Goal: Communication & Community: Answer question/provide support

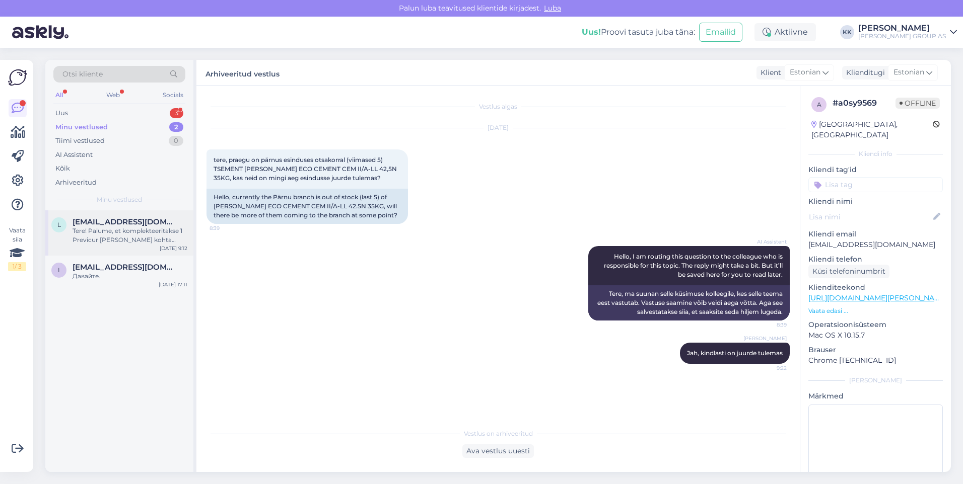
click at [124, 235] on div "Tere! Palume, et komplekteeritakse 1 Previcur [PERSON_NAME] kohta vormistame ja…" at bounding box center [130, 236] width 115 height 18
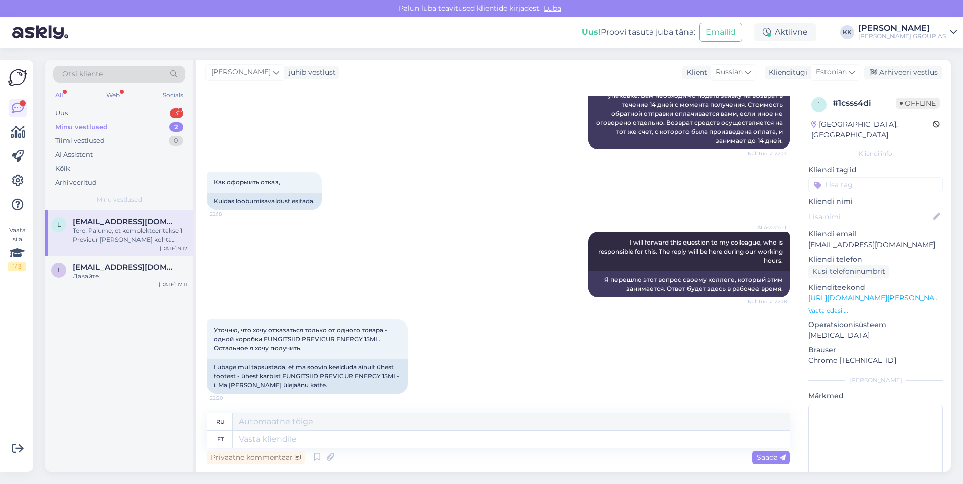
scroll to position [390, 0]
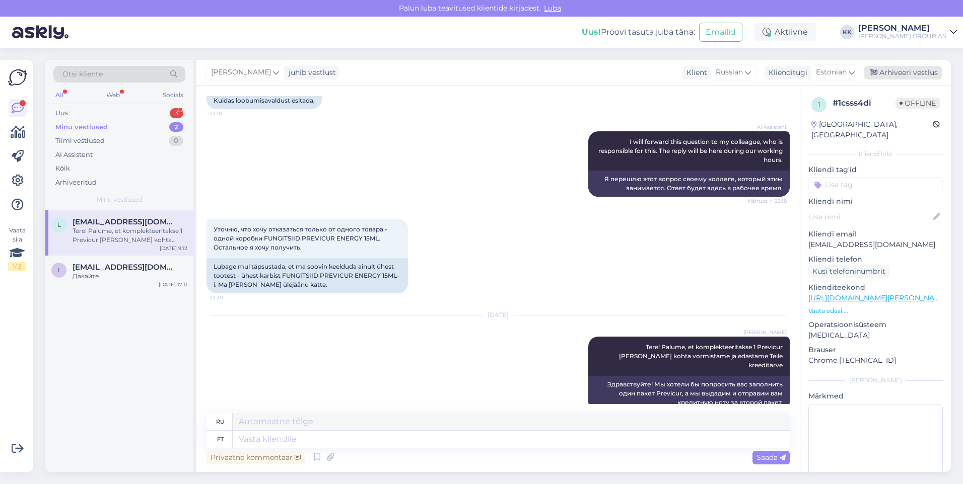
click at [905, 69] on div "Arhiveeri vestlus" at bounding box center [903, 73] width 78 height 14
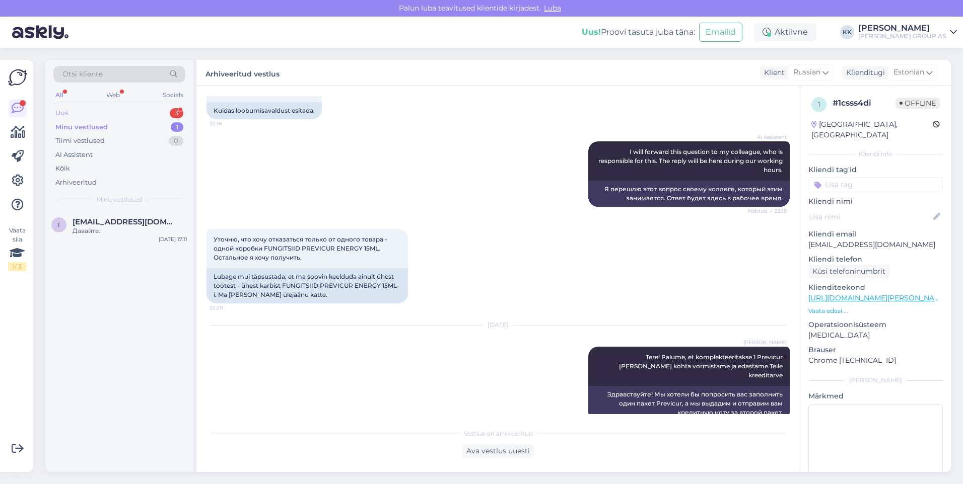
click at [79, 113] on div "Uus 3" at bounding box center [119, 113] width 132 height 14
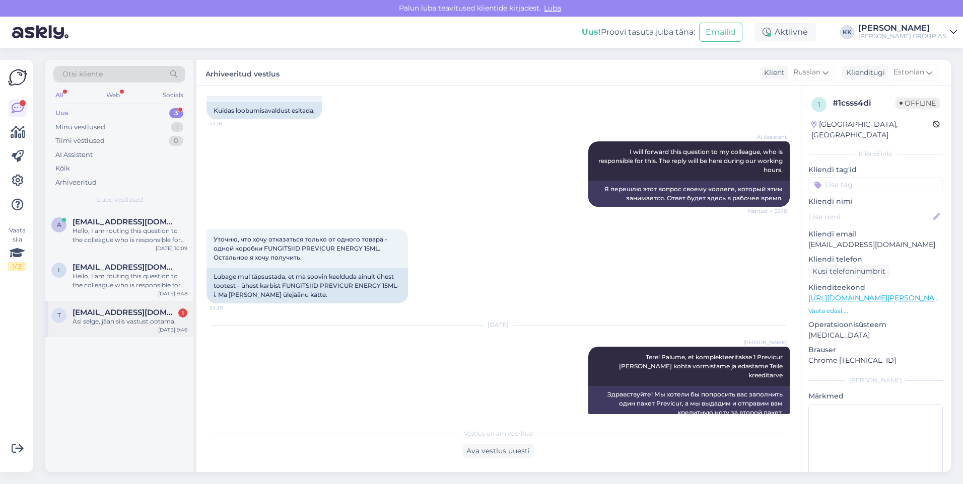
click at [117, 320] on div "Asi selge, jään siis vastust ootama." at bounding box center [130, 321] width 115 height 9
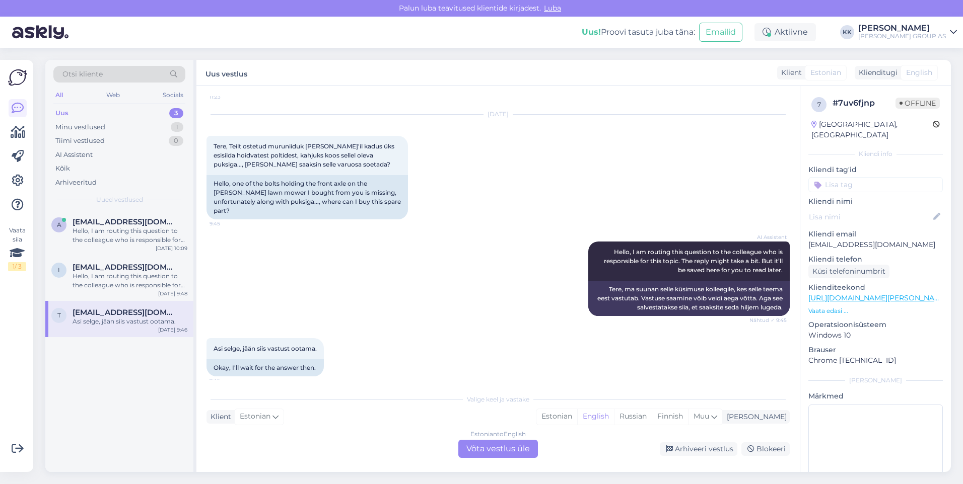
scroll to position [531, 0]
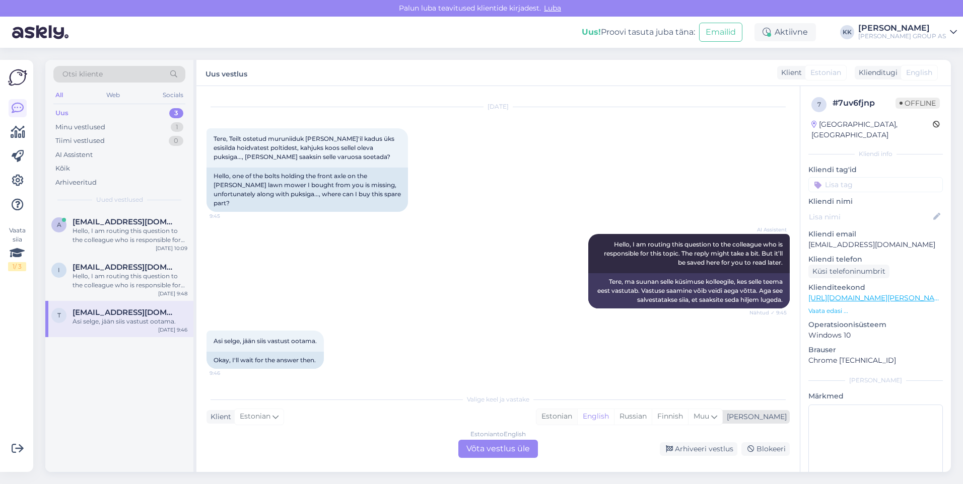
click at [577, 415] on div "Estonian" at bounding box center [556, 416] width 41 height 15
click at [485, 450] on div "Estonian to Estonian Võta vestlus üle" at bounding box center [498, 449] width 80 height 18
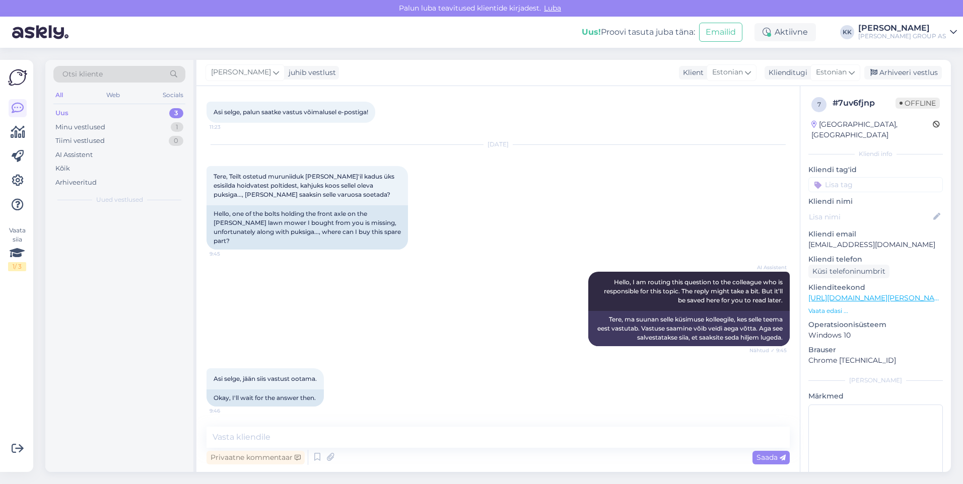
scroll to position [493, 0]
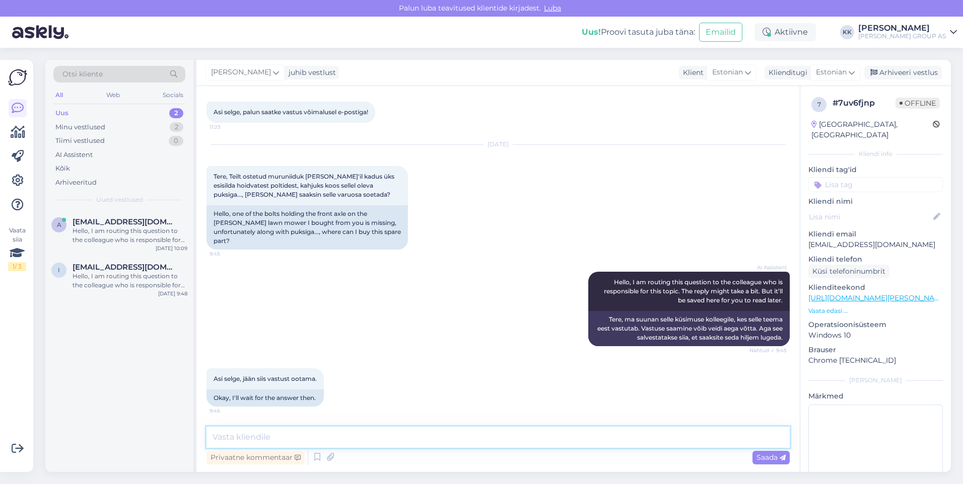
click at [232, 440] on textarea at bounding box center [497, 437] width 583 height 21
type textarea "Tere! Varuosa kohta saate saata päringu Forestplus OÜle, nemad remondivad [PERS…"
drag, startPoint x: 760, startPoint y: 456, endPoint x: 713, endPoint y: 443, distance: 49.0
click at [760, 455] on span "Saada" at bounding box center [770, 457] width 29 height 9
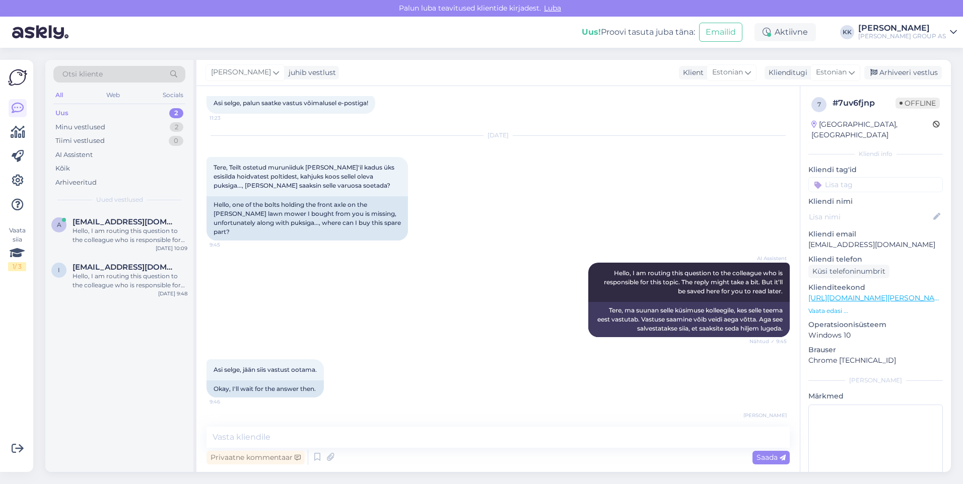
scroll to position [545, 0]
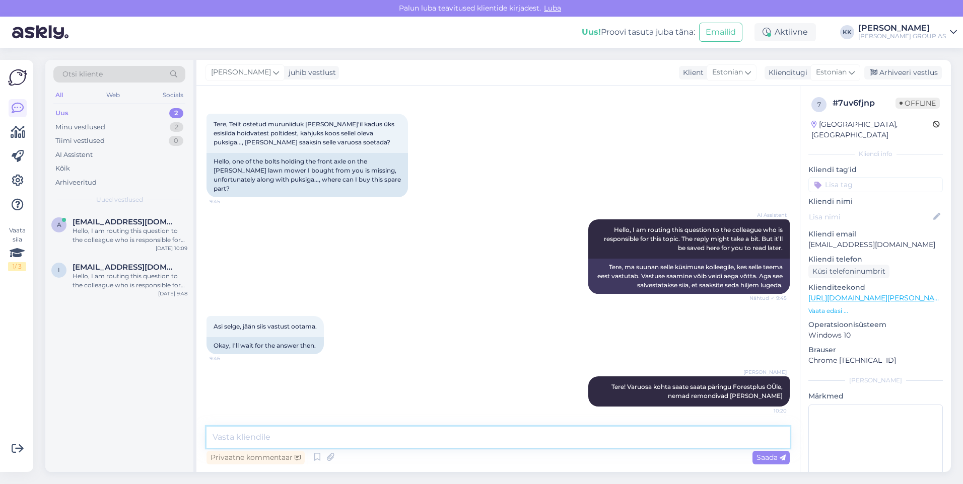
drag, startPoint x: 240, startPoint y: 435, endPoint x: 250, endPoint y: 433, distance: 9.8
click at [242, 434] on textarea at bounding box center [497, 437] width 583 height 21
paste textarea "[URL][DOMAIN_NAME]"
type textarea "[URL][DOMAIN_NAME]"
click at [762, 456] on span "Saada" at bounding box center [770, 457] width 29 height 9
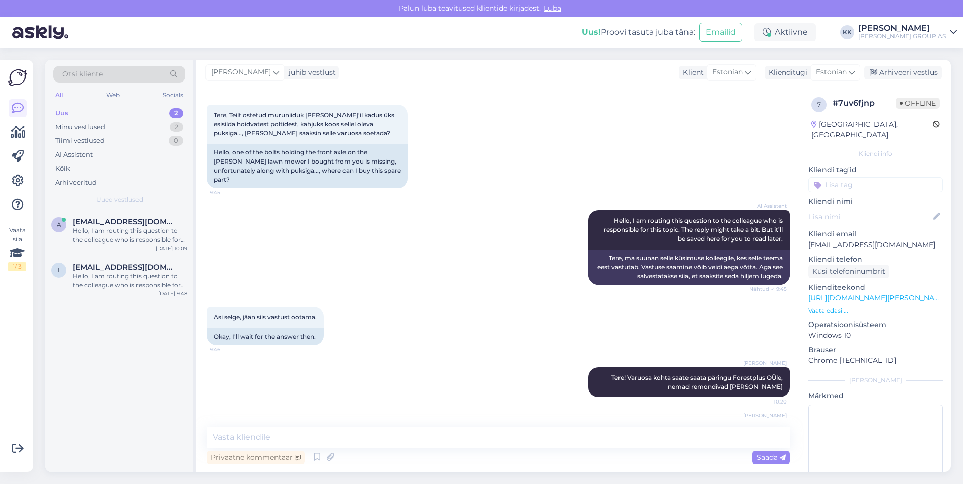
scroll to position [589, 0]
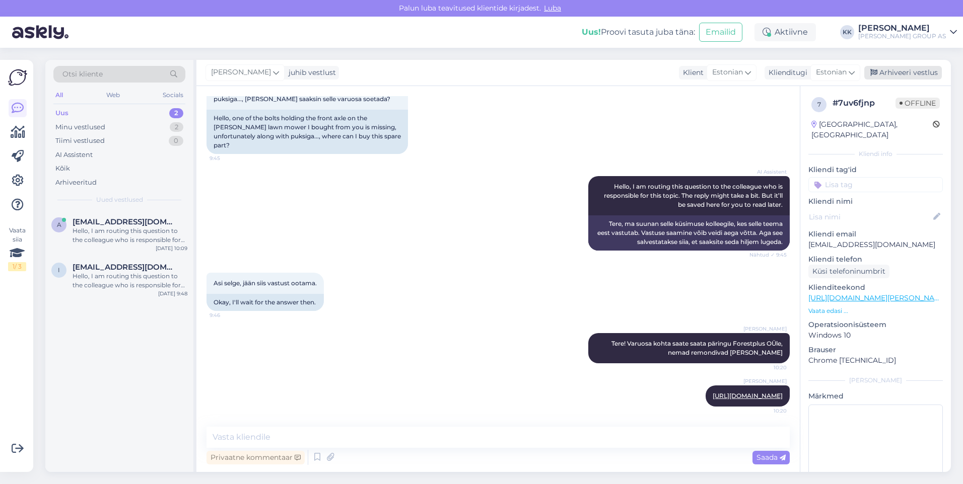
click at [904, 69] on div "Arhiveeri vestlus" at bounding box center [903, 73] width 78 height 14
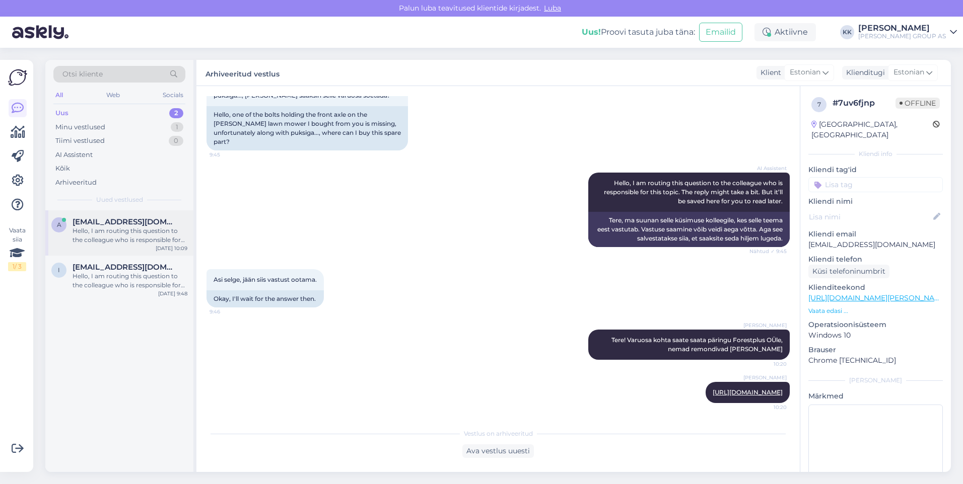
click at [102, 231] on div "Hello, I am routing this question to the colleague who is responsible for this …" at bounding box center [130, 236] width 115 height 18
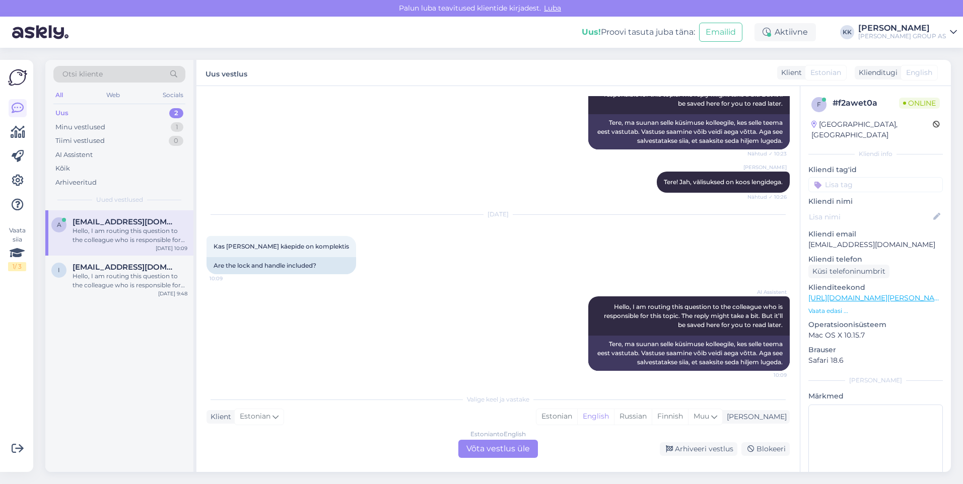
scroll to position [164, 0]
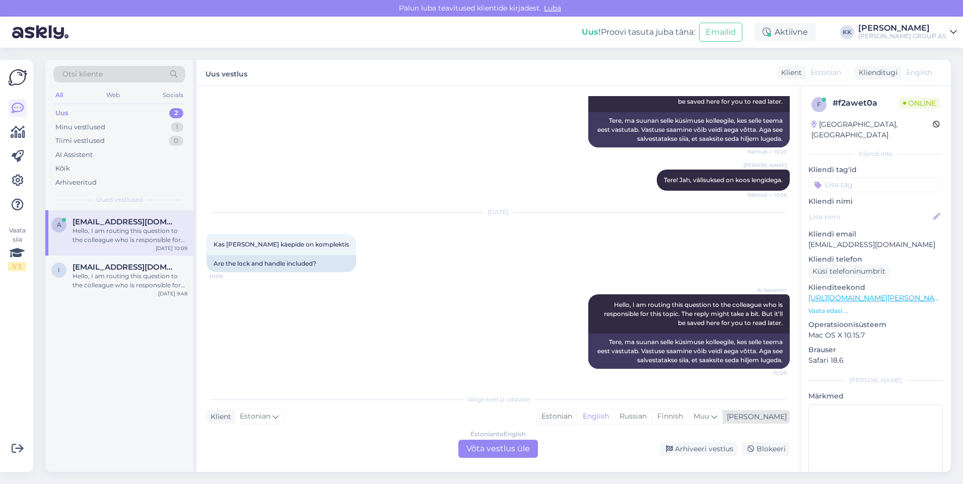
click at [577, 414] on div "Estonian" at bounding box center [556, 416] width 41 height 15
click at [492, 447] on div "Estonian to Estonian Võta vestlus üle" at bounding box center [498, 449] width 80 height 18
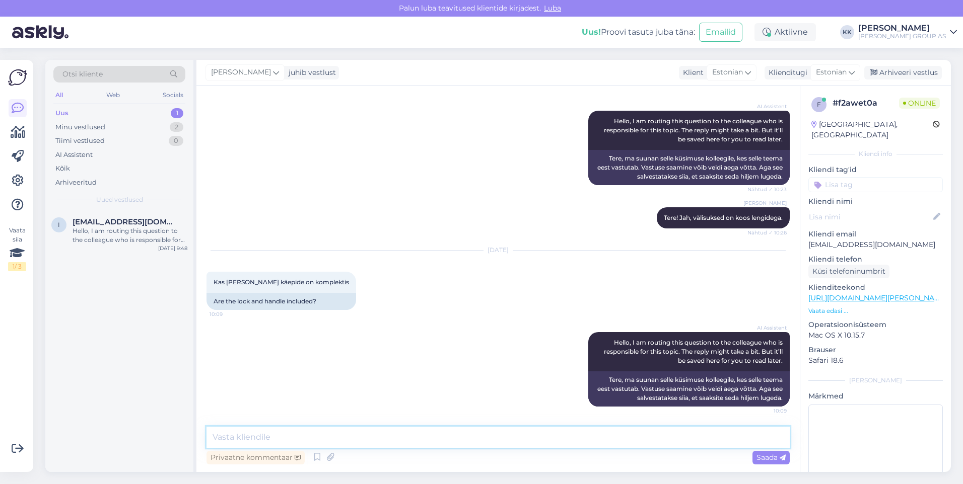
click at [236, 441] on textarea at bounding box center [497, 437] width 583 height 21
type textarea "Ei, tootja poolt on paigaldatud ASSA 565 lukuraam ja vasturaud"
click at [766, 455] on span "Saada" at bounding box center [770, 457] width 29 height 9
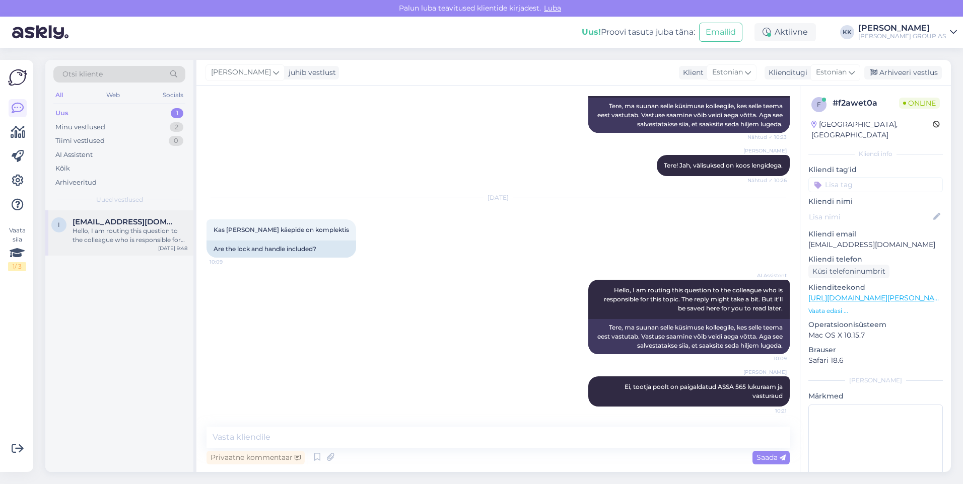
click at [105, 230] on div "Hello, I am routing this question to the colleague who is responsible for this …" at bounding box center [130, 236] width 115 height 18
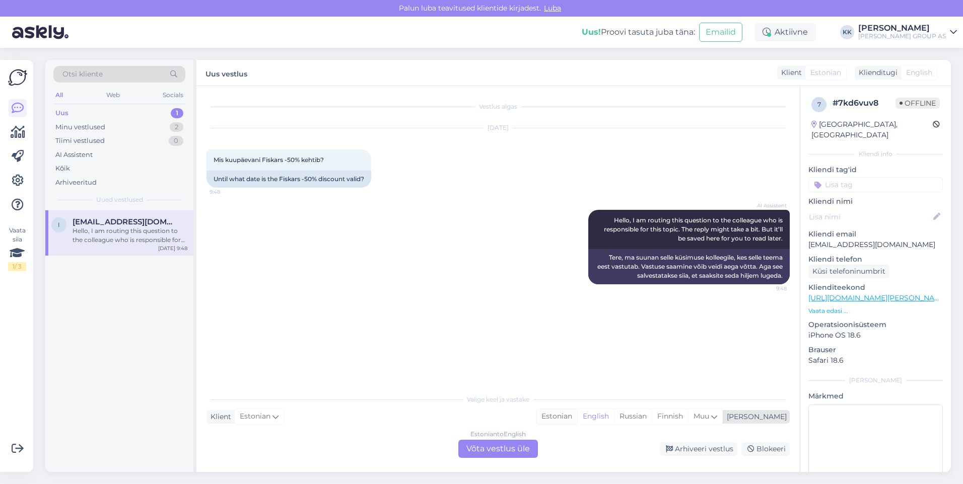
click at [577, 412] on div "Estonian" at bounding box center [556, 416] width 41 height 15
click at [499, 448] on div "Estonian to Estonian Võta vestlus üle" at bounding box center [498, 449] width 80 height 18
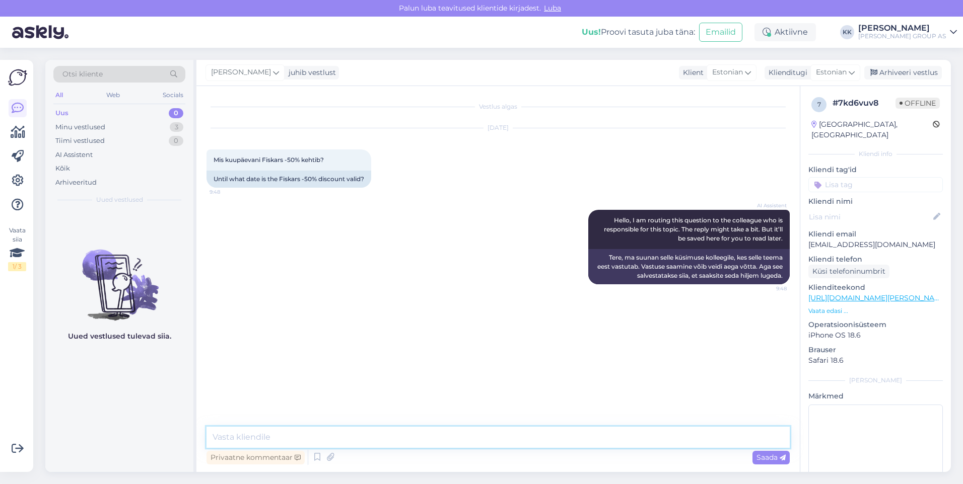
click at [260, 445] on textarea at bounding box center [497, 437] width 583 height 21
paste textarea "[DATE]"
type textarea "Tere! See pakkumine kehtib kuni [DATE]"
click at [764, 456] on span "Saada" at bounding box center [770, 457] width 29 height 9
click at [905, 71] on div "Arhiveeri vestlus" at bounding box center [903, 73] width 78 height 14
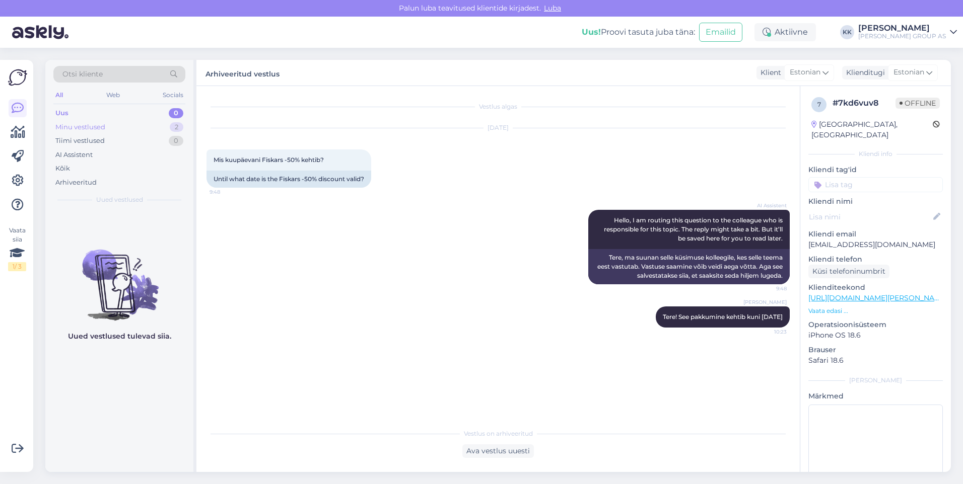
click at [74, 127] on div "Minu vestlused" at bounding box center [80, 127] width 50 height 10
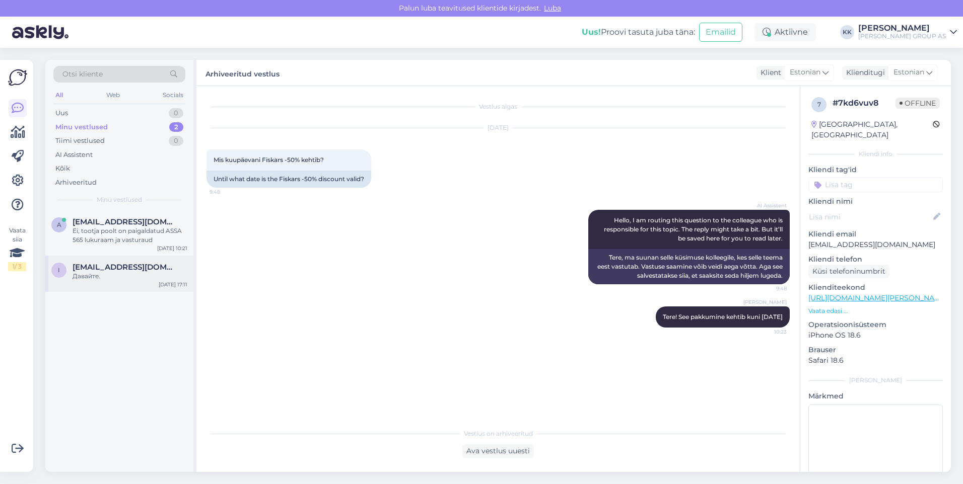
click at [96, 271] on div "[EMAIL_ADDRESS][DOMAIN_NAME] Давайте." at bounding box center [130, 272] width 115 height 18
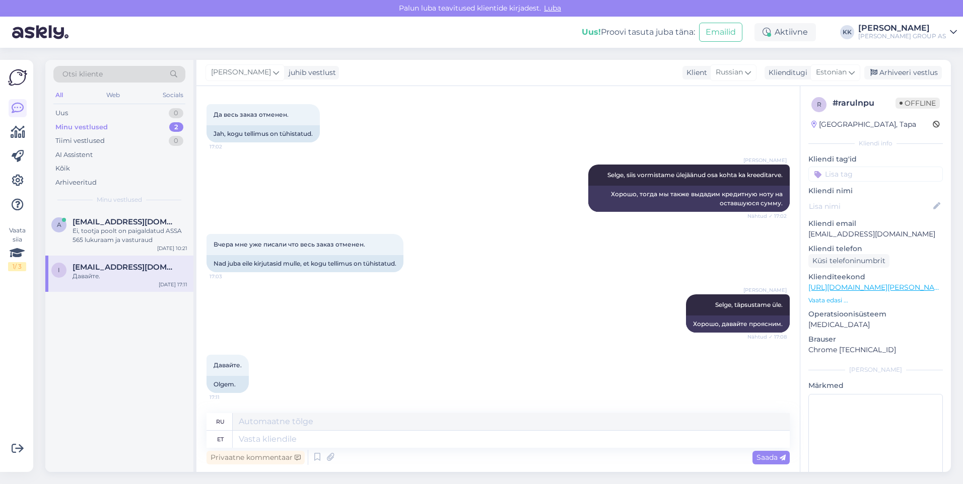
click at [439, 409] on div "Vestlus algas [DATE] tellimus E3000482871 в каком статусе 10:16 tellimus E30004…" at bounding box center [497, 279] width 603 height 386
click at [258, 440] on textarea at bounding box center [511, 439] width 557 height 17
type textarea "Tagastame"
type textarea "Мы возвращаемся"
type textarea "Tagastame raha ka ül"
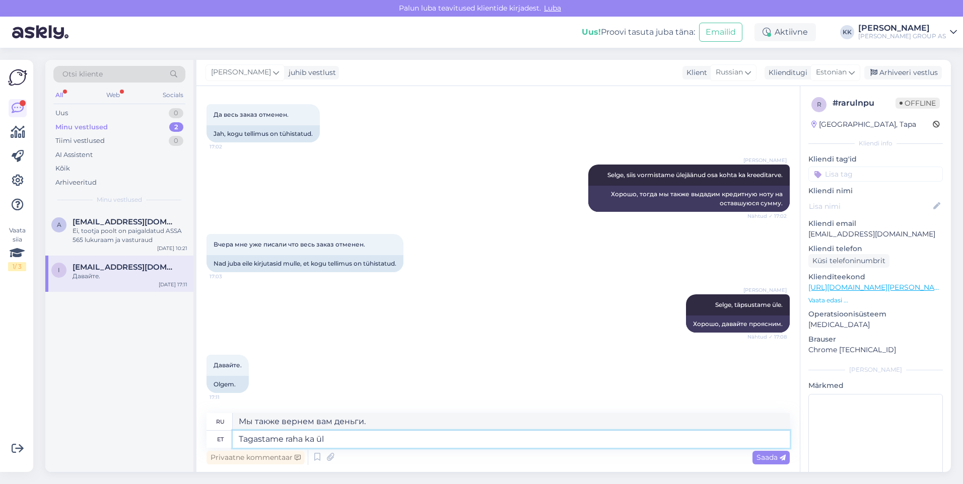
type textarea "Мы возвращаемся"
type textarea "Tagastame raha ka ülejäänud"
type textarea "Мы вернем оставшуюся часть денег."
type textarea "Tagastame raha ka ülejäänud tellimuse"
type textarea "Мы также вернем вам оставшуюся часть заказа."
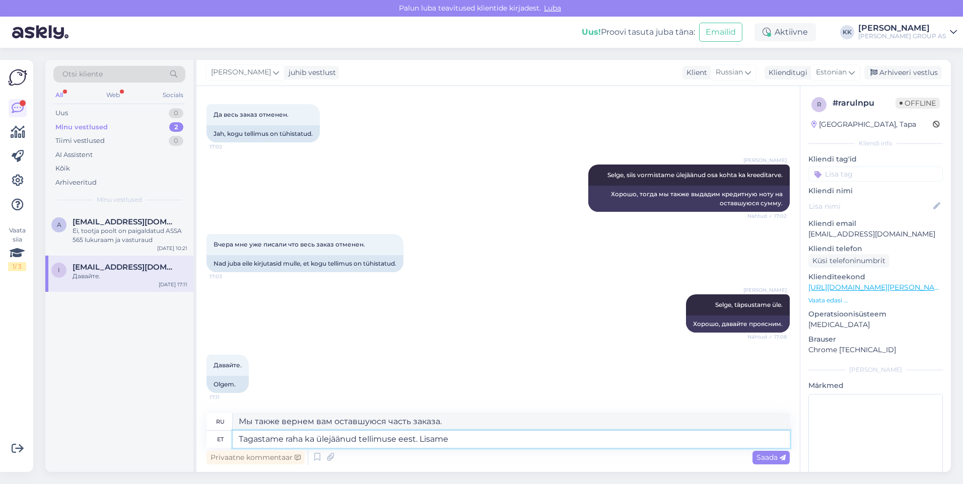
type textarea "Tagastame raha ka ülejäänud tellimuse eest. Lisame"
type textarea "Мы также вернем оставшуюся часть заказа. Мы добавим"
type textarea "Tagastame raha ka ülejäänud tellimuse eest. Lisame siia"
type textarea "Мы также вернём вам оставшуюся часть заказа. Мы добавим её сюда."
type textarea "Tagastame raha ka ülejäänud tellimuse eest. [PERSON_NAME] siia kreeditarve"
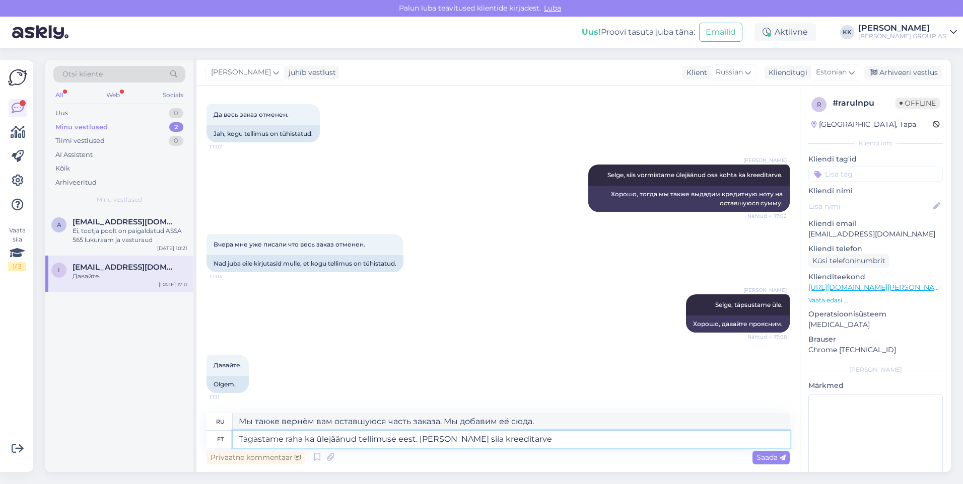
type textarea "Мы также вернём вам оставшуюся часть заказа. Мы приложим к нему кредитную ноту."
type textarea "Tagastame raha ka ülejäänud tellimuse eest. [PERSON_NAME] siia kreeditarve"
click at [327, 454] on icon at bounding box center [330, 457] width 14 height 15
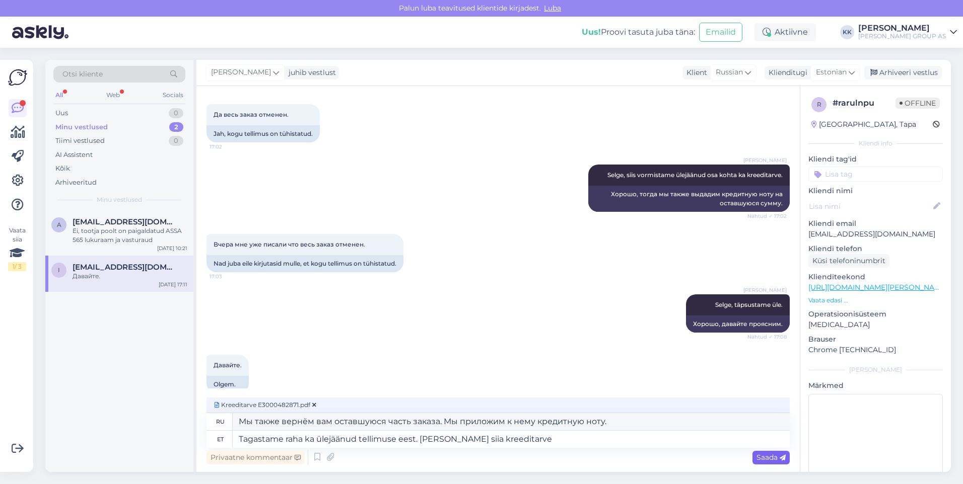
click at [763, 456] on span "Saada" at bounding box center [770, 457] width 29 height 9
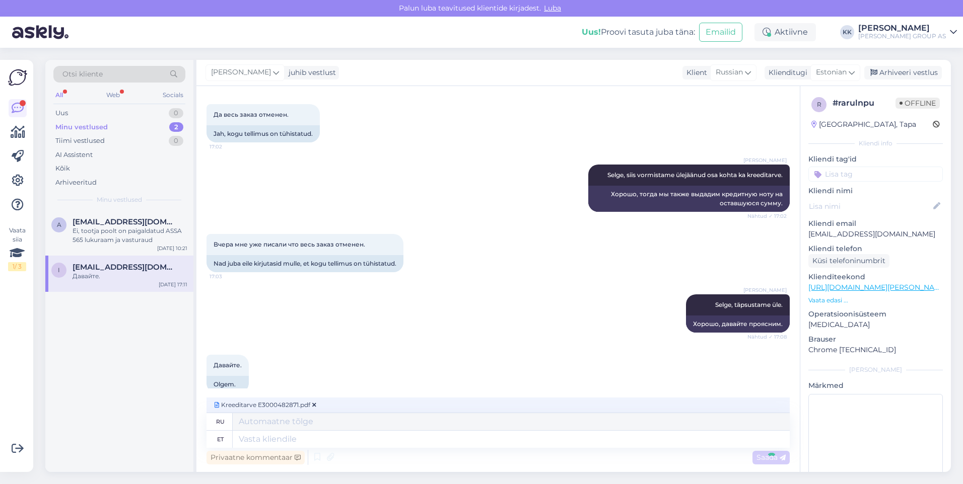
scroll to position [854, 0]
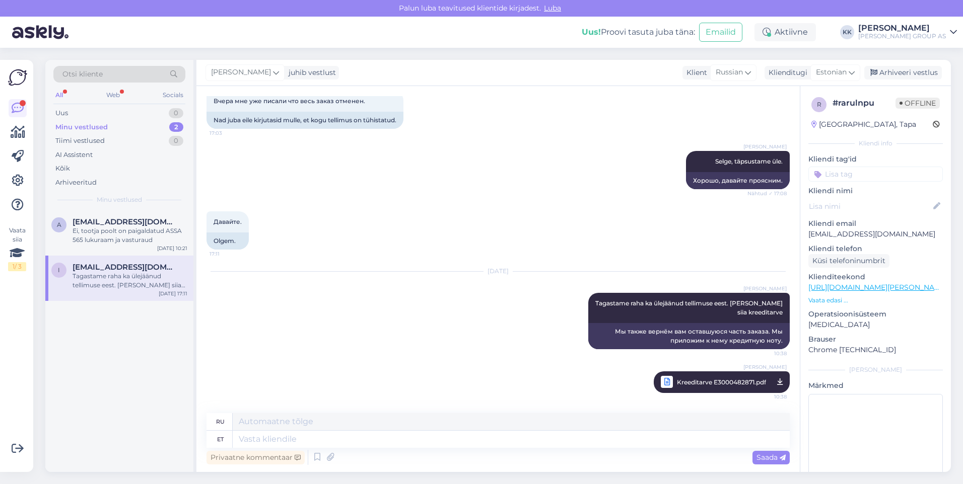
click at [684, 381] on span "Kreeditarve E3000482871.pdf" at bounding box center [721, 382] width 89 height 13
click at [901, 71] on div "Arhiveeri vestlus" at bounding box center [903, 73] width 78 height 14
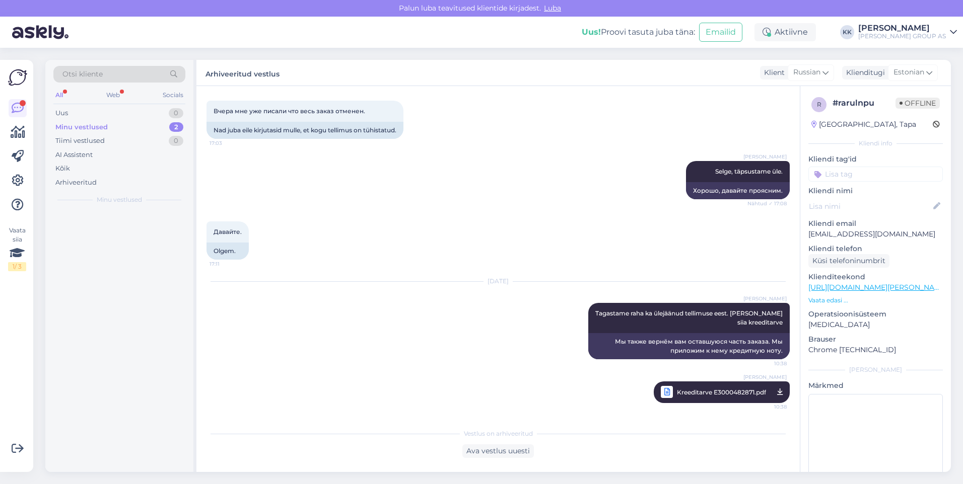
scroll to position [843, 0]
click at [103, 229] on div "Ei, tootja poolt on paigaldatud ASSA 565 lukuraam ja vasturaud" at bounding box center [130, 236] width 115 height 18
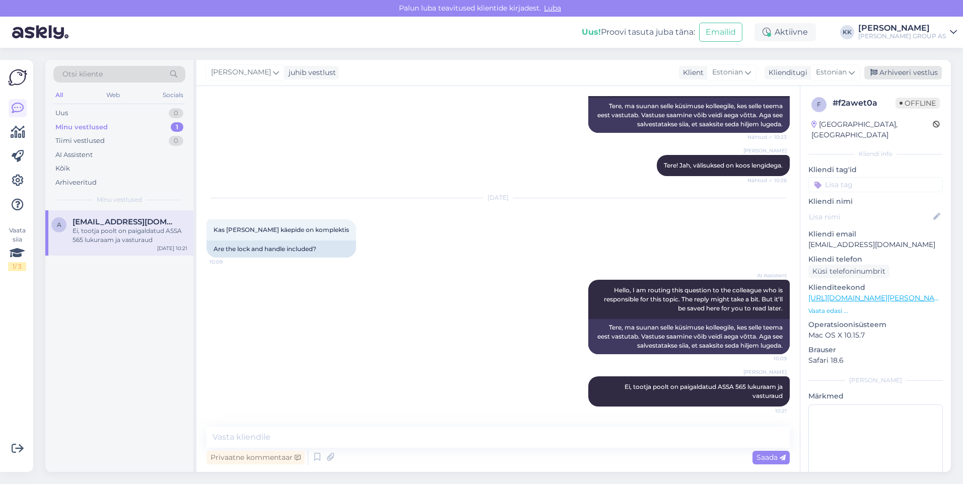
click at [907, 69] on div "Arhiveeri vestlus" at bounding box center [903, 73] width 78 height 14
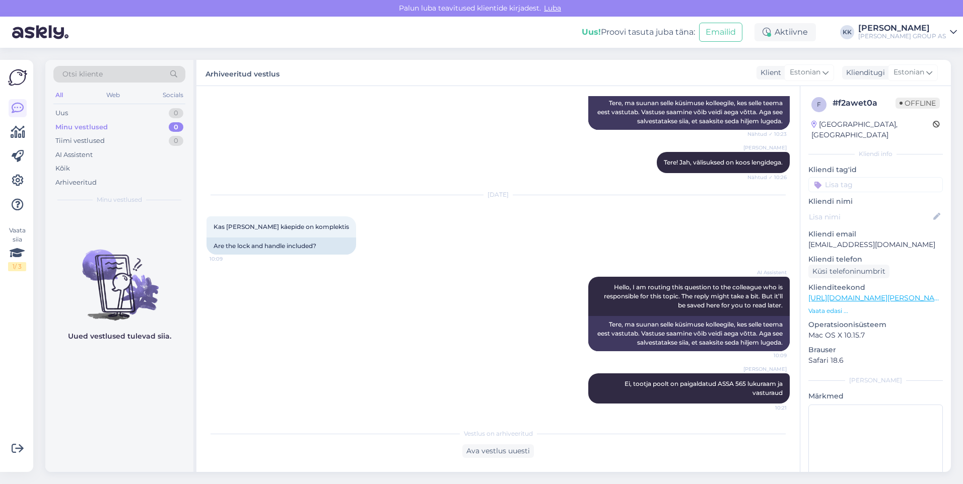
scroll to position [182, 0]
click at [79, 111] on div "Uus 2" at bounding box center [119, 113] width 132 height 14
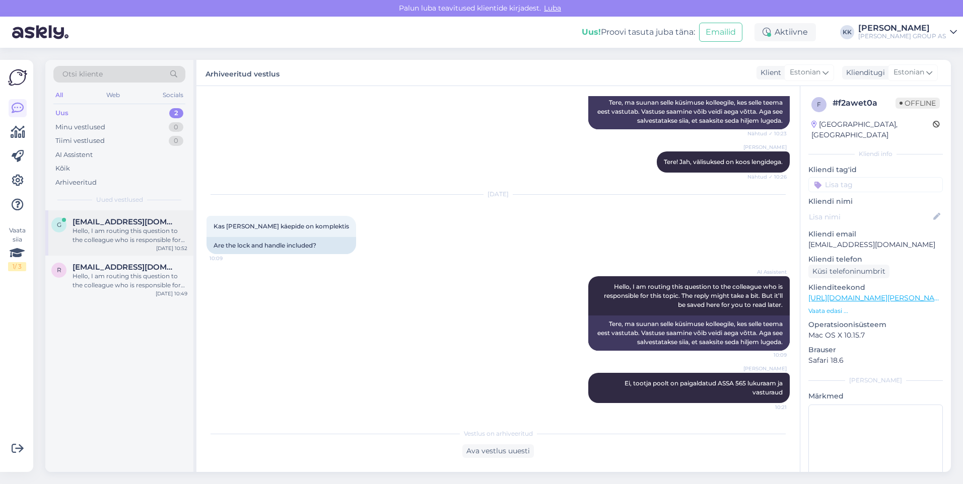
click at [103, 226] on span "[EMAIL_ADDRESS][DOMAIN_NAME]" at bounding box center [125, 222] width 105 height 9
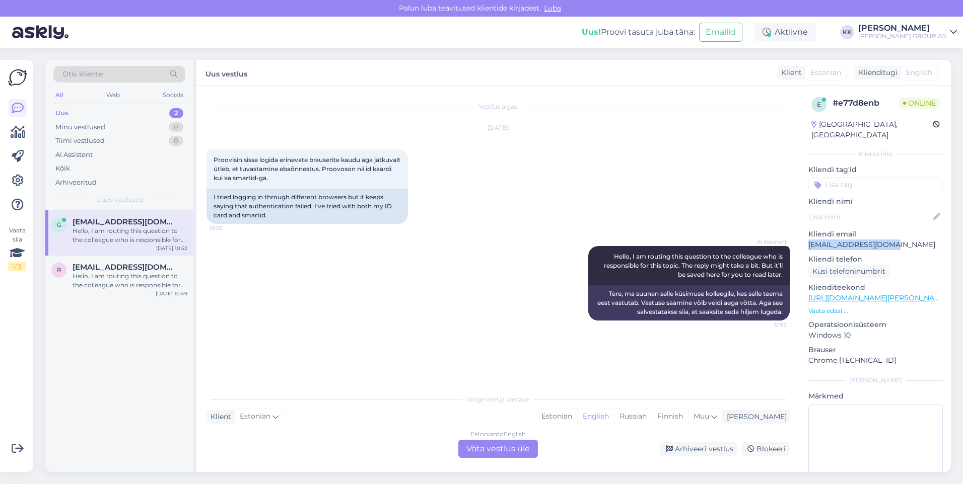
drag, startPoint x: 893, startPoint y: 233, endPoint x: 804, endPoint y: 239, distance: 89.8
click at [804, 239] on div "e # e77d8enb Online [GEOGRAPHIC_DATA], [GEOGRAPHIC_DATA] Kliendi info Kliendi t…" at bounding box center [875, 298] width 151 height 425
drag, startPoint x: 804, startPoint y: 239, endPoint x: 811, endPoint y: 235, distance: 8.1
copy p "[EMAIL_ADDRESS][DOMAIN_NAME]"
click at [81, 73] on span "Otsi kliente" at bounding box center [82, 74] width 40 height 11
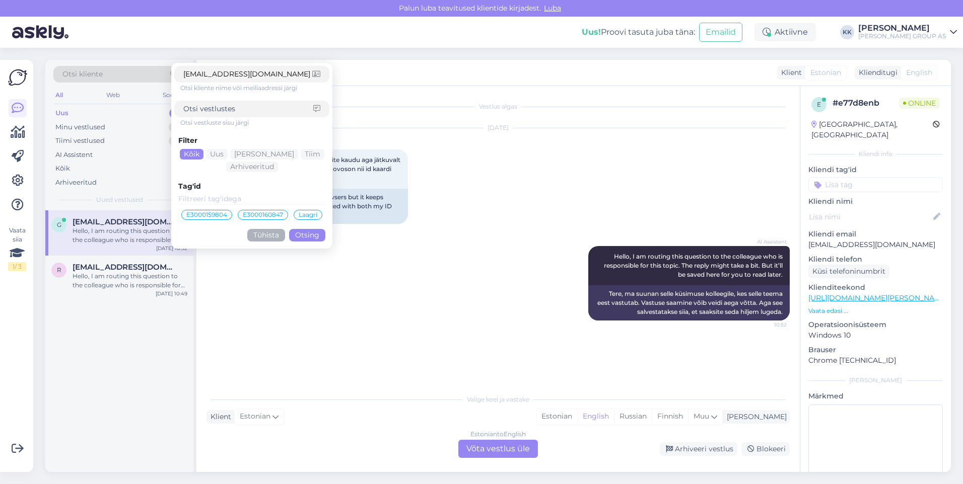
type input "[EMAIL_ADDRESS][DOMAIN_NAME]"
click at [309, 235] on button "Otsing" at bounding box center [307, 235] width 36 height 13
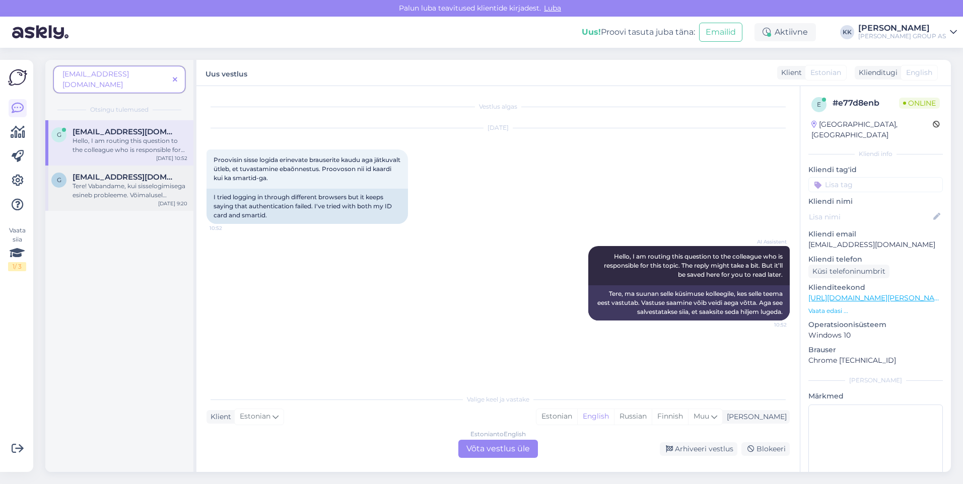
click at [108, 182] on div "Tere! Vabandame, kui sisselogimisega esineb probleeme. Võimalusel proovige ka s…" at bounding box center [130, 191] width 115 height 18
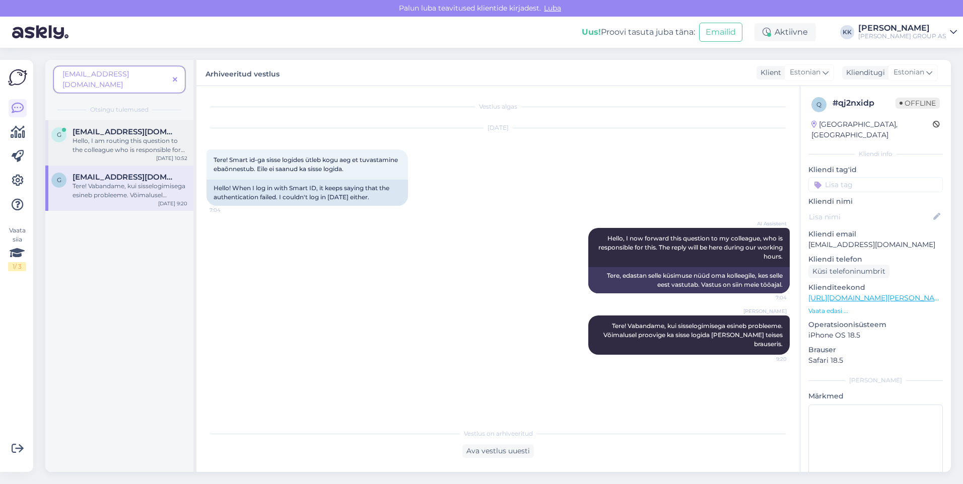
click at [121, 136] on div "Hello, I am routing this question to the colleague who is responsible for this …" at bounding box center [130, 145] width 115 height 18
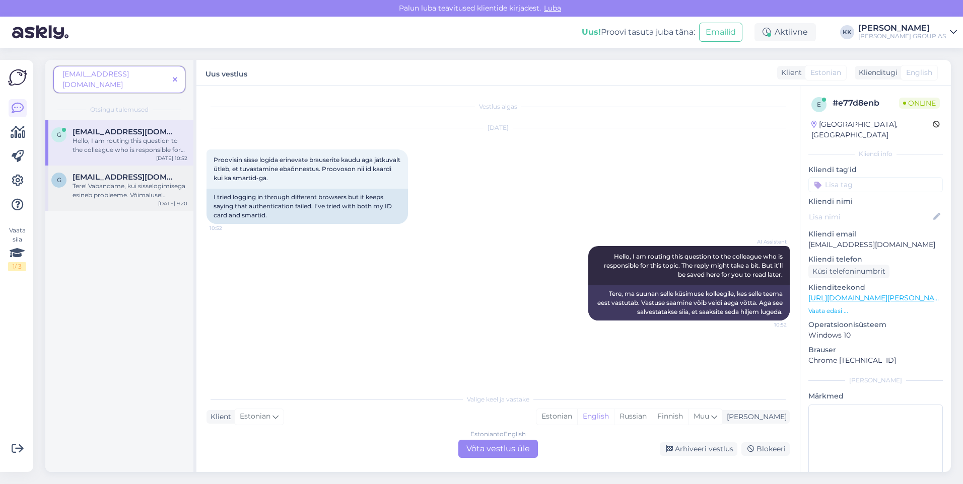
click at [117, 182] on div "Tere! Vabandame, kui sisselogimisega esineb probleeme. Võimalusel proovige ka s…" at bounding box center [130, 191] width 115 height 18
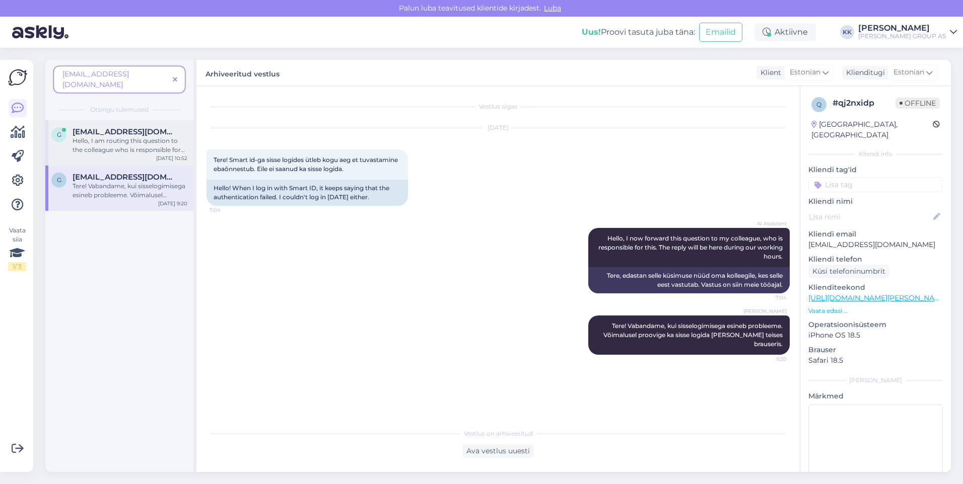
click at [121, 136] on div "Hello, I am routing this question to the colleague who is responsible for this …" at bounding box center [130, 145] width 115 height 18
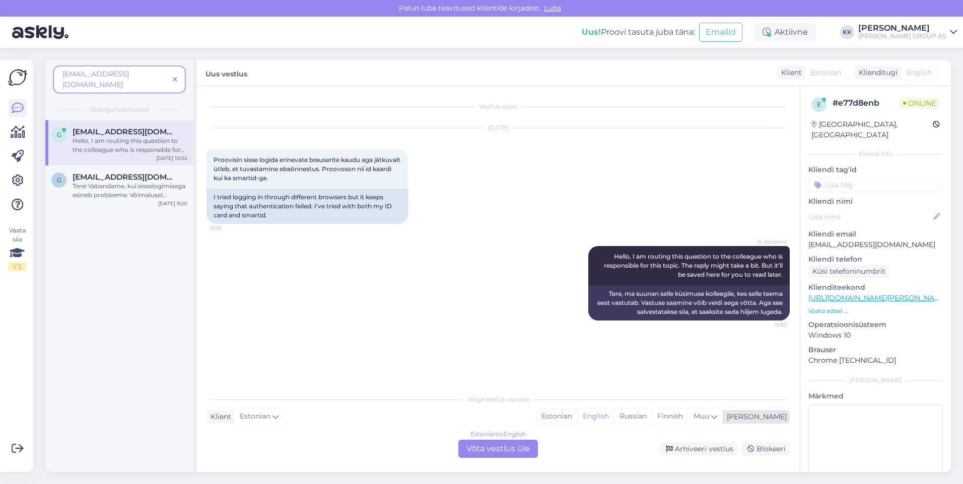
click at [577, 415] on div "Estonian" at bounding box center [556, 416] width 41 height 15
click at [504, 447] on div "Estonian to Estonian Võta vestlus üle" at bounding box center [498, 449] width 80 height 18
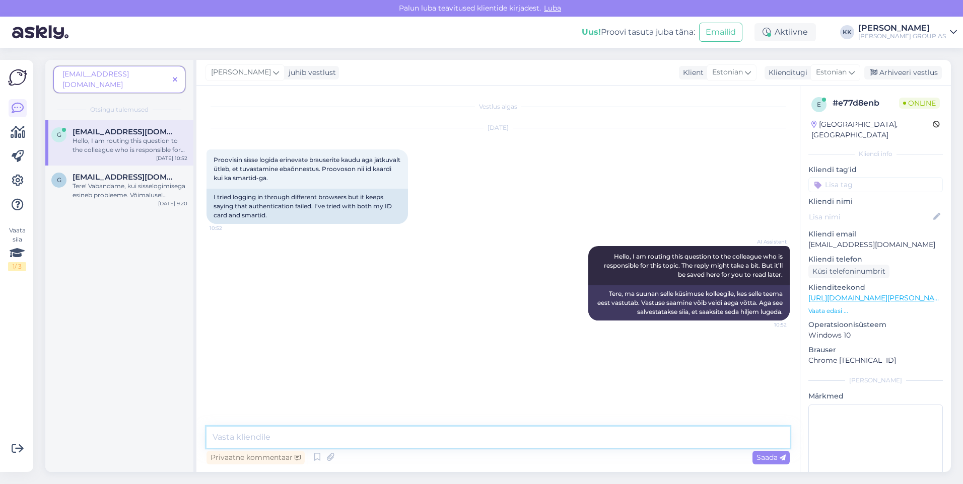
click at [260, 439] on textarea at bounding box center [497, 437] width 583 height 21
type textarea "Tere! Vabandame info IT-osakonda"
click at [764, 455] on span "Saada" at bounding box center [770, 457] width 29 height 9
click at [232, 437] on textarea at bounding box center [497, 437] width 583 height 21
type textarea "Edastame info IT-osakonda"
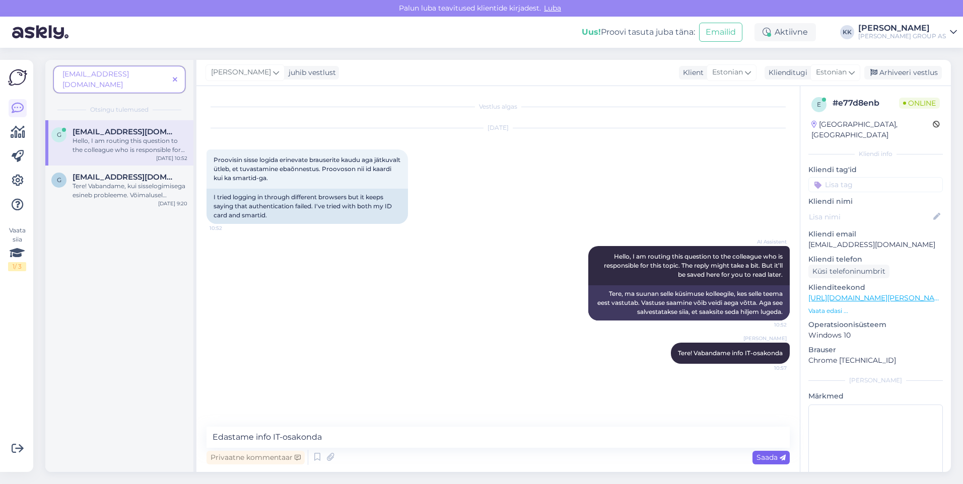
click at [762, 458] on span "Saada" at bounding box center [770, 457] width 29 height 9
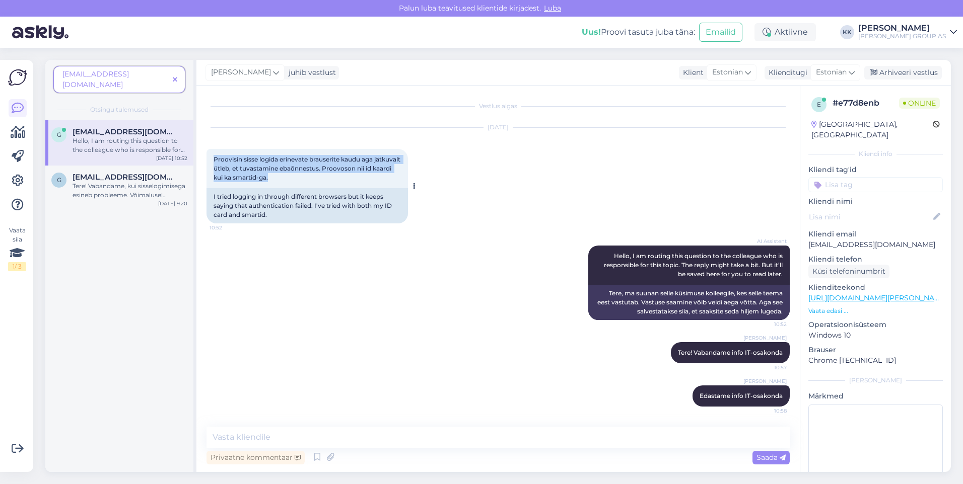
drag, startPoint x: 293, startPoint y: 178, endPoint x: 208, endPoint y: 158, distance: 86.4
click at [208, 158] on div "Proovisin sisse logida erinevate brauserite kaudu aga jätkuvalt ütleb, et tuvas…" at bounding box center [306, 168] width 201 height 39
drag, startPoint x: 208, startPoint y: 158, endPoint x: 227, endPoint y: 164, distance: 19.0
copy span "Proovisin sisse logida erinevate brauserite kaudu aga jätkuvalt ütleb, et tuvas…"
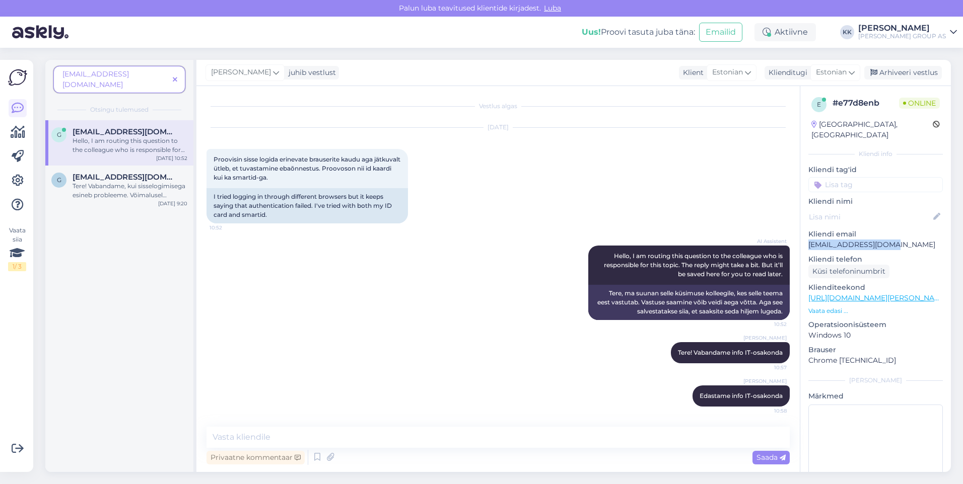
drag, startPoint x: 894, startPoint y: 235, endPoint x: 812, endPoint y: 239, distance: 82.7
click at [812, 240] on p "[EMAIL_ADDRESS][DOMAIN_NAME]" at bounding box center [875, 245] width 134 height 11
drag, startPoint x: 815, startPoint y: 237, endPoint x: 906, endPoint y: 213, distance: 94.3
click at [906, 213] on div at bounding box center [875, 217] width 134 height 16
drag, startPoint x: 892, startPoint y: 235, endPoint x: 807, endPoint y: 238, distance: 84.7
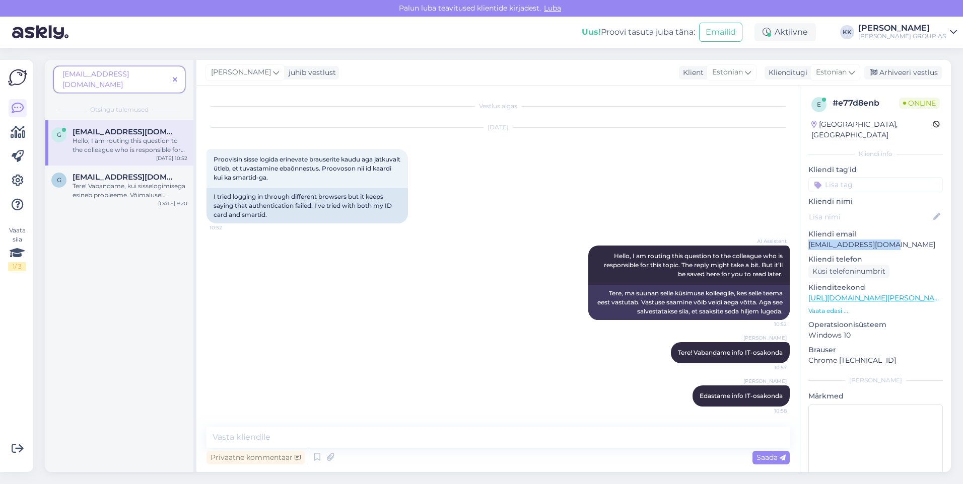
click at [807, 238] on div "e # e77d8enb Online [GEOGRAPHIC_DATA], [GEOGRAPHIC_DATA] Kliendi info Kliendi t…" at bounding box center [875, 298] width 151 height 425
drag, startPoint x: 807, startPoint y: 238, endPoint x: 817, endPoint y: 234, distance: 10.7
copy p "[EMAIL_ADDRESS][DOMAIN_NAME]"
click at [174, 77] on icon at bounding box center [175, 80] width 5 height 7
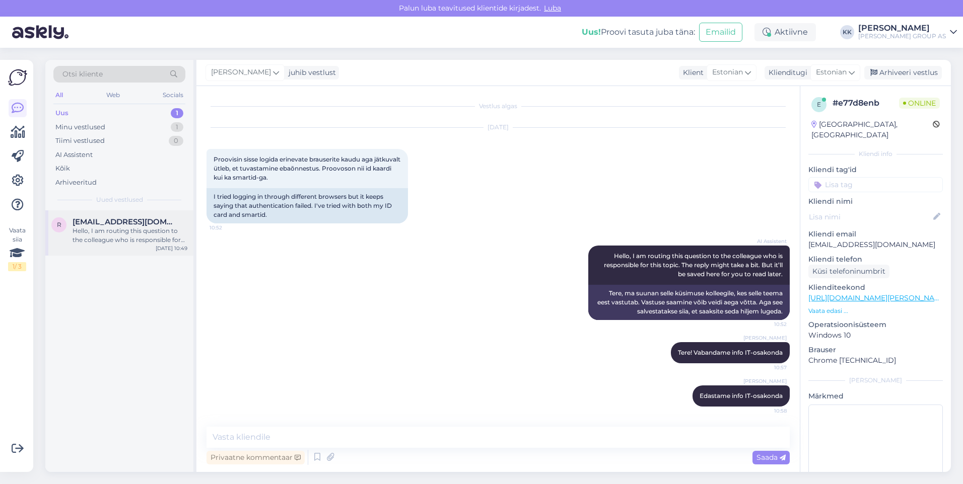
click at [106, 231] on div "Hello, I am routing this question to the colleague who is responsible for this …" at bounding box center [130, 236] width 115 height 18
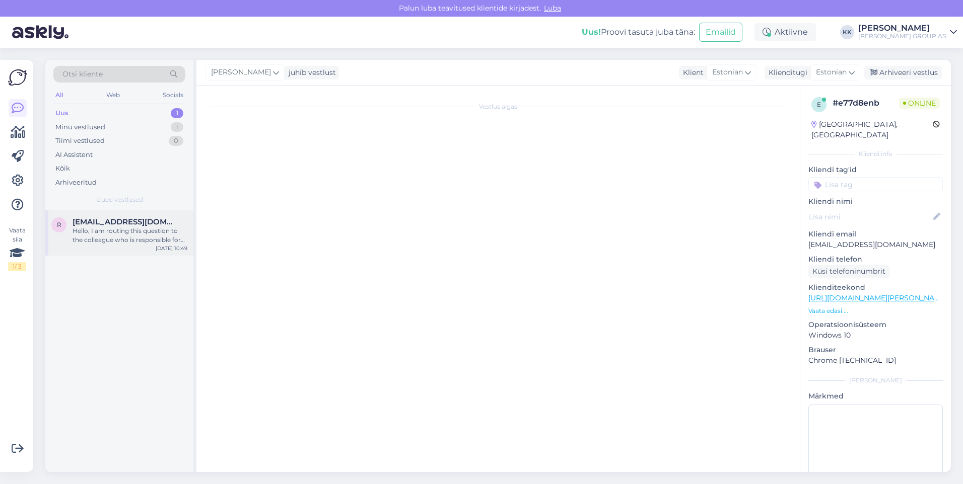
scroll to position [1090, 0]
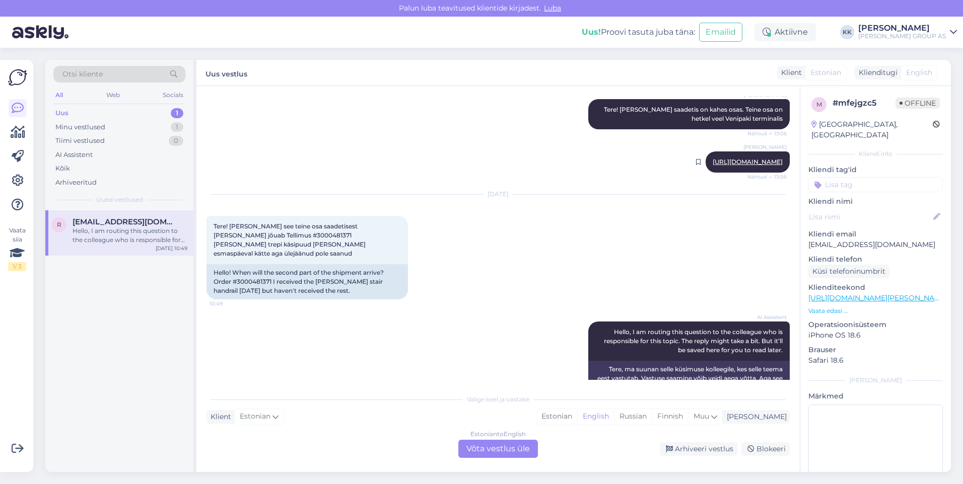
click at [732, 158] on link "[URL][DOMAIN_NAME]" at bounding box center [748, 162] width 70 height 8
click at [577, 412] on div "Estonian" at bounding box center [556, 416] width 41 height 15
click at [505, 449] on div "Estonian to Estonian Võta vestlus üle" at bounding box center [498, 449] width 80 height 18
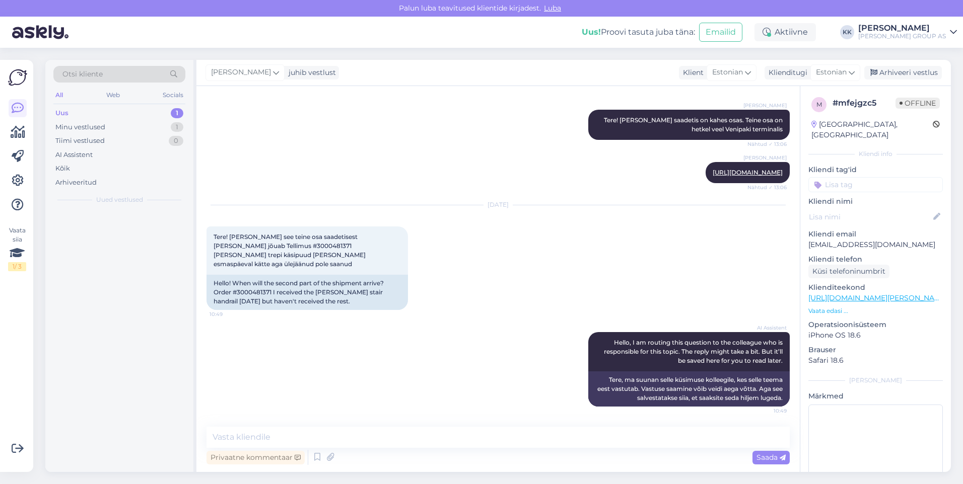
scroll to position [1052, 0]
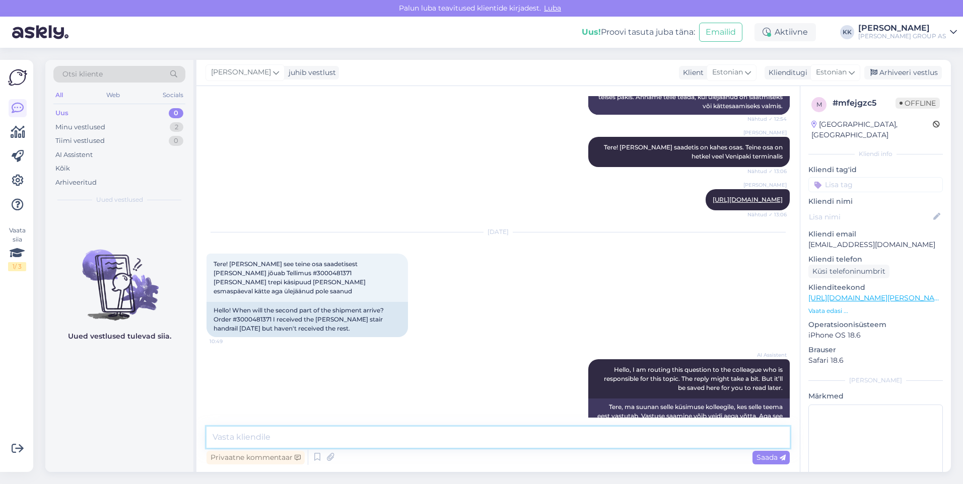
click at [245, 435] on textarea at bounding box center [497, 437] width 583 height 21
paste textarea "[PHONE_NUMBER]"
type textarea "Täpsemat infot oskab anda Venipaki klienditeenindus [PHONE_NUMBER]"
click at [763, 458] on span "Saada" at bounding box center [770, 457] width 29 height 9
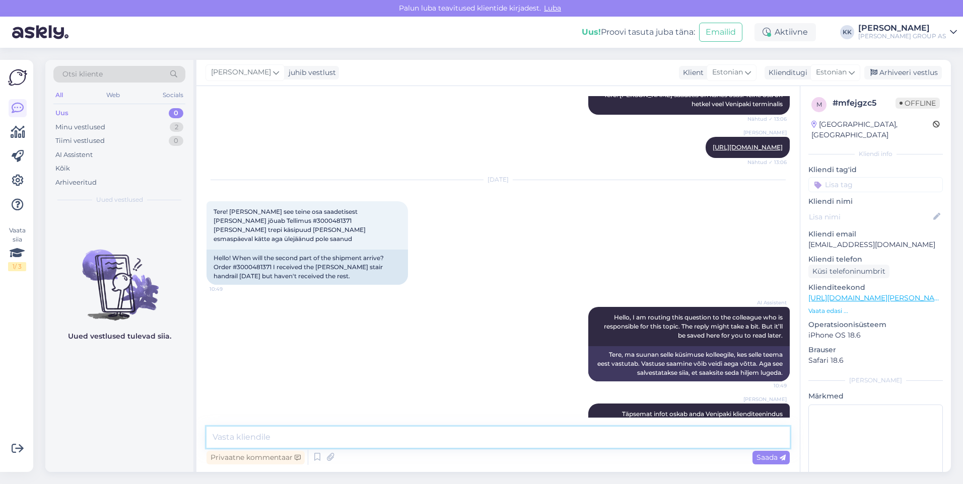
click at [234, 440] on textarea at bounding box center [497, 437] width 583 height 21
paste textarea "V29774E0035942"
type textarea "Saadetise jälgimiskood nende süsteemis on: V29774E0035942"
click at [764, 456] on span "Saada" at bounding box center [770, 457] width 29 height 9
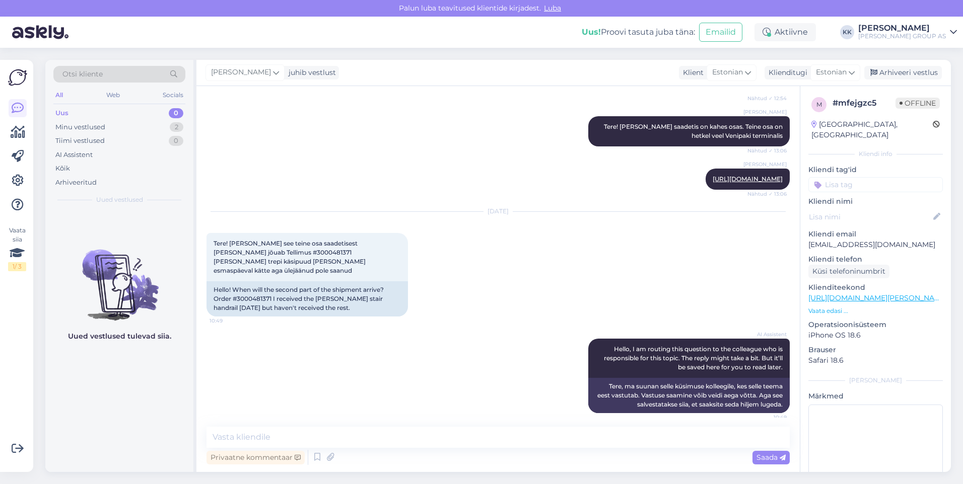
scroll to position [1157, 0]
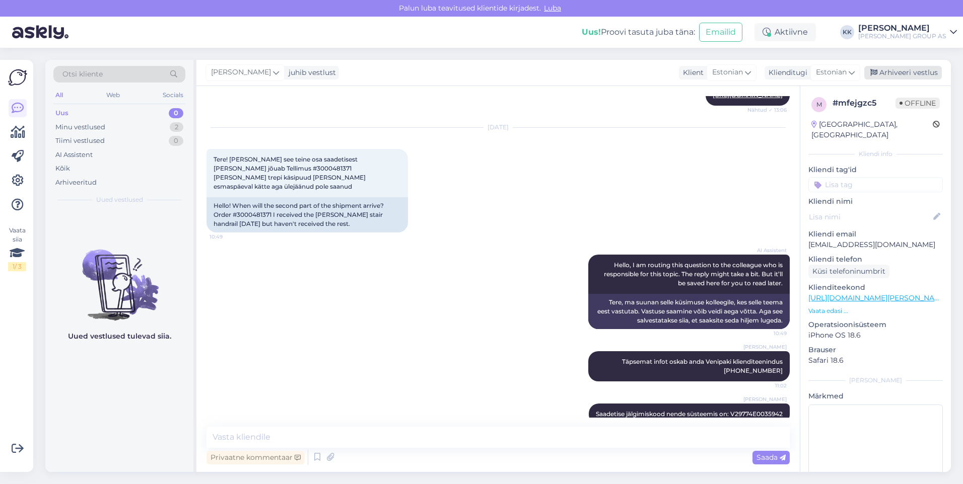
click at [900, 71] on div "Arhiveeri vestlus" at bounding box center [903, 73] width 78 height 14
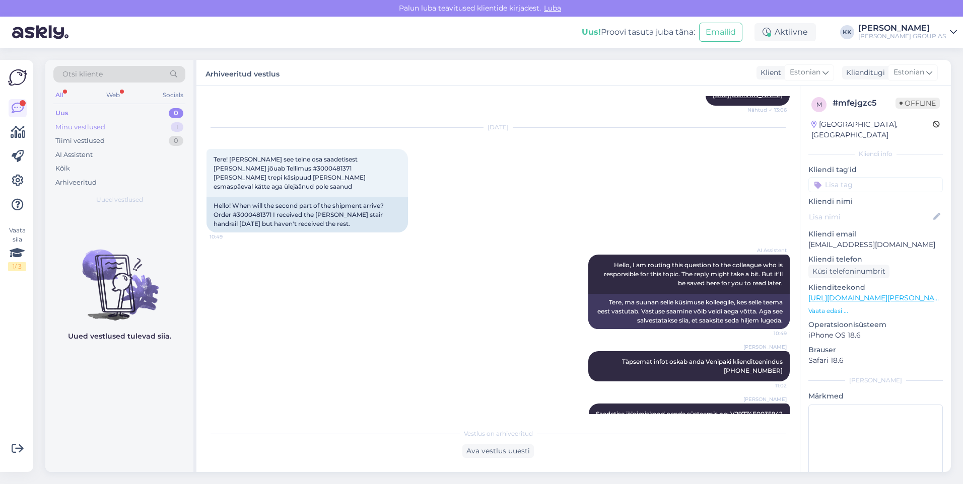
click at [72, 125] on div "Minu vestlused" at bounding box center [80, 127] width 50 height 10
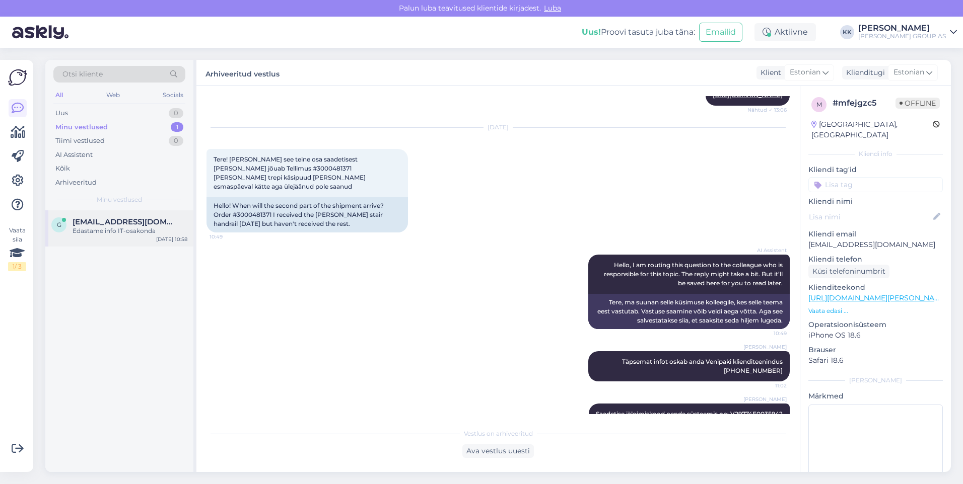
click at [103, 226] on span "[EMAIL_ADDRESS][DOMAIN_NAME]" at bounding box center [125, 222] width 105 height 9
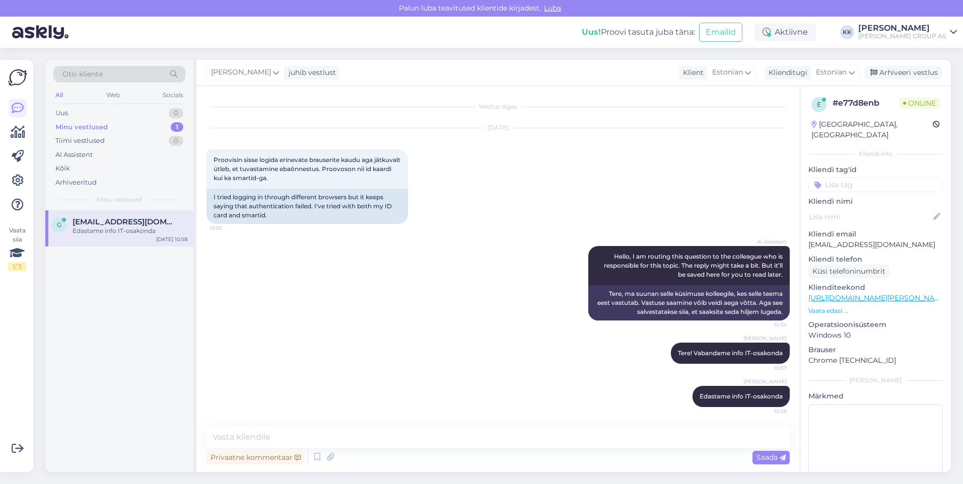
scroll to position [1, 0]
click at [76, 112] on div "Uus 1" at bounding box center [119, 113] width 132 height 14
click at [112, 230] on div "I am routing this question to the colleague who is responsible for this topic. …" at bounding box center [130, 236] width 115 height 18
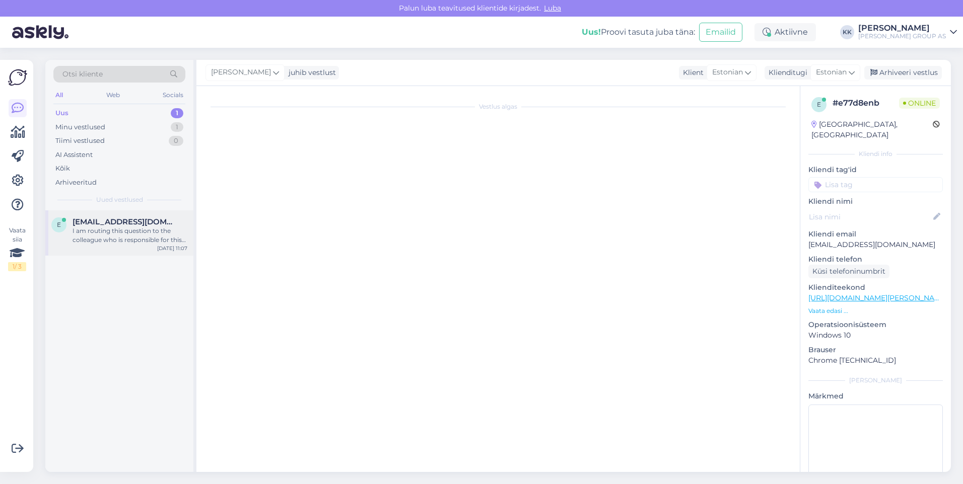
scroll to position [145, 0]
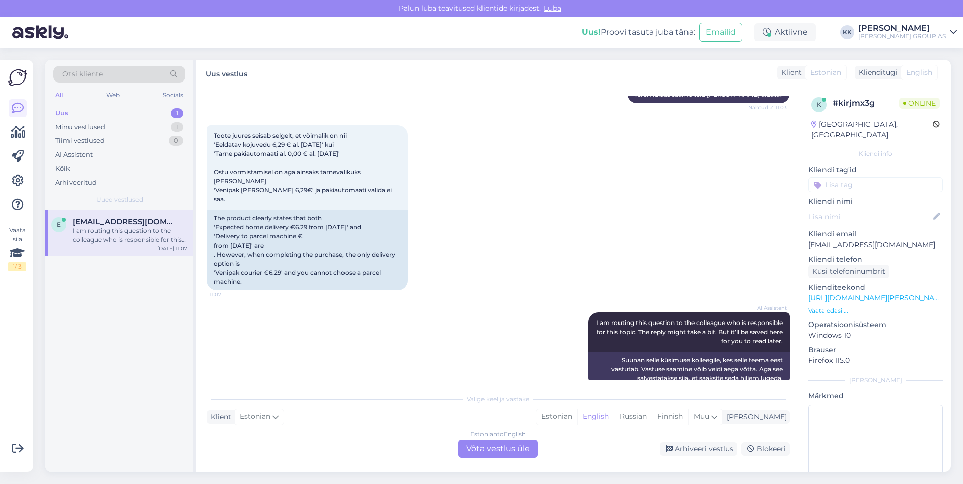
click at [874, 294] on link "[URL][DOMAIN_NAME][PERSON_NAME]" at bounding box center [877, 298] width 139 height 9
click at [872, 294] on link "[URL][DOMAIN_NAME][PERSON_NAME]" at bounding box center [877, 298] width 139 height 9
click at [577, 415] on div "Estonian" at bounding box center [556, 416] width 41 height 15
click at [508, 448] on div "Estonian to Estonian Võta vestlus üle" at bounding box center [498, 449] width 80 height 18
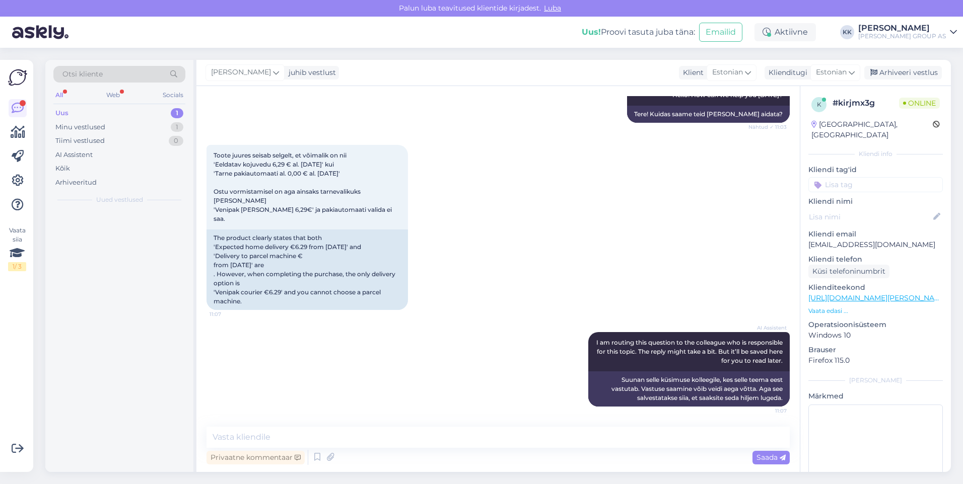
scroll to position [107, 0]
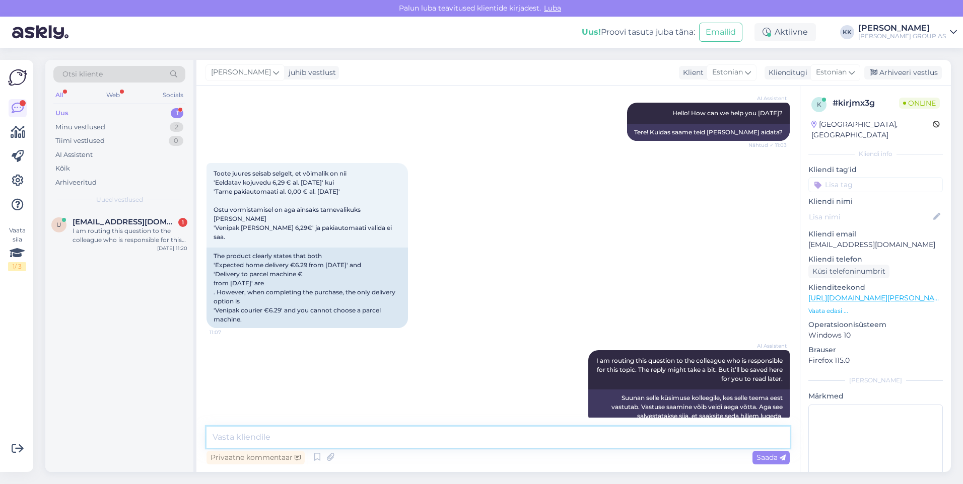
click at [233, 439] on textarea at bounding box center [497, 437] width 583 height 21
type textarea "Vabandame! Edastasime info tootehaldusele, et võimalusel lisaksid ka ostukorvi …"
click at [770, 455] on span "Saada" at bounding box center [770, 457] width 29 height 9
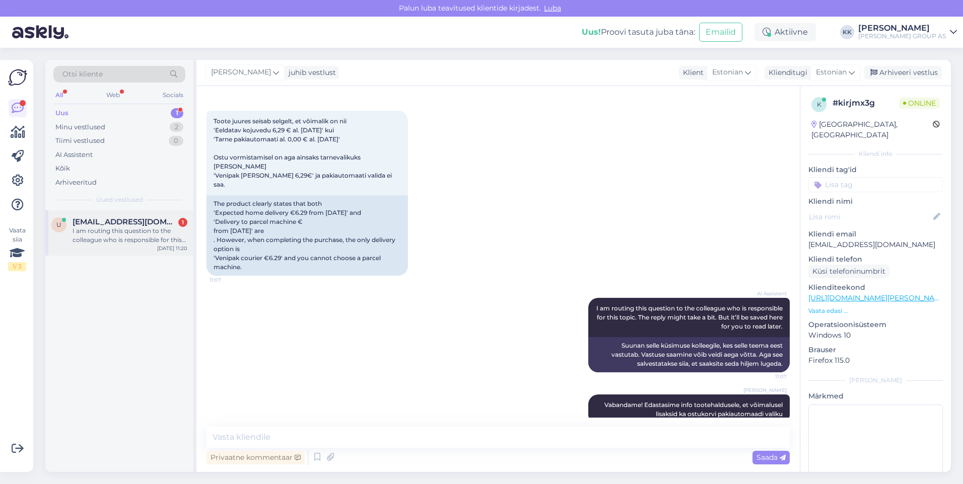
click at [107, 230] on div "I am routing this question to the colleague who is responsible for this topic. …" at bounding box center [130, 236] width 115 height 18
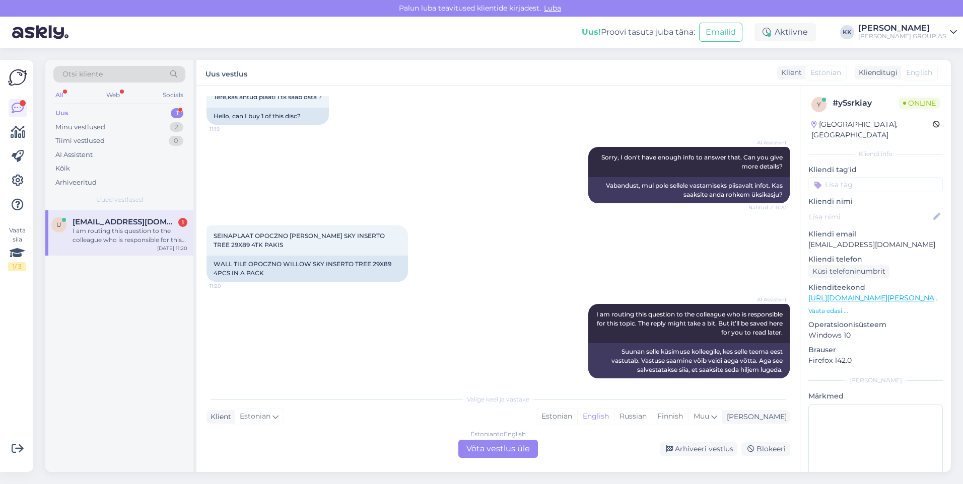
scroll to position [73, 0]
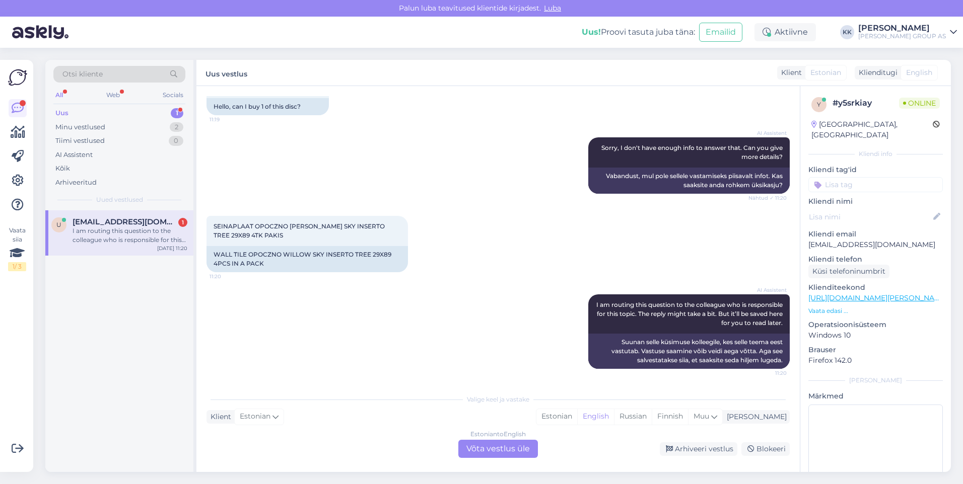
click at [890, 294] on link "[URL][DOMAIN_NAME][PERSON_NAME][MEDICAL_DATA]" at bounding box center [908, 298] width 200 height 9
drag, startPoint x: 253, startPoint y: 238, endPoint x: 208, endPoint y: 225, distance: 47.3
click at [208, 225] on div "SEINAPLAAT OPOCZNO [PERSON_NAME] SKY INSERTO TREE 29X89 4TK PAKIS 11:20" at bounding box center [306, 231] width 201 height 30
drag, startPoint x: 208, startPoint y: 225, endPoint x: 222, endPoint y: 227, distance: 13.7
copy span "SEINAPLAAT OPOCZNO [PERSON_NAME] SKY INSERTO TREE 29X89 4TK PAKIS"
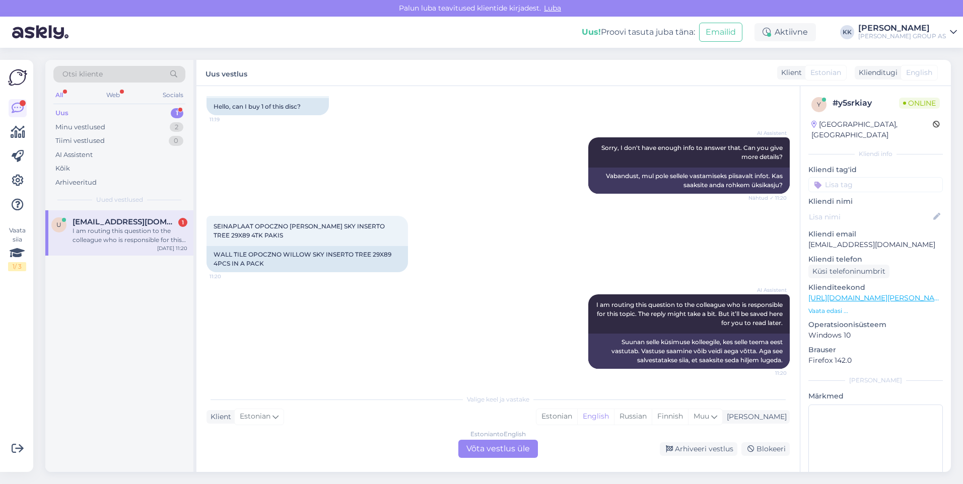
click at [381, 339] on div "AI Assistent I am routing this question to the colleague who is responsible for…" at bounding box center [497, 332] width 583 height 97
click at [577, 416] on div "Estonian" at bounding box center [556, 416] width 41 height 15
click at [490, 451] on div "Estonian to Estonian Võta vestlus üle" at bounding box center [498, 449] width 80 height 18
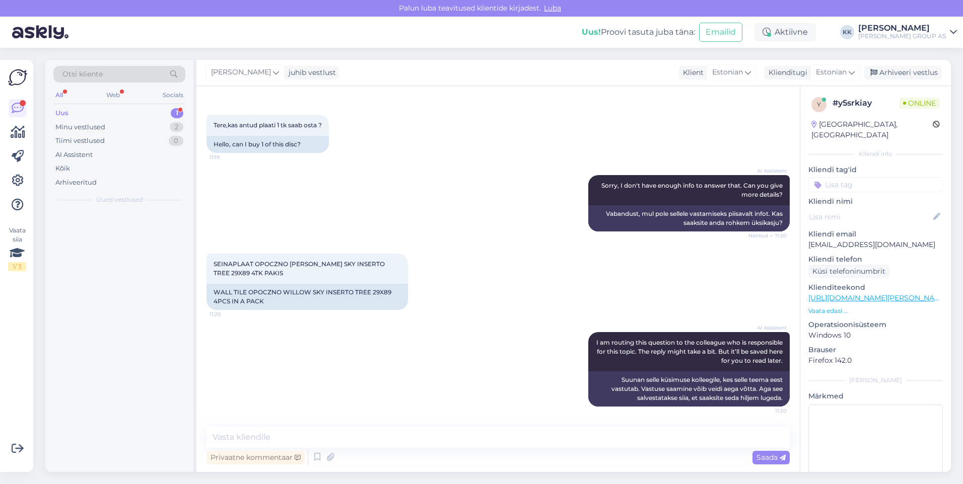
scroll to position [35, 0]
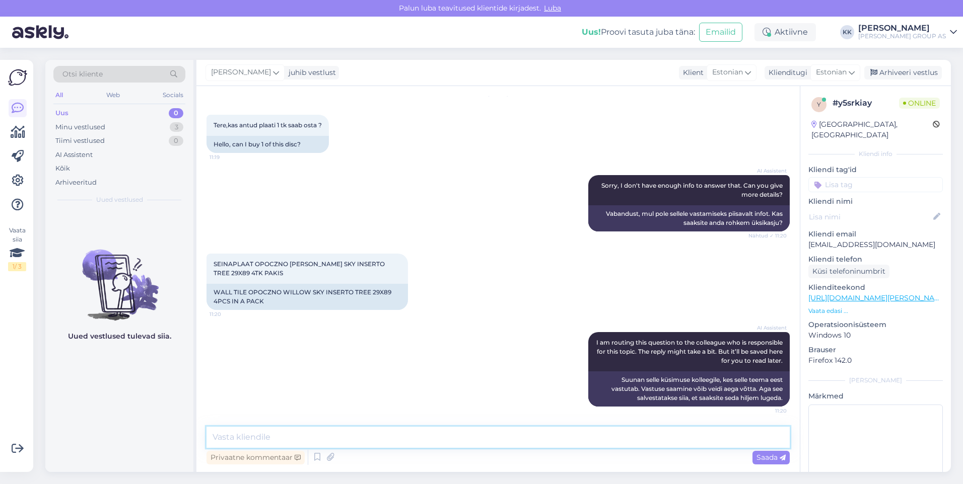
click at [293, 440] on textarea at bounding box center [497, 437] width 583 height 21
type textarea "Jah, seda plaati müüakse tükikaupa. Kui soov 4tk osta, siis see on terve pakk"
click at [769, 457] on span "Saada" at bounding box center [770, 457] width 29 height 9
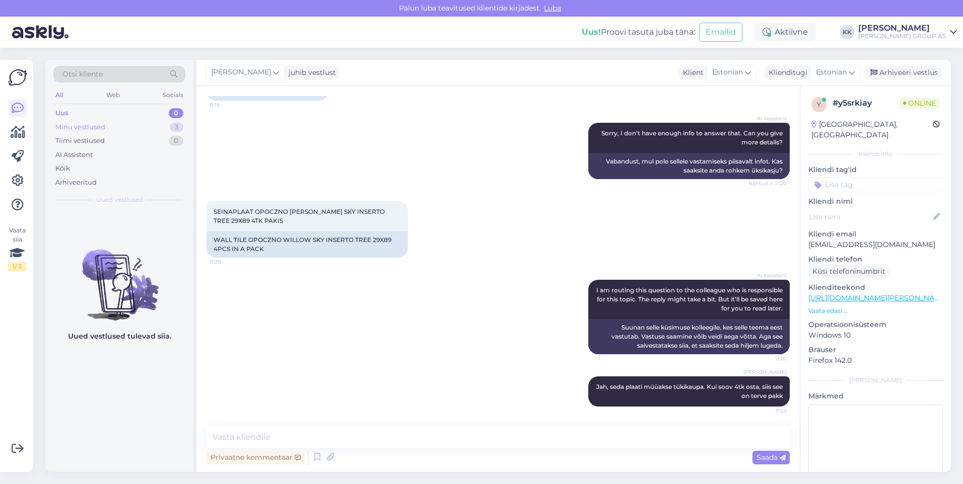
click at [92, 126] on div "Minu vestlused" at bounding box center [80, 127] width 50 height 10
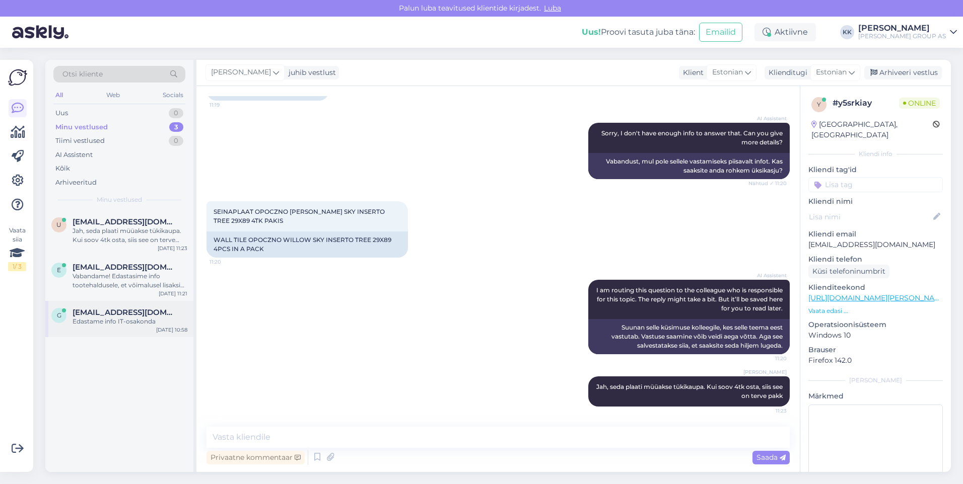
click at [113, 313] on span "[EMAIL_ADDRESS][DOMAIN_NAME]" at bounding box center [125, 312] width 105 height 9
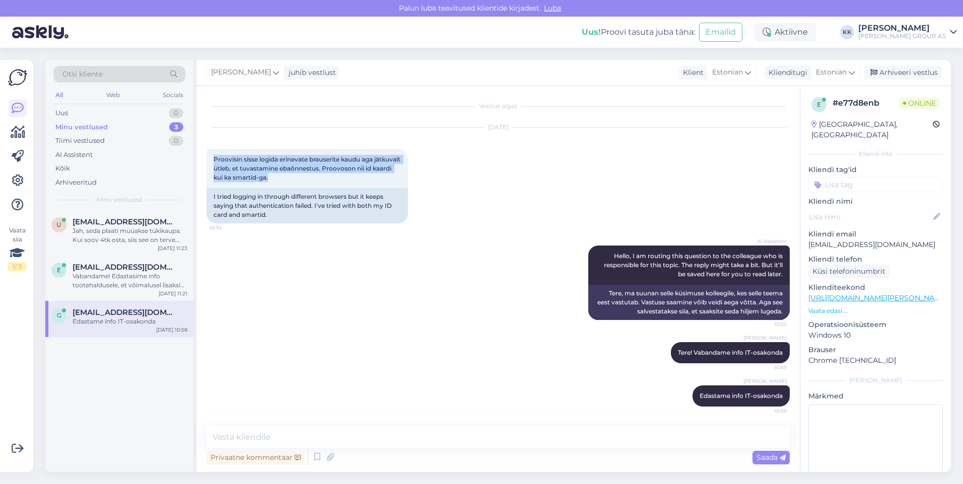
drag, startPoint x: 296, startPoint y: 178, endPoint x: 202, endPoint y: 158, distance: 95.8
click at [202, 158] on div "Vestlus algas [DATE] Proovisin sisse logida erinevate brauserite kaudu aga jätk…" at bounding box center [497, 279] width 603 height 386
drag, startPoint x: 202, startPoint y: 158, endPoint x: 242, endPoint y: 169, distance: 41.0
copy span "Proovisin sisse logida erinevate brauserite kaudu aga jätkuvalt ütleb, et tuvas…"
click at [459, 214] on div "[DATE] Proovisin sisse logida erinevate brauserite kaudu aga jätkuvalt ütleb, e…" at bounding box center [497, 176] width 583 height 118
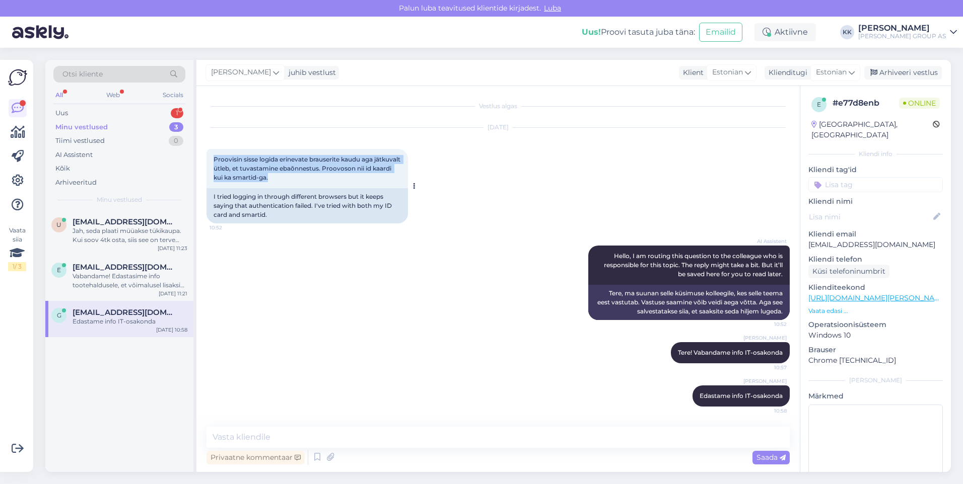
drag, startPoint x: 290, startPoint y: 178, endPoint x: 211, endPoint y: 161, distance: 81.0
click at [211, 161] on div "Proovisin sisse logida erinevate brauserite kaudu aga jätkuvalt ütleb, et tuvas…" at bounding box center [306, 168] width 201 height 39
drag, startPoint x: 211, startPoint y: 161, endPoint x: 233, endPoint y: 168, distance: 22.8
copy span "Proovisin sisse logida erinevate brauserite kaudu aga jätkuvalt ütleb, et tuvas…"
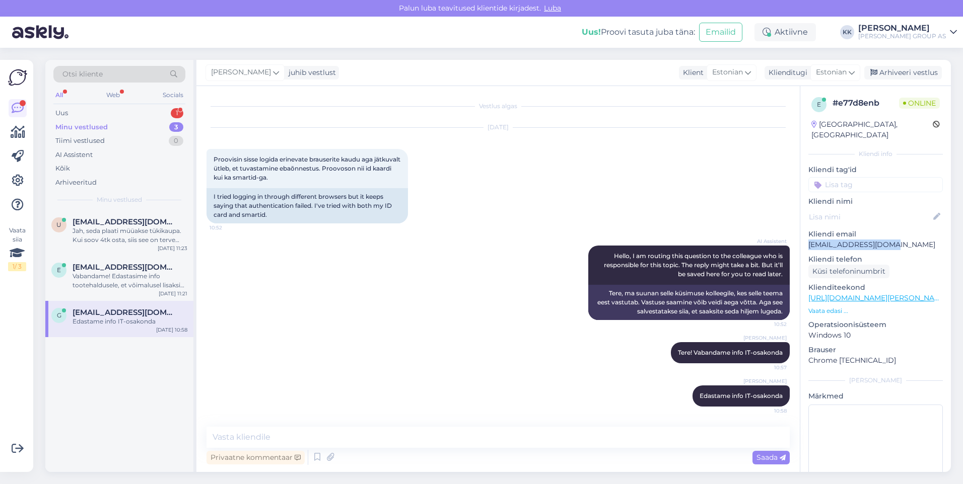
drag, startPoint x: 891, startPoint y: 234, endPoint x: 807, endPoint y: 239, distance: 84.8
click at [807, 239] on div "e # e77d8enb Online [GEOGRAPHIC_DATA], [GEOGRAPHIC_DATA] Kliendi info Kliendi t…" at bounding box center [875, 298] width 151 height 425
drag, startPoint x: 807, startPoint y: 239, endPoint x: 814, endPoint y: 238, distance: 7.6
copy p "[EMAIL_ADDRESS][DOMAIN_NAME]"
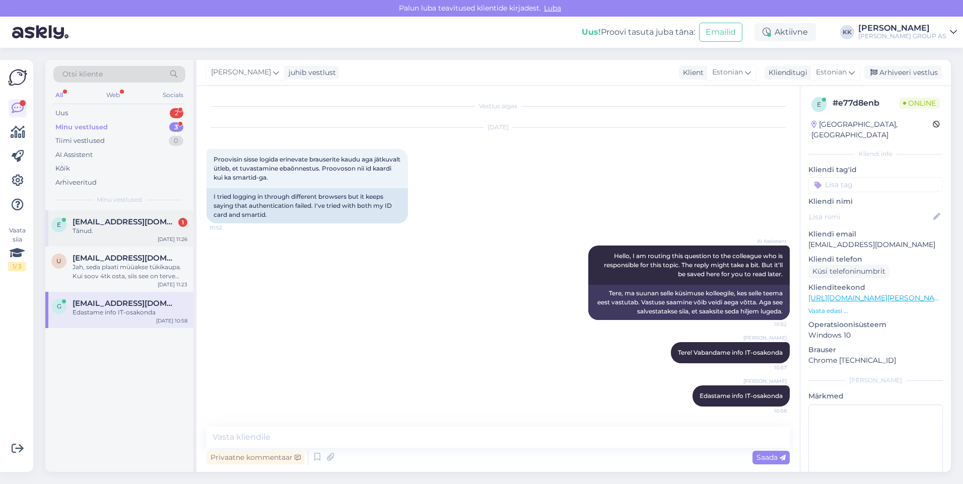
click at [114, 223] on span "[EMAIL_ADDRESS][DOMAIN_NAME]" at bounding box center [125, 222] width 105 height 9
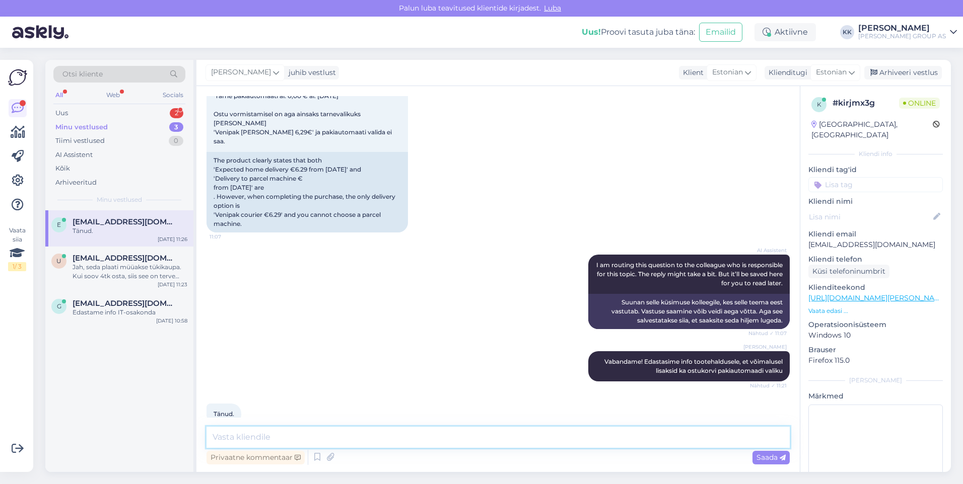
click at [226, 441] on textarea at bounding box center [497, 437] width 583 height 21
type textarea "Palun! Kena päeva jätku!"
click at [767, 458] on span "Saada" at bounding box center [770, 457] width 29 height 9
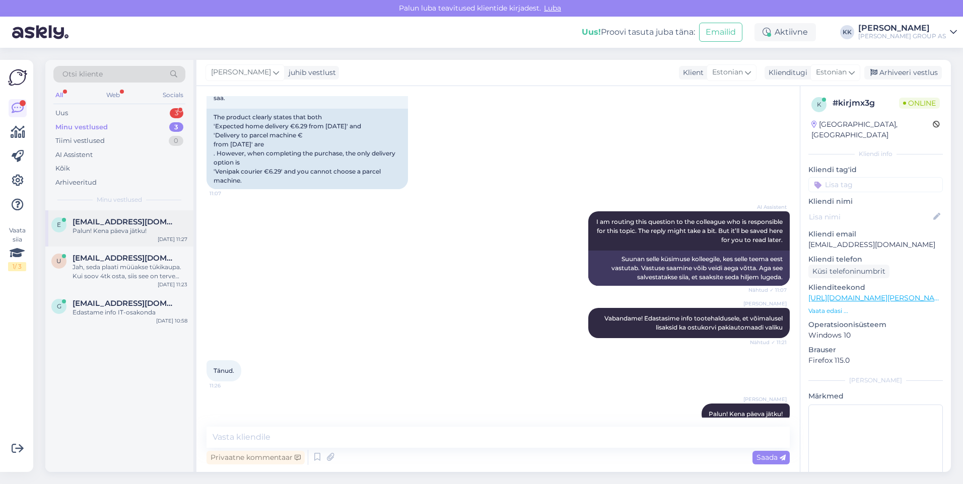
click at [108, 226] on span "[EMAIL_ADDRESS][DOMAIN_NAME]" at bounding box center [125, 222] width 105 height 9
click at [911, 72] on div "Arhiveeri vestlus" at bounding box center [903, 73] width 78 height 14
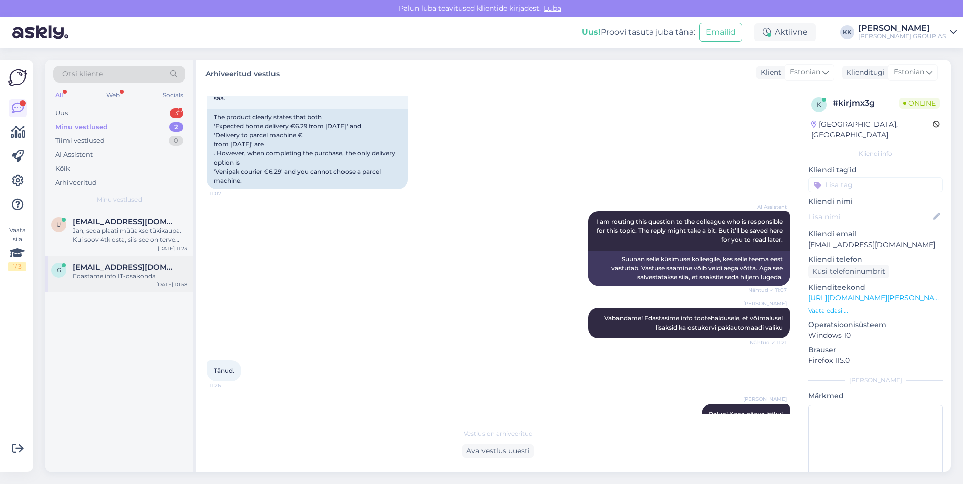
click at [106, 271] on span "[EMAIL_ADDRESS][DOMAIN_NAME]" at bounding box center [125, 267] width 105 height 9
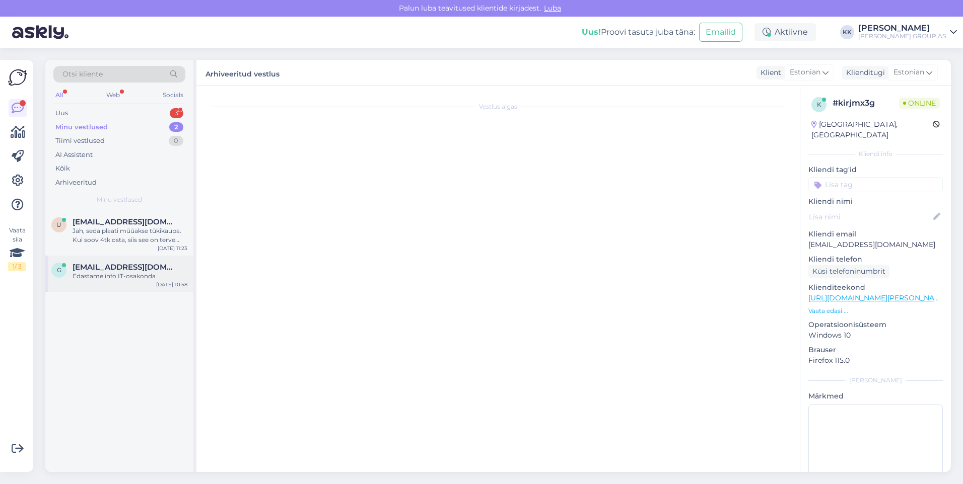
scroll to position [1, 0]
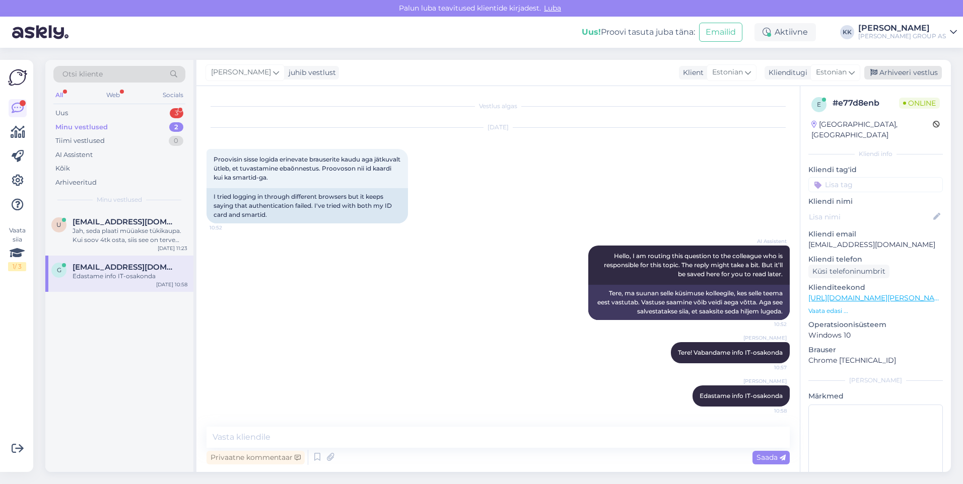
click at [906, 71] on div "Arhiveeri vestlus" at bounding box center [903, 73] width 78 height 14
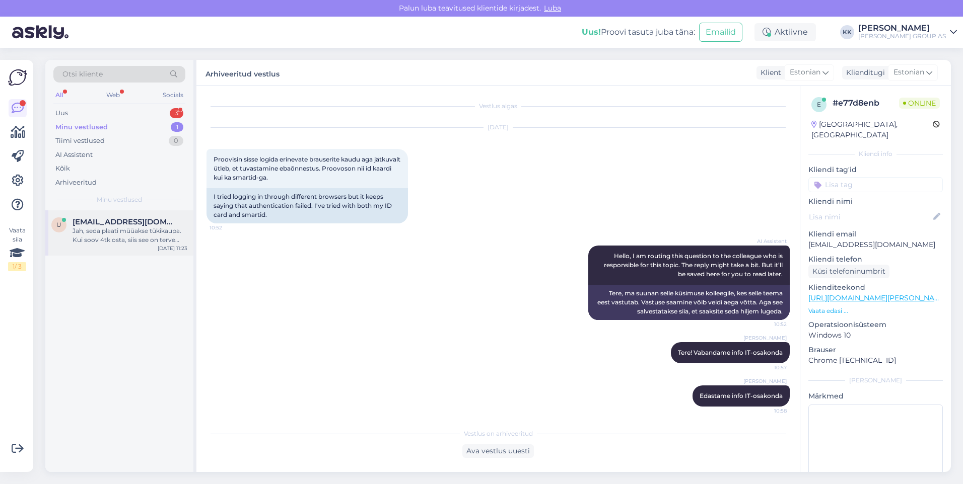
click at [112, 235] on div "Jah, seda plaati müüakse tükikaupa. Kui soov 4tk osta, siis see on terve pakk" at bounding box center [130, 236] width 115 height 18
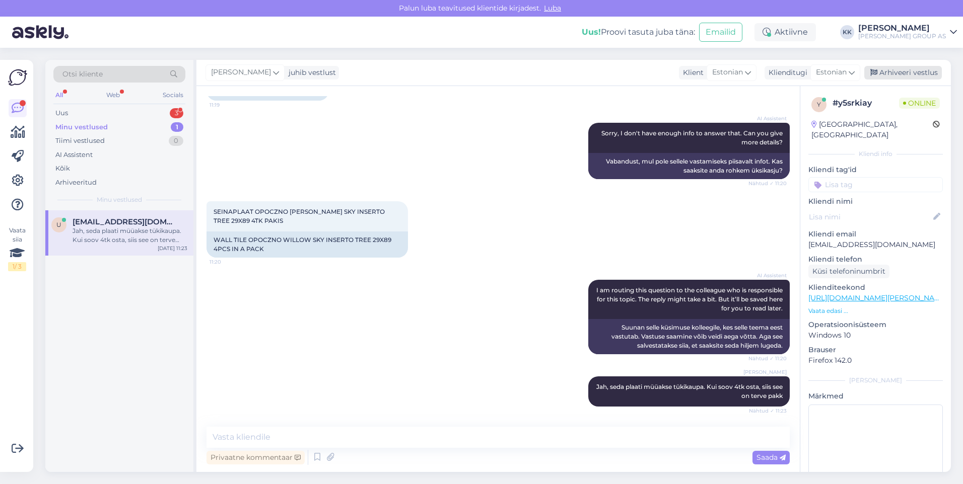
click at [908, 74] on div "Arhiveeri vestlus" at bounding box center [903, 73] width 78 height 14
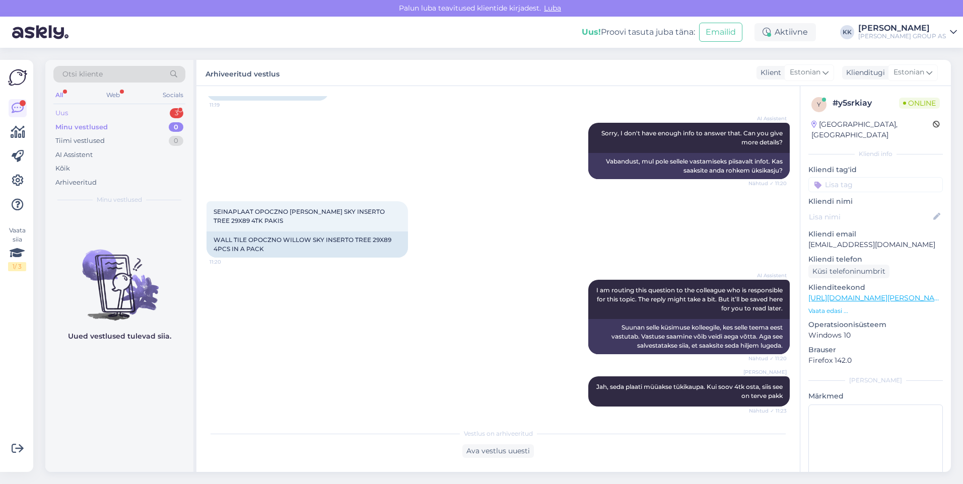
click at [71, 109] on div "Uus 3" at bounding box center [119, 113] width 132 height 14
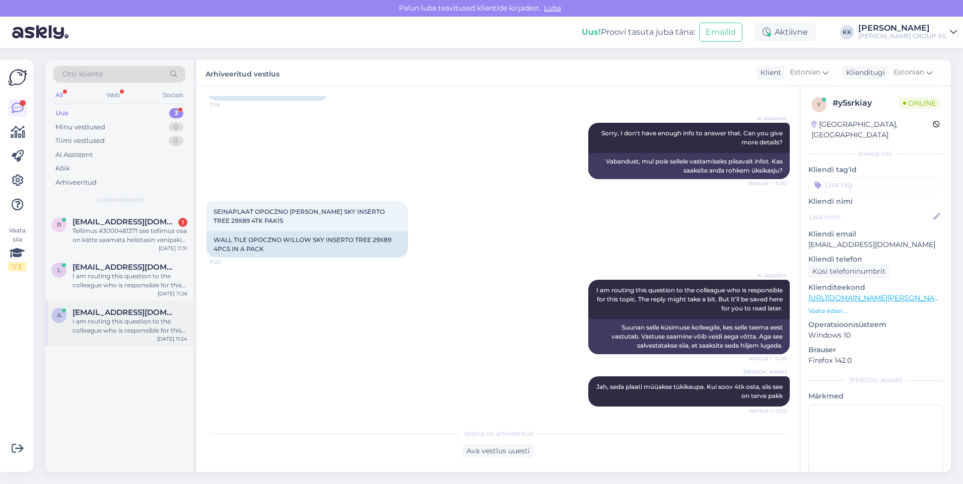
click at [104, 321] on div "I am routing this question to the colleague who is responsible for this topic. …" at bounding box center [130, 326] width 115 height 18
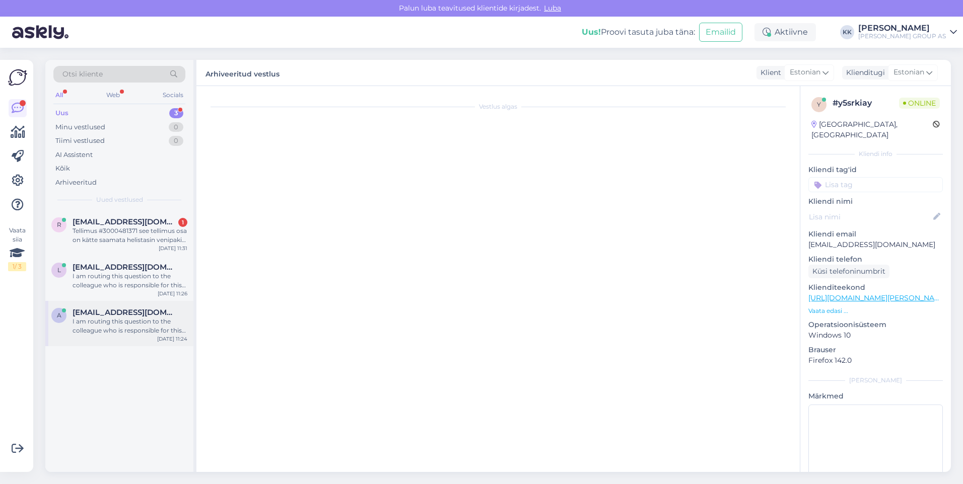
scroll to position [558, 0]
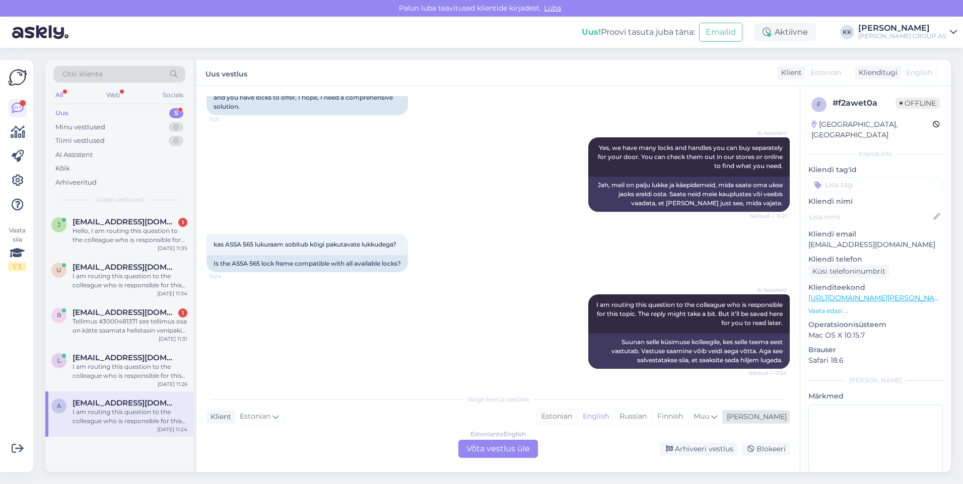
click at [577, 414] on div "Estonian" at bounding box center [556, 416] width 41 height 15
click at [516, 445] on div "Estonian to Estonian Võta vestlus üle" at bounding box center [498, 449] width 80 height 18
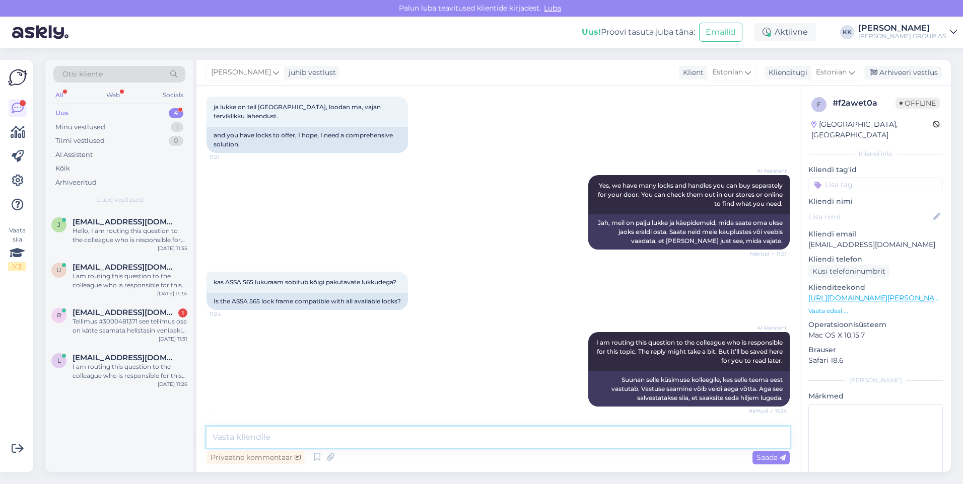
click at [226, 439] on textarea at bounding box center [497, 437] width 583 height 21
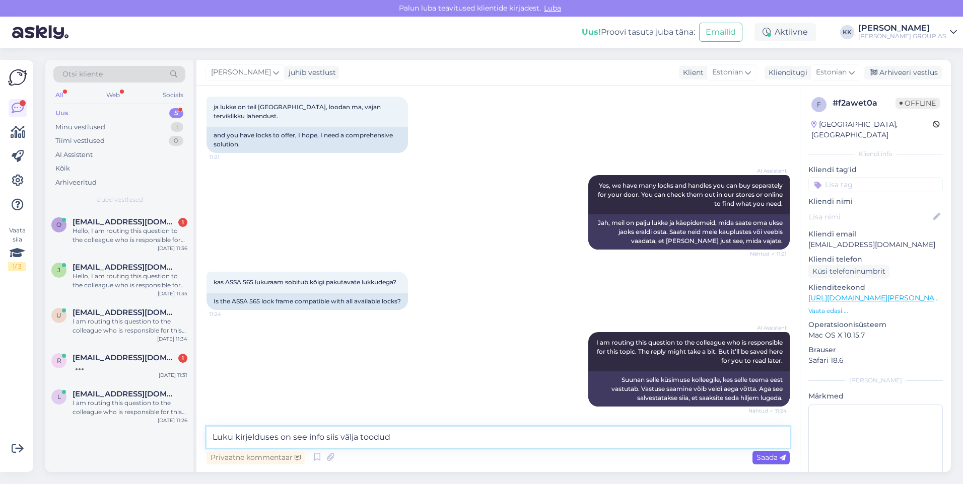
type textarea "Luku kirjelduses on see info siis välja toodud"
click at [763, 456] on span "Saada" at bounding box center [770, 457] width 29 height 9
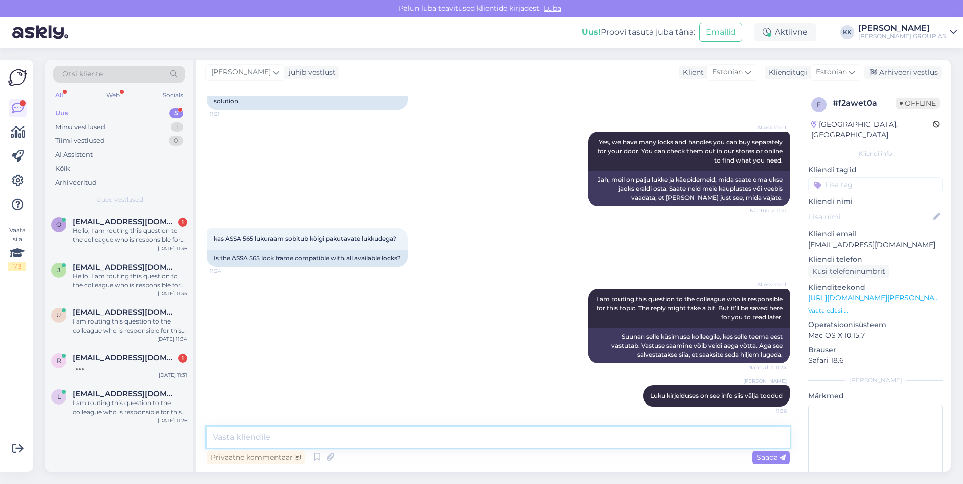
click at [251, 439] on textarea at bounding box center [497, 437] width 583 height 21
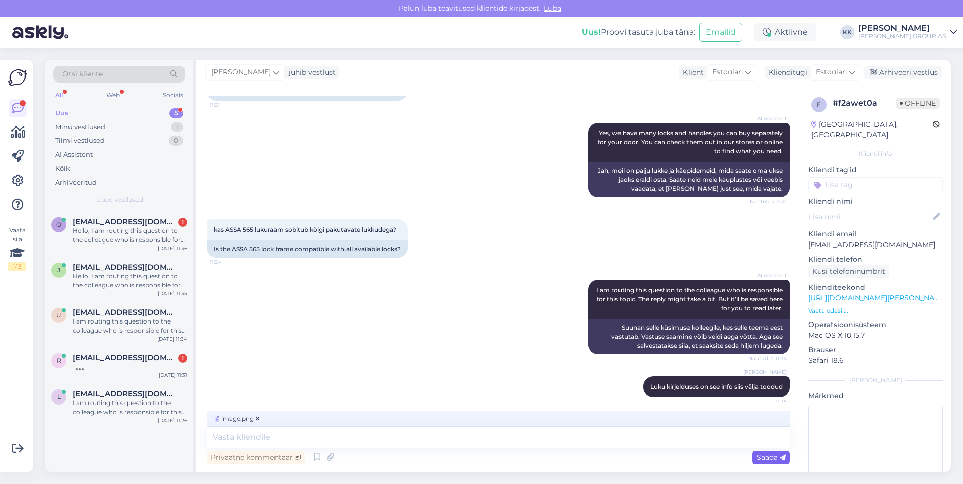
click at [765, 455] on span "Saada" at bounding box center [770, 457] width 29 height 9
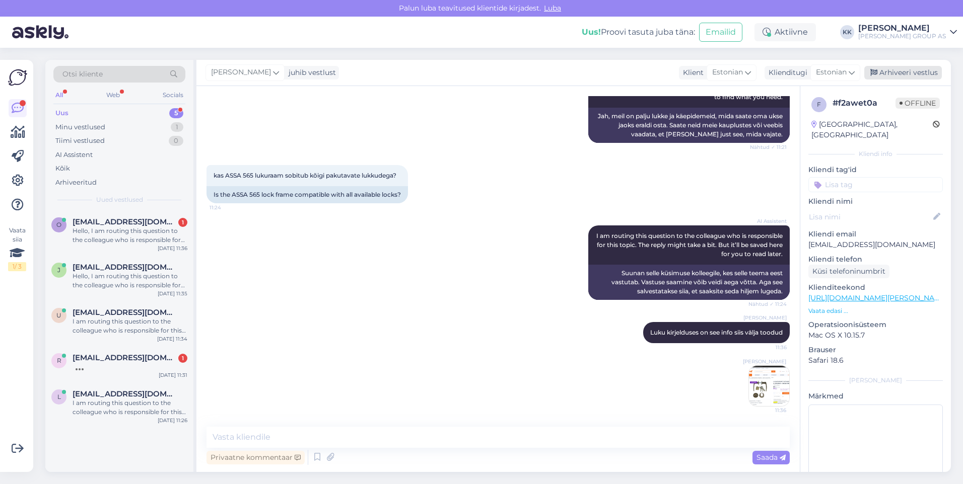
click at [908, 69] on div "Arhiveeri vestlus" at bounding box center [903, 73] width 78 height 14
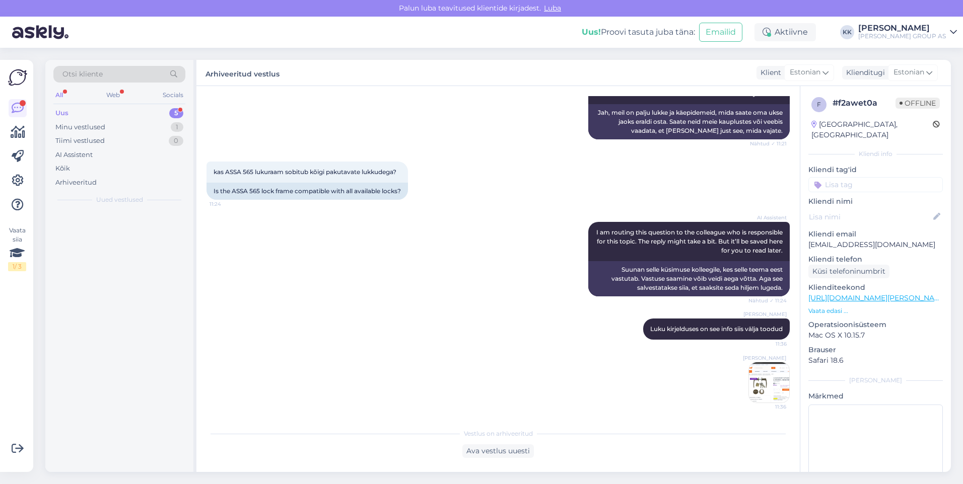
scroll to position [630, 0]
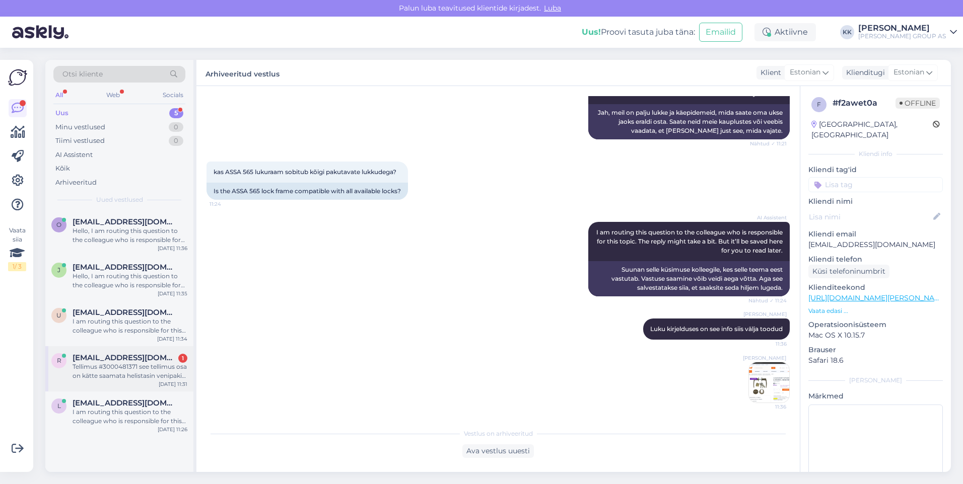
click at [108, 365] on div "Tellimus #3000481371 see tellimus osa on kätte saamata helistasin venipaki seal…" at bounding box center [130, 372] width 115 height 18
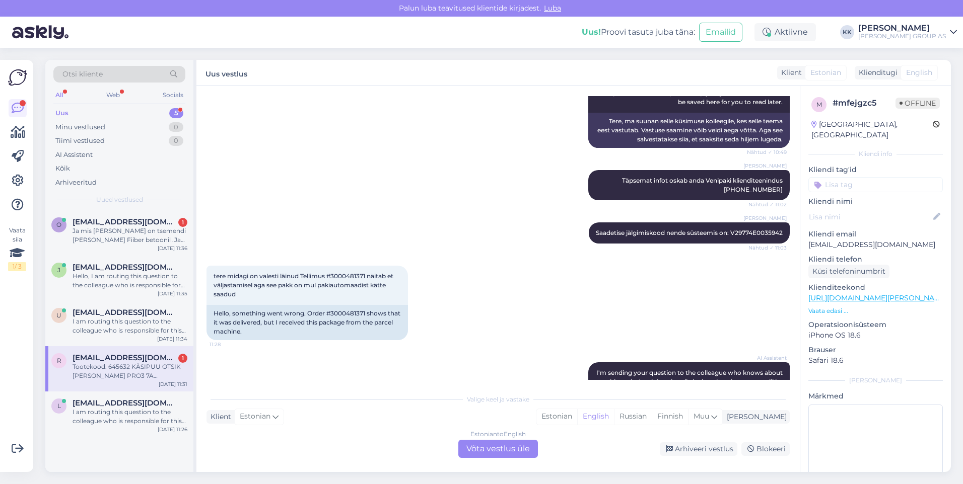
scroll to position [1339, 0]
drag, startPoint x: 779, startPoint y: 214, endPoint x: 723, endPoint y: 216, distance: 55.9
click at [723, 222] on div "[PERSON_NAME] jälgimiskood nende süsteemis on: V29774E0035942 Nähtud ✓ 11:03" at bounding box center [689, 232] width 201 height 21
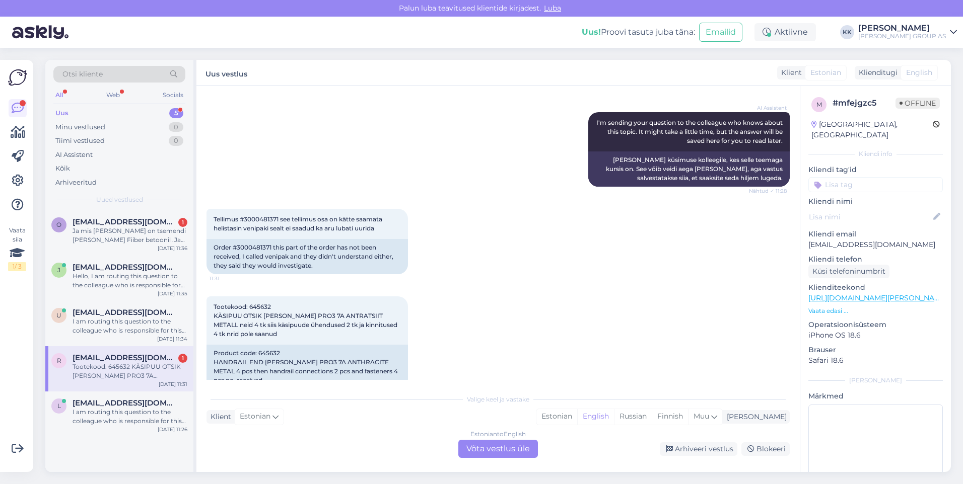
scroll to position [1590, 0]
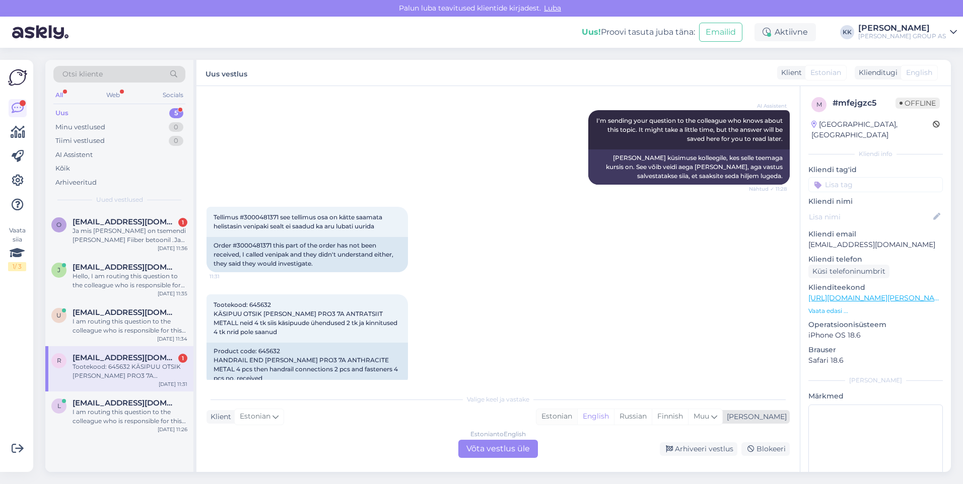
click at [577, 415] on div "Estonian" at bounding box center [556, 416] width 41 height 15
click at [496, 447] on div "Estonian to Estonian Võta vestlus üle" at bounding box center [498, 449] width 80 height 18
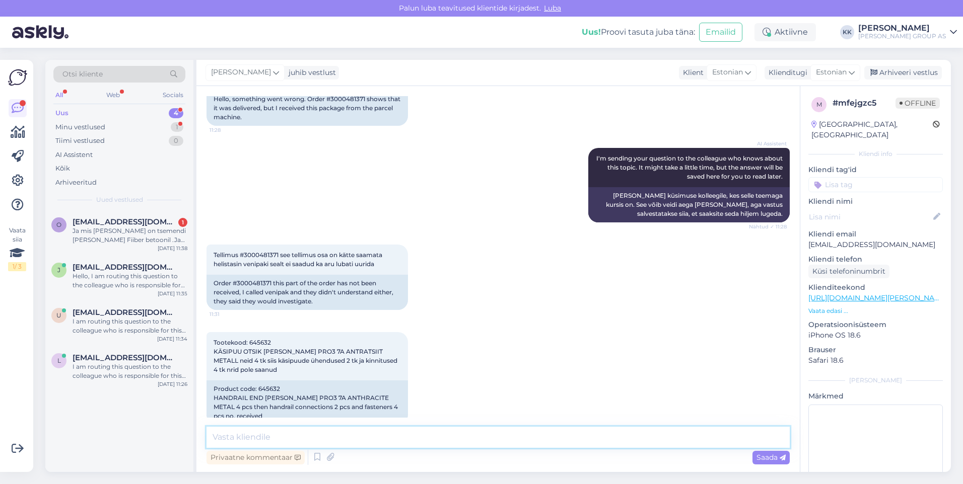
click at [256, 442] on textarea at bounding box center [497, 437] width 583 height 21
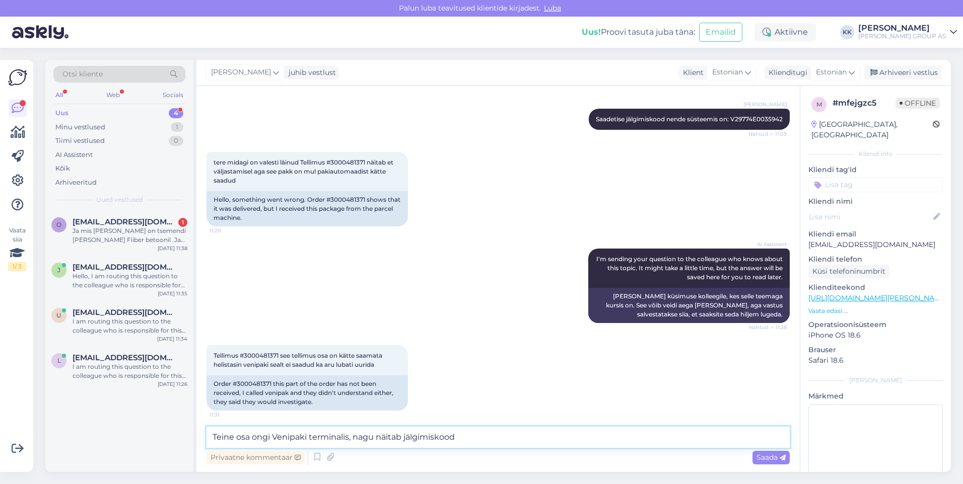
scroll to position [1301, 0]
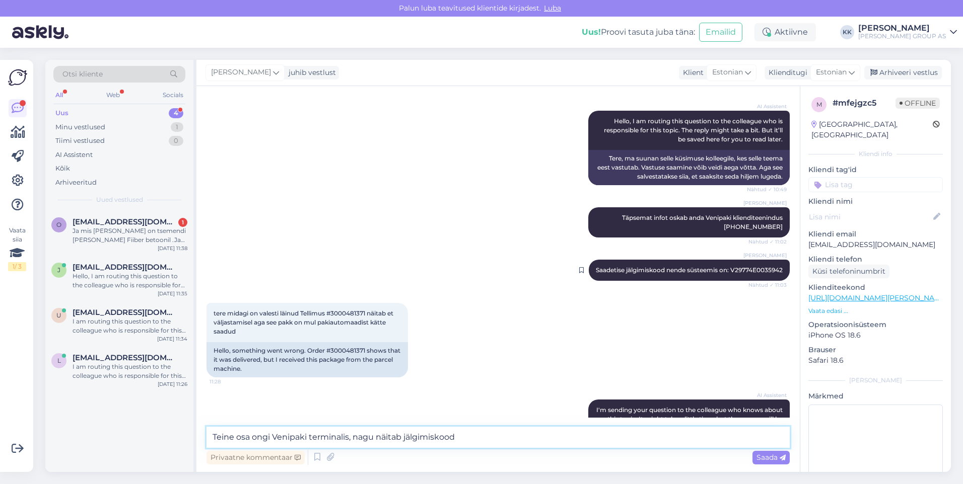
type textarea "Teine osa ongi Venipaki terminalis, nagu näitab jälgimiskood"
drag, startPoint x: 776, startPoint y: 252, endPoint x: 718, endPoint y: 252, distance: 57.4
click at [718, 260] on div "[PERSON_NAME] jälgimiskood nende süsteemis on: V29774E0035942 Nähtud ✓ 11:03" at bounding box center [689, 270] width 201 height 21
drag, startPoint x: 718, startPoint y: 252, endPoint x: 734, endPoint y: 251, distance: 15.6
copy span "V29774E0035942"
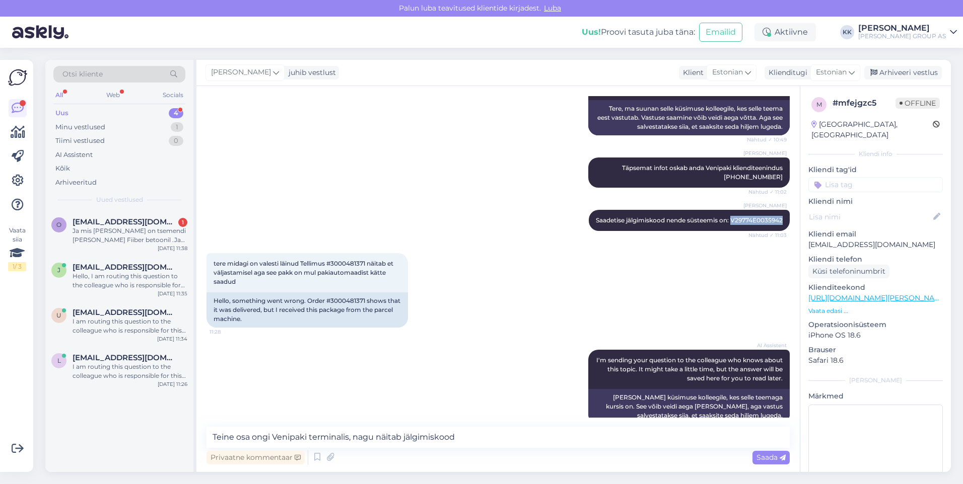
scroll to position [1452, 0]
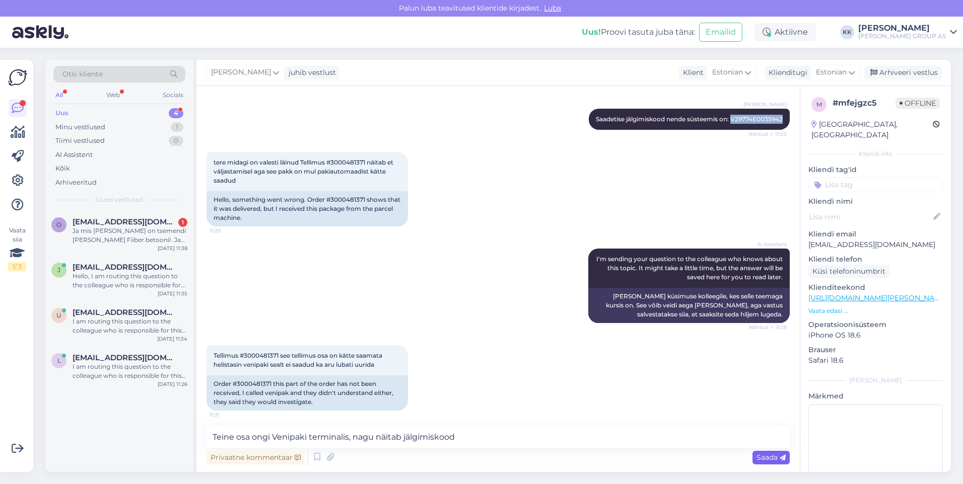
click at [762, 455] on span "Saada" at bounding box center [770, 457] width 29 height 9
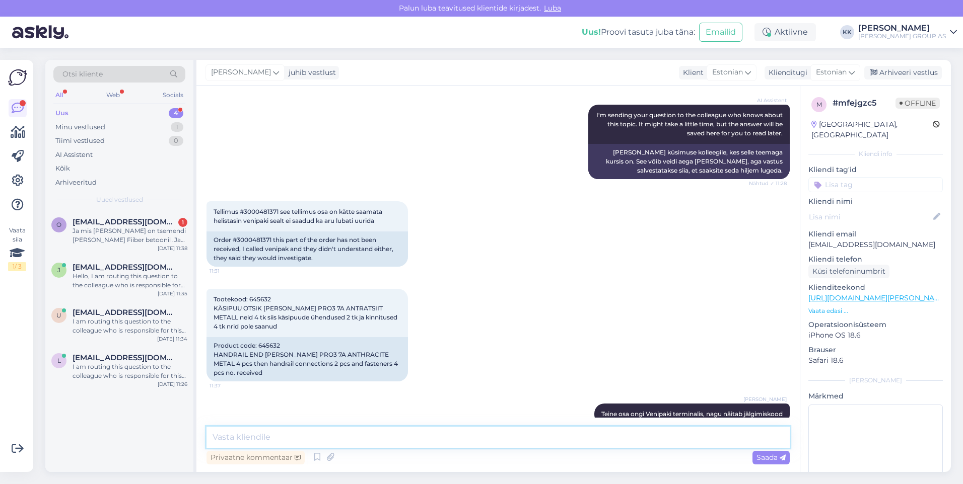
click at [239, 439] on textarea at bounding box center [497, 437] width 583 height 21
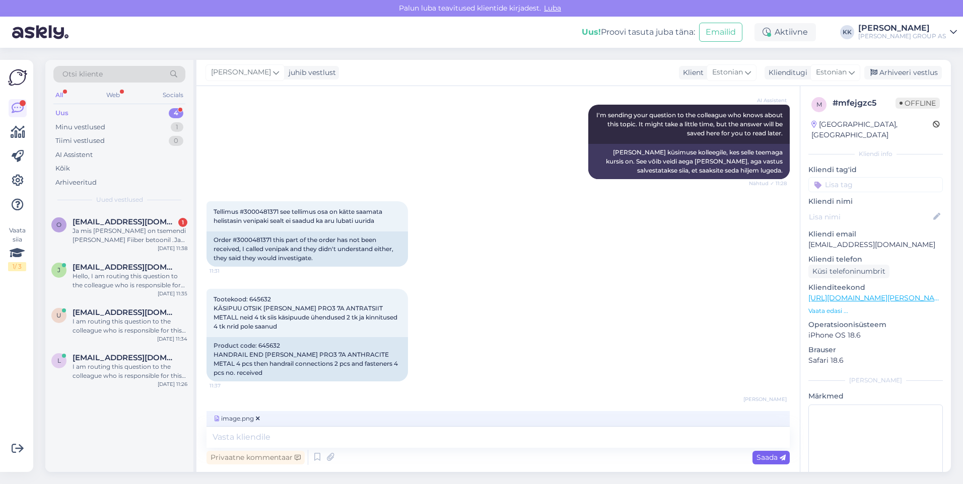
click at [771, 457] on span "Saada" at bounding box center [770, 457] width 29 height 9
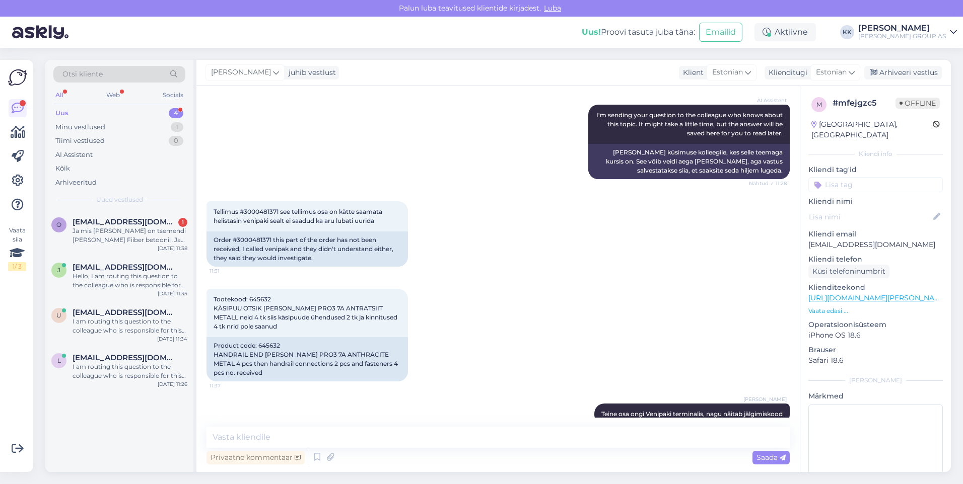
scroll to position [1659, 0]
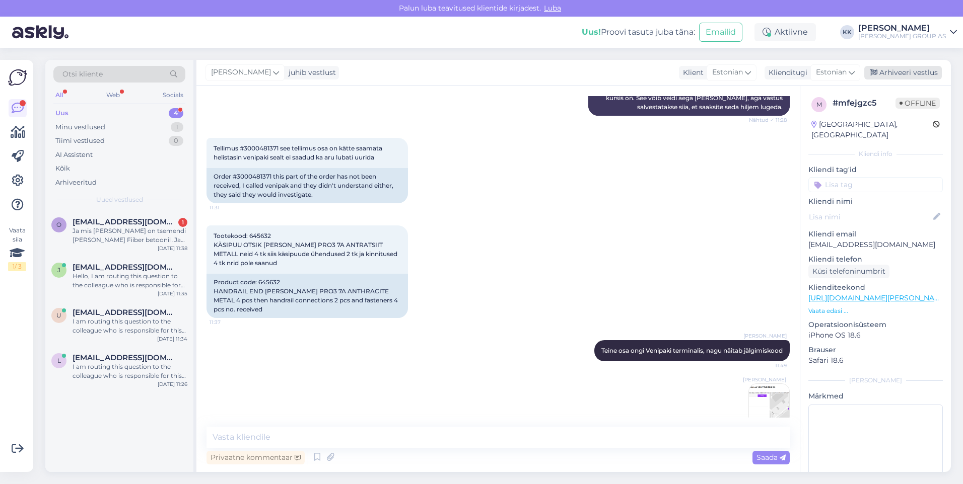
click at [909, 69] on div "Arhiveeri vestlus" at bounding box center [903, 73] width 78 height 14
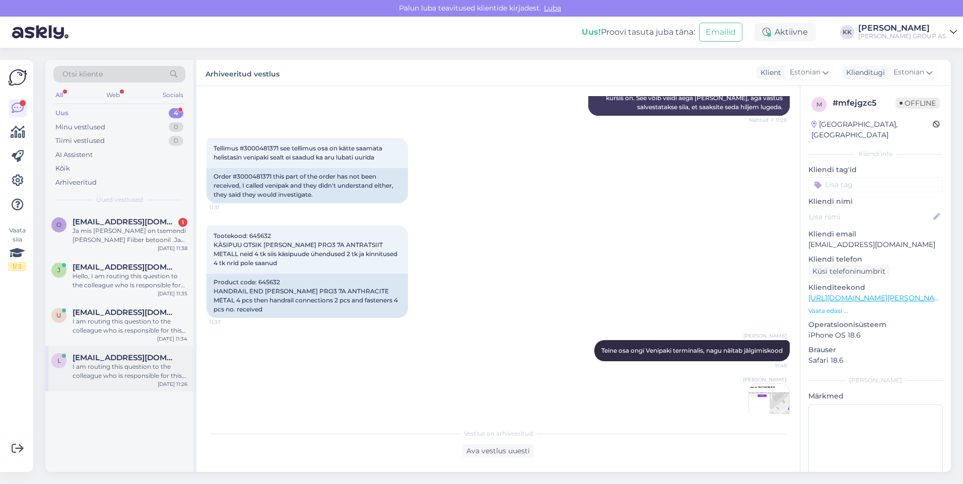
click at [110, 361] on span "[EMAIL_ADDRESS][DOMAIN_NAME]" at bounding box center [125, 358] width 105 height 9
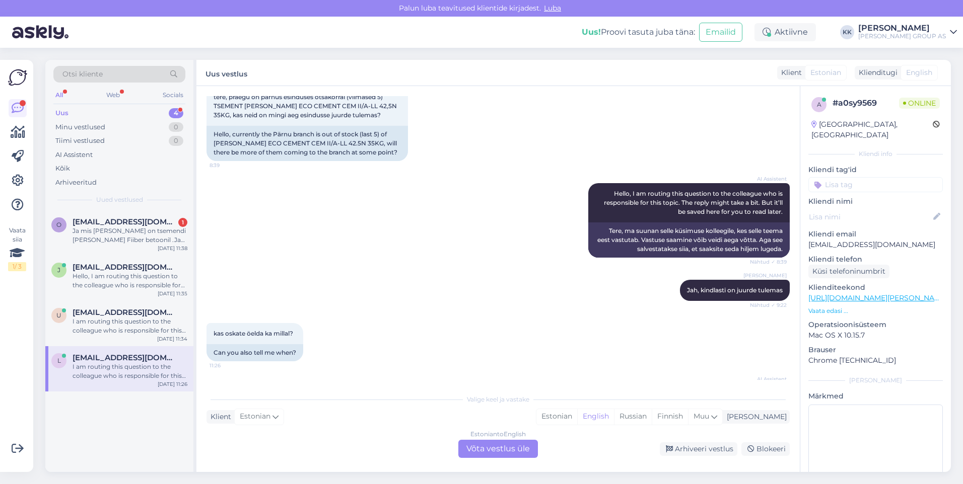
scroll to position [1, 0]
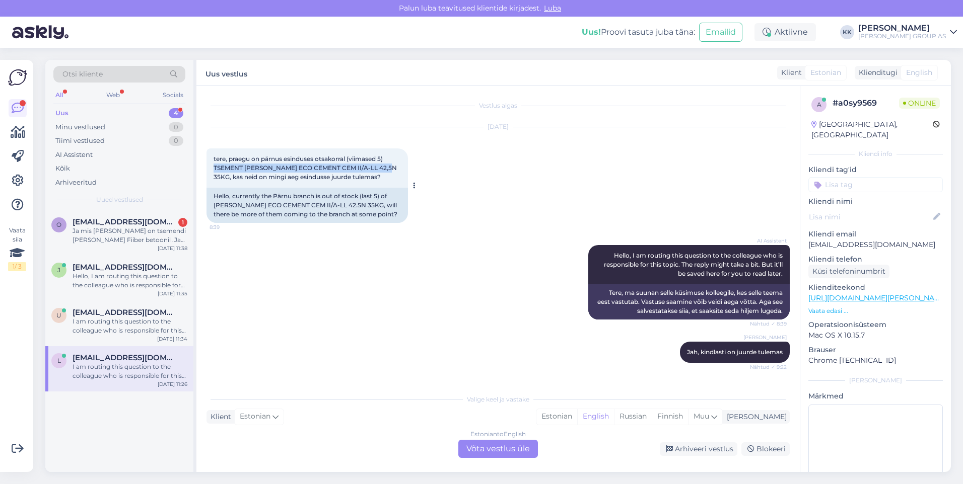
drag, startPoint x: 393, startPoint y: 167, endPoint x: 207, endPoint y: 168, distance: 185.8
click at [207, 168] on div "tere, praegu on pärnus esinduses otsakorral (viimased 5) TSEMENT [PERSON_NAME] …" at bounding box center [306, 168] width 201 height 39
drag, startPoint x: 207, startPoint y: 168, endPoint x: 221, endPoint y: 168, distance: 14.1
copy span "TSEMENT [PERSON_NAME] ECO CEMENT CEM II/A-LL 42,5N 35KG"
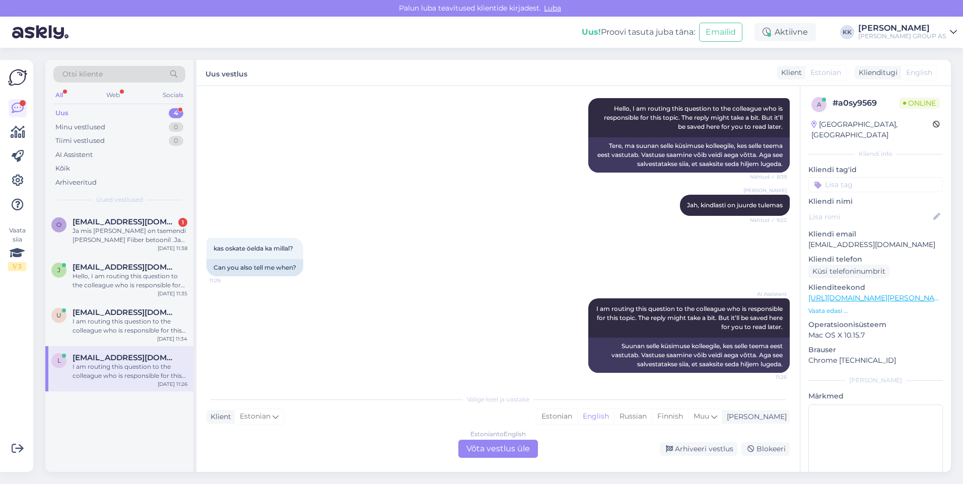
scroll to position [152, 0]
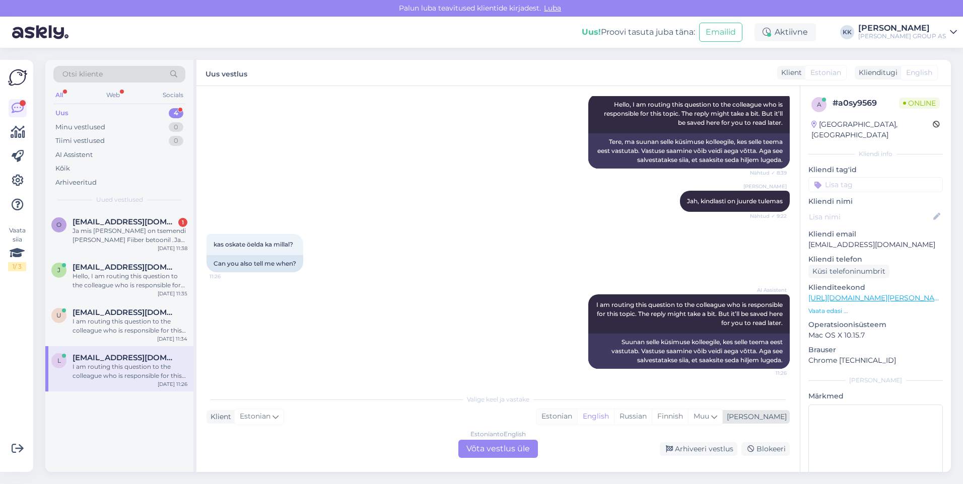
click at [577, 417] on div "Estonian" at bounding box center [556, 416] width 41 height 15
click at [501, 450] on div "Estonian to Estonian Võta vestlus üle" at bounding box center [498, 449] width 80 height 18
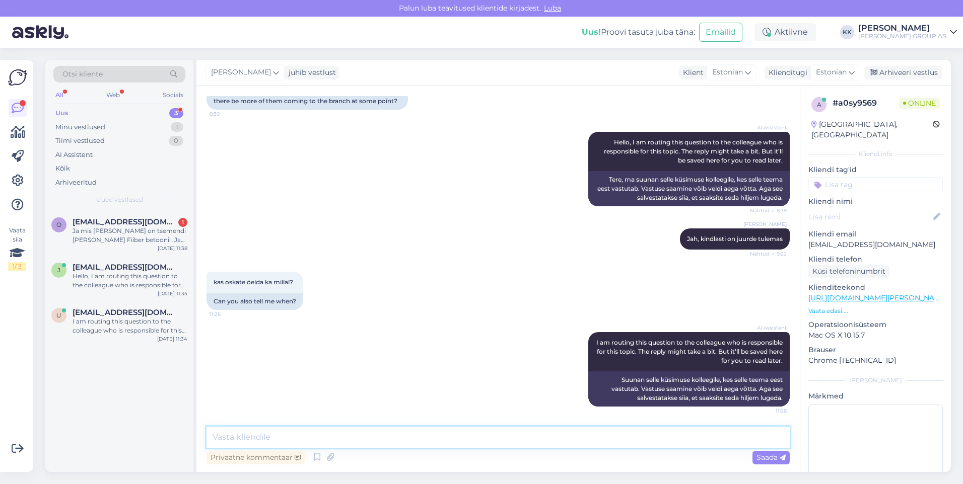
click at [259, 443] on textarea at bounding box center [497, 437] width 583 height 21
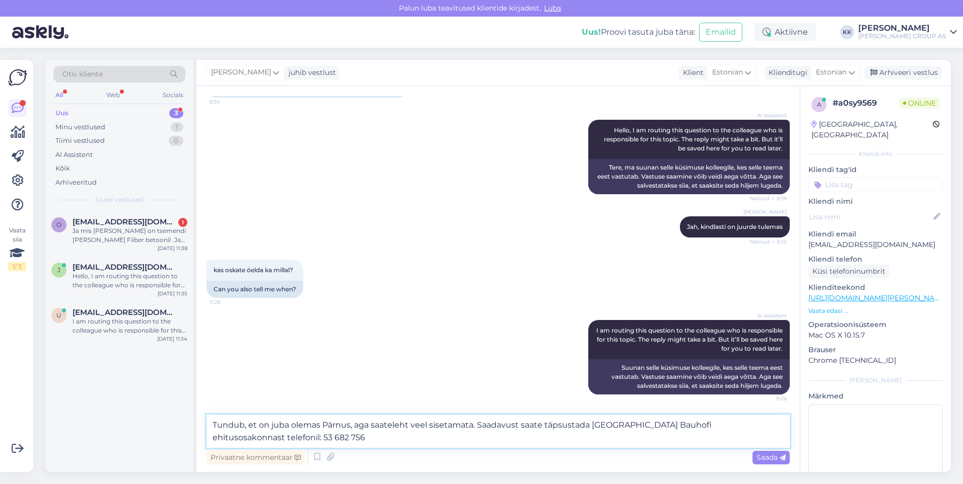
click at [212, 438] on textarea "Tundub, et on juba olemas Pärnus, aga saateleht veel sisetamata. Saadavust saat…" at bounding box center [497, 431] width 583 height 33
drag, startPoint x: 783, startPoint y: 426, endPoint x: 761, endPoint y: 423, distance: 22.4
click at [761, 423] on textarea "Tundub, et on juba olemas Pärnus, aga saateleht veel sisetamata. Saadavust saat…" at bounding box center [497, 431] width 583 height 33
drag, startPoint x: 227, startPoint y: 438, endPoint x: 212, endPoint y: 434, distance: 15.8
click at [212, 434] on textarea "Tundub, et on juba olemas Pärnus, aga saateleht veel sisetamata. Saadavust saat…" at bounding box center [497, 431] width 583 height 33
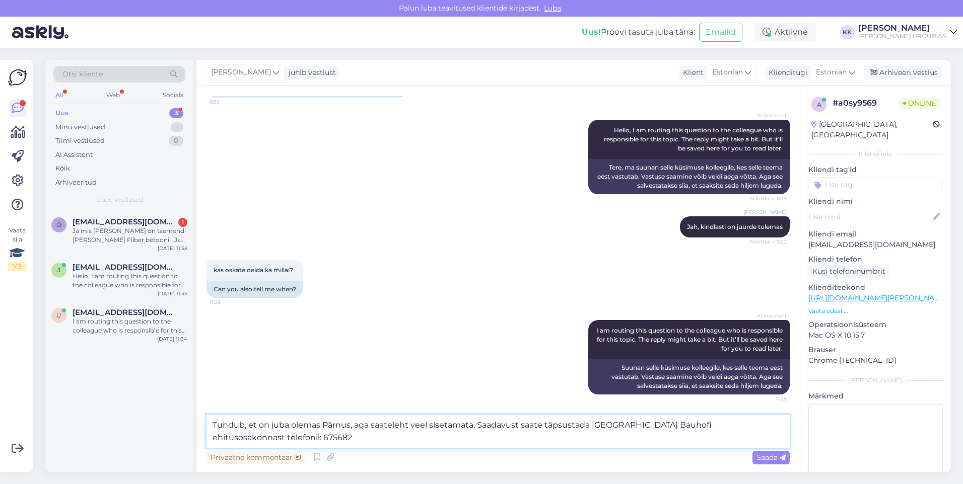
click at [252, 440] on textarea "Tundub, et on juba olemas Pärnus, aga saateleht veel sisetamata. Saadavust saat…" at bounding box center [497, 431] width 583 height 33
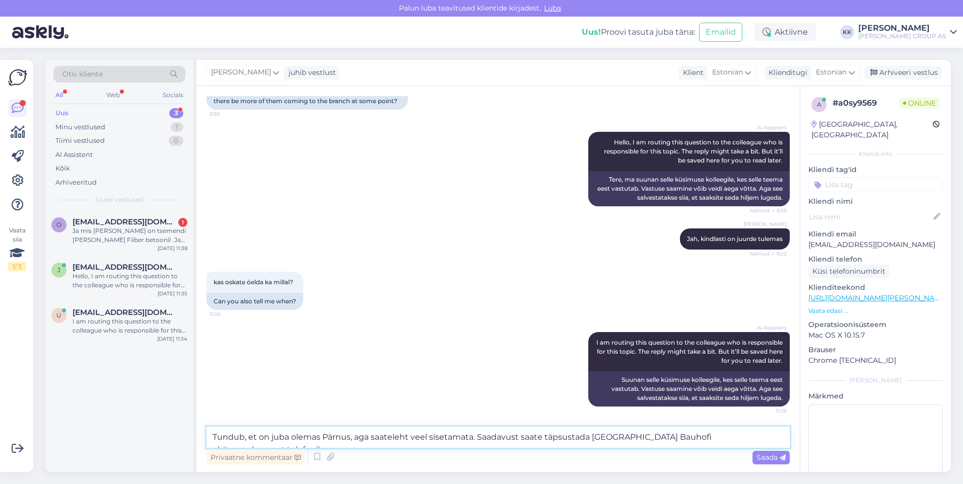
type textarea "Tundub, et on juba olemas Pärnus, aga saateleht veel sisetamata. Saadavust saat…"
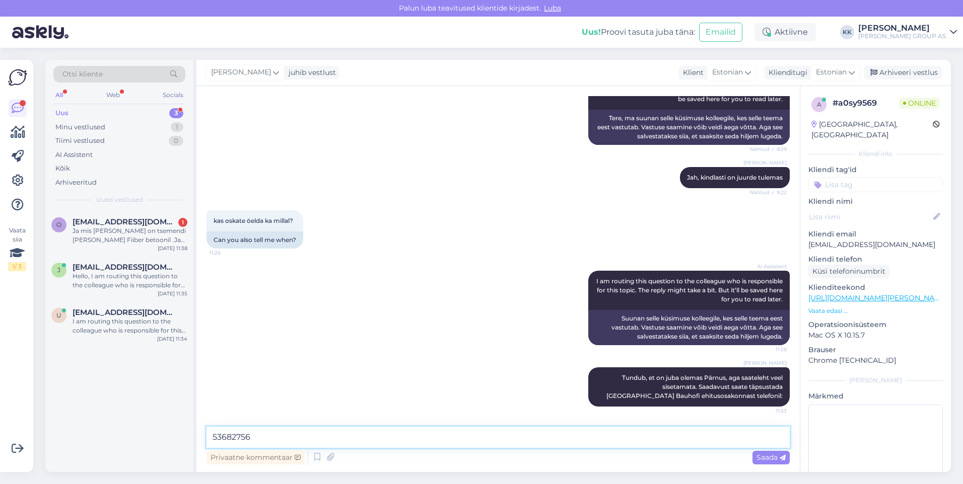
drag, startPoint x: 251, startPoint y: 439, endPoint x: 384, endPoint y: 506, distance: 148.9
click at [384, 484] on html "[PERSON_NAME] teavitused klientide kirjadest. Luba Uus! Proovi tasuta [PERSON_N…" at bounding box center [481, 242] width 963 height 484
type textarea "53682756"
click at [767, 454] on span "Saada" at bounding box center [770, 457] width 29 height 9
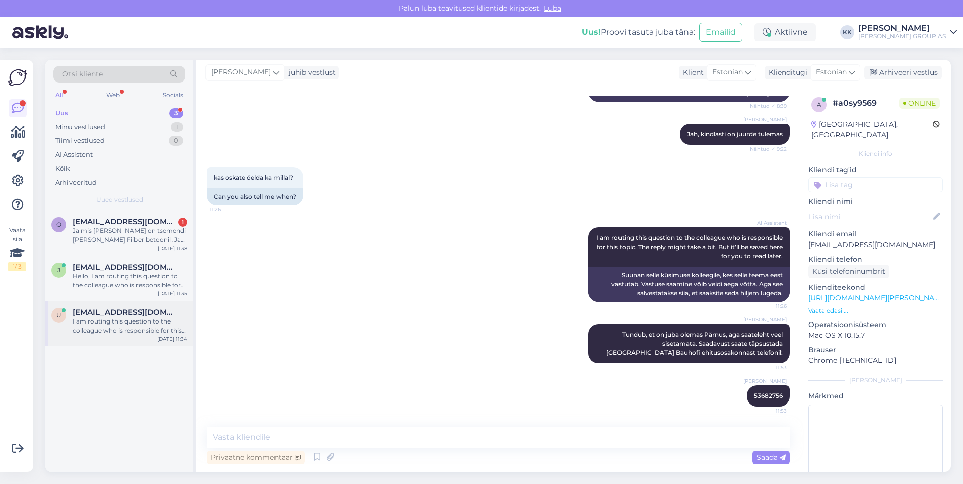
click at [117, 322] on div "I am routing this question to the colleague who is responsible for this topic. …" at bounding box center [130, 326] width 115 height 18
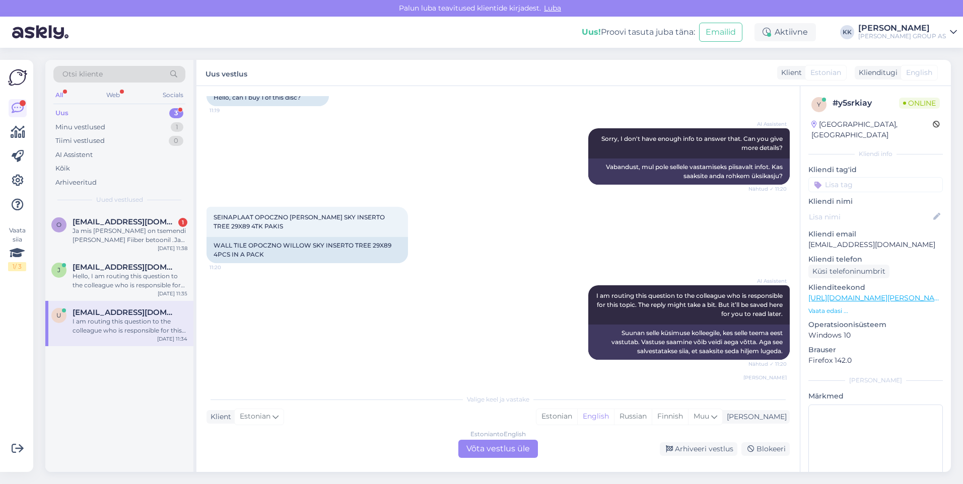
scroll to position [81, 0]
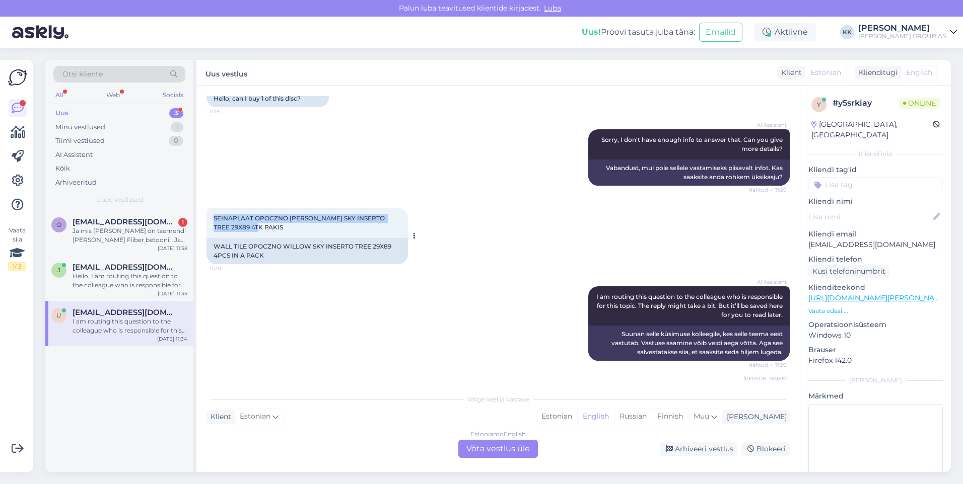
drag, startPoint x: 245, startPoint y: 227, endPoint x: 214, endPoint y: 218, distance: 32.5
click at [214, 218] on span "SEINAPLAAT OPOCZNO [PERSON_NAME] SKY INSERTO TREE 29X89 4TK PAKIS" at bounding box center [300, 223] width 173 height 17
copy span "SEINAPLAAT OPOCZNO [PERSON_NAME] SKY INSERTO TREE 29X89 4TK PAKIS"
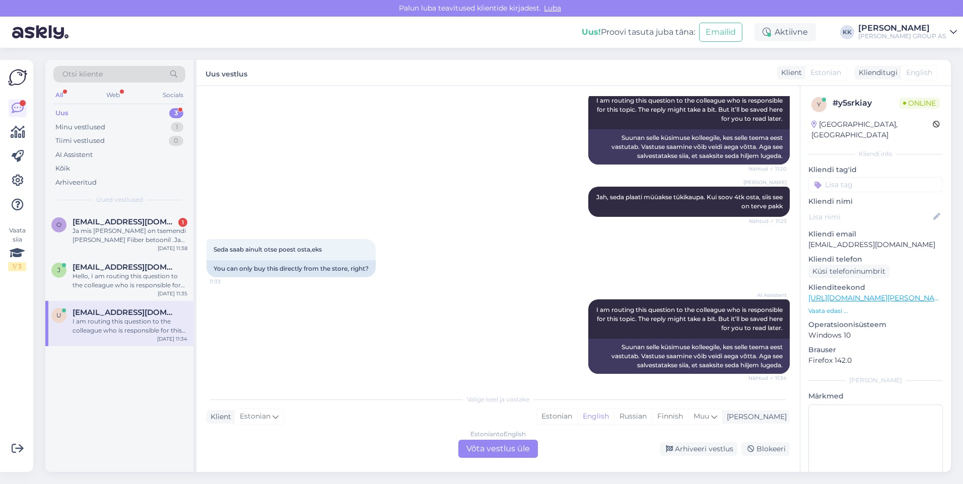
scroll to position [282, 0]
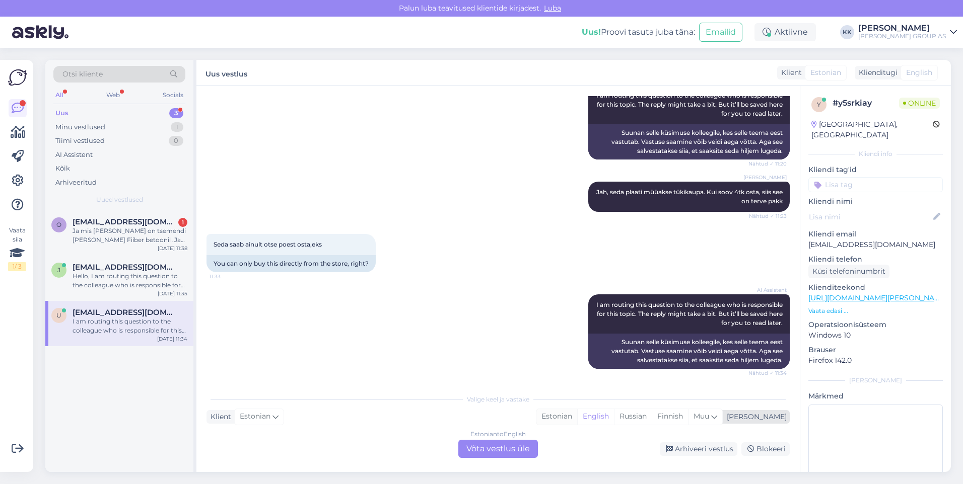
click at [577, 414] on div "Estonian" at bounding box center [556, 416] width 41 height 15
click at [497, 444] on div "Estonian to Estonian Võta vestlus üle" at bounding box center [498, 449] width 80 height 18
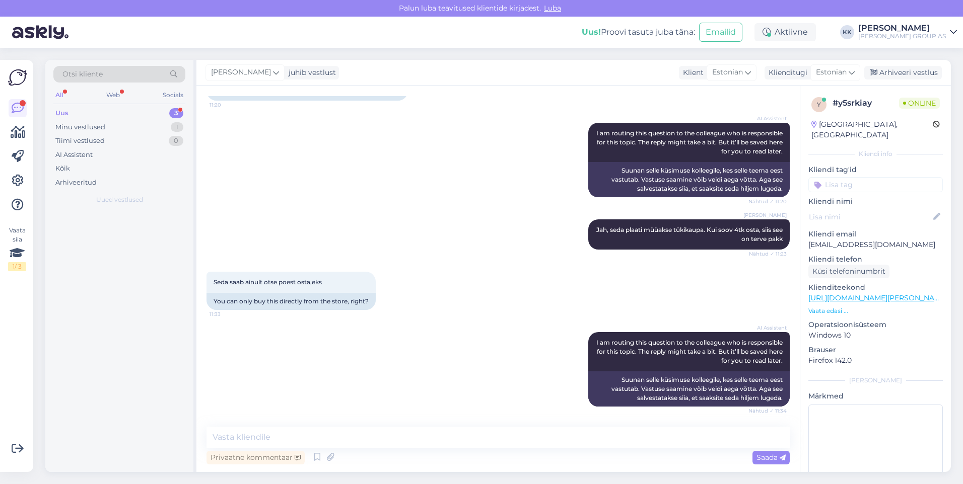
scroll to position [244, 0]
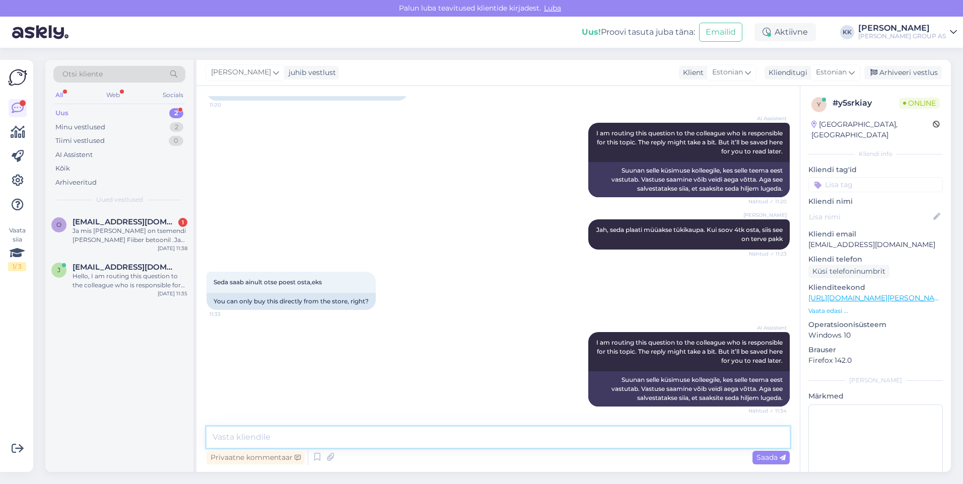
click at [260, 439] on textarea at bounding box center [497, 437] width 583 height 21
type textarea "Kauplustes kohapeal on see plaat olemas [PERSON_NAME], Lasnamäe ja [GEOGRAPHIC_…"
click at [769, 457] on span "Saada" at bounding box center [770, 457] width 29 height 9
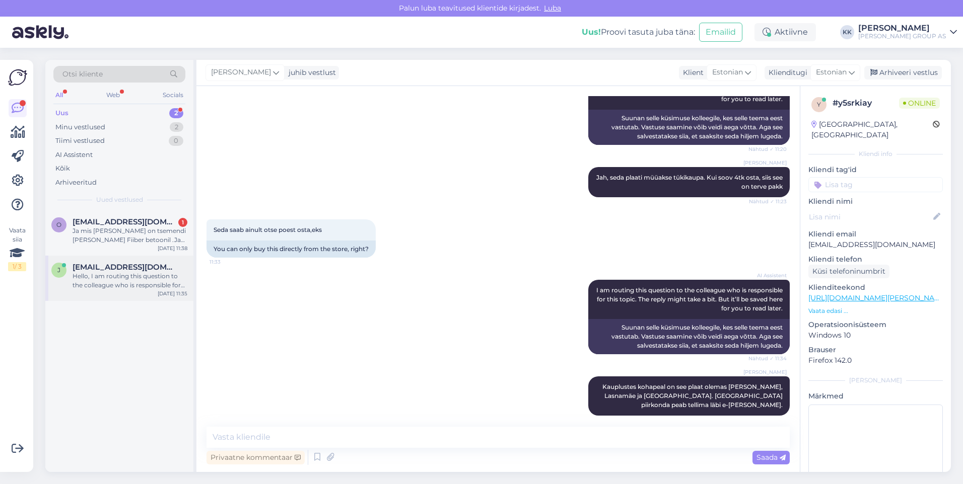
click at [112, 269] on span "[EMAIL_ADDRESS][DOMAIN_NAME]" at bounding box center [125, 267] width 105 height 9
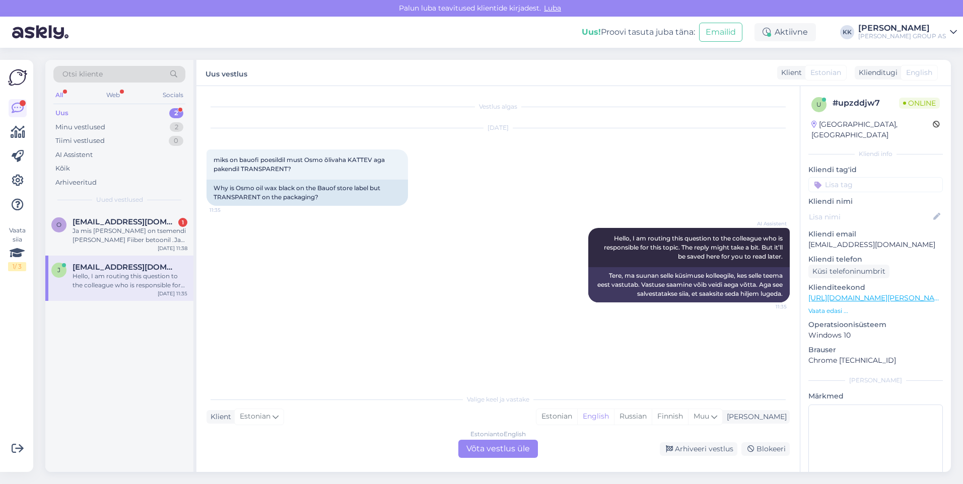
scroll to position [0, 0]
drag, startPoint x: 595, startPoint y: 416, endPoint x: 547, endPoint y: 441, distance: 53.8
click at [577, 416] on div "Estonian" at bounding box center [556, 416] width 41 height 15
click at [492, 449] on div "Estonian to Estonian Võta vestlus üle" at bounding box center [498, 449] width 80 height 18
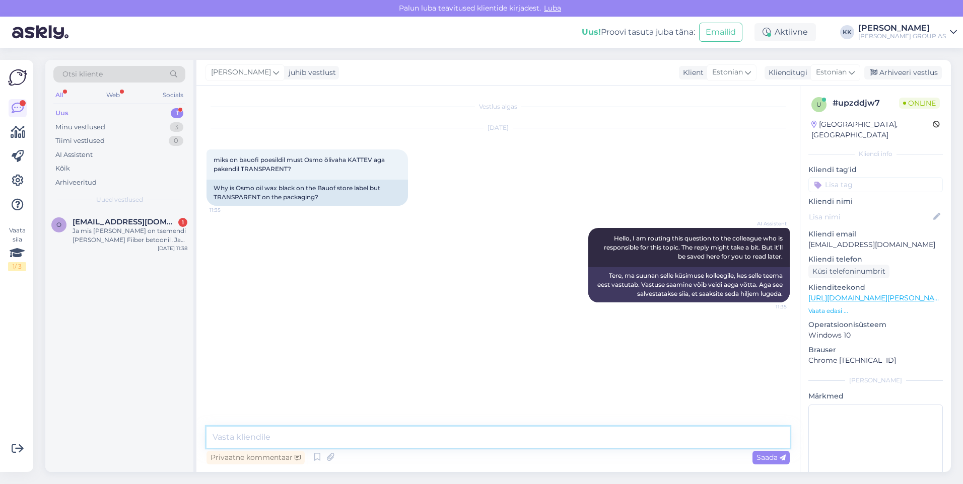
click at [237, 436] on textarea at bounding box center [497, 437] width 583 height 21
type textarea "Tere! Pakendil on ikka õige info. [PERSON_NAME] kohta ei oska kommenteerida, ku…"
click at [760, 457] on span "Saada" at bounding box center [770, 457] width 29 height 9
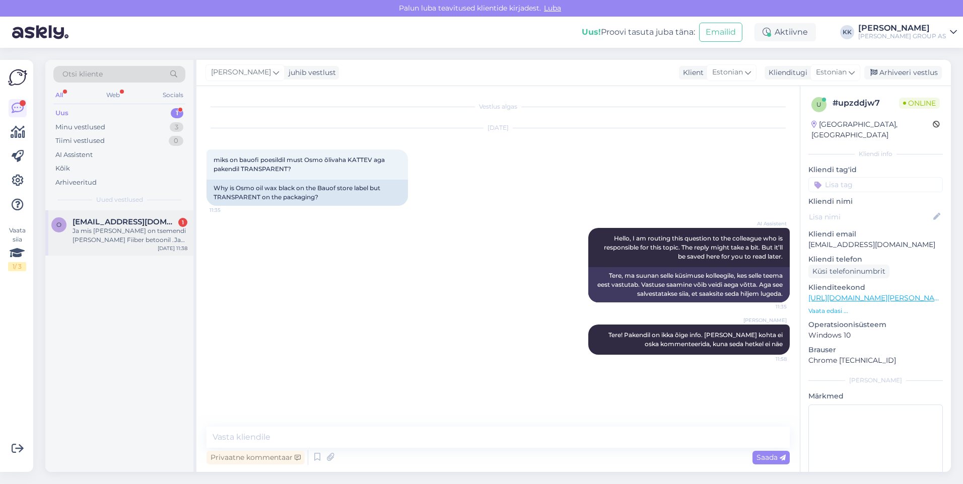
click at [102, 229] on div "Ja mis [PERSON_NAME] on tsemendi [PERSON_NAME] Fiiber betoonil .Ja kas fiiberbe…" at bounding box center [130, 236] width 115 height 18
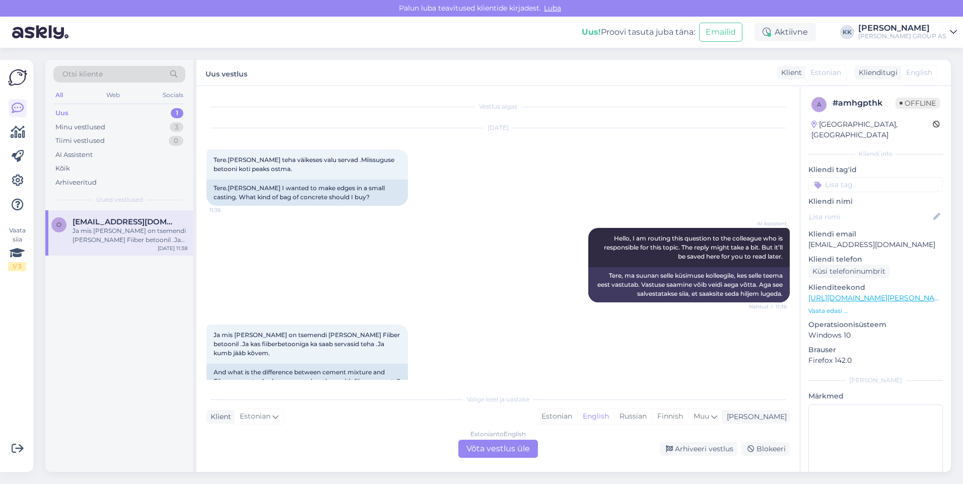
scroll to position [21, 0]
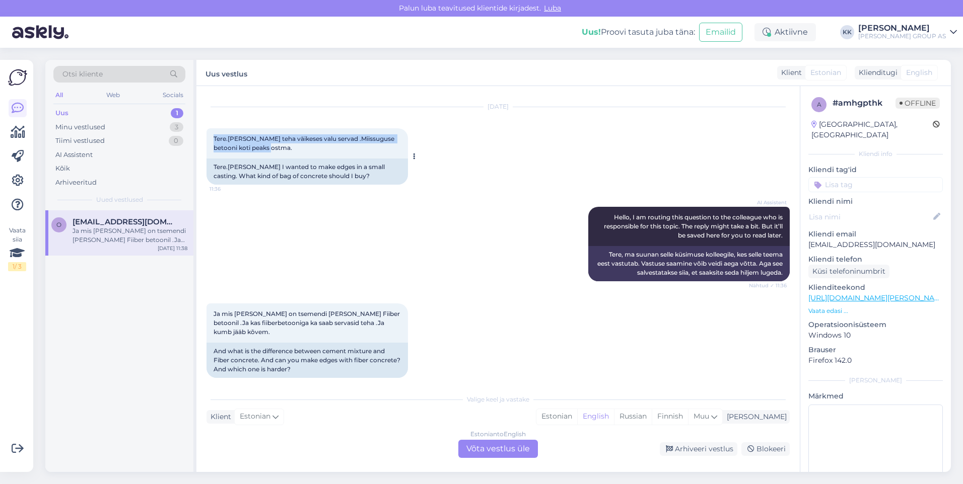
drag, startPoint x: 269, startPoint y: 148, endPoint x: 212, endPoint y: 134, distance: 58.5
click at [212, 134] on div "Tere.[PERSON_NAME] teha väikeses valu servad .Miissuguse betooni koti peaks ost…" at bounding box center [306, 143] width 201 height 30
drag, startPoint x: 212, startPoint y: 134, endPoint x: 233, endPoint y: 140, distance: 21.5
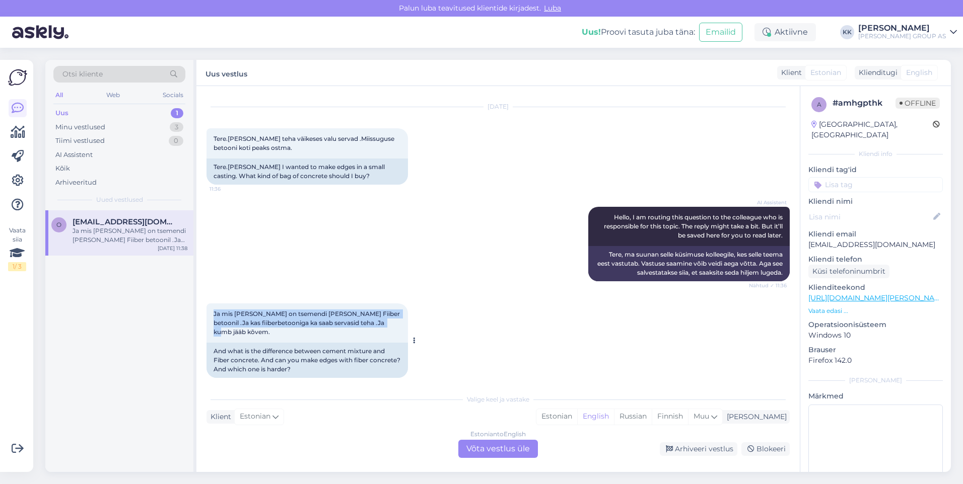
drag, startPoint x: 381, startPoint y: 321, endPoint x: 209, endPoint y: 312, distance: 172.4
click at [209, 312] on div "Ja mis [PERSON_NAME] on tsemendi [PERSON_NAME] Fiiber betoonil .Ja kas fiiberbe…" at bounding box center [306, 323] width 201 height 39
drag, startPoint x: 209, startPoint y: 312, endPoint x: 234, endPoint y: 314, distance: 24.8
click at [446, 294] on div "Ja mis [PERSON_NAME] on tsemendi [PERSON_NAME] Fiiber betoonil .Ja kas fiiberbe…" at bounding box center [497, 341] width 583 height 97
click at [577, 414] on div "Estonian" at bounding box center [556, 416] width 41 height 15
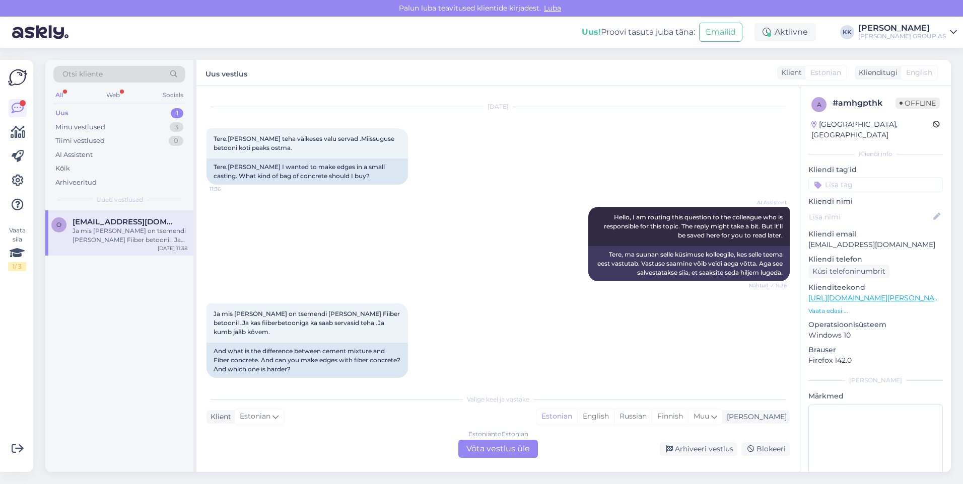
click at [501, 448] on div "Estonian to Estonian Võta vestlus üle" at bounding box center [498, 449] width 80 height 18
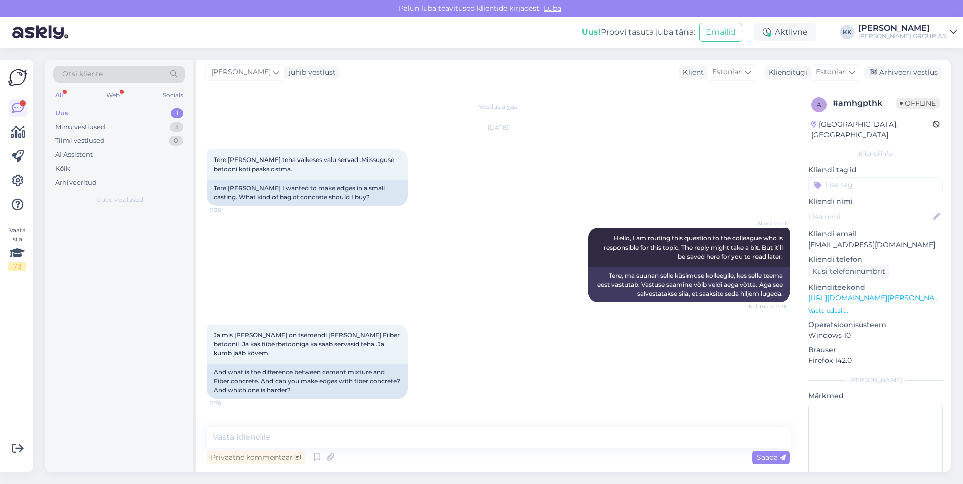
scroll to position [0, 0]
click at [230, 436] on textarea at bounding box center [497, 437] width 583 height 21
paste textarea "Segu sisaldab sünteetilist kiudu, mis kivinenud segus moodustab armatuuri. Fiib…"
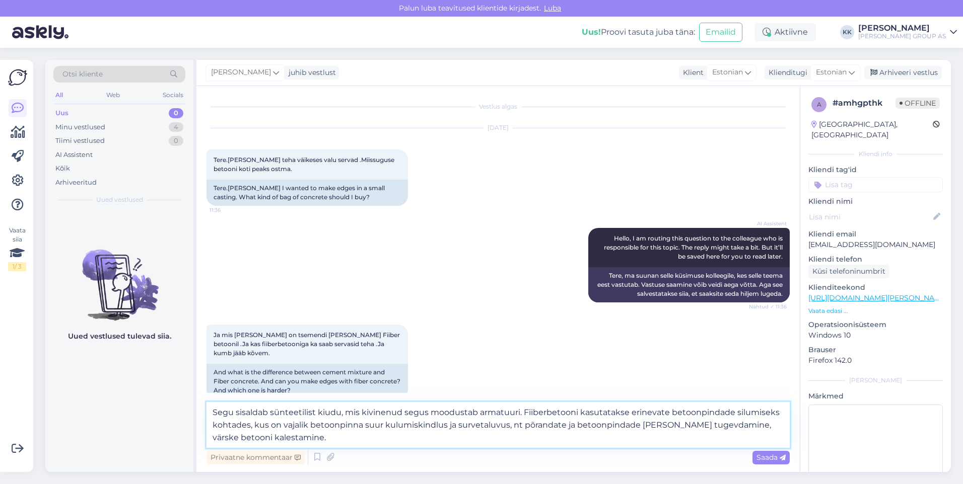
click at [217, 412] on textarea "Segu sisaldab sünteetilist kiudu, mis kivinenud segus moodustab armatuuri. Fiib…" at bounding box center [497, 425] width 583 height 46
click at [233, 413] on textarea "Segu sisaldab sünteetilist kiudu, mis kivinenud segus moodustab armatuuri. Fiib…" at bounding box center [497, 425] width 583 height 46
type textarea "Fiiberbetoon sisaldab sünteetilist kiudu, mis kivinenud segus moodustab armatuu…"
click at [768, 455] on span "Saada" at bounding box center [770, 457] width 29 height 9
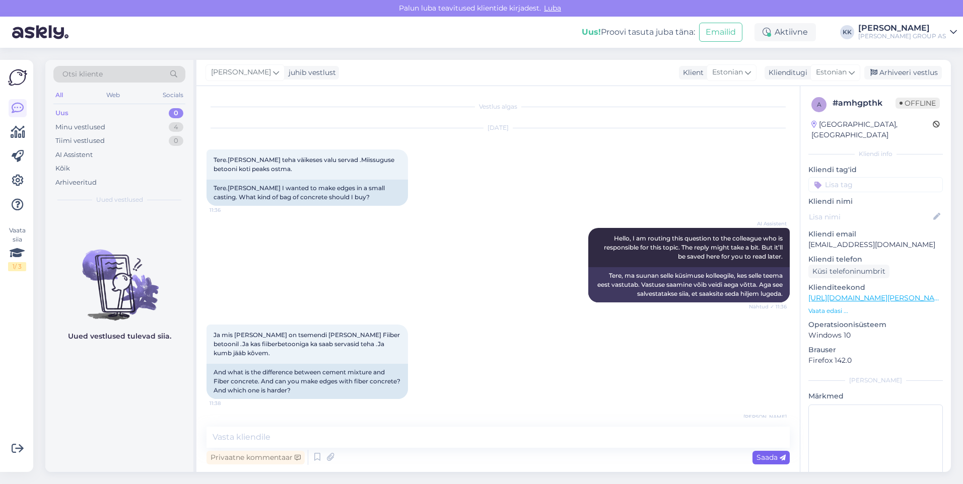
scroll to position [72, 0]
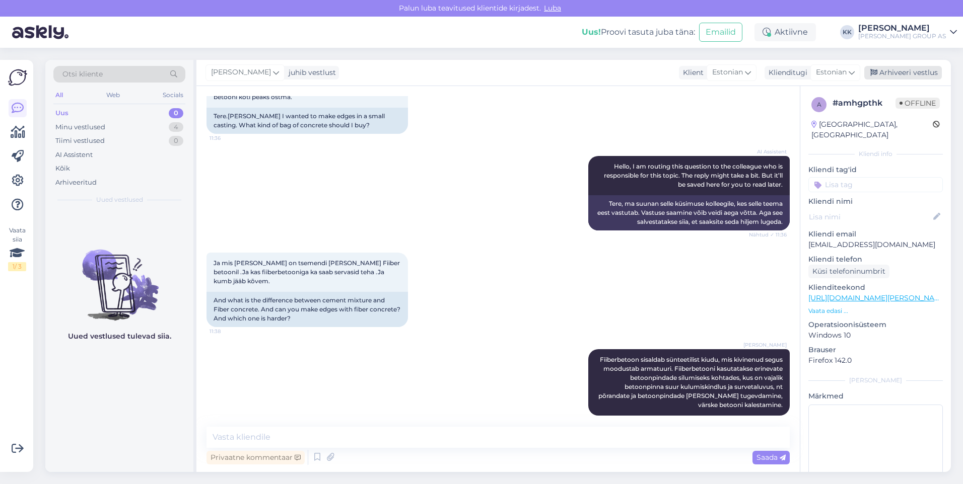
click at [901, 71] on div "Arhiveeri vestlus" at bounding box center [903, 73] width 78 height 14
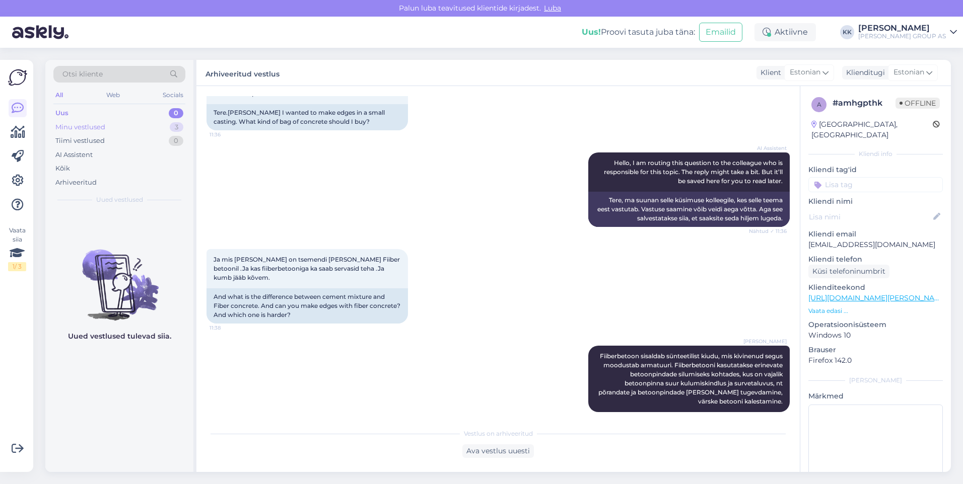
click at [86, 125] on div "Minu vestlused" at bounding box center [80, 127] width 50 height 10
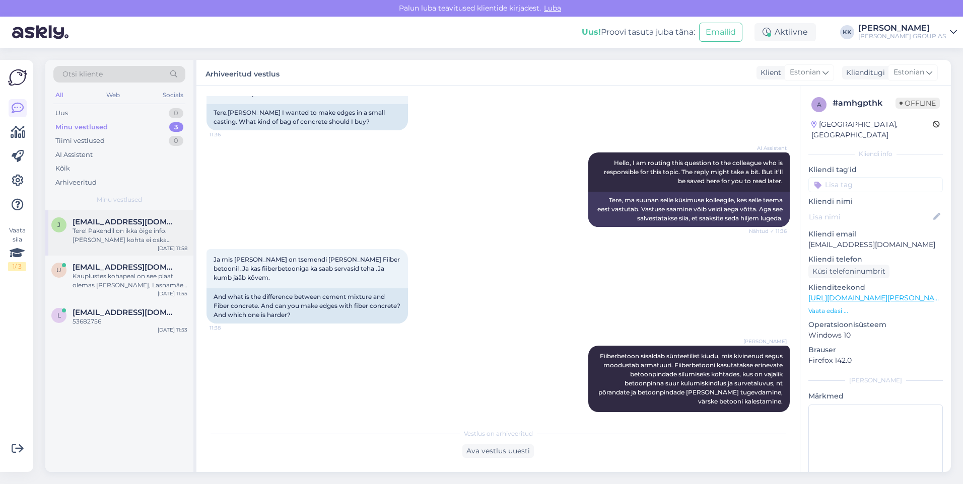
click at [96, 226] on span "[EMAIL_ADDRESS][DOMAIN_NAME]" at bounding box center [125, 222] width 105 height 9
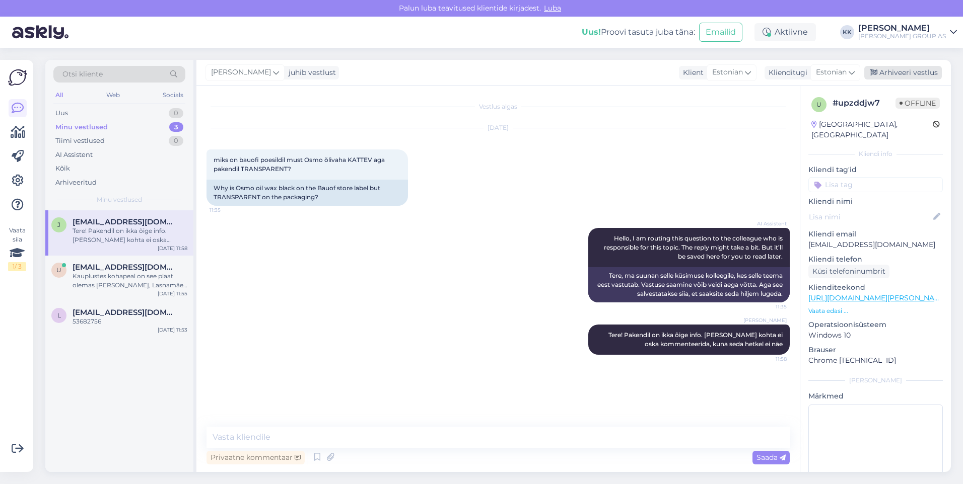
click at [899, 74] on div "Arhiveeri vestlus" at bounding box center [903, 73] width 78 height 14
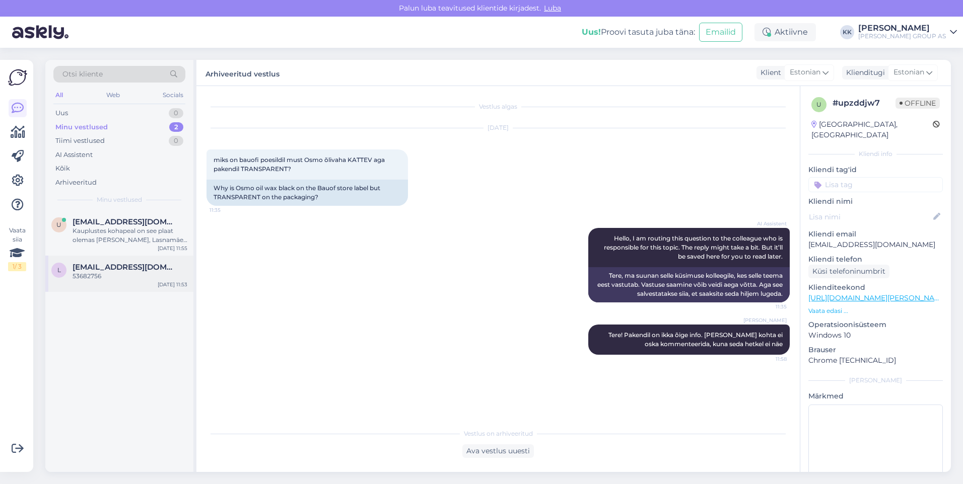
click at [91, 270] on span "[EMAIL_ADDRESS][DOMAIN_NAME]" at bounding box center [125, 267] width 105 height 9
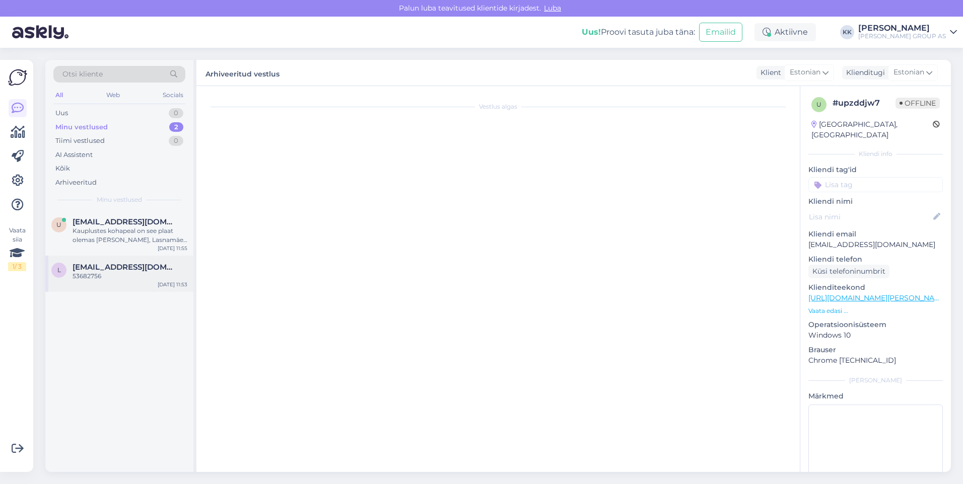
scroll to position [219, 0]
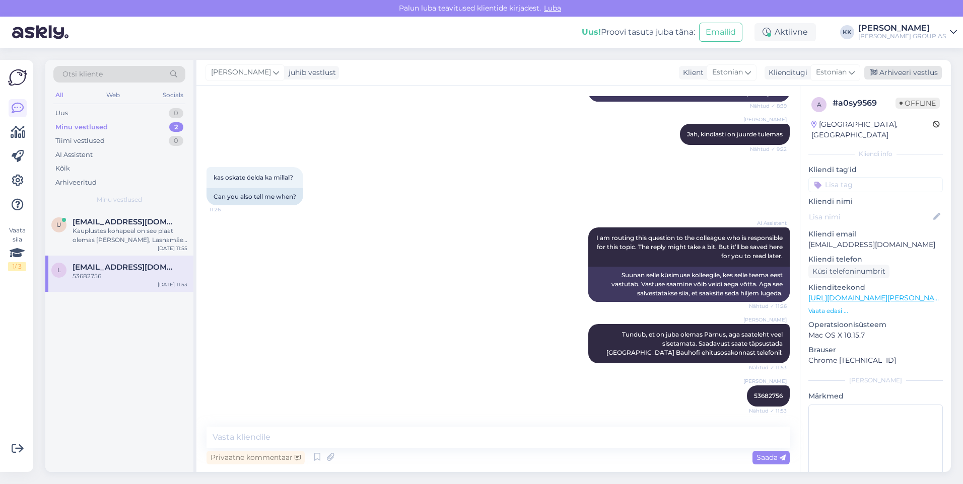
click at [898, 71] on div "Arhiveeri vestlus" at bounding box center [903, 73] width 78 height 14
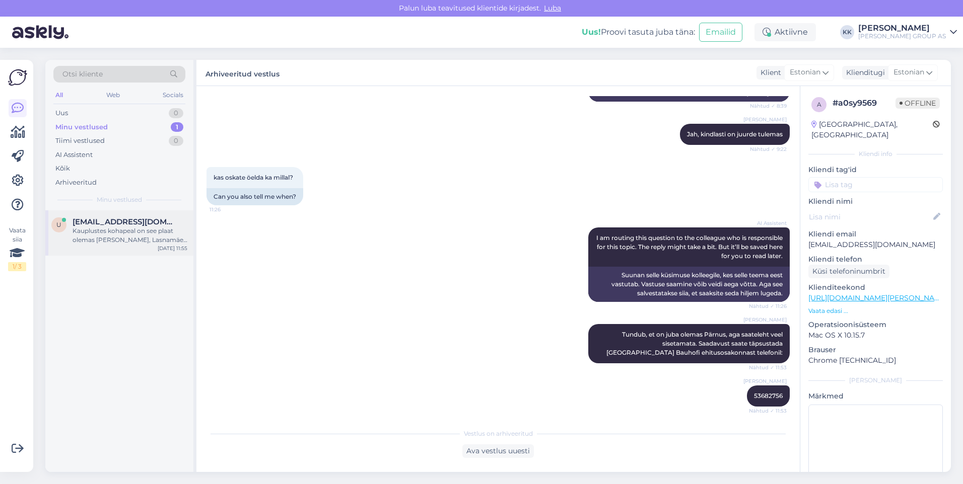
click at [126, 228] on div "Kauplustes kohapeal on see plaat olemas [PERSON_NAME], Lasnamäe ja [GEOGRAPHIC_…" at bounding box center [130, 236] width 115 height 18
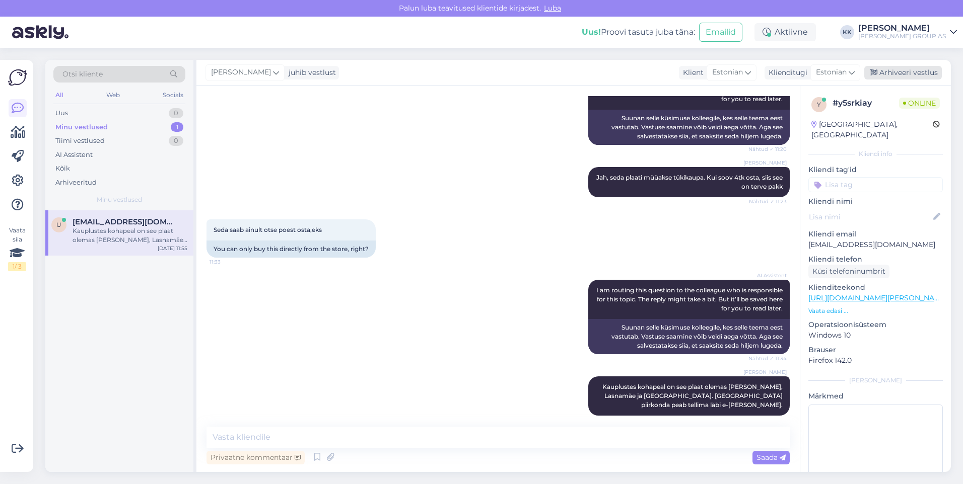
click at [904, 72] on div "Arhiveeri vestlus" at bounding box center [903, 73] width 78 height 14
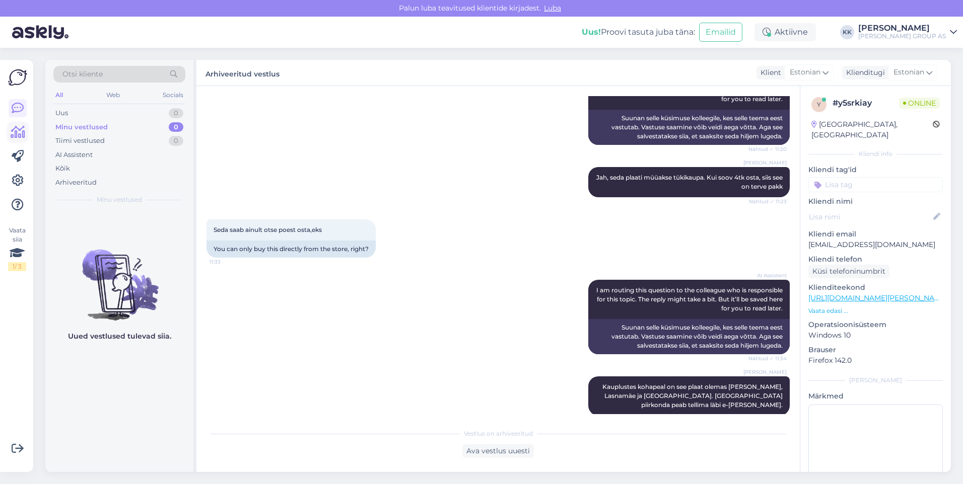
click at [18, 129] on icon at bounding box center [18, 132] width 15 height 12
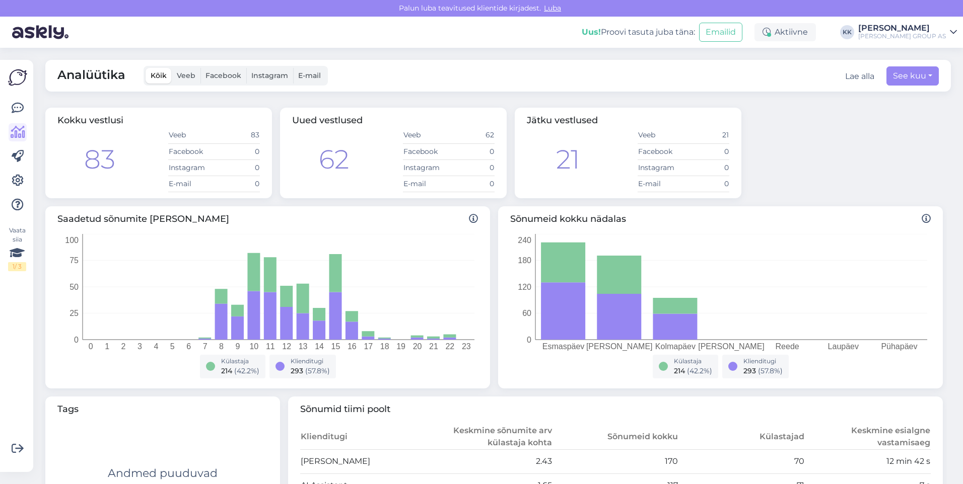
click at [854, 76] on div "Lae alla" at bounding box center [859, 77] width 29 height 12
click at [902, 75] on button "See kuu" at bounding box center [912, 75] width 52 height 19
select select "8"
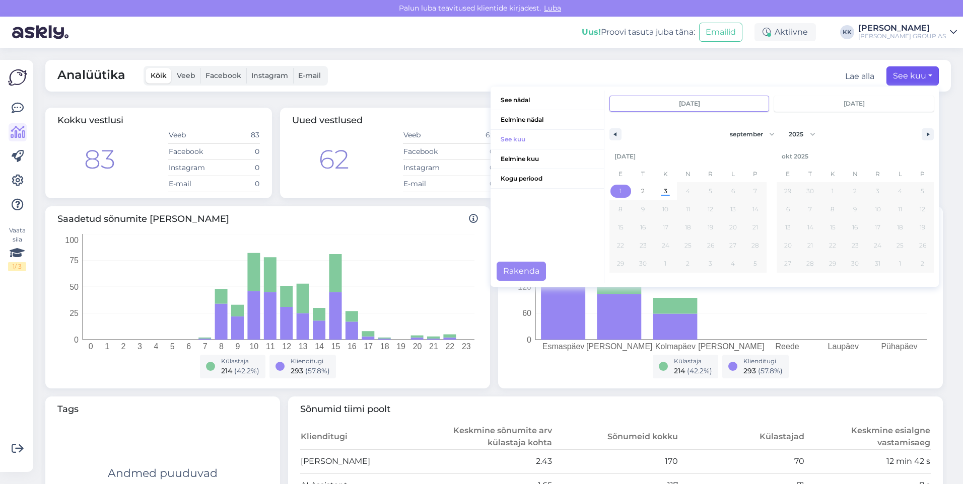
click at [619, 189] on span "1" at bounding box center [620, 191] width 2 height 18
click at [505, 269] on button "Rakenda" at bounding box center [521, 271] width 49 height 19
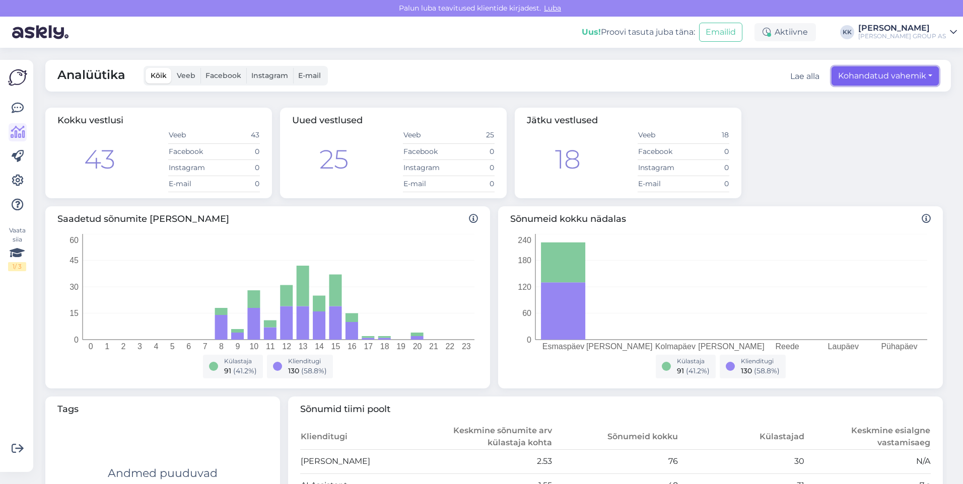
click at [866, 73] on button "Kohandatud vahemik" at bounding box center [884, 75] width 107 height 19
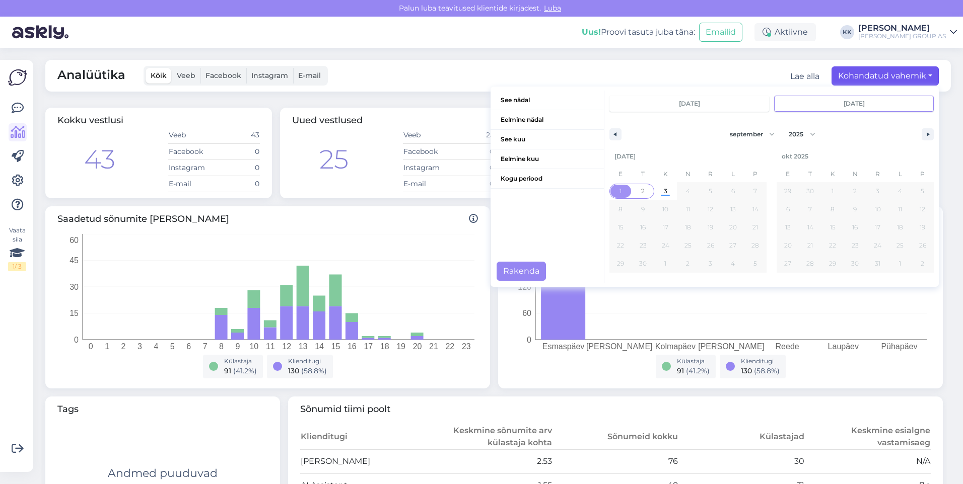
click at [641, 188] on span "2" at bounding box center [643, 191] width 4 height 18
click at [616, 187] on span "1" at bounding box center [620, 191] width 23 height 13
click at [632, 187] on span "2" at bounding box center [643, 191] width 23 height 13
click at [611, 189] on span "1" at bounding box center [620, 191] width 23 height 13
click at [639, 188] on span "2" at bounding box center [643, 191] width 23 height 13
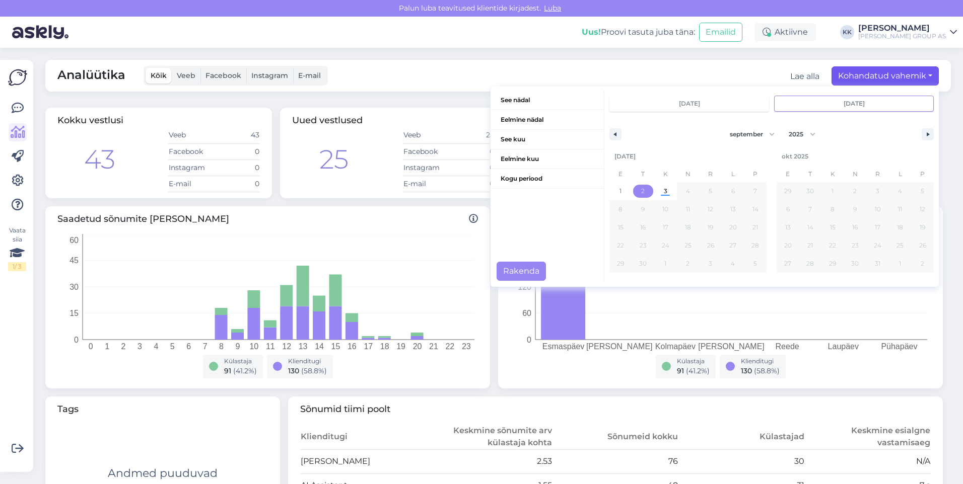
type input "[DATE]"
click at [639, 188] on span "2" at bounding box center [643, 191] width 23 height 13
type input "[DATE]"
click at [509, 266] on button "Rakenda" at bounding box center [521, 271] width 49 height 19
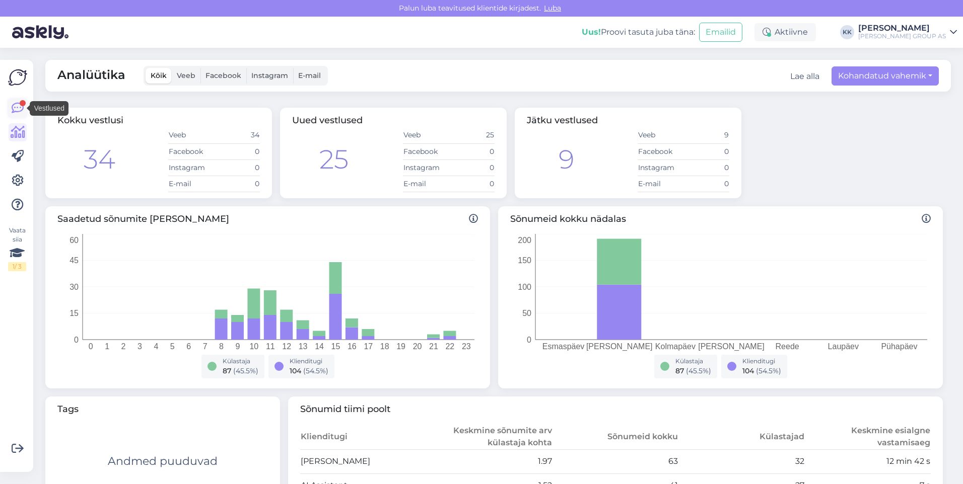
click at [20, 101] on div at bounding box center [23, 103] width 6 height 6
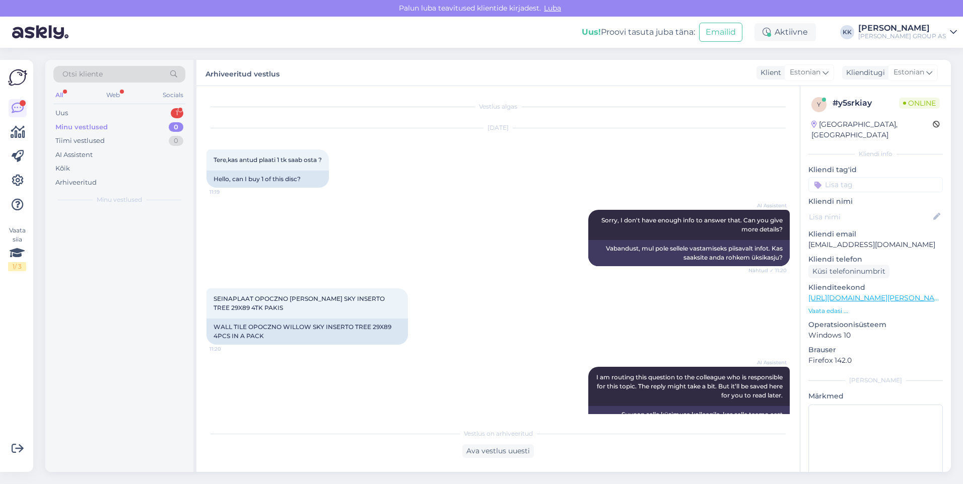
scroll to position [300, 0]
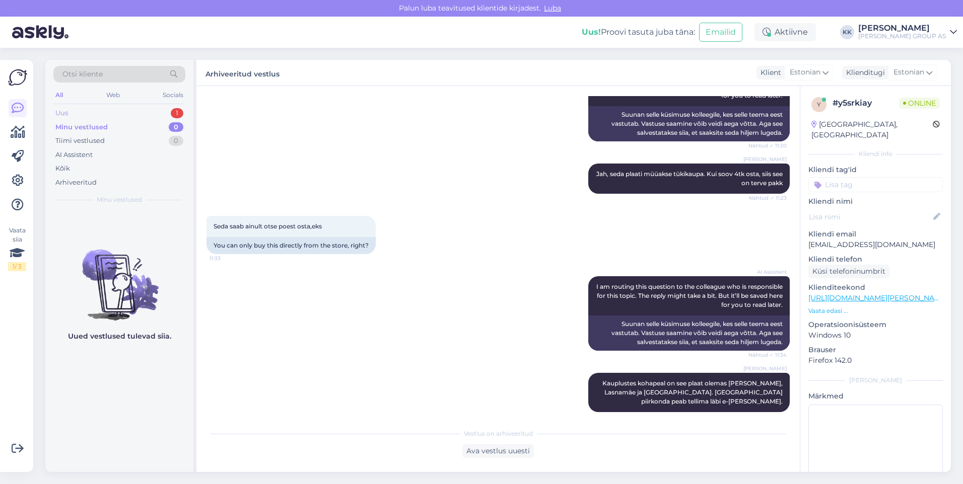
click at [76, 109] on div "Uus 1" at bounding box center [119, 113] width 132 height 14
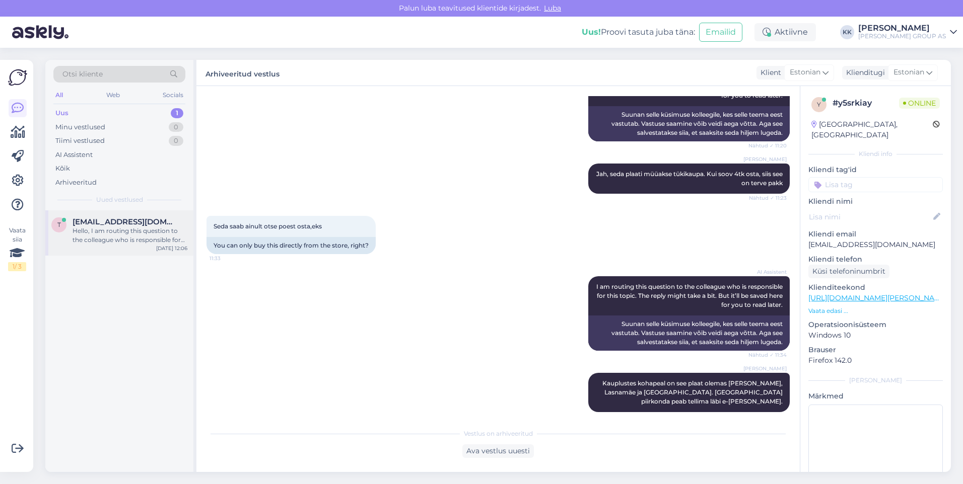
click at [109, 231] on div "Hello, I am routing this question to the colleague who is responsible for this …" at bounding box center [130, 236] width 115 height 18
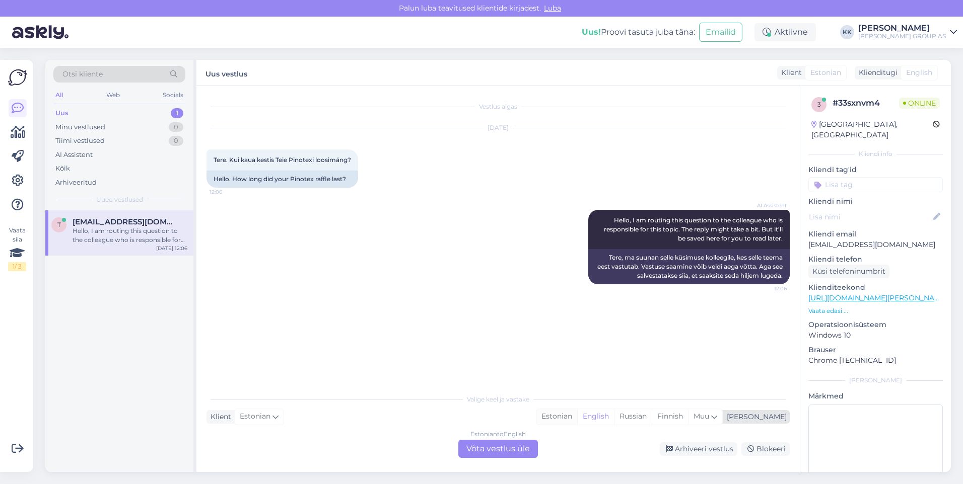
click at [577, 415] on div "Estonian" at bounding box center [556, 416] width 41 height 15
click at [514, 444] on div "Estonian to Estonian Võta vestlus üle" at bounding box center [498, 449] width 80 height 18
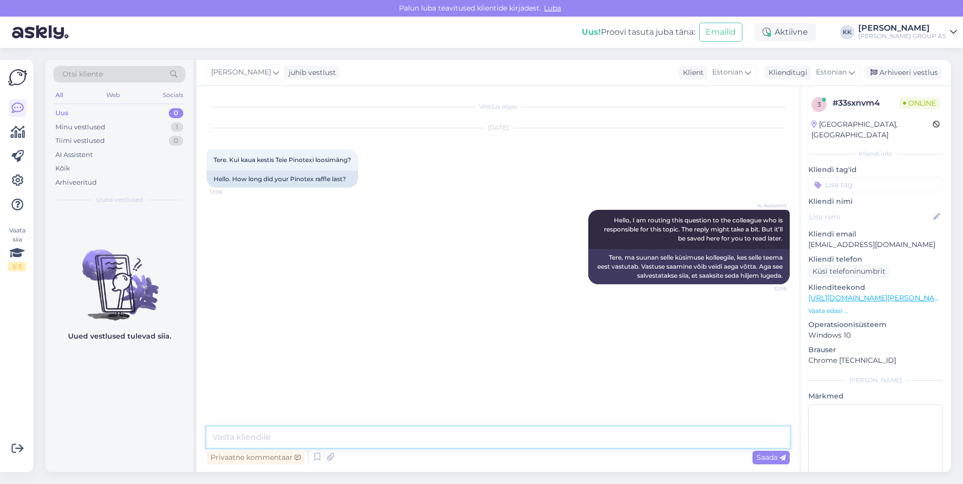
click at [266, 440] on textarea at bounding box center [497, 437] width 583 height 21
type textarea "Tere! Tänasega lõpeb see kampaania."
click at [761, 455] on span "Saada" at bounding box center [770, 457] width 29 height 9
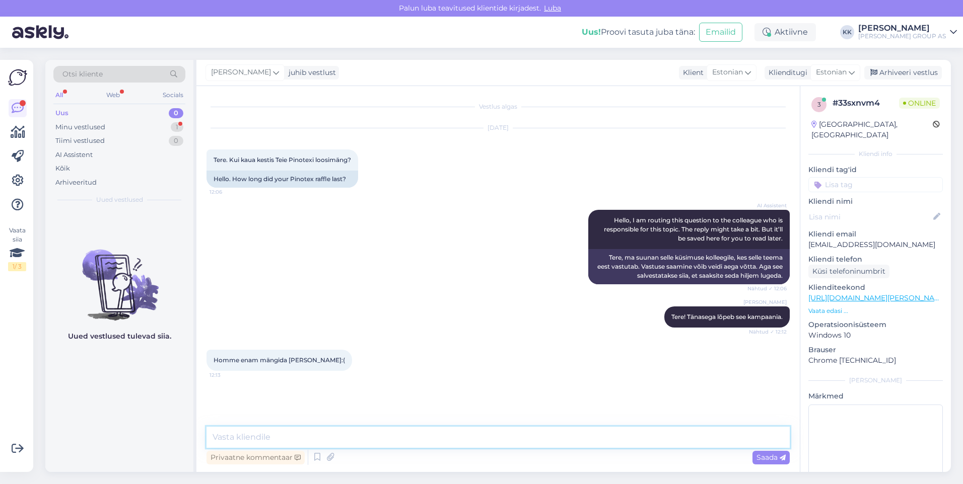
click at [237, 436] on textarea at bounding box center [497, 437] width 583 height 21
type textarea "[PERSON_NAME] veel jõuab :)"
click at [762, 456] on span "Saada" at bounding box center [770, 457] width 29 height 9
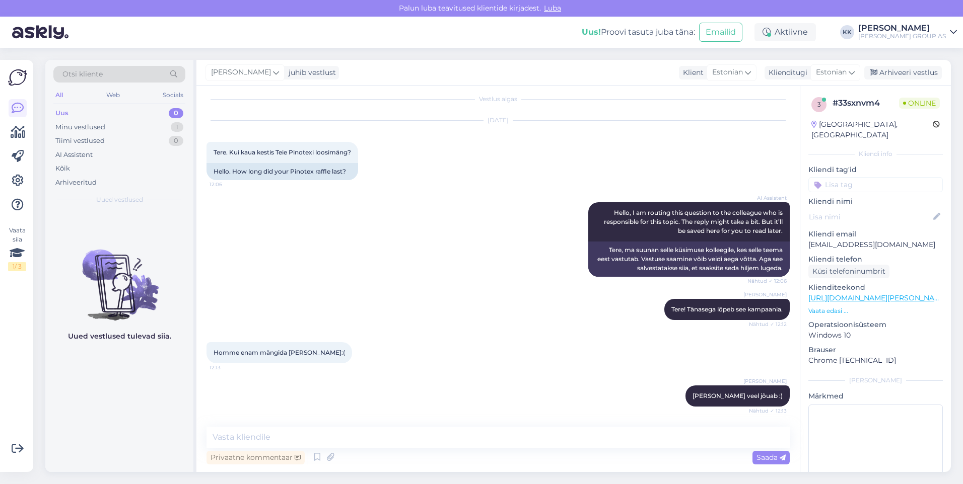
scroll to position [60, 0]
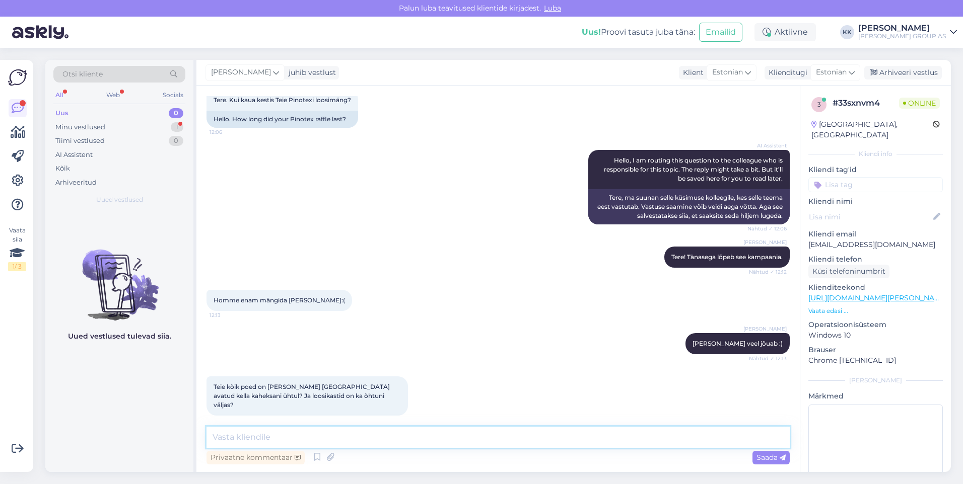
click at [237, 439] on textarea at bounding box center [497, 437] width 583 height 21
type textarea "Lasnamäe [PERSON_NAME] on avatud isegi kuni 21.00 ja loosikastid on õhtuni välj…"
drag, startPoint x: 764, startPoint y: 456, endPoint x: 413, endPoint y: 288, distance: 389.2
click at [762, 454] on span "Saada" at bounding box center [770, 457] width 29 height 9
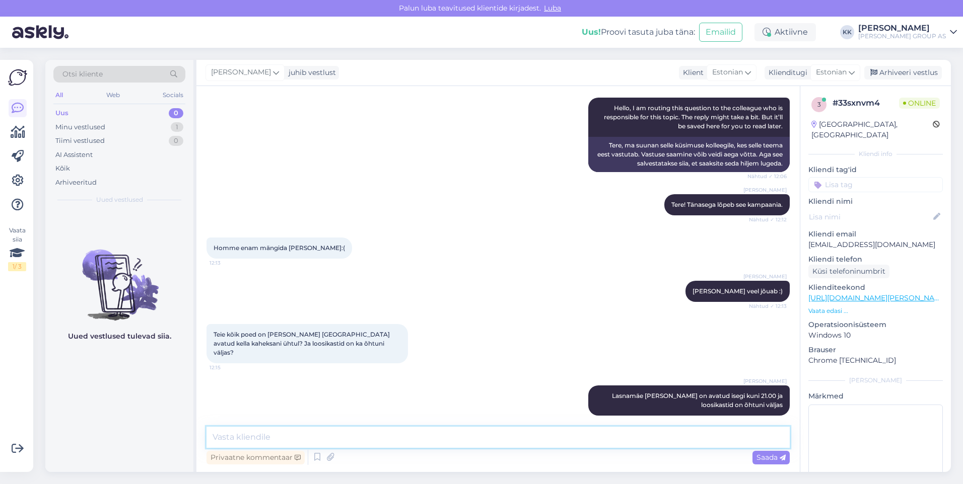
click at [226, 438] on textarea at bounding box center [497, 437] width 583 height 21
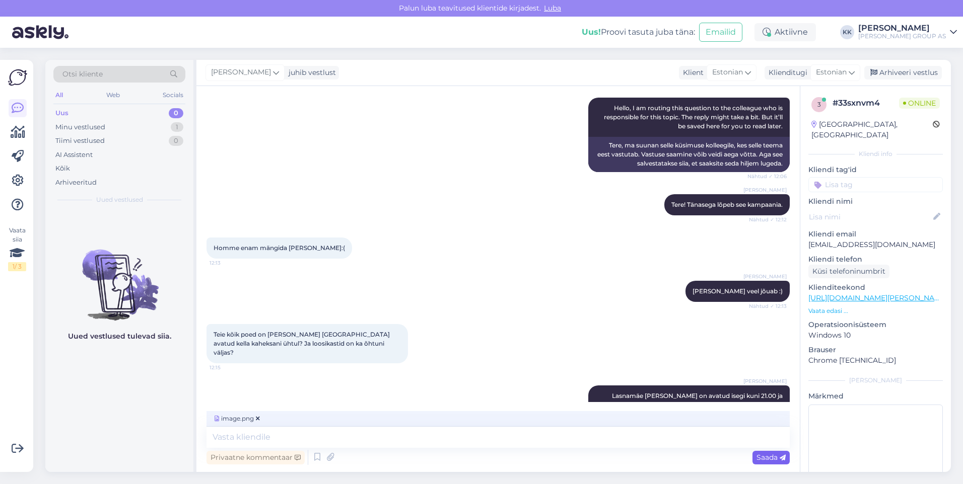
click at [765, 458] on span "Saada" at bounding box center [770, 457] width 29 height 9
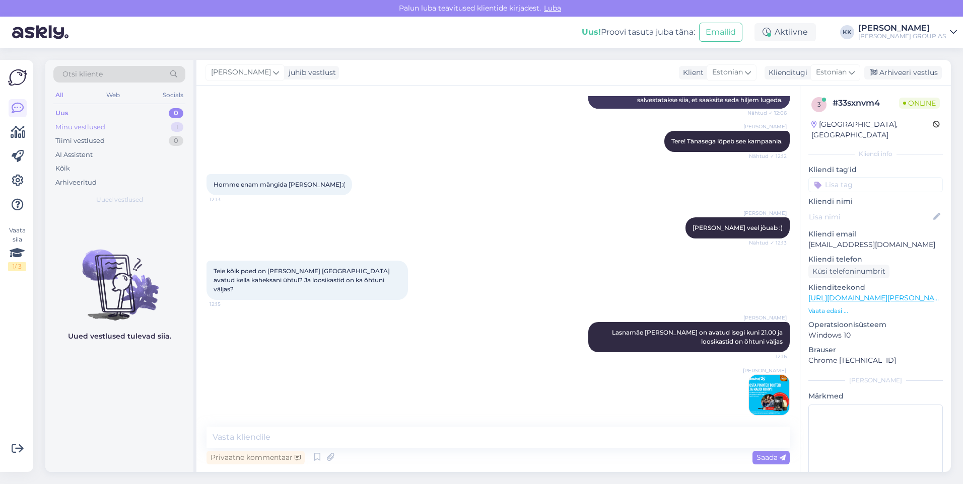
click at [83, 127] on div "Minu vestlused" at bounding box center [80, 127] width 50 height 10
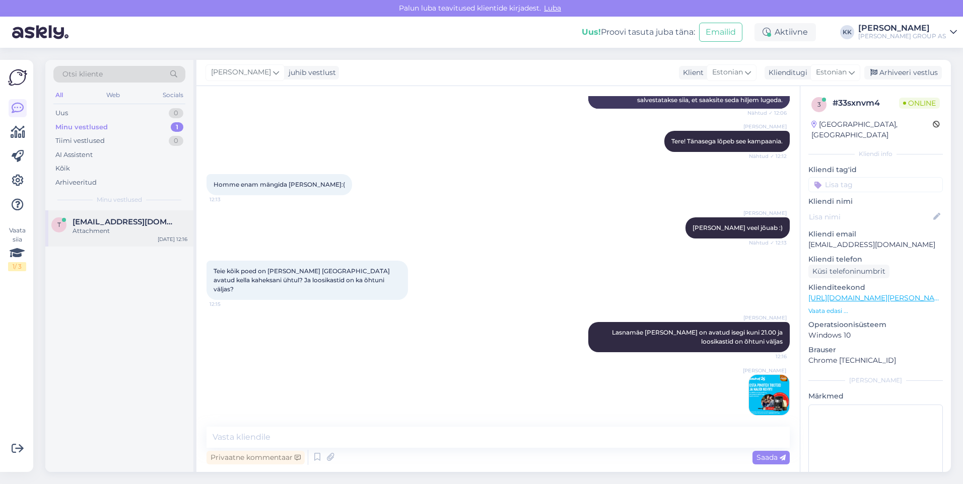
click at [94, 226] on span "[EMAIL_ADDRESS][DOMAIN_NAME]" at bounding box center [125, 222] width 105 height 9
click at [762, 384] on img at bounding box center [769, 395] width 40 height 40
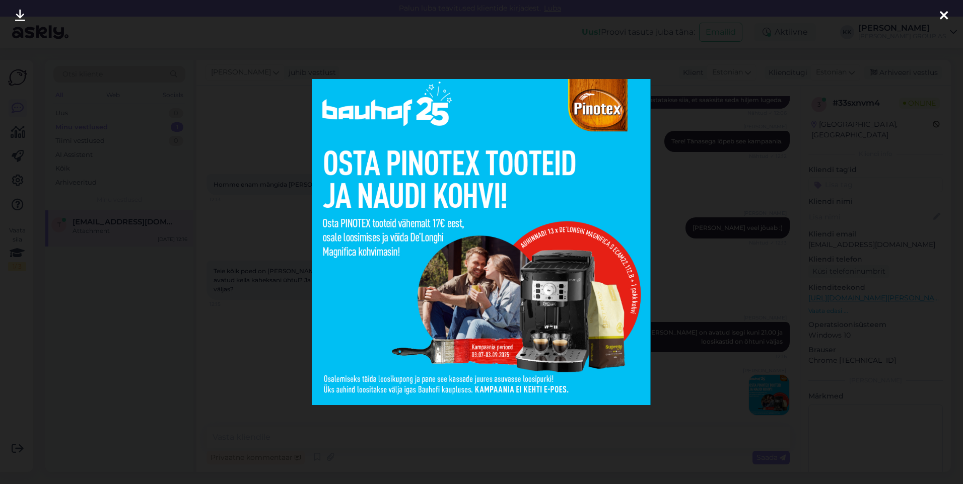
click at [942, 11] on icon at bounding box center [944, 16] width 8 height 13
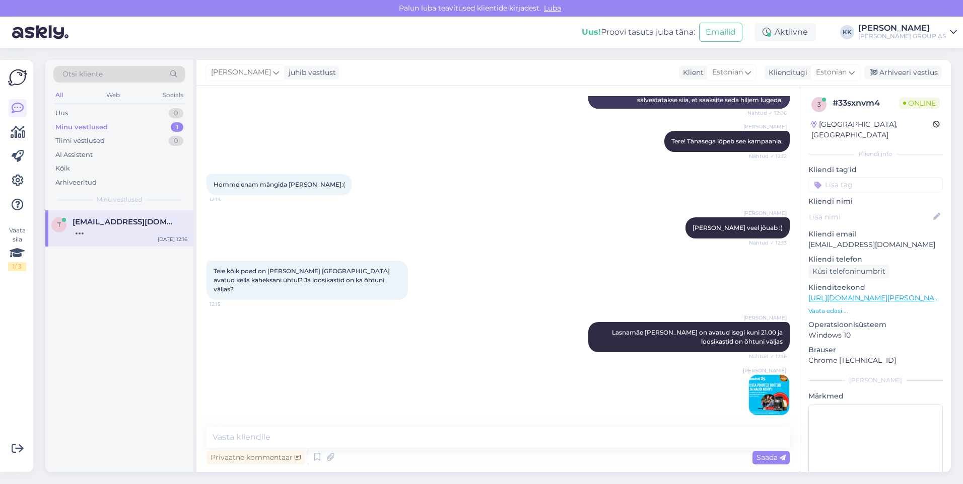
scroll to position [219, 0]
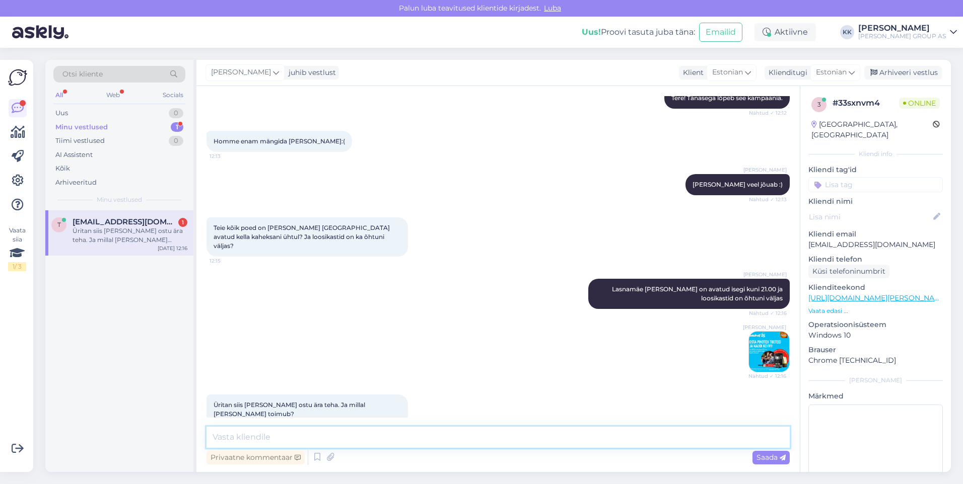
click at [224, 435] on textarea at bounding box center [497, 437] width 583 height 21
type textarea "Täpselt ei oska öelda, sellega tegeleb turundusosakond, aga info pannakse kindl…"
click at [765, 457] on span "Saada" at bounding box center [770, 457] width 29 height 9
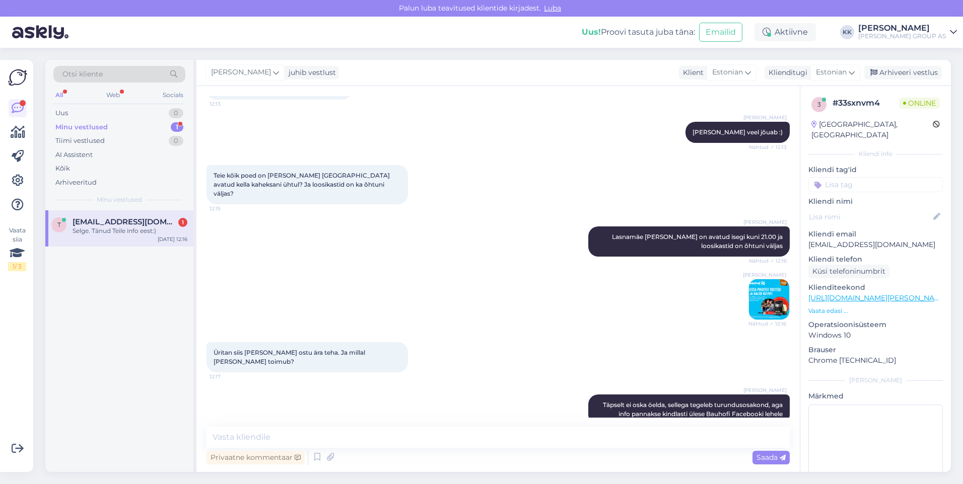
scroll to position [315, 0]
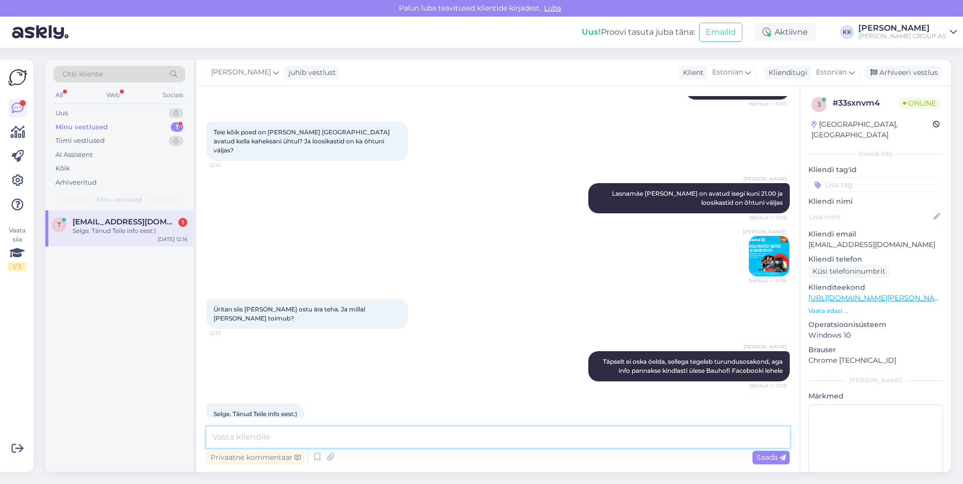
click at [234, 436] on textarea at bounding box center [497, 437] width 583 height 21
type textarea "Palun! Kena päeva jätku! :)"
click at [764, 457] on span "Saada" at bounding box center [770, 457] width 29 height 9
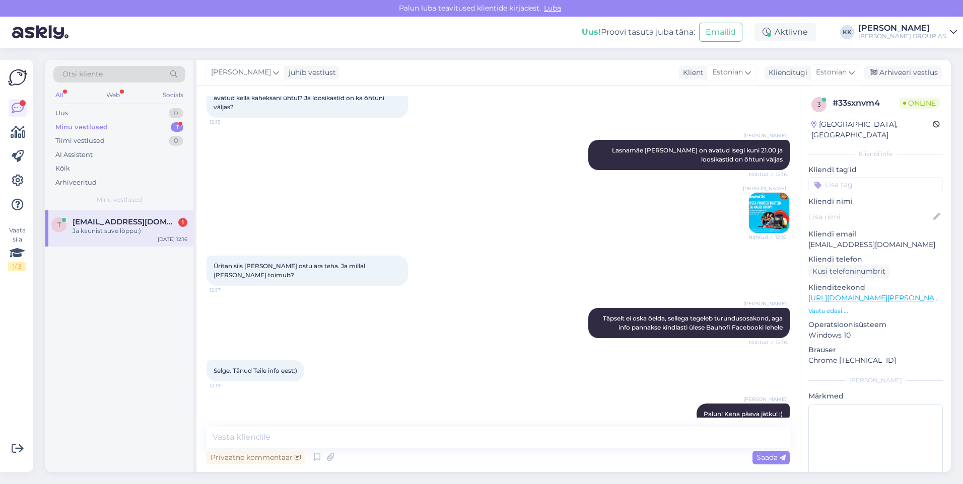
scroll to position [401, 0]
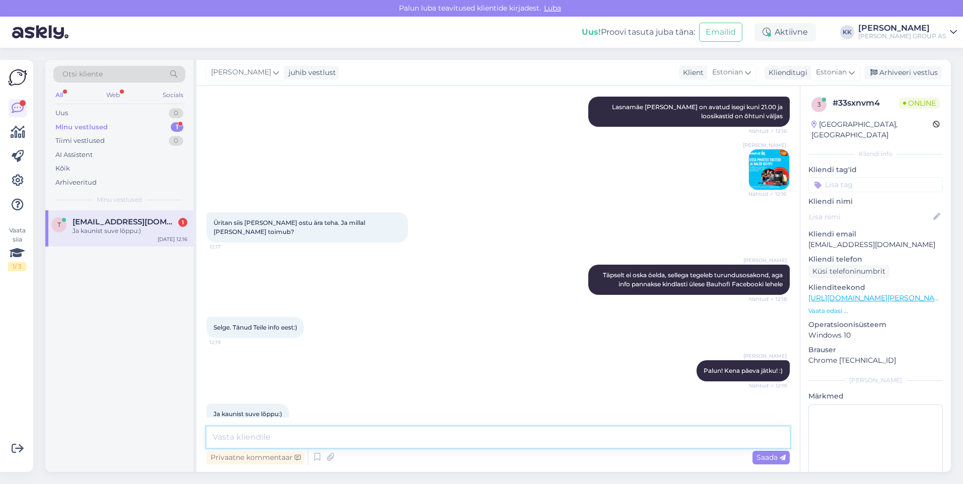
click at [243, 437] on textarea at bounding box center [497, 437] width 583 height 21
type textarea "Aitäh! Teile samuti :)"
click at [763, 455] on span "Saada" at bounding box center [770, 457] width 29 height 9
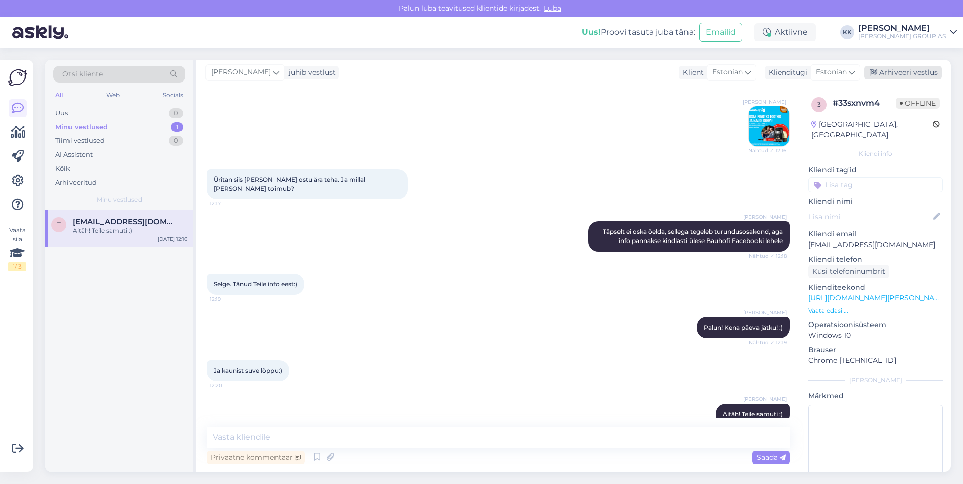
click at [896, 72] on div "Arhiveeri vestlus" at bounding box center [903, 73] width 78 height 14
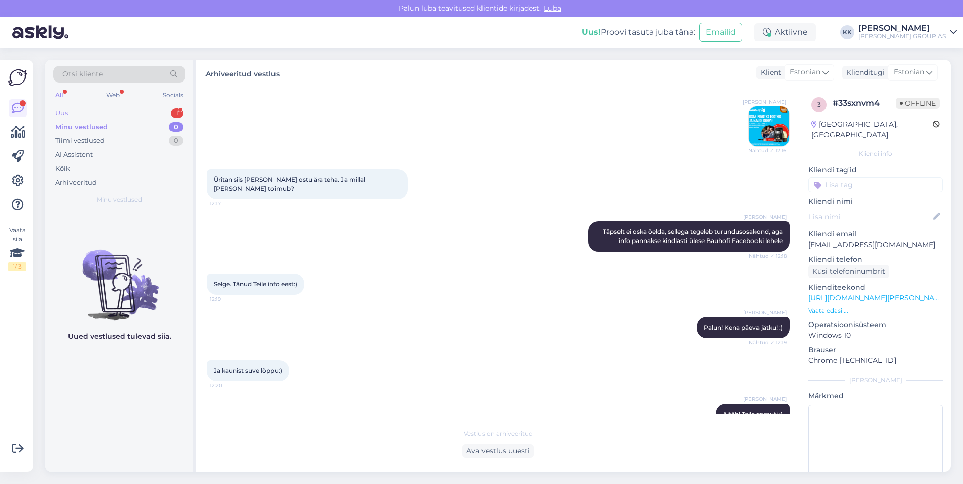
click at [85, 111] on div "Uus 1" at bounding box center [119, 113] width 132 height 14
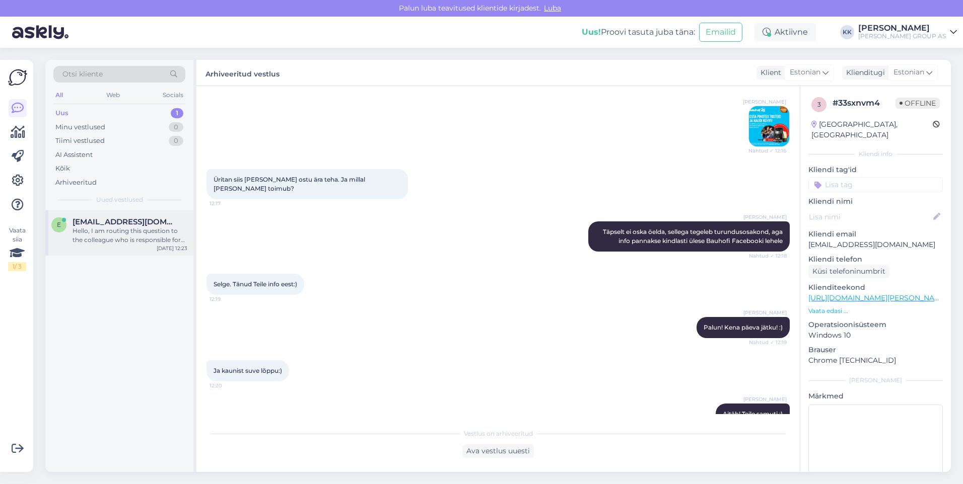
click at [118, 231] on div "Hello, I am routing this question to the colleague who is responsible for this …" at bounding box center [130, 236] width 115 height 18
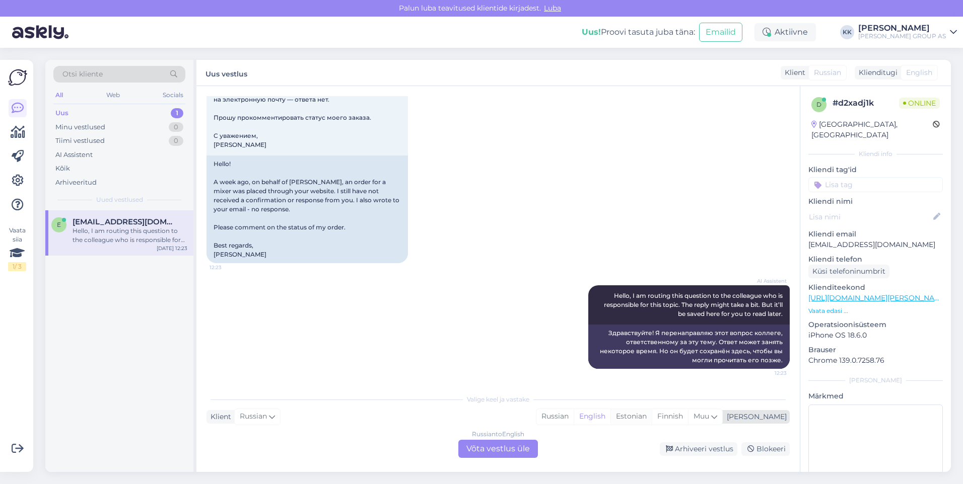
click at [652, 414] on div "Estonian" at bounding box center [630, 416] width 41 height 15
click at [499, 448] on div "Russian to Estonian Võta vestlus üle" at bounding box center [498, 449] width 80 height 18
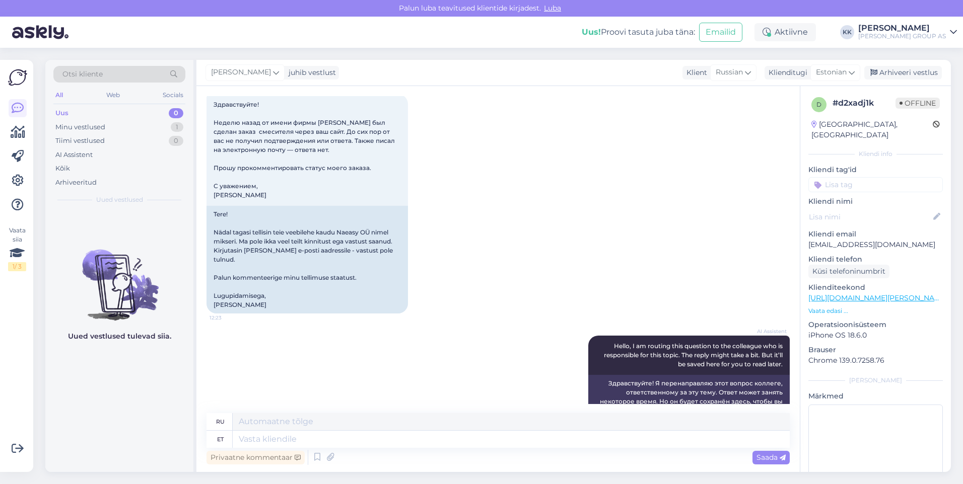
scroll to position [91, 0]
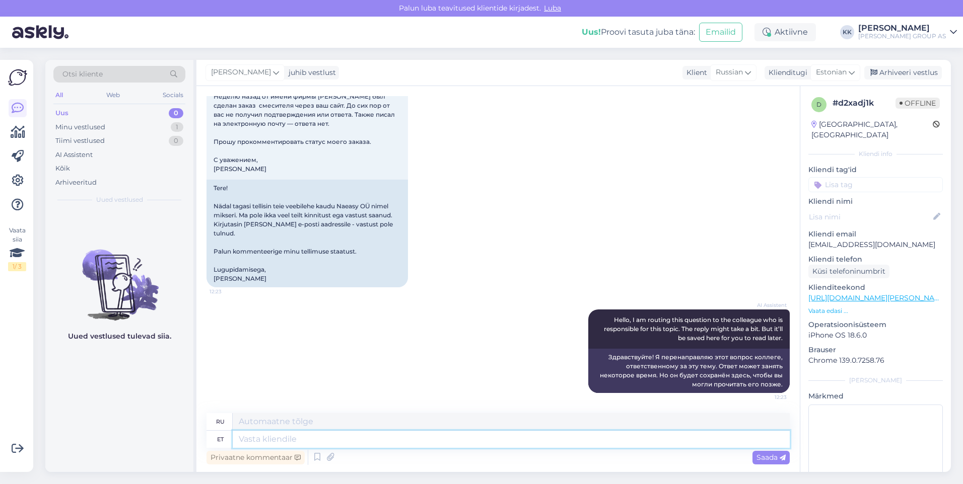
click at [254, 440] on textarea at bounding box center [511, 439] width 557 height 17
type textarea "Tere!"
type textarea "Привет!"
type textarea "Tere! Kontrol"
type textarea "Привет! Счётчик"
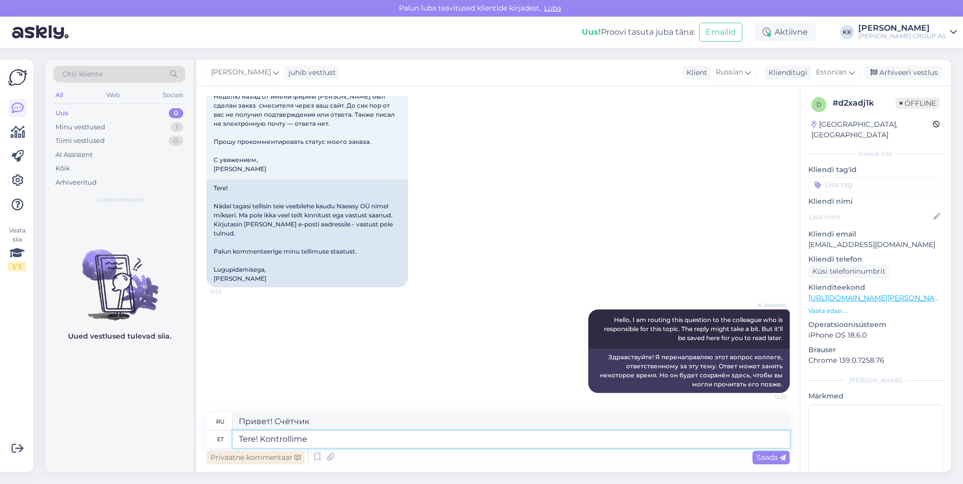
type textarea "Tere! Kontrollime"
type textarea "Привет! Давайте проверим."
type textarea "Tere! Kontrollime tellimuse"
type textarea "Здравствуйте! Мы проверяем заказ."
type textarea "Tere! Kontrollime tellimuse staatust"
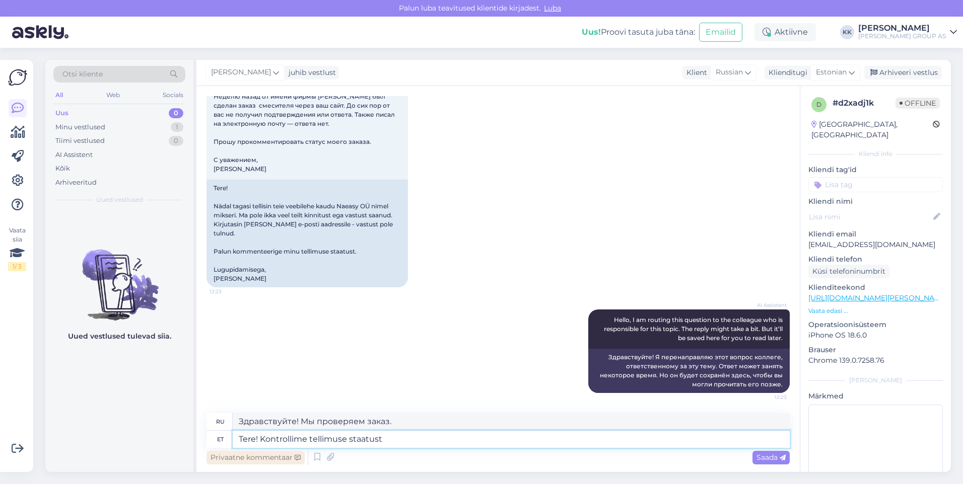
type textarea "Здравствуйте! Мы проверяем статус вашего заказа."
type textarea "Tere! Kontrollime tellimuse staatust ja"
type textarea "Здравствуйте! Мы проверяем статус заказа и..."
type textarea "Tere! Kontrollime tellimuse staatust ja vastame"
type textarea "Здравствуйте! Мы проверим статус заказа и ответим."
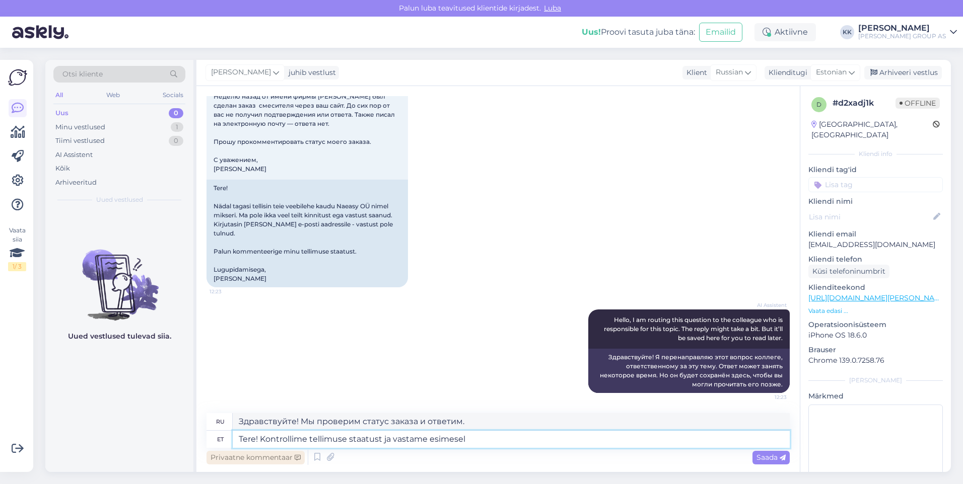
type textarea "Tere! Kontrollime tellimuse staatust ja vastame esimesel v"
type textarea "Здравствуйте! Мы проверим статус вашего заказа и ответим как можно скорее."
type textarea "Tere! Kontrollime tellimuse staatust ja vastame esimesel võimalusel."
type textarea "Здравствуйте! Мы проверим статус вашего заказа и ответим вам как можно скорее."
type textarea "Tere! Kontrollime tellimuse staatust ja vastame esimesel võimalusel."
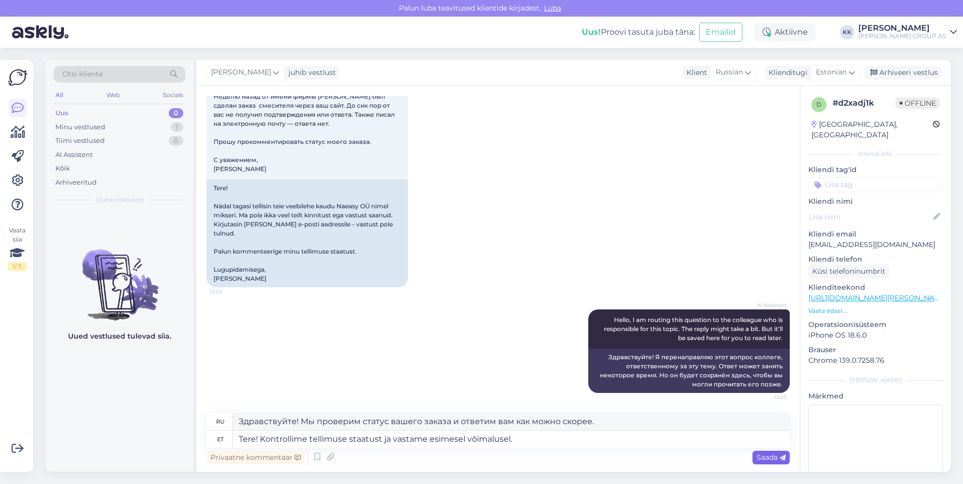
click at [766, 458] on span "Saada" at bounding box center [770, 457] width 29 height 9
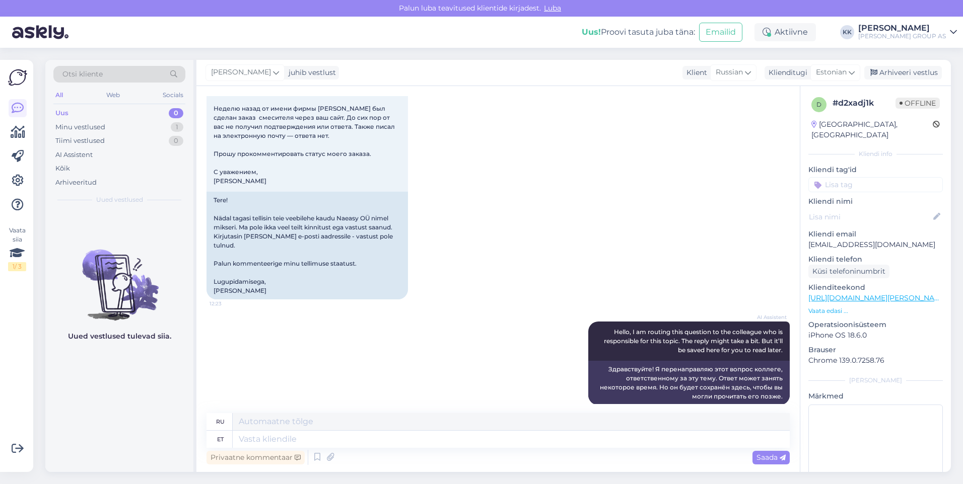
scroll to position [169, 0]
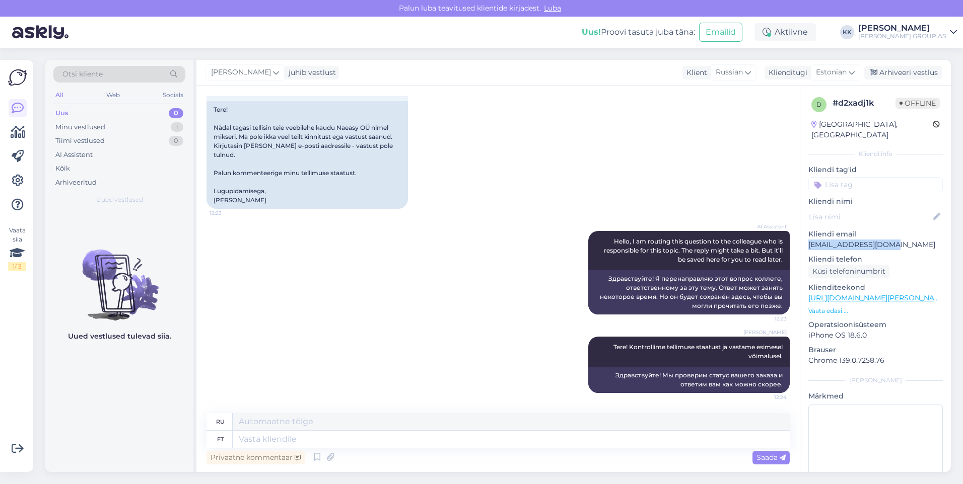
drag, startPoint x: 898, startPoint y: 233, endPoint x: 809, endPoint y: 240, distance: 89.4
click at [809, 240] on div "d # d2xadj1k Offline [GEOGRAPHIC_DATA], [GEOGRAPHIC_DATA] Kliendi info Kliendi …" at bounding box center [875, 298] width 151 height 425
click at [909, 229] on p "Kliendi email" at bounding box center [875, 234] width 134 height 11
drag, startPoint x: 899, startPoint y: 233, endPoint x: 807, endPoint y: 235, distance: 91.7
click at [807, 235] on div "d # d2xadj1k Offline [GEOGRAPHIC_DATA], [GEOGRAPHIC_DATA] Kliendi info Kliendi …" at bounding box center [875, 298] width 151 height 425
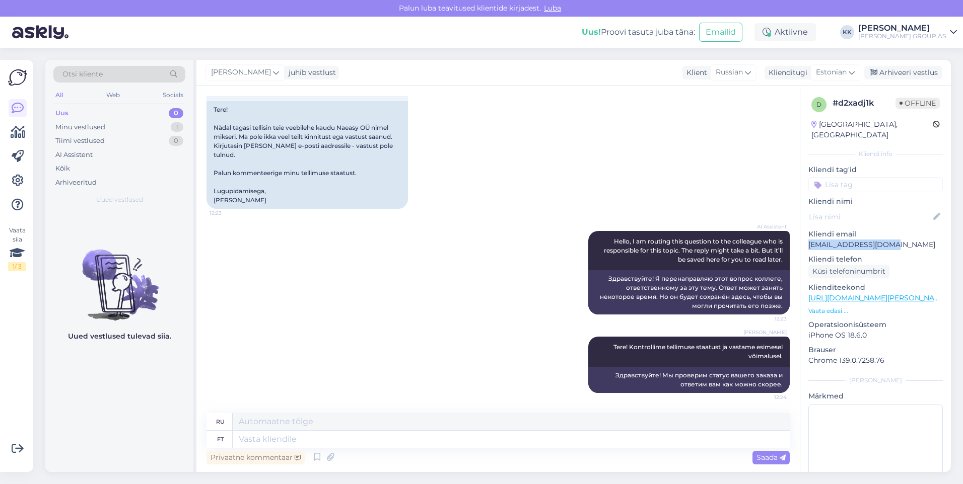
drag, startPoint x: 807, startPoint y: 235, endPoint x: 814, endPoint y: 235, distance: 7.1
click at [257, 443] on textarea at bounding box center [511, 439] width 557 height 17
type textarea "Kahjuks"
type textarea "К сожалению"
type textarea "Kahjuks ei"
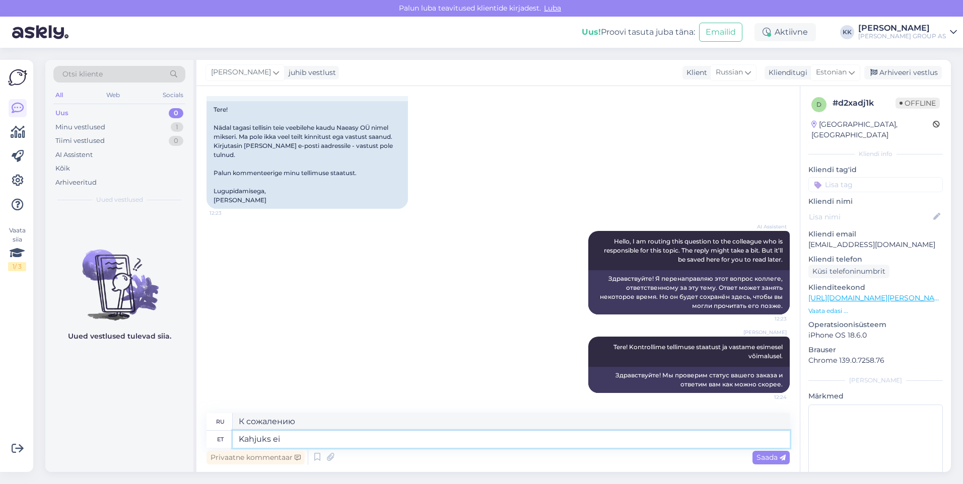
type textarea "К сожалению, нет."
type textarea "Kahjuks [PERSON_NAME]"
type textarea "К сожалению, я не нахожу"
type textarea "Kahjuks [PERSON_NAME]"
type textarea "К сожалению, нет."
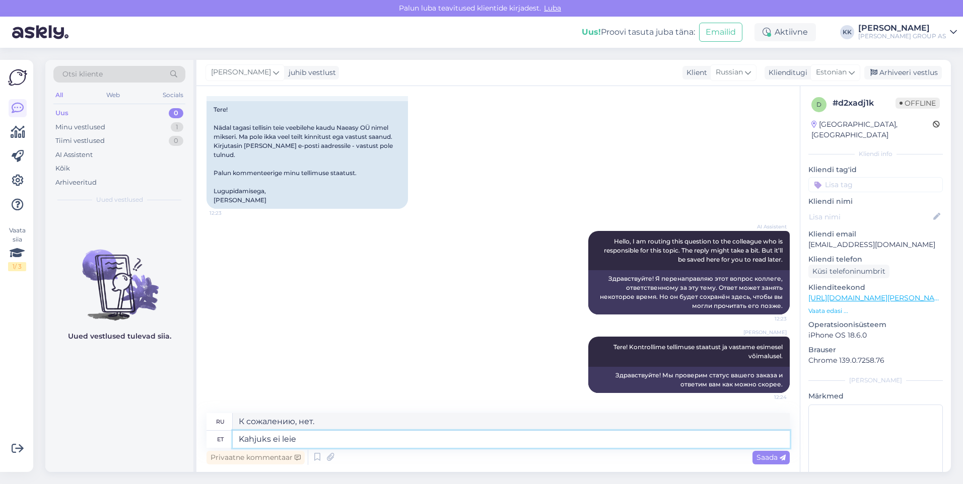
type textarea "Kahjuks ei leie"
type textarea "К сожалению, я не могу его найти."
type textarea "Kahjuks ei leia tellimust."
type textarea "К сожалению, заказ не найден."
type textarea "Kahjuks ei leia tellimust. Kas makse"
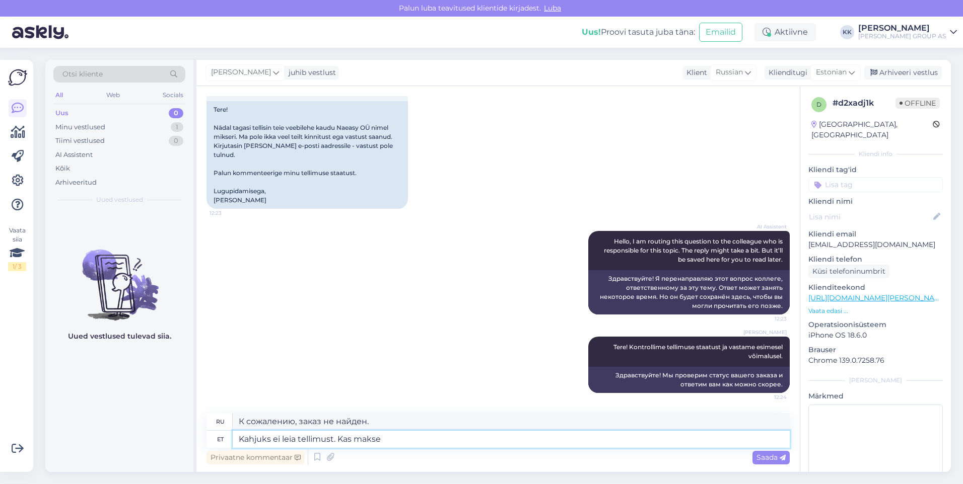
type textarea "К сожалению, заказ не найден. Оплата"
type textarea "Kahjuks ei leia tellimust. Kas makse õnnestus"
type textarea "К сожалению, заказ не найден. Оплата прошла успешно?"
type textarea "Kahjuks ei leia tellimust. Kas makse õnnestus? [GEOGRAPHIC_DATA]"
type textarea "К сожалению, заказ не найден. Оплата прошла успешно? Если да,"
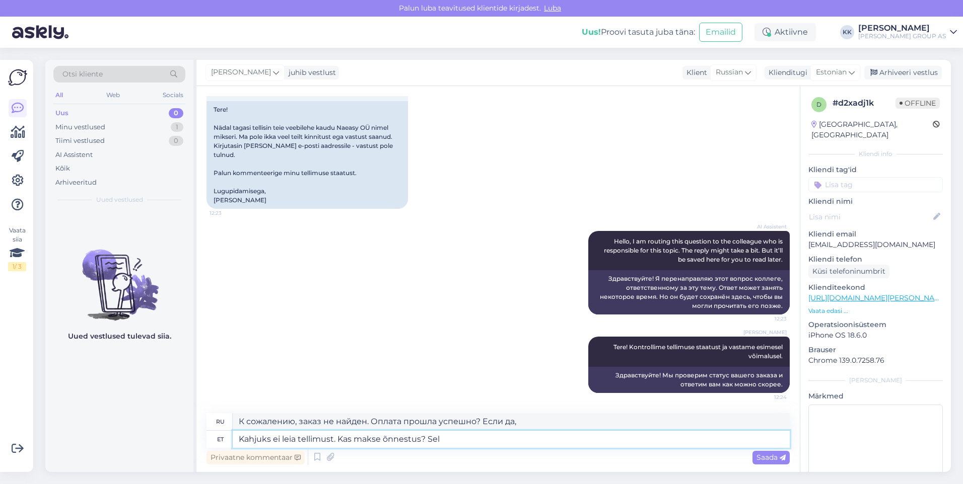
type textarea "Kahjuks ei leia tellimust. Kas makse õnnestus? Sel"
type textarea "К сожалению, заказ не найден. Оплата прошла успешно?"
type textarea "Kahjuks ei leia tellimust. Kas makse õnnestus? Sel juhul l"
type textarea "К сожалению, заказ не найден. Оплата прошла успешно? В этом случае"
type textarea "Kahjuks ei leia tellimust. Kas makse õnnestus? Sel juhul lisage"
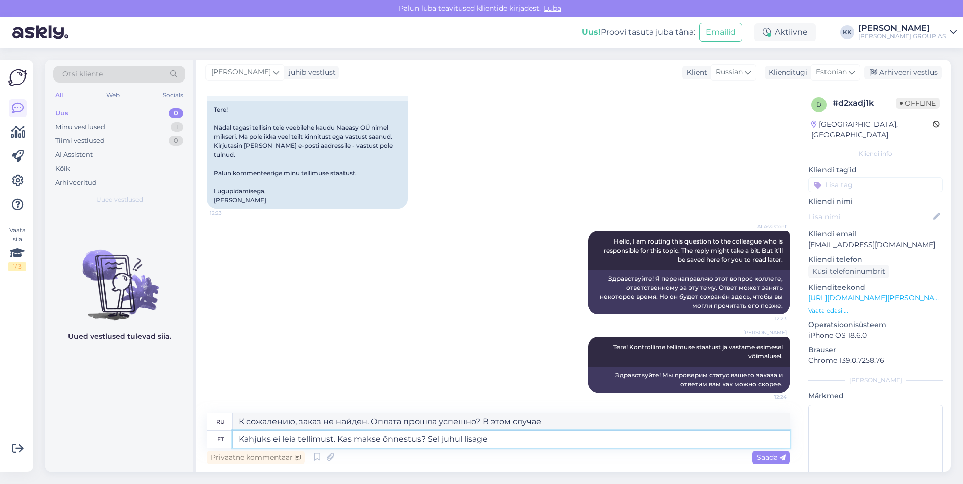
type textarea "К сожалению, заказ не найден. Оплата прошла успешно? Если да, пожалуйста, добав…"
type textarea "Kahjuks ei leia tellimust. Kas makse õnnestus? Sel juhul lisage [PERSON_NAME]"
type textarea "К сожалению, заказ не найден. Оплата прошла успешно? Если да, пожалуйста, предо…"
type textarea "Kahjuks ei leia tellimust. Kas makse õnnestus? Sel juhul lisage [PERSON_NAME] p…"
type textarea "К сожалению, заказ не найден. Платёж прошёл успешно? Если да, пожалуйста, сообщ…"
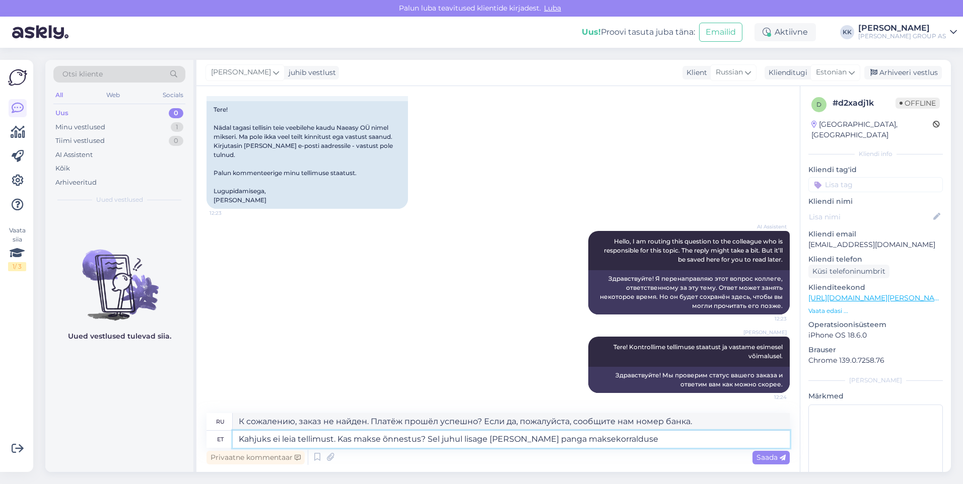
type textarea "Kahjuks ei leia tellimust. Kas makse õnnestus? Sel juhul lisage [PERSON_NAME] p…"
type textarea "К сожалению, заказ не найден. Платёж прошёл успешно? В этом случае, пожалуйста,…"
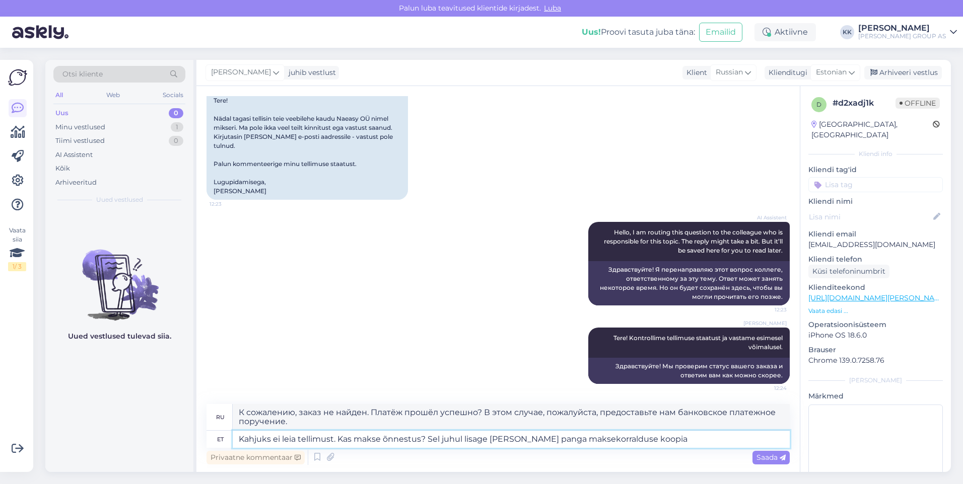
type textarea "Kahjuks ei leia tellimust. Kas makse õnnestus? Sel juhul lisage [PERSON_NAME] p…"
type textarea "К сожалению, заказ не найден. Платёж прошёл успешно? Если да, пожалуйста, прило…"
type textarea "Kahjuks ei leia tellimust. Kas makse õnnestus? Sel juhul lisage [PERSON_NAME] p…"
click at [764, 455] on span "Saada" at bounding box center [770, 457] width 29 height 9
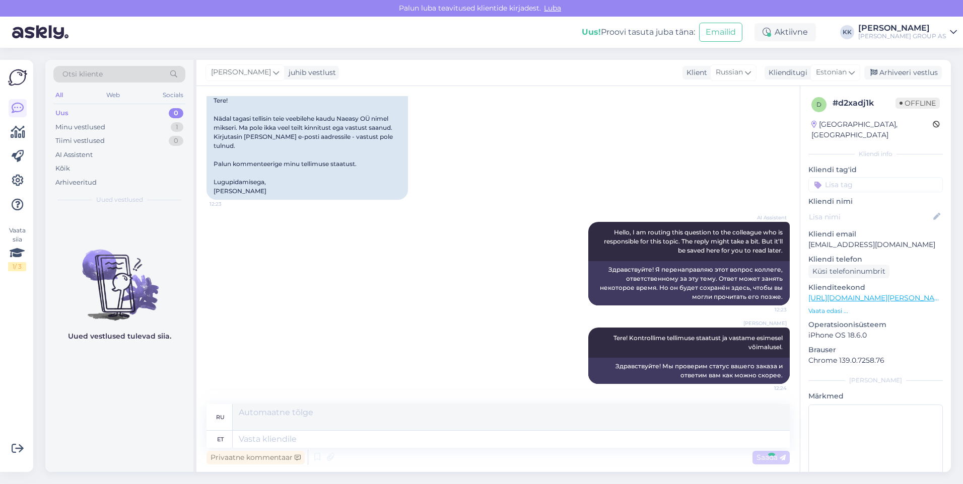
scroll to position [257, 0]
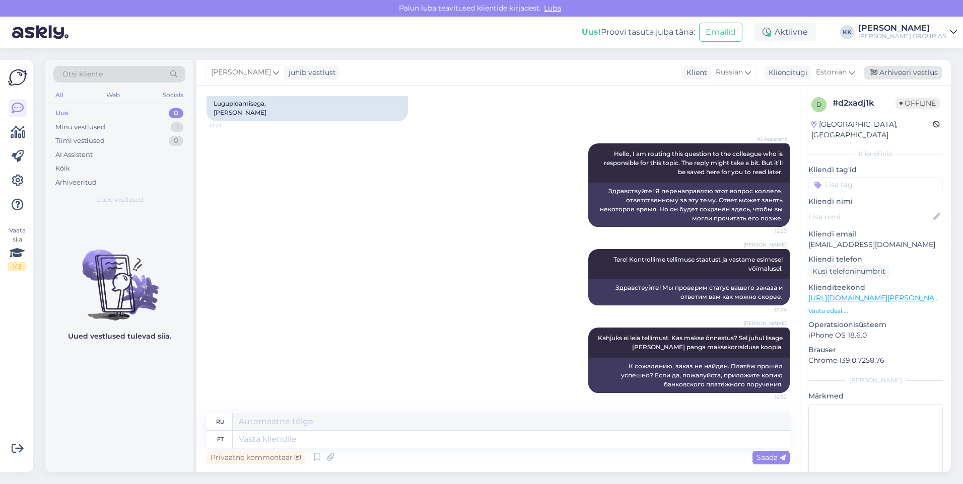
click at [902, 72] on div "Arhiveeri vestlus" at bounding box center [903, 73] width 78 height 14
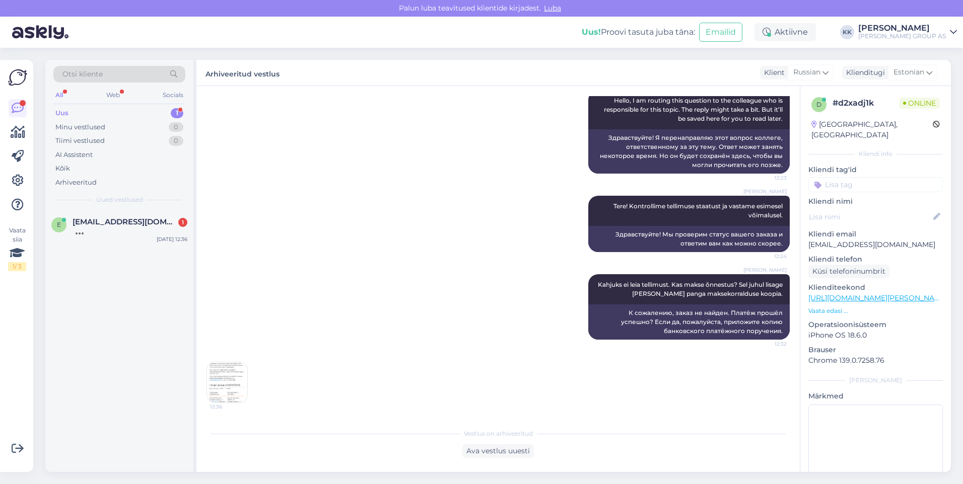
scroll to position [354, 0]
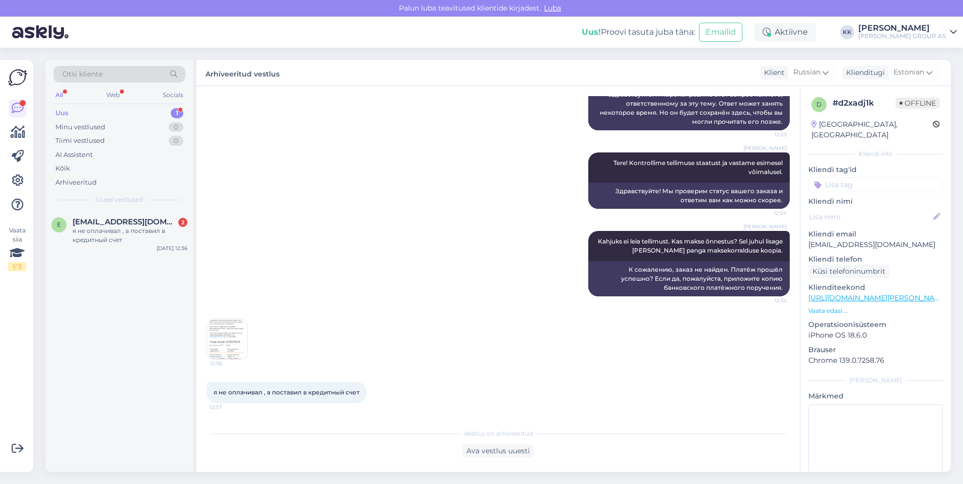
click at [228, 338] on img at bounding box center [227, 339] width 40 height 40
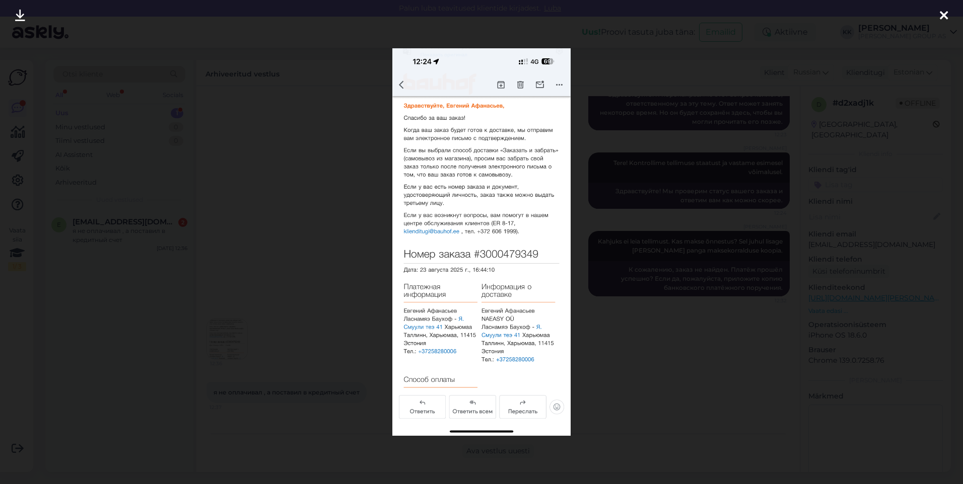
click at [943, 15] on icon at bounding box center [944, 16] width 8 height 13
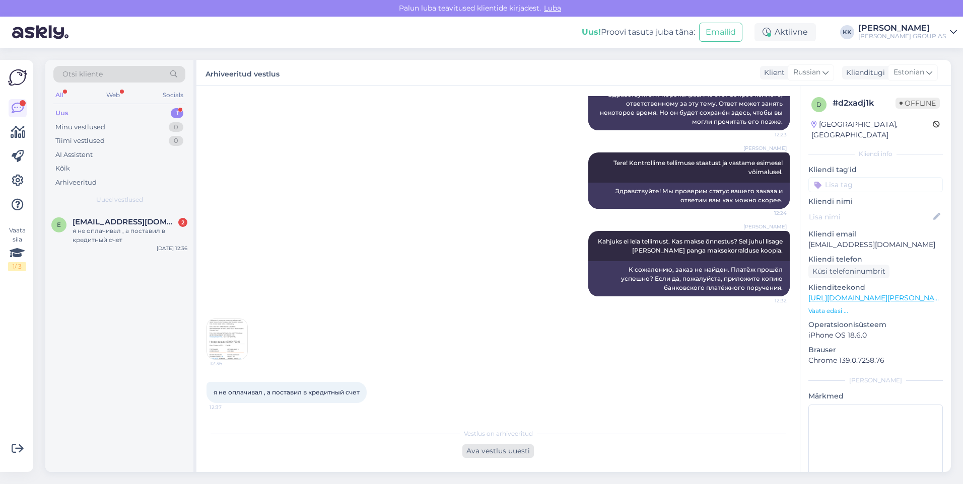
click at [496, 450] on div "Ava vestlus uuesti" at bounding box center [498, 452] width 72 height 14
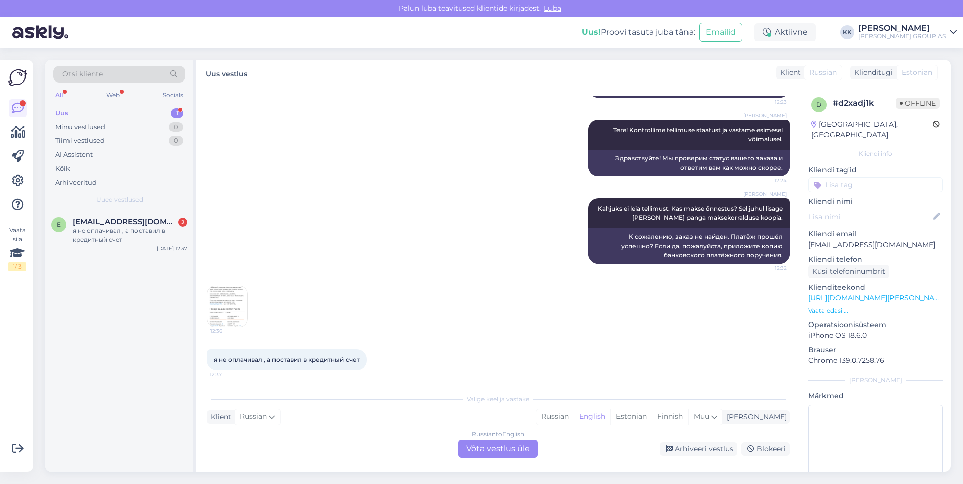
scroll to position [388, 0]
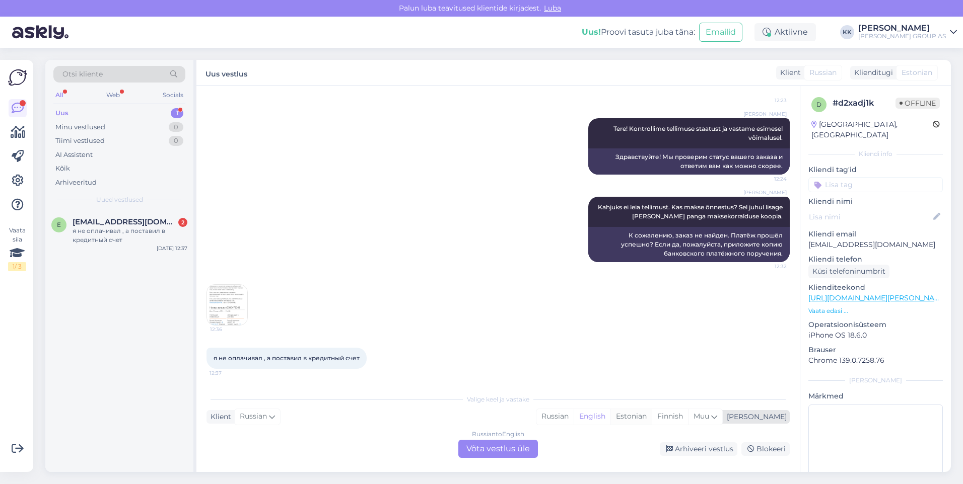
click at [652, 416] on div "Estonian" at bounding box center [630, 416] width 41 height 15
click at [496, 450] on div "Russian to Estonian Võta vestlus üle" at bounding box center [498, 449] width 80 height 18
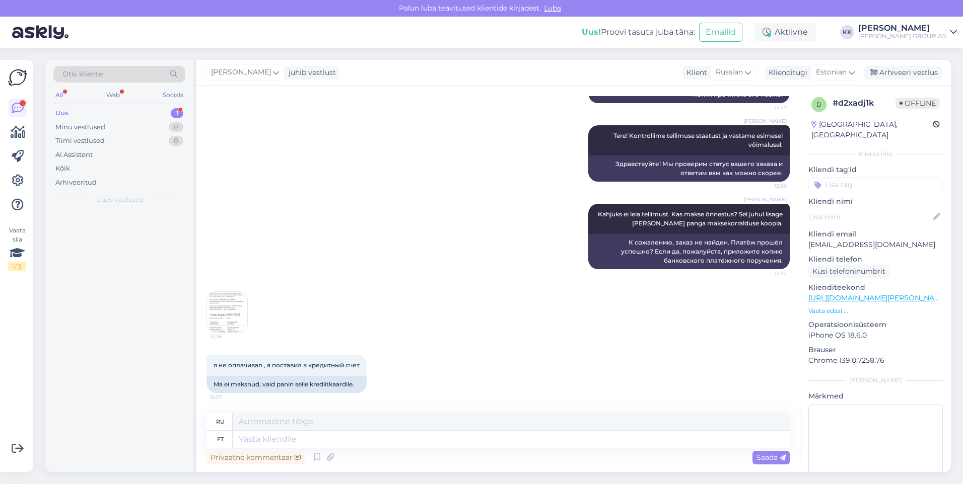
scroll to position [381, 0]
click at [220, 304] on img at bounding box center [227, 312] width 40 height 40
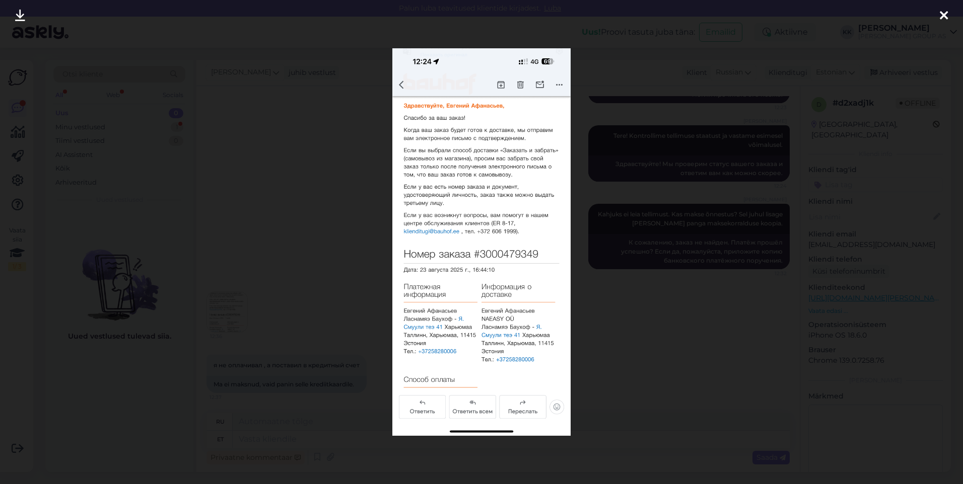
click at [943, 17] on icon at bounding box center [944, 16] width 8 height 13
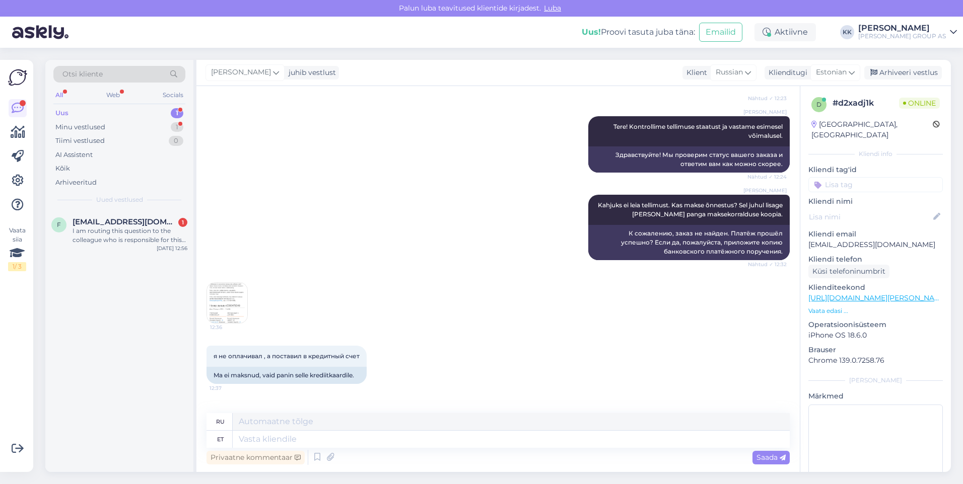
scroll to position [441, 0]
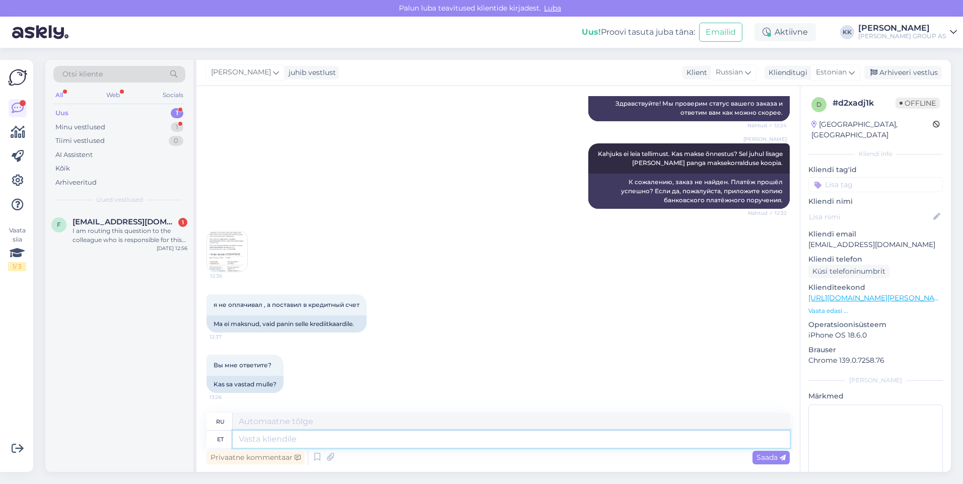
click at [254, 440] on textarea at bounding box center [511, 439] width 557 height 17
type textarea "Tellimus"
type textarea "Заказ"
type textarea "Tellimus on v"
type textarea "Порядок такой:"
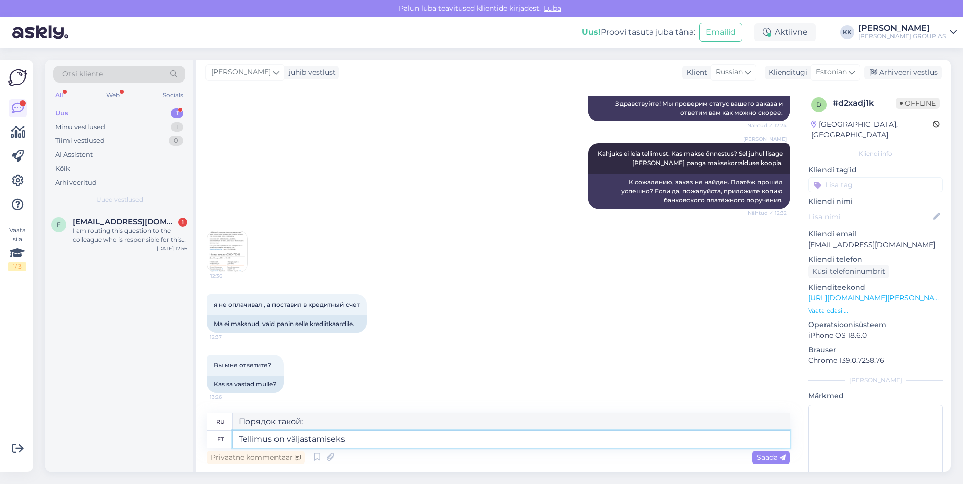
type textarea "Tellimus on väljastamiseks"
type textarea "Заказ готов к доставке."
type textarea "Tellimus on väljastamiseks valmis Lasnamäe"
type textarea "Заказ готов к доставке в [GEOGRAPHIC_DATA]."
type textarea "Tellimus on väljastamiseks valmis Lasnamäe Bauhofis."
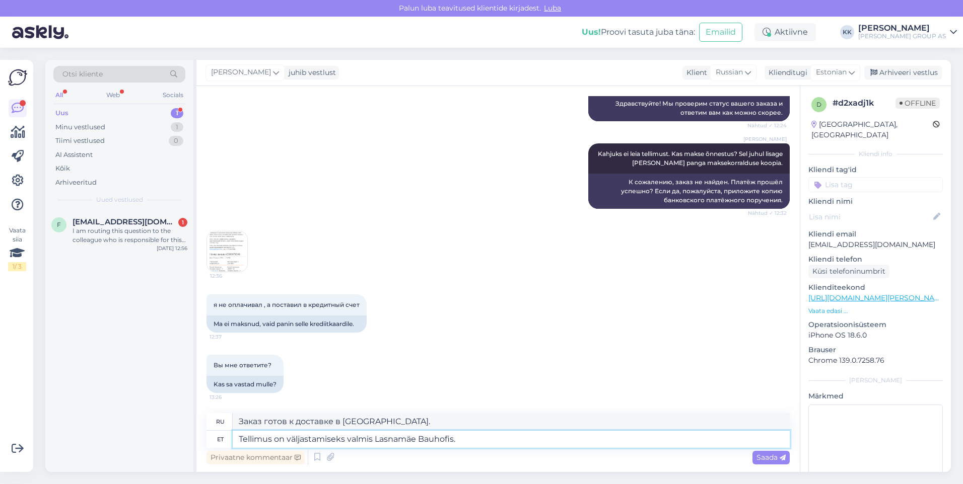
type textarea "Заказ готов к выдаче в [GEOGRAPHIC_DATA][PERSON_NAME]."
type textarea "Tellimus on väljastamiseks valmis Lasnamäe Bauhofis."
type textarea "Заказ готов к доставке в [GEOGRAPHIC_DATA][PERSON_NAME]."
click at [236, 255] on img at bounding box center [227, 252] width 40 height 40
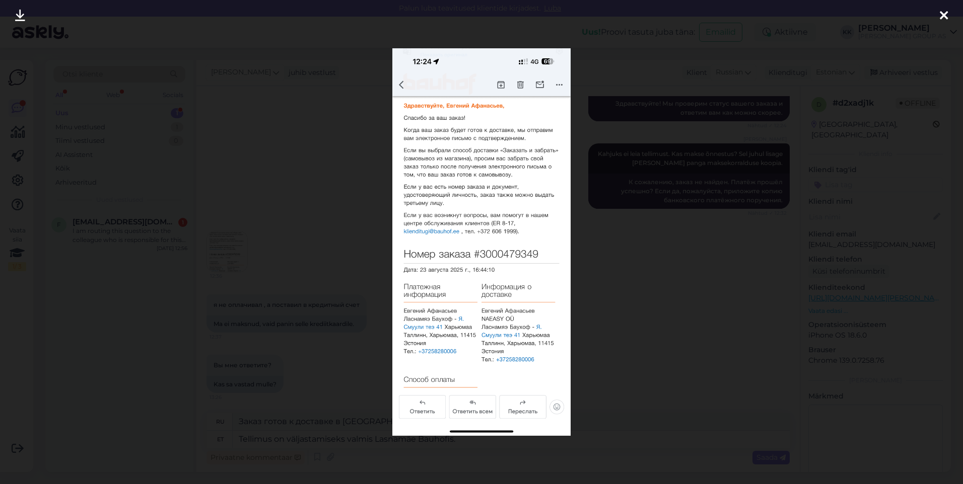
click at [942, 10] on icon at bounding box center [944, 16] width 8 height 13
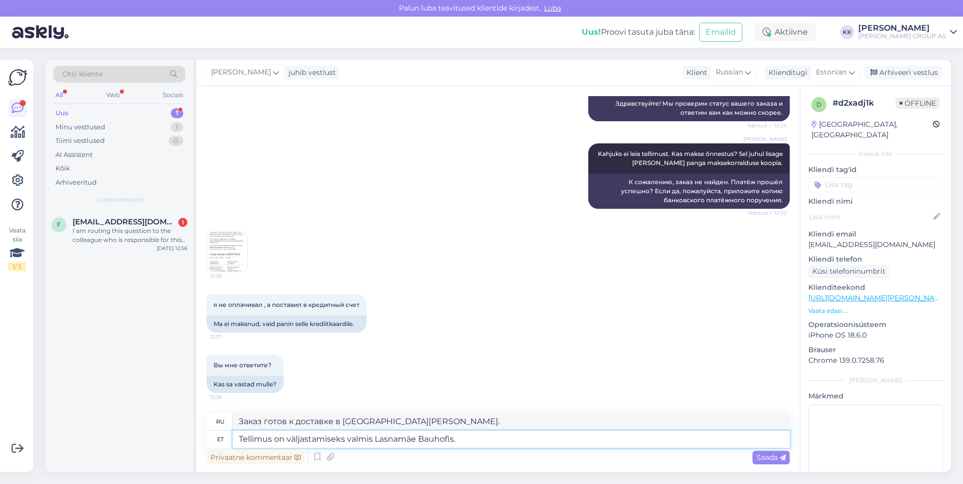
click at [472, 443] on textarea "Tellimus on väljastamiseks valmis Lasnamäe Bauhofis." at bounding box center [511, 439] width 557 height 17
type textarea "Tellimus on väljastamiseks valmis Lasnamäe Bauhofis. Vabandame,"
type textarea "Заказ готов к выдаче в [GEOGRAPHIC_DATA][PERSON_NAME]. Приносим извинения."
type textarea "Tellimus on väljastamiseks valmis Lasnamäe Bauhofis. Vabandame, et"
type textarea "Заказ готов к доставке в [GEOGRAPHIC_DATA][PERSON_NAME]. Приносим извинения за"
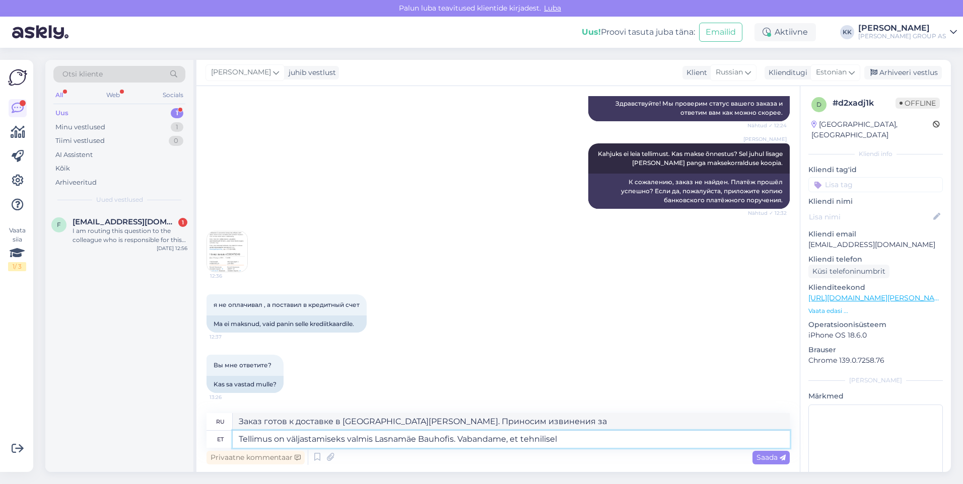
type textarea "Tellimus on väljastamiseks valmis Lasnamäe Bauhofis. Vabandame, et tehnilisel"
type textarea "Заказ готов к доставке в [GEOGRAPHIC_DATA][PERSON_NAME]. Приносим извинения за …"
type textarea "Tellimus on väljastamiseks valmis Lasnamäe Bauhofis. Vabandame, et tehnilisel p…"
type textarea "Заказ готов к доставке в [GEOGRAPHIC_DATA][PERSON_NAME]. Приносим извинения за …"
type textarea "Tellimus on väljastamiseks valmis Lasnamäe Bauhofis. Vabandame, et tehnilisel p…"
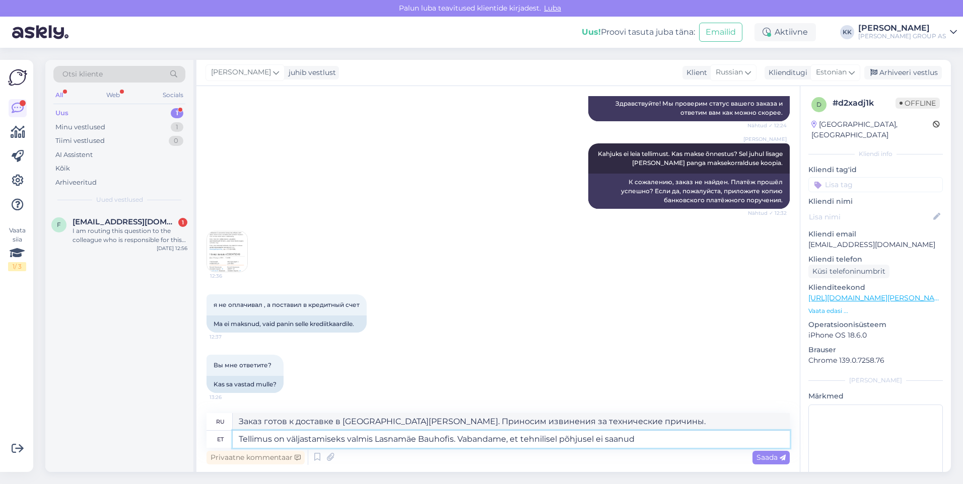
type textarea "Заказ готов к доставке в [GEOGRAPHIC_DATA][PERSON_NAME]. Приносим извинения за …"
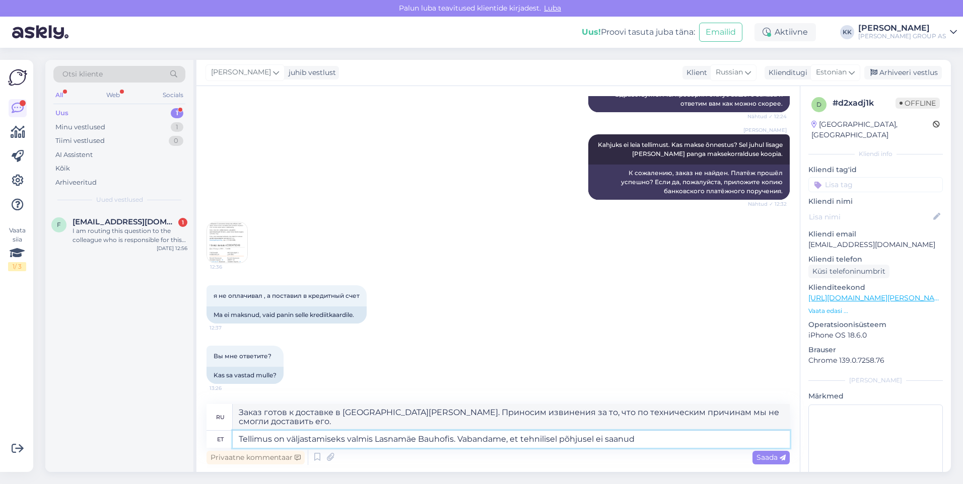
scroll to position [450, 0]
type textarea "Tellimus on väljastamiseks valmis Lasnamäe Bauhofis. Vabandame, et tehnilisel p…"
type textarea "Ваш заказ готов к выдаче в [GEOGRAPHIC_DATA] [GEOGRAPHIC_DATA]. Приносим извине…"
type textarea "Tellimus on väljastamiseks valmis Lasnamäe Bauhofis. Vabandame, et tehnilisel p…"
type textarea "Ваш заказ готов к доставке в [GEOGRAPHIC_DATA][PERSON_NAME]. Приносим извинения…"
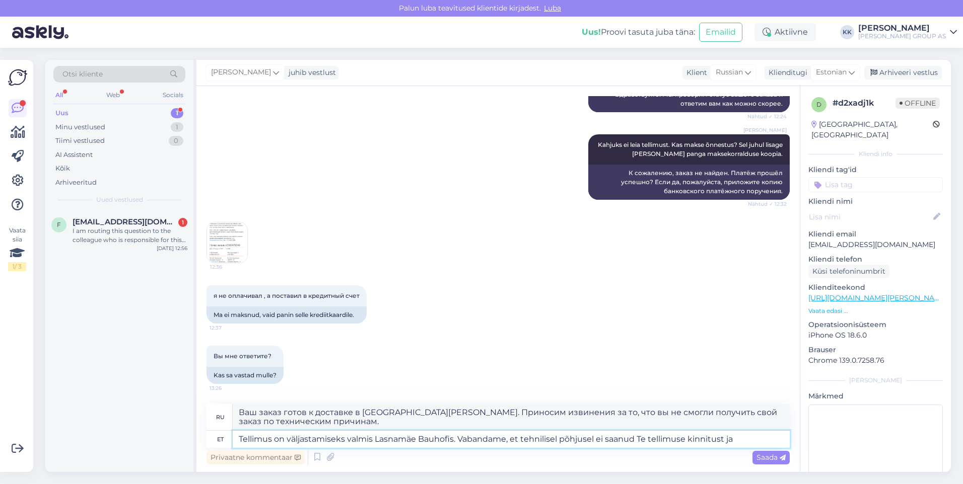
type textarea "Tellimus on väljastamiseks valmis Lasnamäe Bauhofis. Vabandame, et tehnilisel p…"
type textarea "Ваш заказ готов к доставке в [GEOGRAPHIC_DATA][PERSON_NAME]. Приносим извинения…"
type textarea "Tellimus on väljastamiseks valmis Lasnamäe Bauhofis. Vabandame, et tehnilisel p…"
type textarea "Ваш заказ готов к доставке в [GEOGRAPHIC_DATA][PERSON_NAME]. Приносим извинения…"
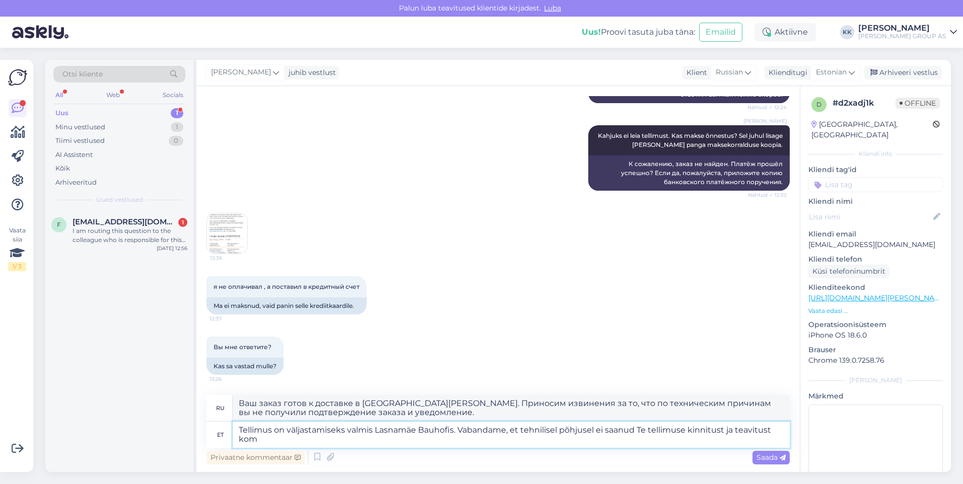
scroll to position [452, 0]
type textarea "Tellimus on väljastamiseks valmis Lasnamäe Bauhofis. Vabandame, et tehnilisel p…"
type textarea "Заказ готов к доставке в [GEOGRAPHIC_DATA][PERSON_NAME]. Приносим извинения за …"
type textarea "Tellimus on väljastamiseks valmis Lasnamäe Bauhofis. Vabandame, et tehnilisel p…"
type textarea "Ваш заказ готов к доставке в [GEOGRAPHIC_DATA][PERSON_NAME]. Приносим извинения…"
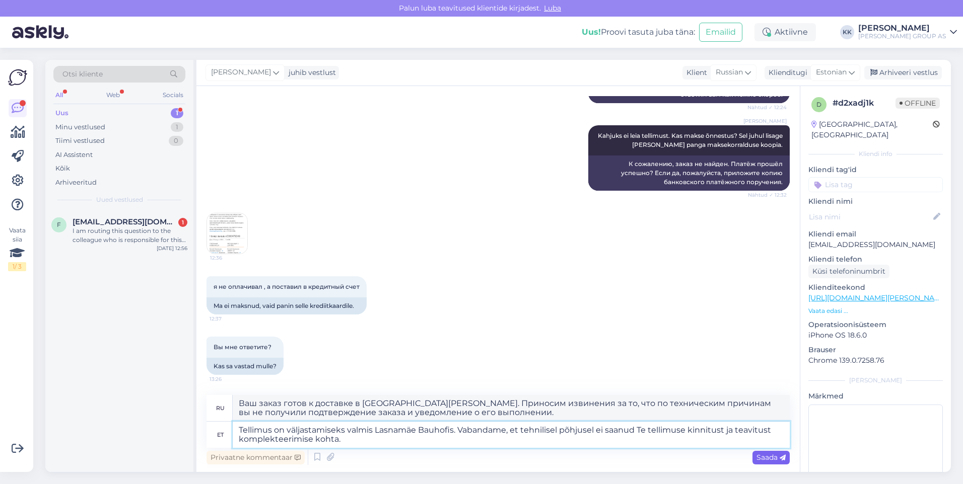
type textarea "Tellimus on väljastamiseks valmis Lasnamäe Bauhofis. Vabandame, et tehnilisel p…"
click at [769, 457] on span "Saada" at bounding box center [770, 457] width 29 height 9
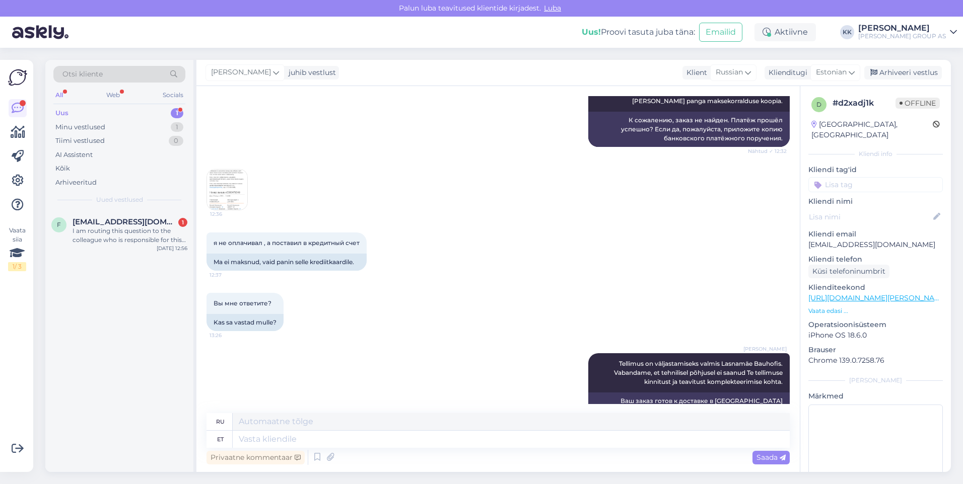
scroll to position [547, 0]
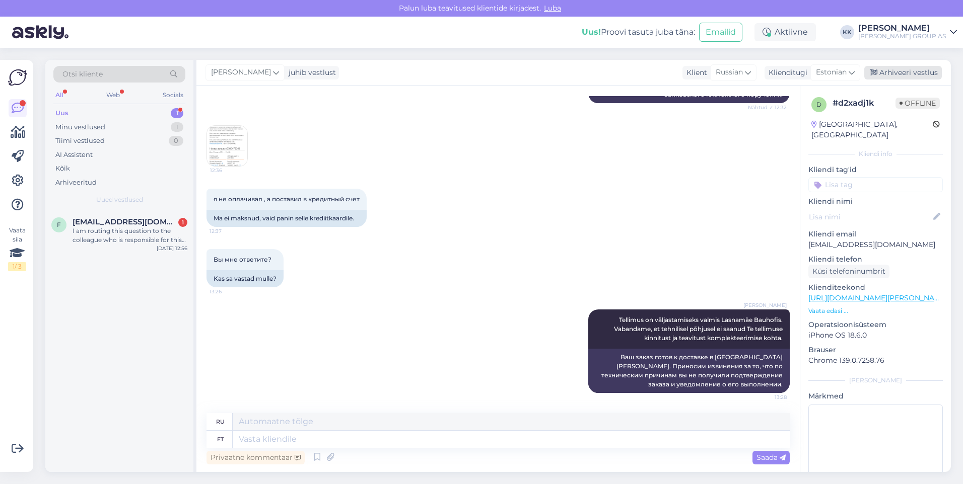
click at [897, 70] on div "Arhiveeri vestlus" at bounding box center [903, 73] width 78 height 14
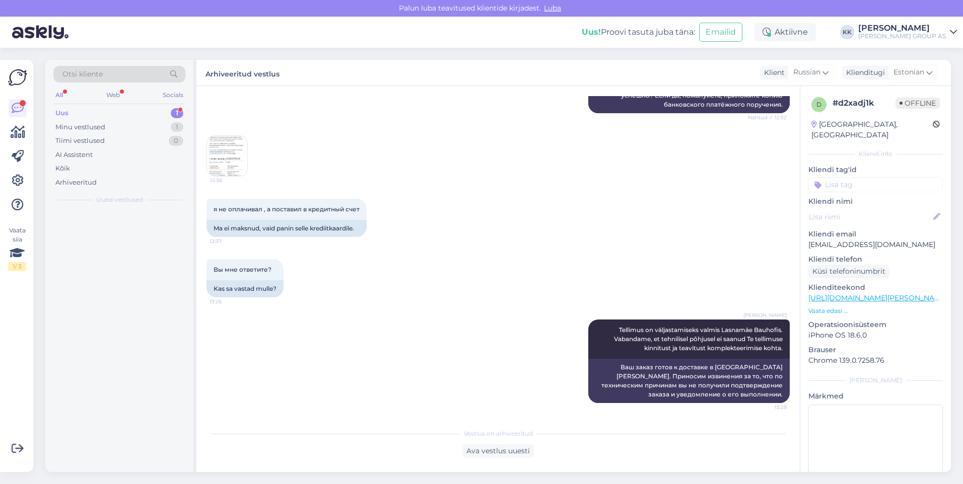
scroll to position [537, 0]
click at [95, 226] on span "[EMAIL_ADDRESS][DOMAIN_NAME]" at bounding box center [125, 222] width 105 height 9
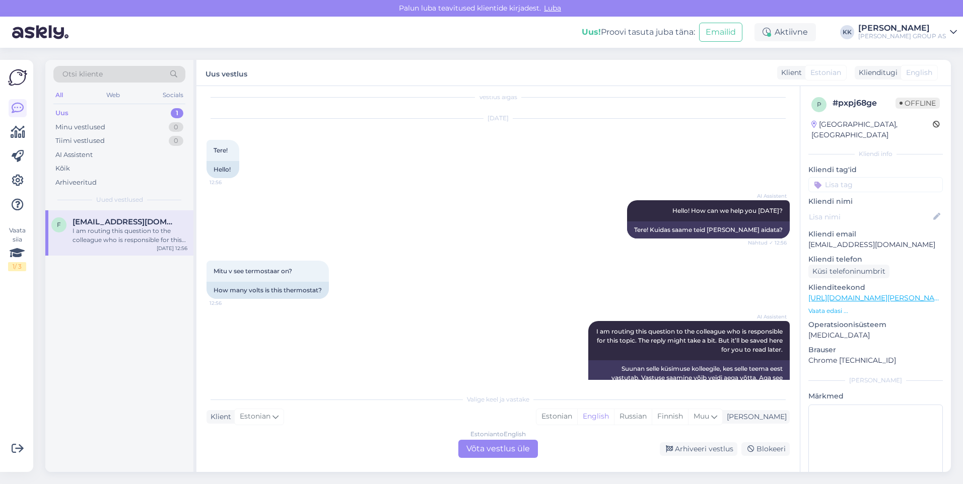
scroll to position [36, 0]
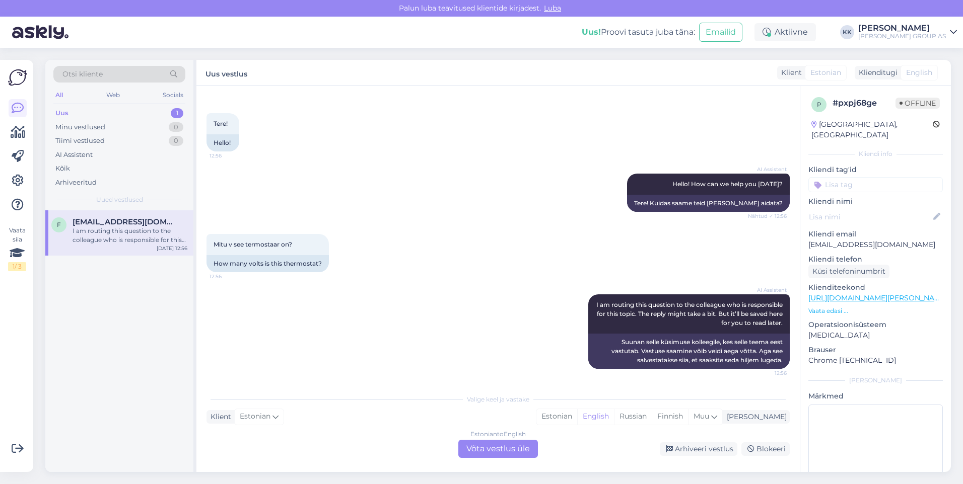
click at [843, 294] on link "[URL][DOMAIN_NAME][PERSON_NAME]" at bounding box center [877, 298] width 139 height 9
click at [577, 414] on div "Estonian" at bounding box center [556, 416] width 41 height 15
click at [504, 450] on div "Estonian to Estonian Võta vestlus üle" at bounding box center [498, 449] width 80 height 18
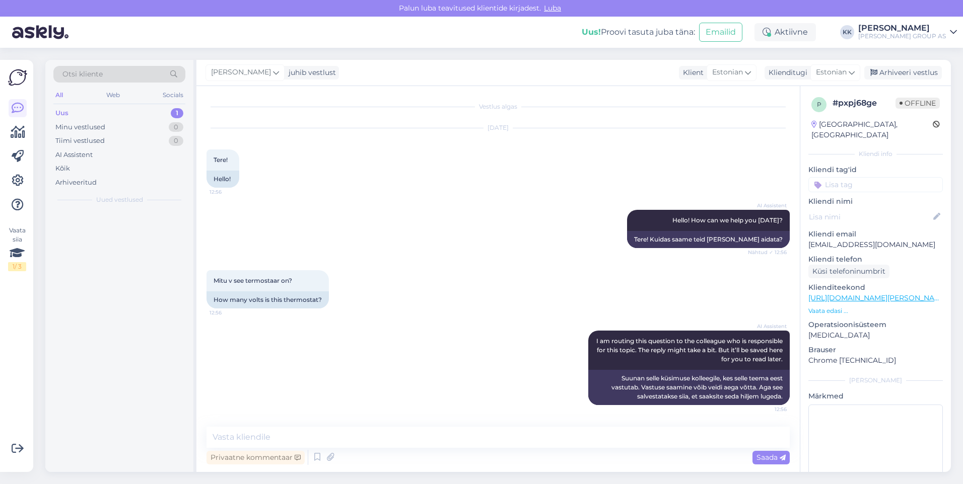
scroll to position [0, 0]
click at [253, 435] on textarea at bounding box center [497, 437] width 583 height 21
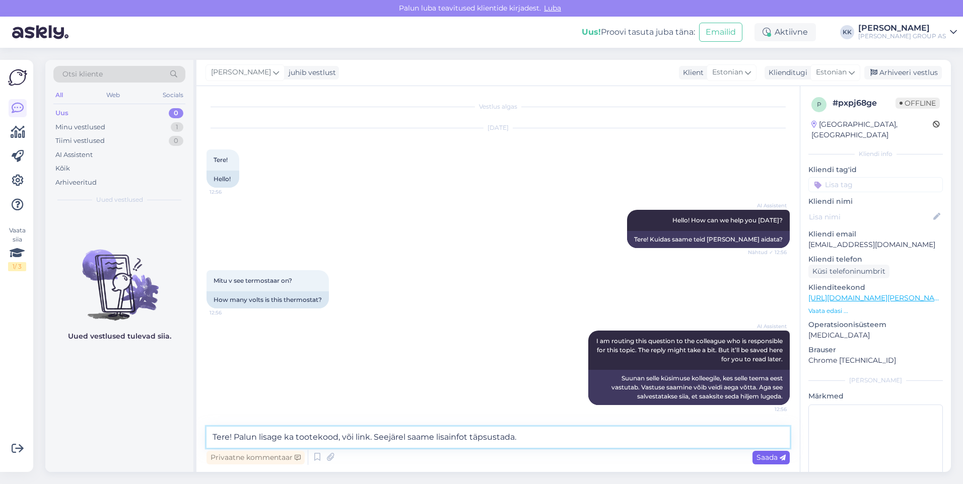
type textarea "Tere! Palun lisage ka tootekood, või link. Seejärel saame lisainfot täpsustada."
click at [766, 457] on span "Saada" at bounding box center [770, 457] width 29 height 9
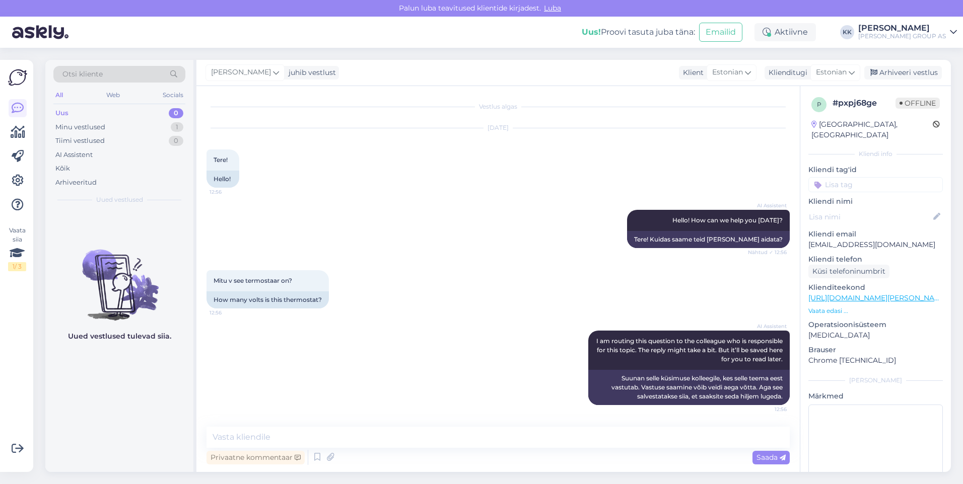
scroll to position [51, 0]
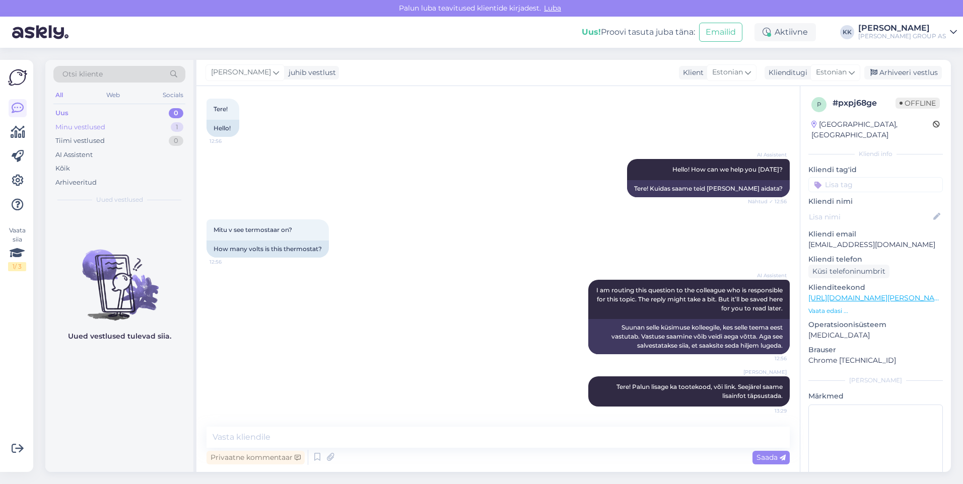
click at [84, 125] on div "Minu vestlused" at bounding box center [80, 127] width 50 height 10
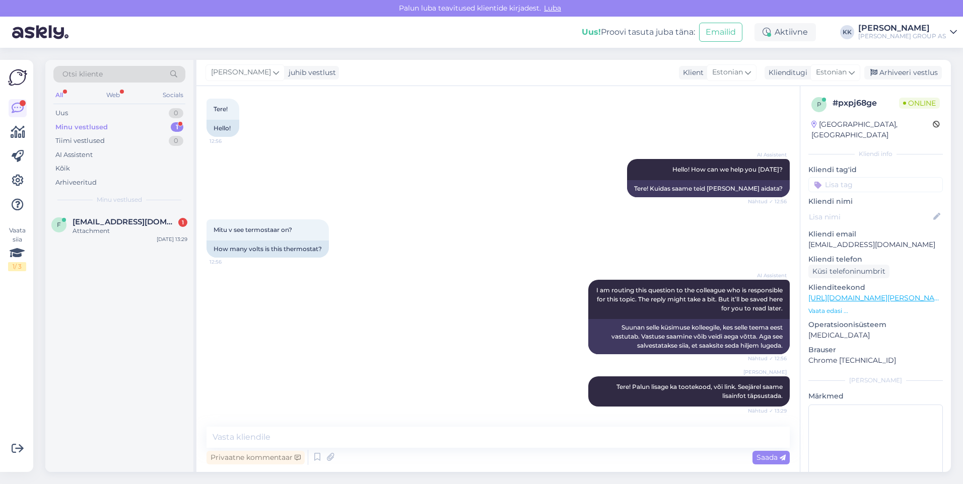
scroll to position [114, 0]
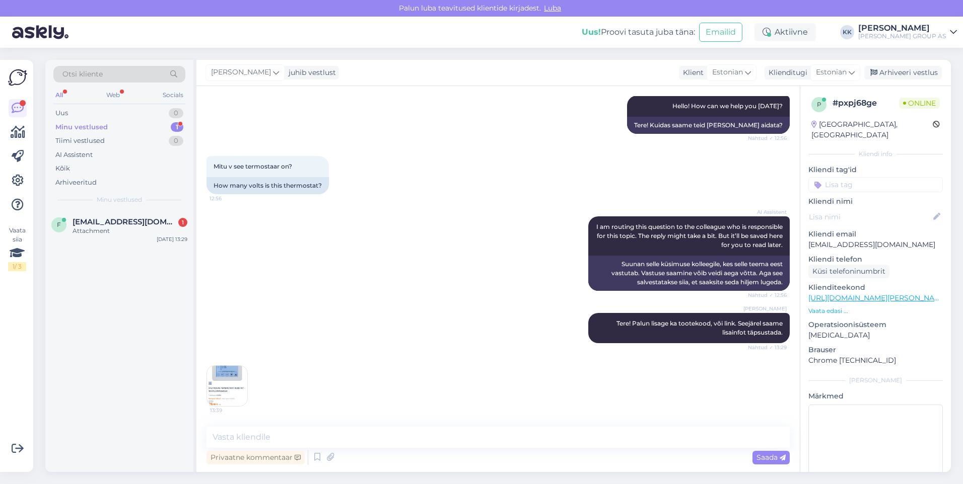
click at [233, 384] on img at bounding box center [227, 386] width 40 height 40
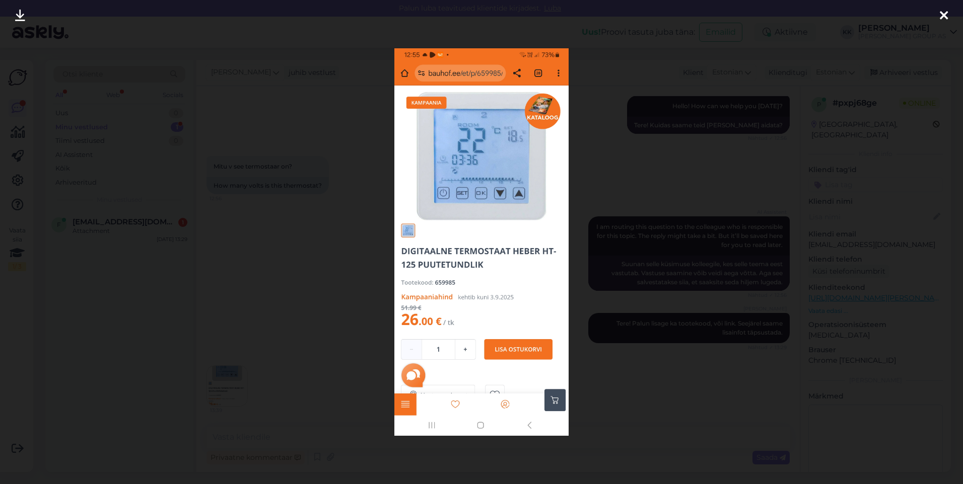
click at [943, 12] on icon at bounding box center [944, 16] width 8 height 13
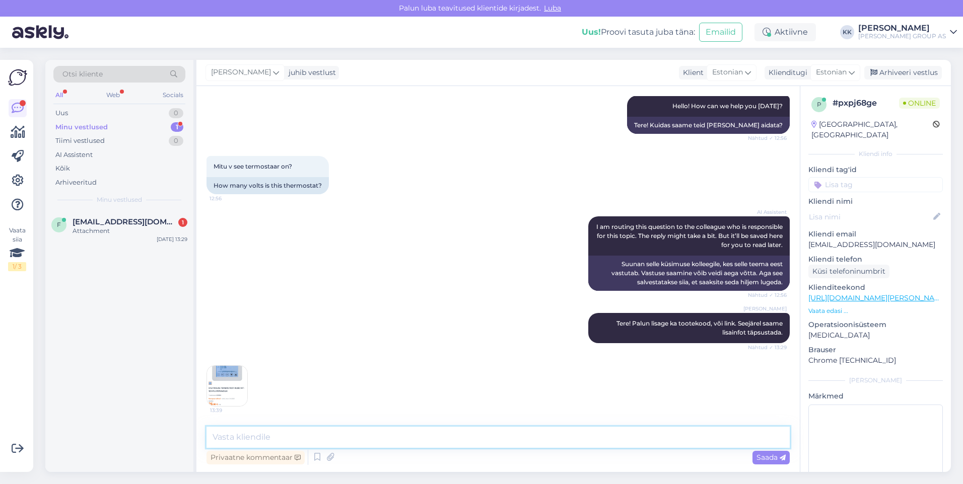
click at [242, 437] on textarea at bounding box center [497, 437] width 583 height 21
paste textarea "16A 230V"
type textarea "16A 230V"
click at [766, 453] on span "Saada" at bounding box center [770, 457] width 29 height 9
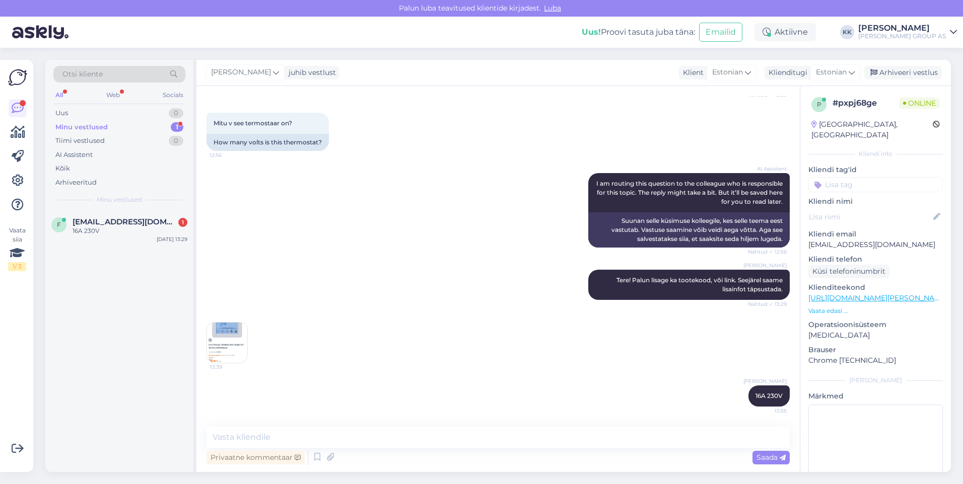
click at [76, 121] on div "Minu vestlused 1" at bounding box center [119, 127] width 132 height 14
click at [233, 351] on img at bounding box center [227, 343] width 40 height 40
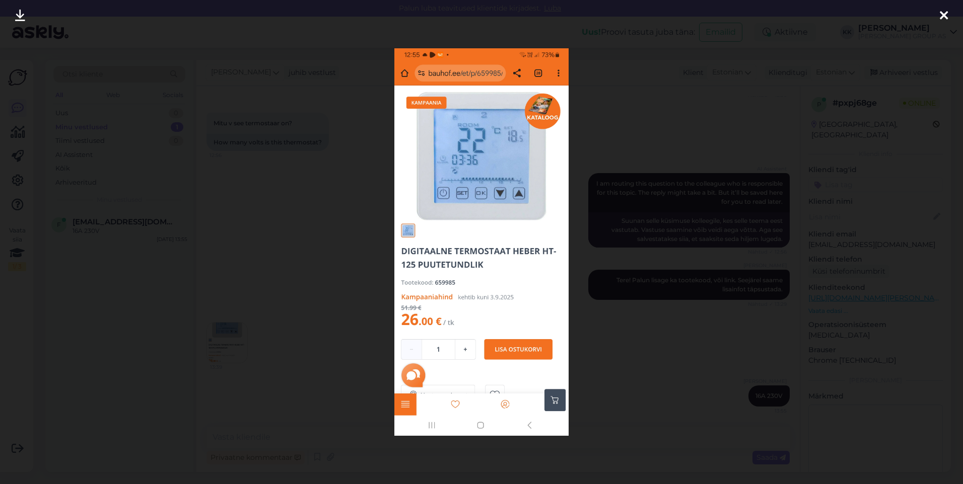
click at [943, 12] on icon at bounding box center [944, 16] width 8 height 13
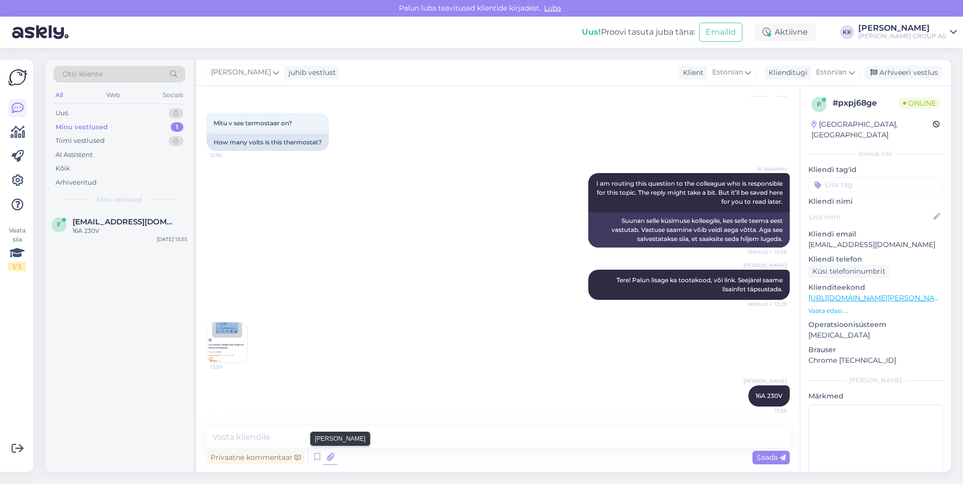
click at [333, 456] on icon at bounding box center [330, 457] width 14 height 15
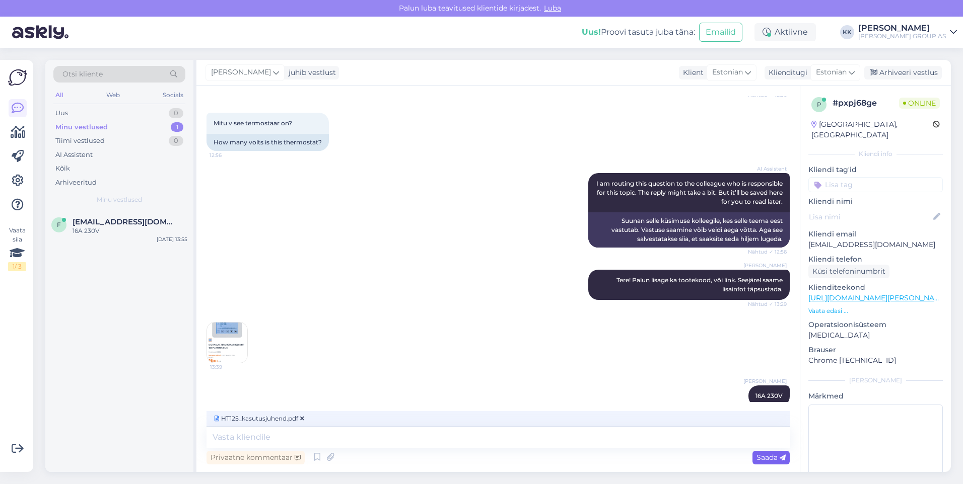
click at [765, 458] on span "Saada" at bounding box center [770, 457] width 29 height 9
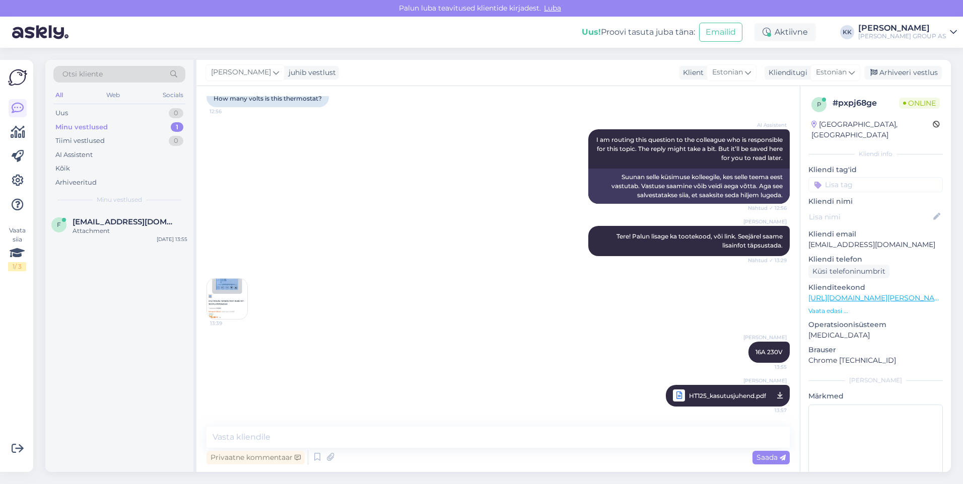
click at [216, 296] on img at bounding box center [227, 299] width 40 height 40
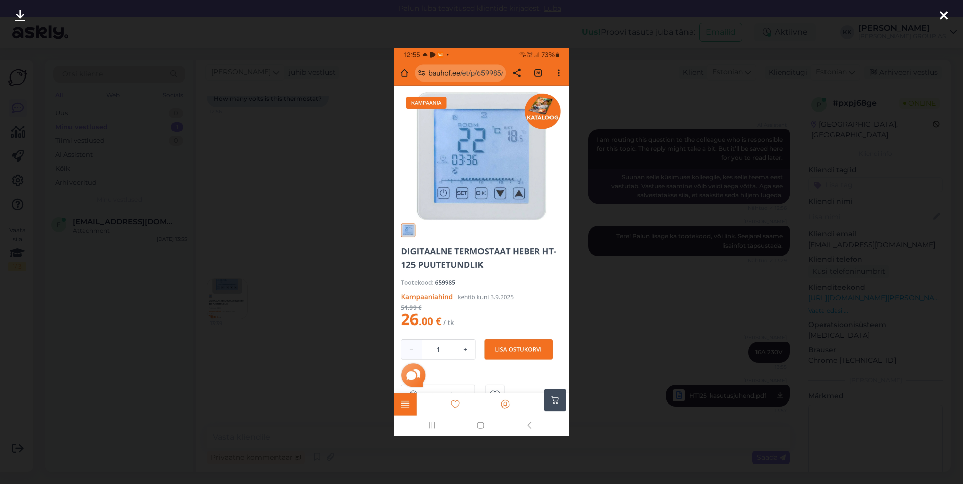
click at [940, 12] on icon at bounding box center [944, 16] width 8 height 13
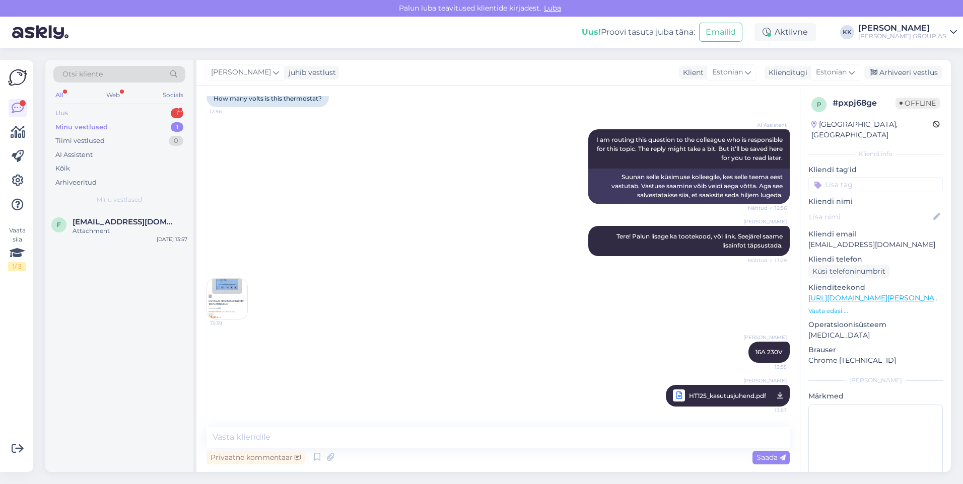
click at [76, 111] on div "Uus 1" at bounding box center [119, 113] width 132 height 14
click at [122, 236] on div "mul töö seisab selle taga trepi käsipuud [PERSON_NAME] kätte ülejäänud kadunud …" at bounding box center [130, 236] width 115 height 18
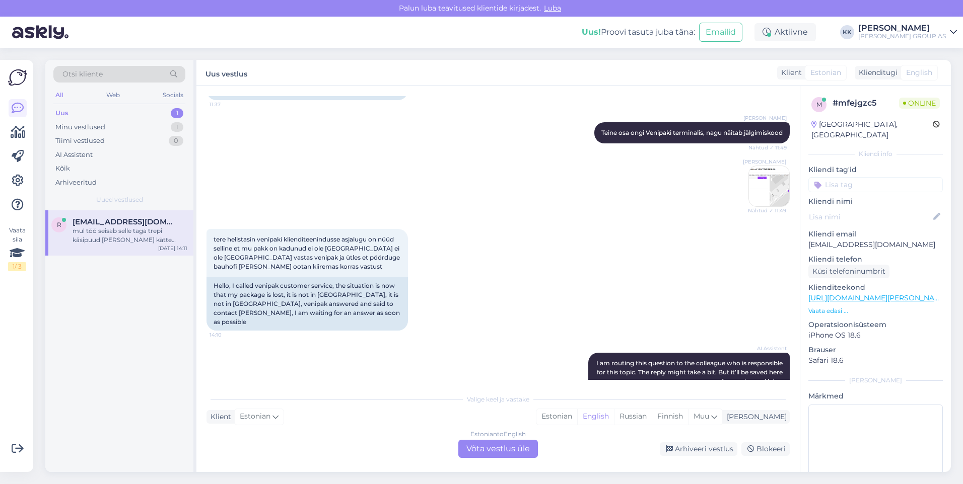
scroll to position [1978, 0]
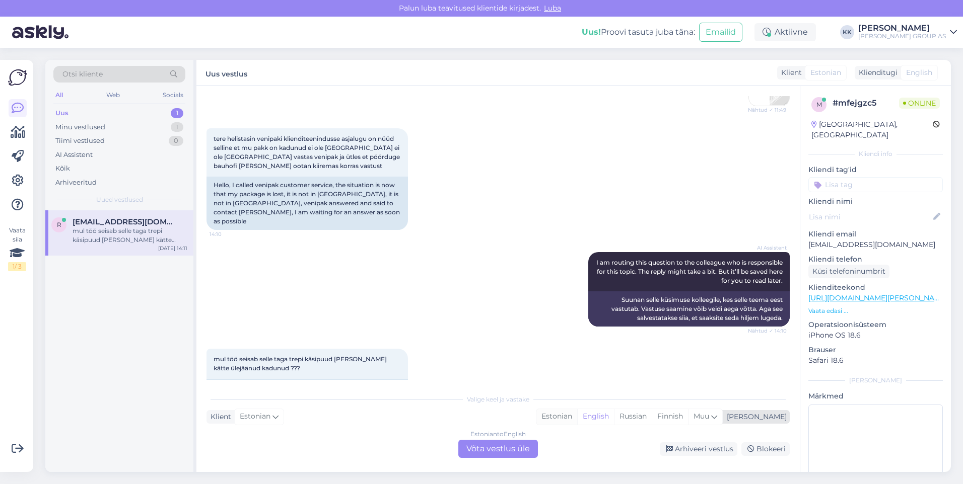
click at [577, 413] on div "Estonian" at bounding box center [556, 416] width 41 height 15
click at [501, 443] on div "Estonian to Estonian Võta vestlus üle" at bounding box center [498, 449] width 80 height 18
click at [505, 449] on div "Estonian to Estonian Võta vestlus üle" at bounding box center [498, 449] width 80 height 18
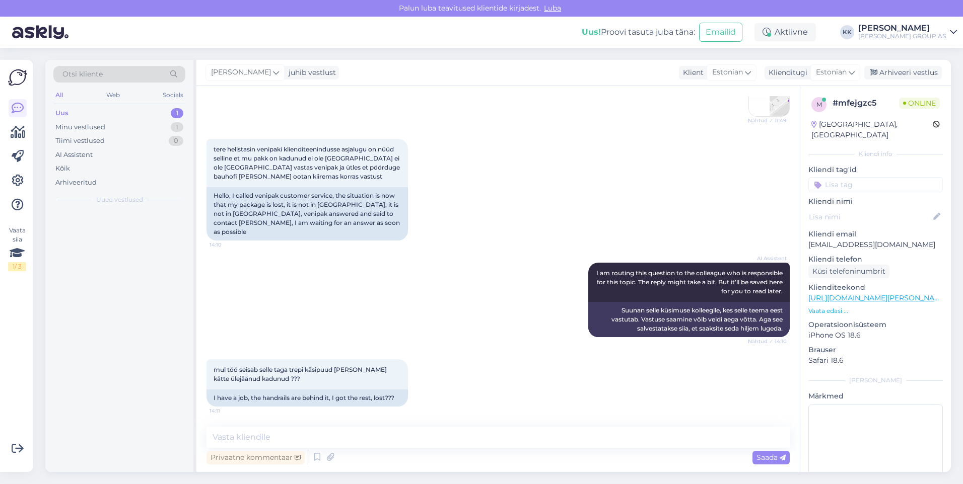
scroll to position [1940, 0]
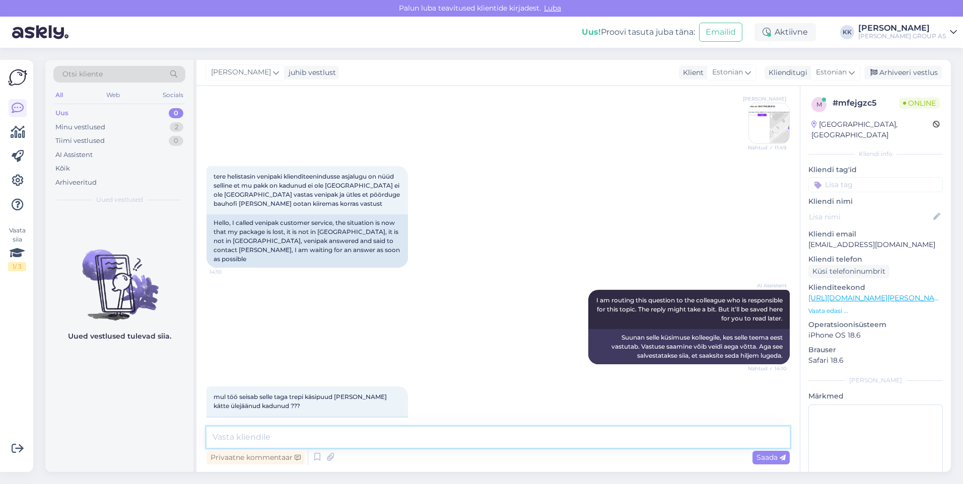
click at [253, 437] on textarea at bounding box center [497, 437] width 583 height 21
type textarea "Tere! Saadame Venipaki täpsustava päringu ja vastame Teile esimesel võimalusel."
click at [766, 455] on span "Saada" at bounding box center [770, 457] width 29 height 9
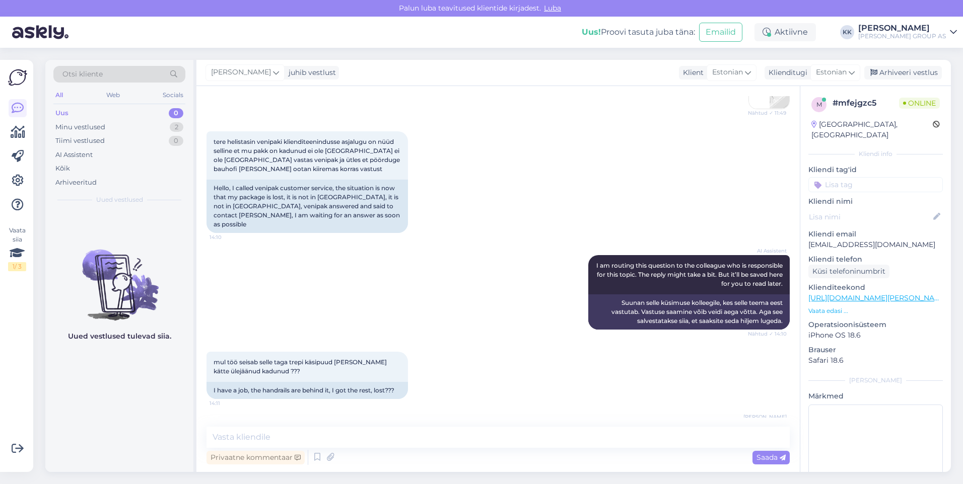
scroll to position [1993, 0]
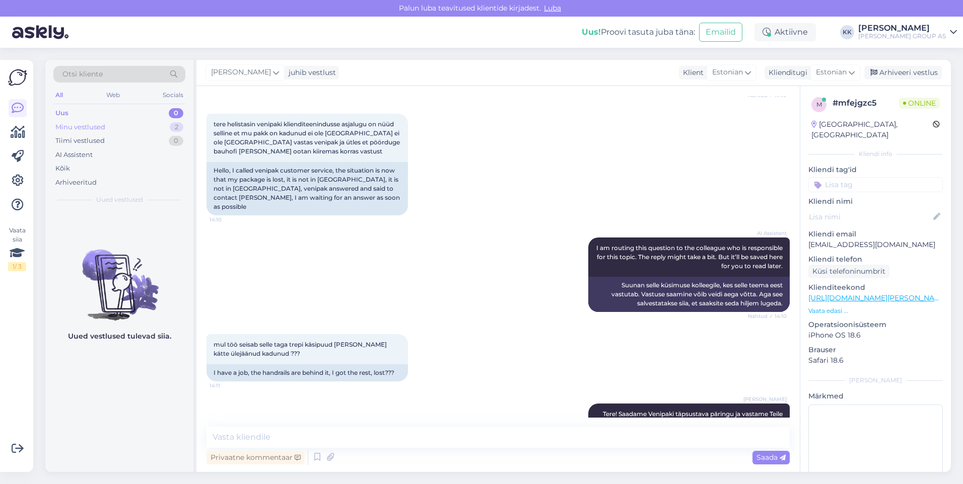
click at [99, 124] on div "Minu vestlused" at bounding box center [80, 127] width 50 height 10
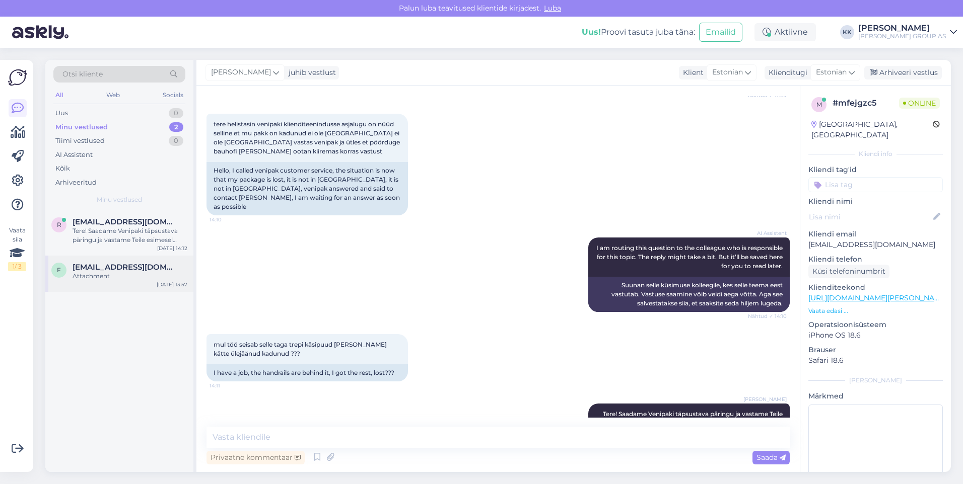
click at [126, 267] on span "[EMAIL_ADDRESS][DOMAIN_NAME]" at bounding box center [125, 267] width 105 height 9
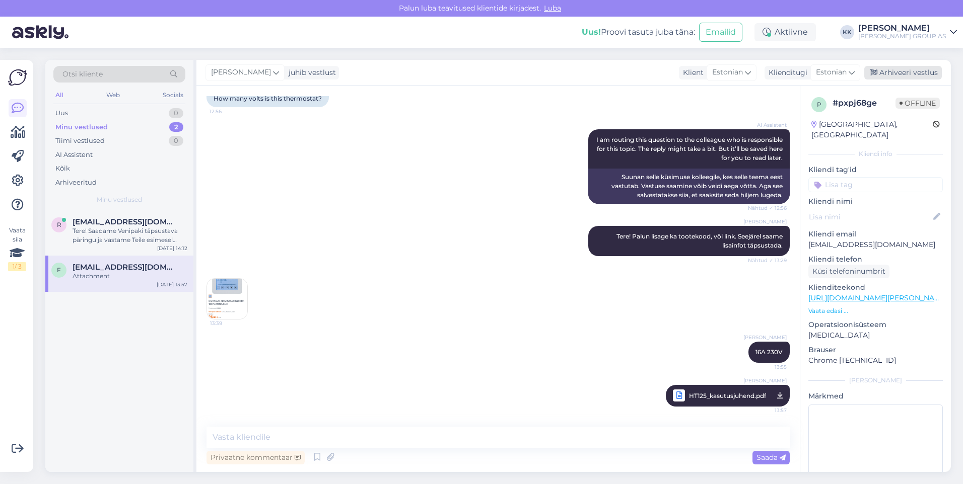
click at [897, 71] on div "Arhiveeri vestlus" at bounding box center [903, 73] width 78 height 14
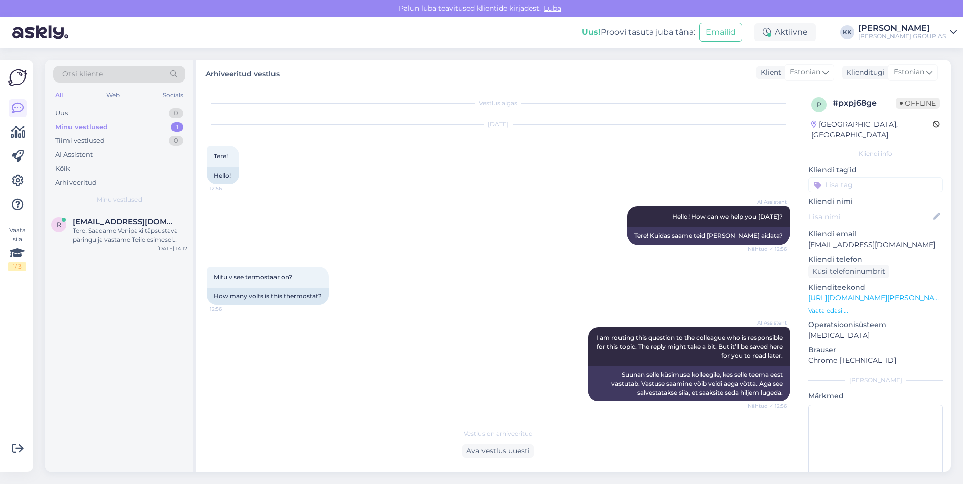
scroll to position [0, 0]
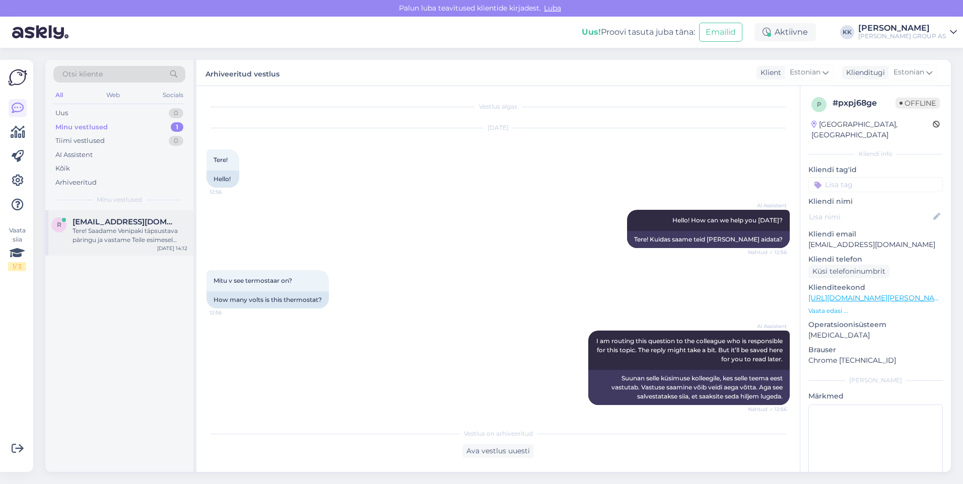
click at [123, 229] on div "Tere! Saadame Venipaki täpsustava päringu ja vastame Teile esimesel võimalusel." at bounding box center [130, 236] width 115 height 18
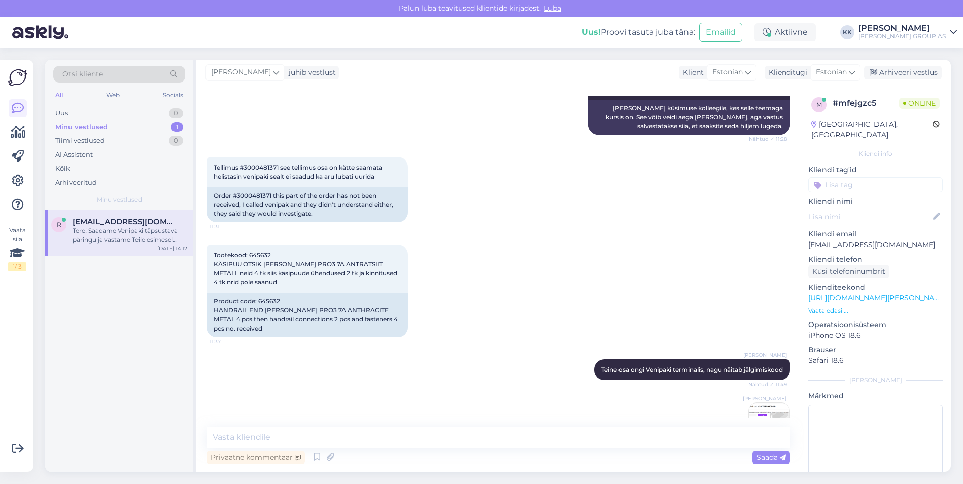
scroll to position [2045, 0]
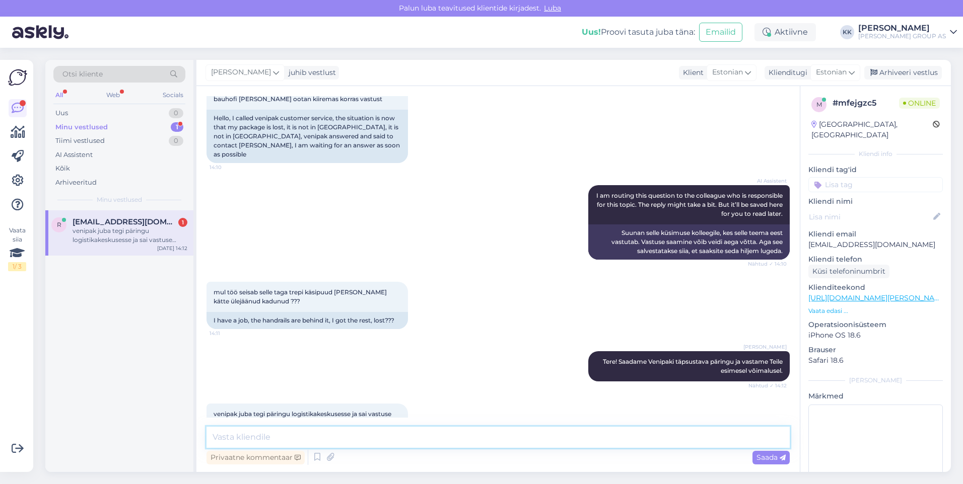
click at [223, 440] on textarea at bounding box center [497, 437] width 583 height 21
type textarea "Peavad ülese otsima, pakk on nende [PERSON_NAME]"
click at [770, 457] on span "Saada" at bounding box center [770, 457] width 29 height 9
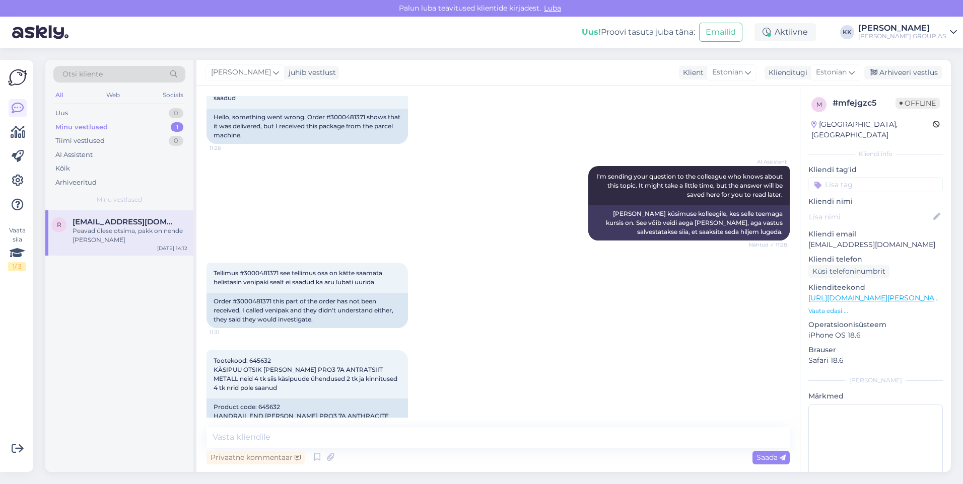
scroll to position [1585, 0]
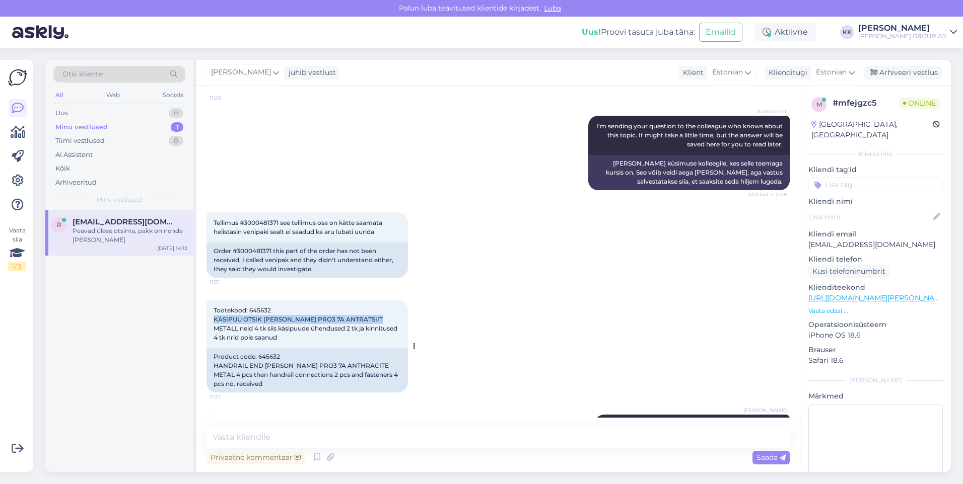
drag, startPoint x: 379, startPoint y: 302, endPoint x: 214, endPoint y: 301, distance: 165.2
click at [214, 307] on span "Tootekood: 645632 KÄSIPUU OTSIK [PERSON_NAME] PRO3 7A ANTRATSIIT METALL neid 4 …" at bounding box center [306, 324] width 185 height 35
drag, startPoint x: 214, startPoint y: 301, endPoint x: 225, endPoint y: 302, distance: 11.1
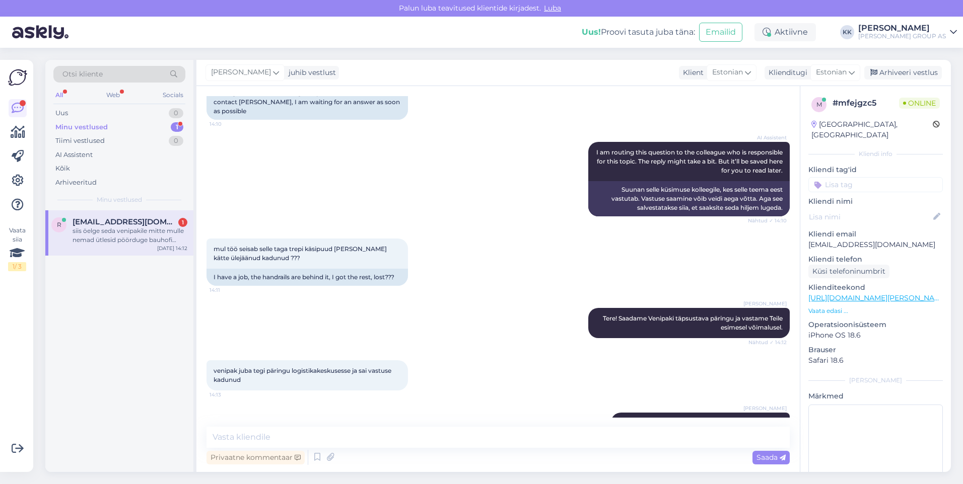
scroll to position [2141, 0]
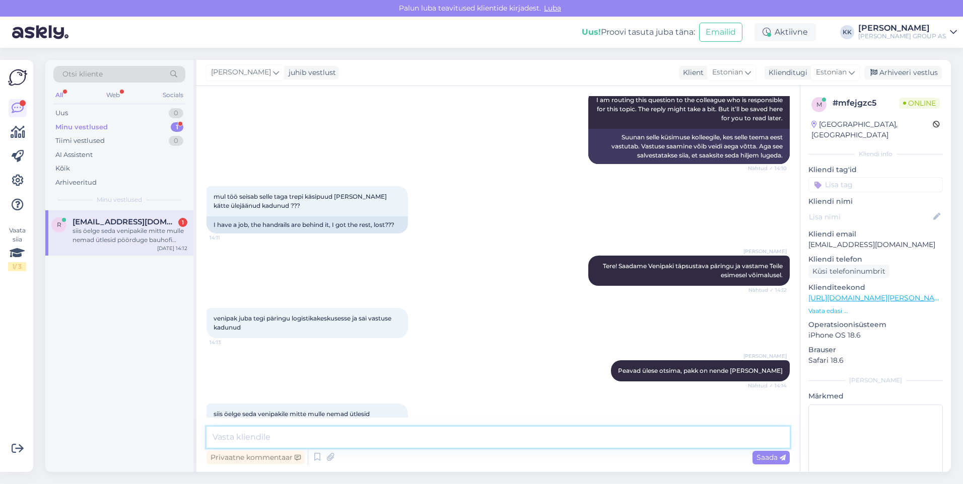
click at [238, 437] on textarea at bounding box center [497, 437] width 583 height 21
type textarea "Saatsime juba Venipaki päringu, miks tarne viibib"
drag, startPoint x: 763, startPoint y: 456, endPoint x: 442, endPoint y: 310, distance: 353.6
click at [758, 452] on div "Saada" at bounding box center [770, 458] width 37 height 14
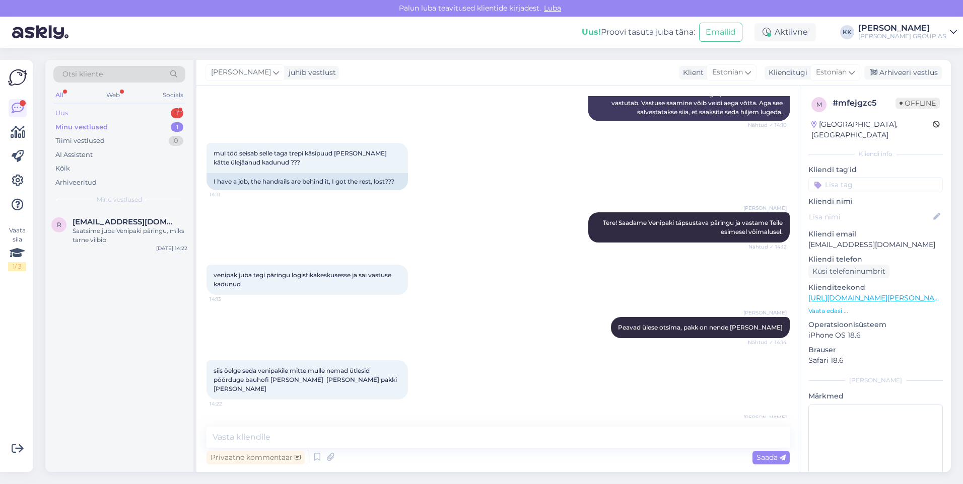
click at [78, 109] on div "Uus 1" at bounding box center [119, 113] width 132 height 14
click at [114, 232] on div "Hello, I am routing this question to the colleague who is responsible for this …" at bounding box center [130, 236] width 115 height 18
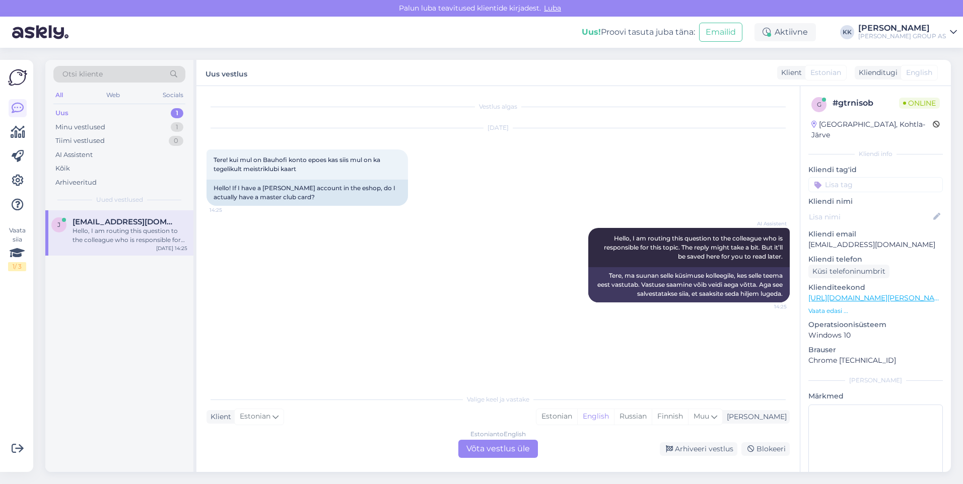
scroll to position [0, 0]
click at [577, 415] on div "Estonian" at bounding box center [556, 416] width 41 height 15
click at [474, 447] on div "Estonian to Estonian Võta vestlus üle" at bounding box center [498, 449] width 80 height 18
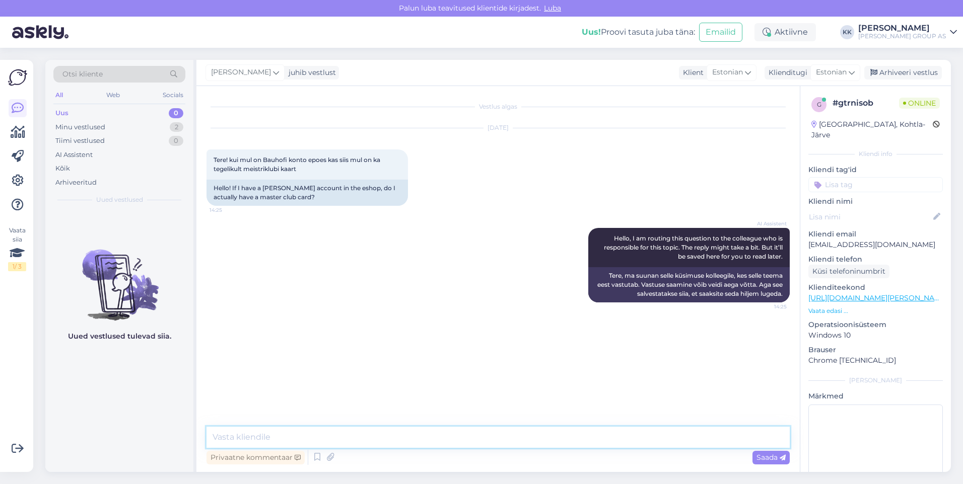
click at [255, 439] on textarea at bounding box center [497, 437] width 583 height 21
type textarea "Jah, meistriklubi staatus on ID-kaardiga seotud"
click at [762, 455] on span "Saada" at bounding box center [770, 457] width 29 height 9
click at [80, 126] on div "Minu vestlused" at bounding box center [80, 127] width 50 height 10
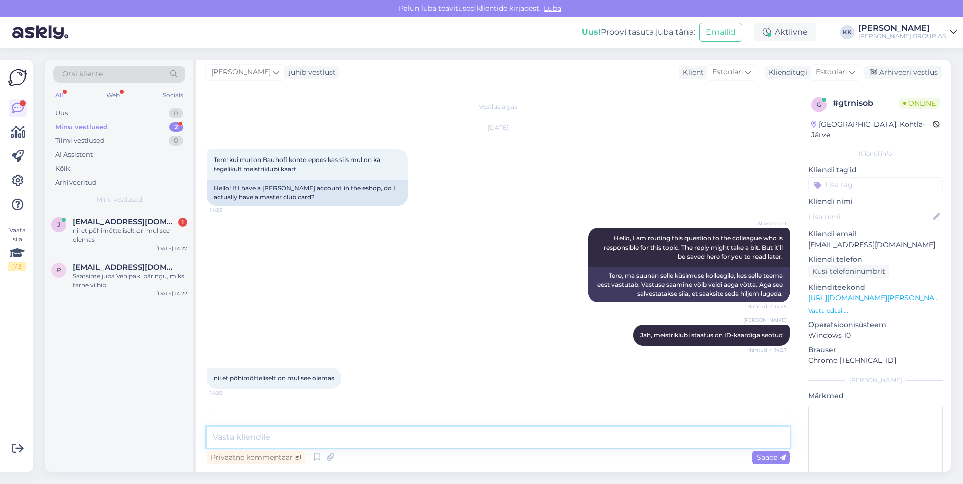
click at [231, 439] on textarea at bounding box center [497, 437] width 583 height 21
type textarea "[PERSON_NAME] e-poes konto loonud, siis jah"
click at [323, 484] on html "[PERSON_NAME] teavitused klientide kirjadest. Luba Uus! Proovi tasuta [PERSON_N…" at bounding box center [481, 242] width 963 height 484
drag, startPoint x: 764, startPoint y: 459, endPoint x: 526, endPoint y: 343, distance: 265.3
click at [748, 452] on div "Privaatne kommentaar Saada" at bounding box center [497, 457] width 583 height 19
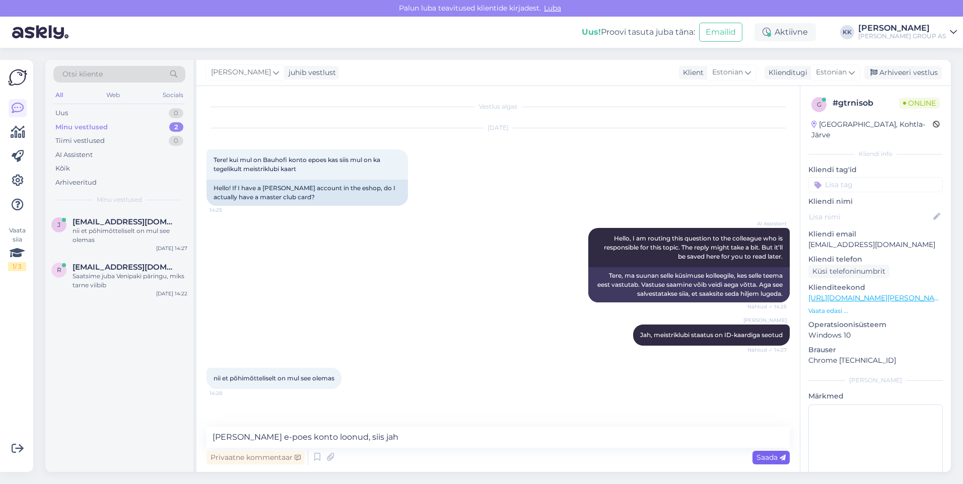
click at [759, 455] on span "Saada" at bounding box center [770, 457] width 29 height 9
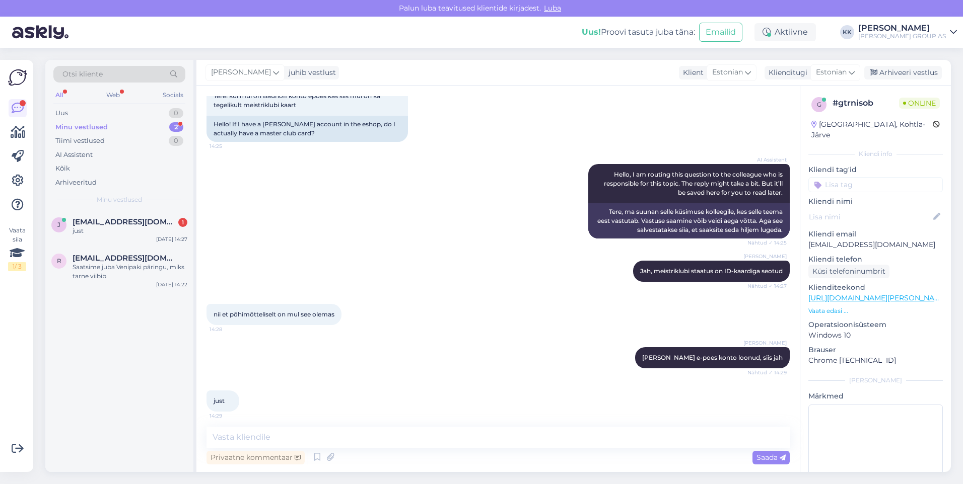
scroll to position [69, 0]
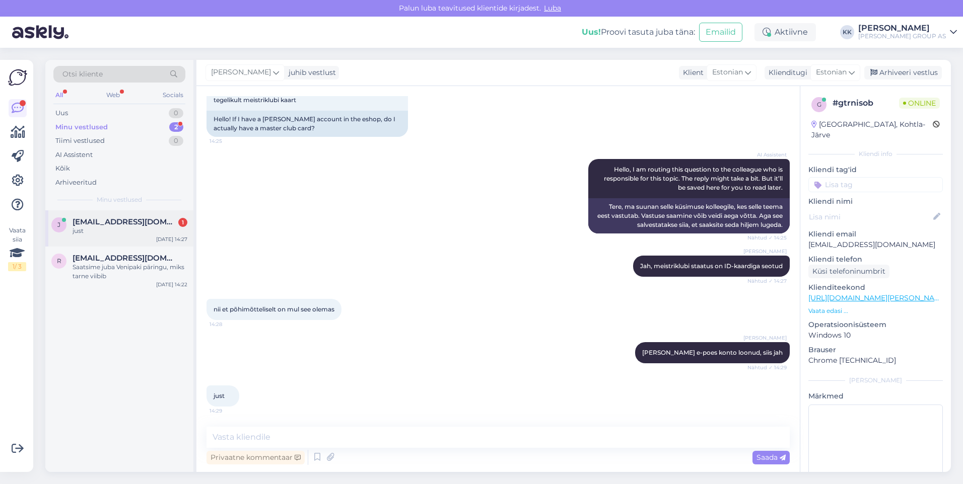
click at [98, 225] on span "[EMAIL_ADDRESS][DOMAIN_NAME]" at bounding box center [125, 222] width 105 height 9
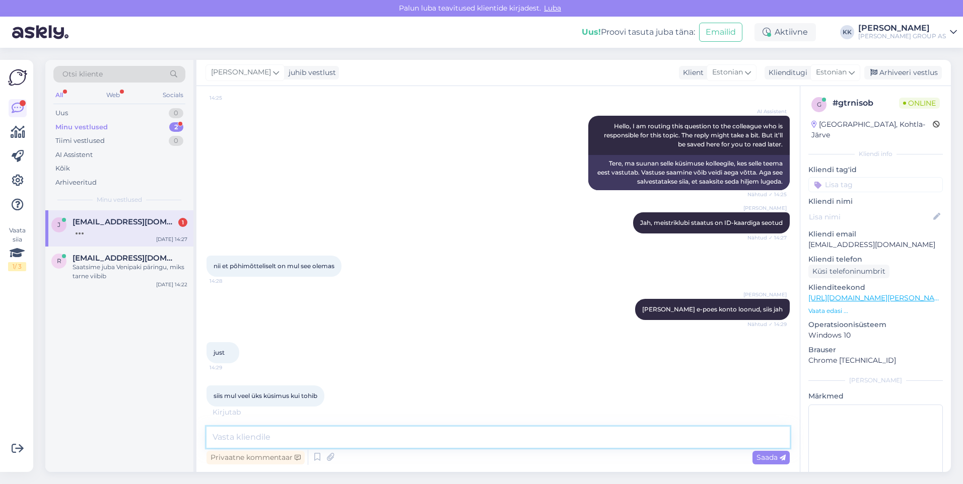
click at [218, 436] on textarea at bounding box center [497, 437] width 583 height 21
type textarea "jah, palun"
click at [762, 456] on span "Saada" at bounding box center [770, 457] width 29 height 9
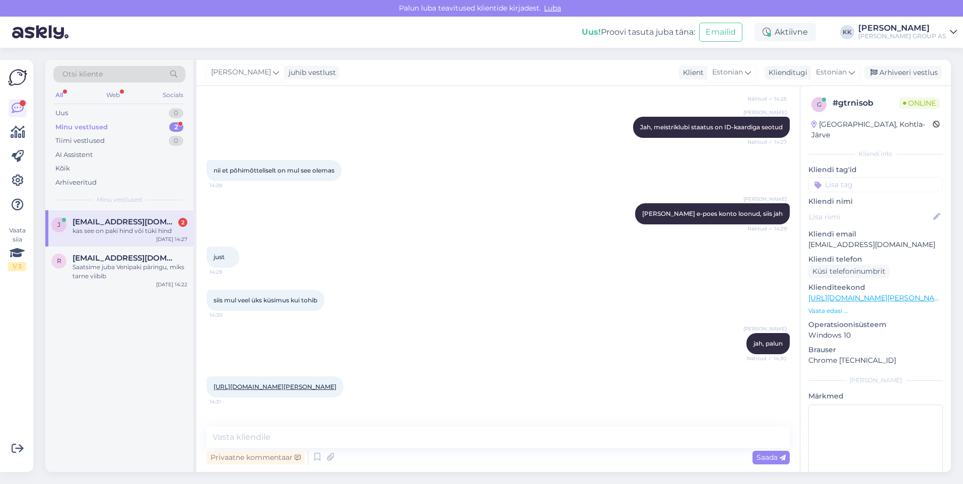
scroll to position [251, 0]
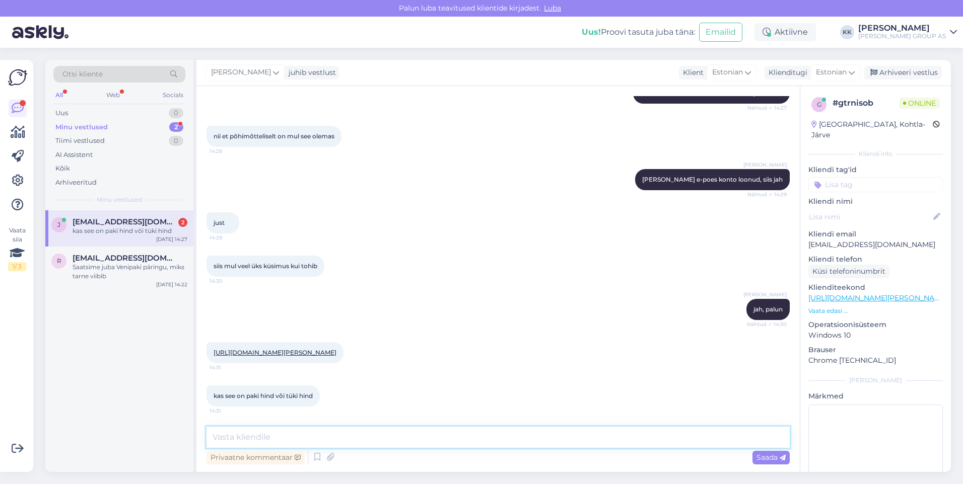
click at [230, 440] on textarea at bounding box center [497, 437] width 583 height 21
type textarea "paki hind, kuna toode on lõpumüügis"
click at [765, 456] on span "Saada" at bounding box center [770, 457] width 29 height 9
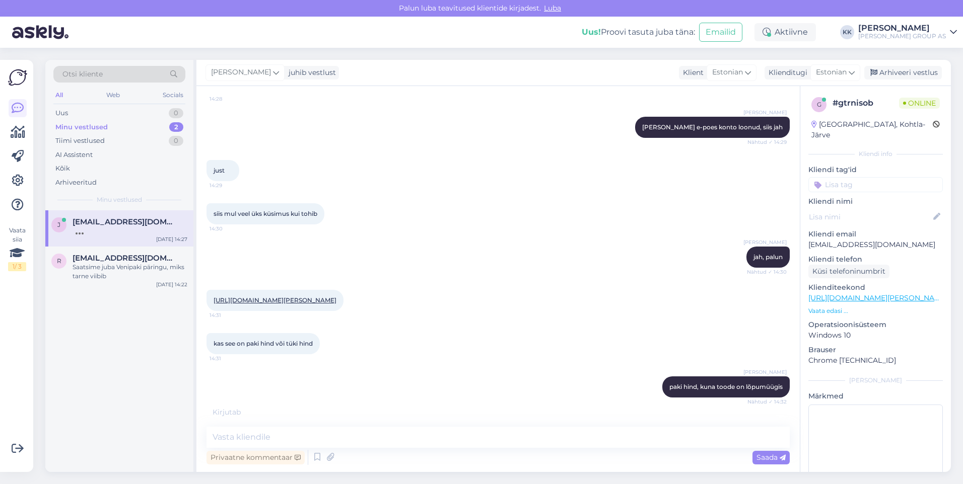
scroll to position [338, 0]
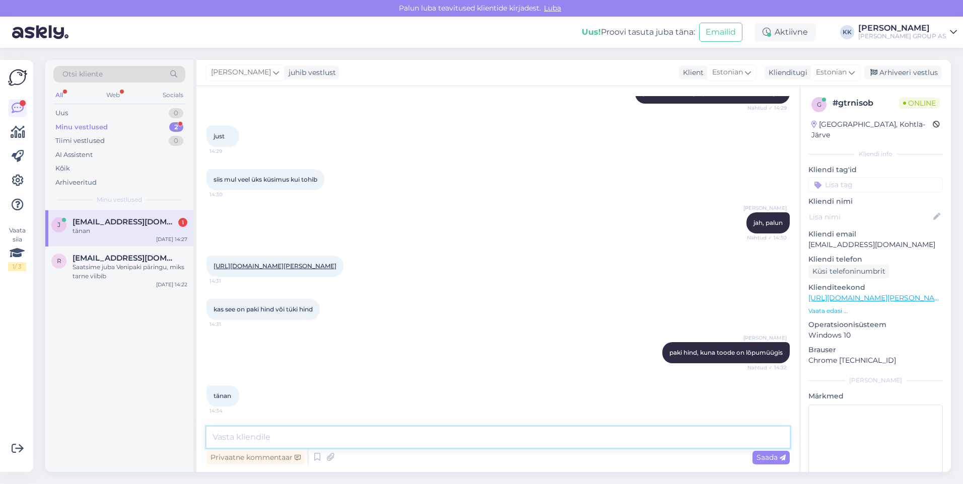
click at [221, 436] on textarea at bounding box center [497, 437] width 583 height 21
type textarea "Palun! Kena päeva jätku!"
click at [759, 455] on span "Saada" at bounding box center [770, 457] width 29 height 9
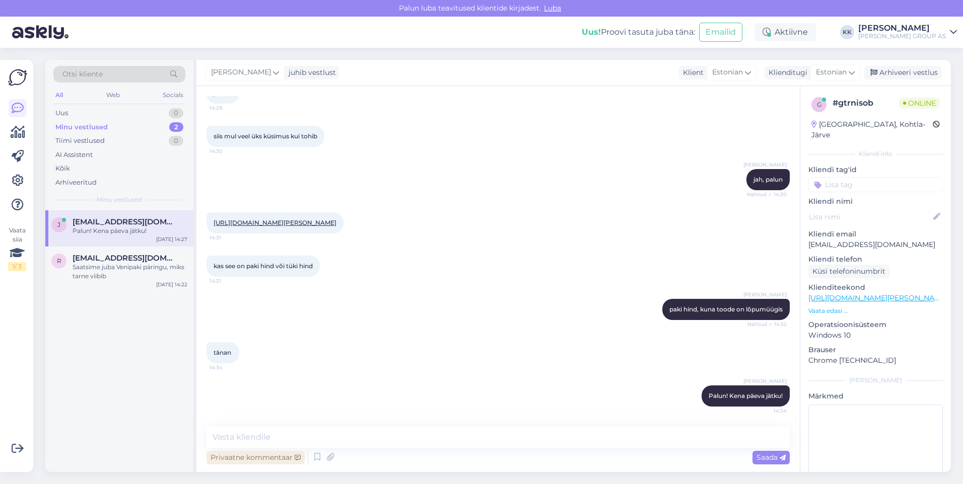
click at [243, 457] on div "Privaatne kommentaar" at bounding box center [255, 458] width 98 height 14
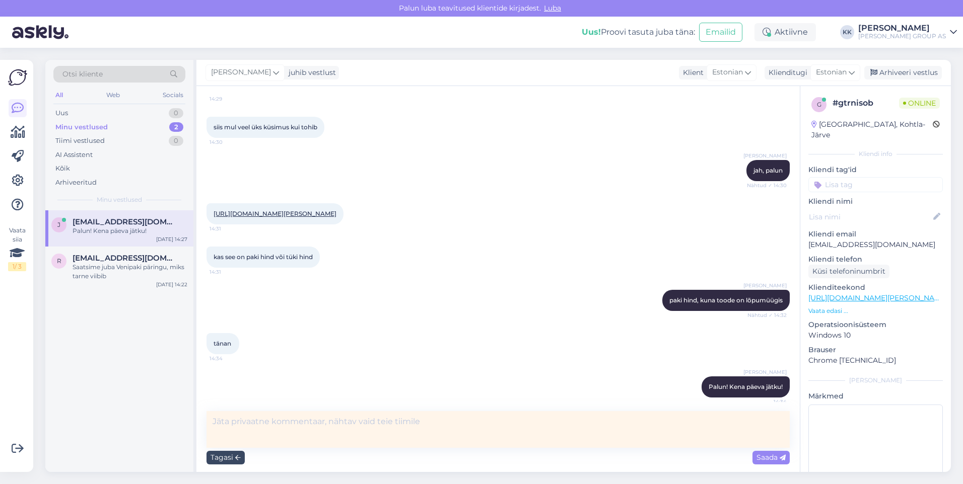
click at [221, 453] on div "Tagasi" at bounding box center [225, 458] width 38 height 14
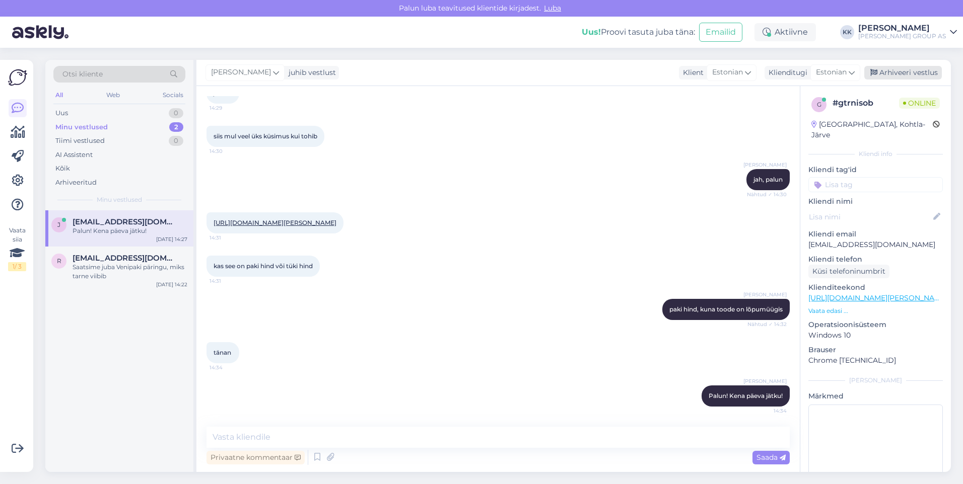
click at [901, 75] on div "Arhiveeri vestlus" at bounding box center [903, 73] width 78 height 14
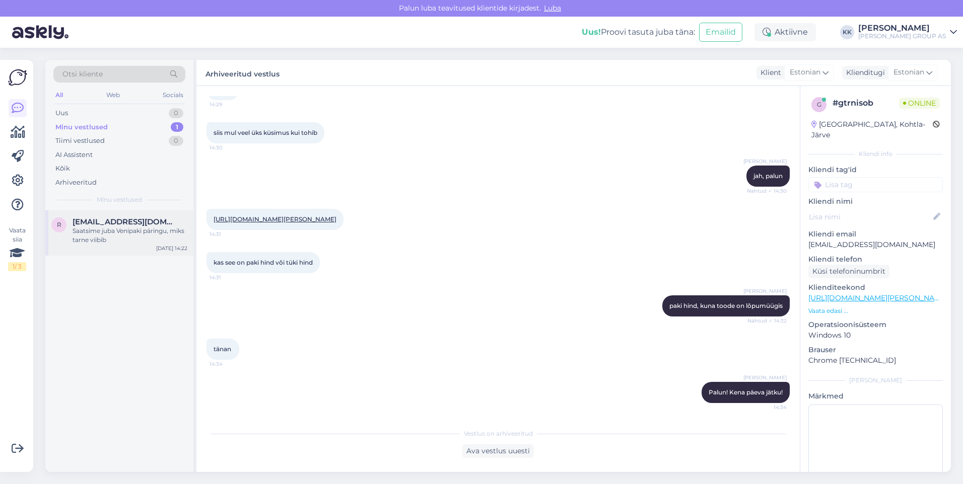
click at [110, 231] on div "Saatsime juba Venipaki päringu, miks tarne viibib" at bounding box center [130, 236] width 115 height 18
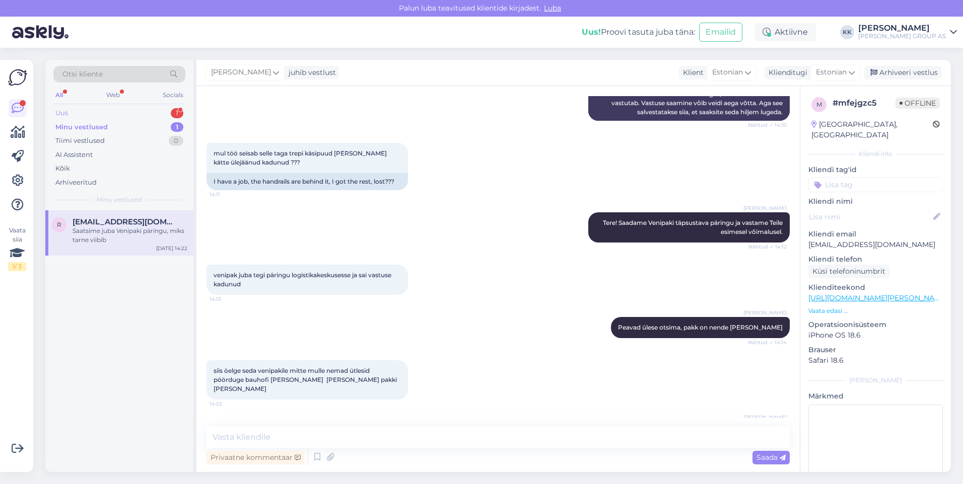
click at [99, 109] on div "Uus 1" at bounding box center [119, 113] width 132 height 14
click at [100, 226] on span "[EMAIL_ADDRESS][DOMAIN_NAME]" at bounding box center [125, 222] width 105 height 9
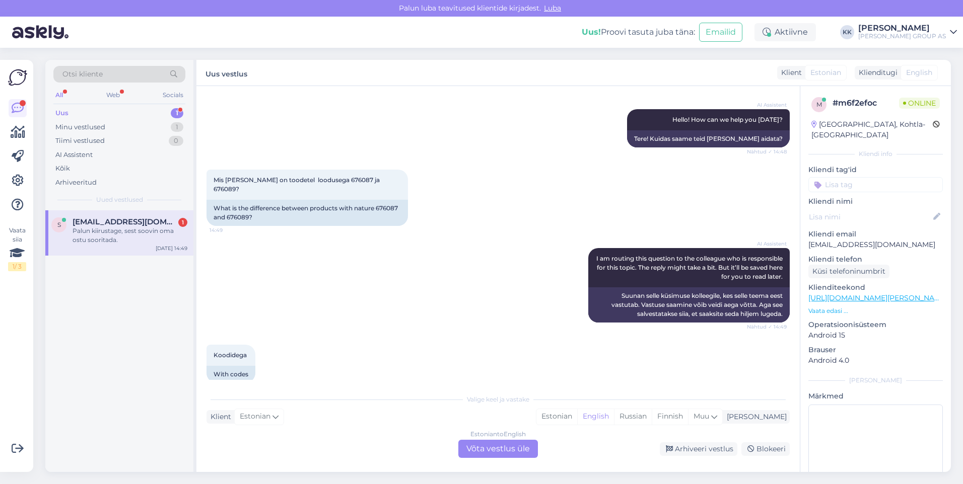
scroll to position [166, 0]
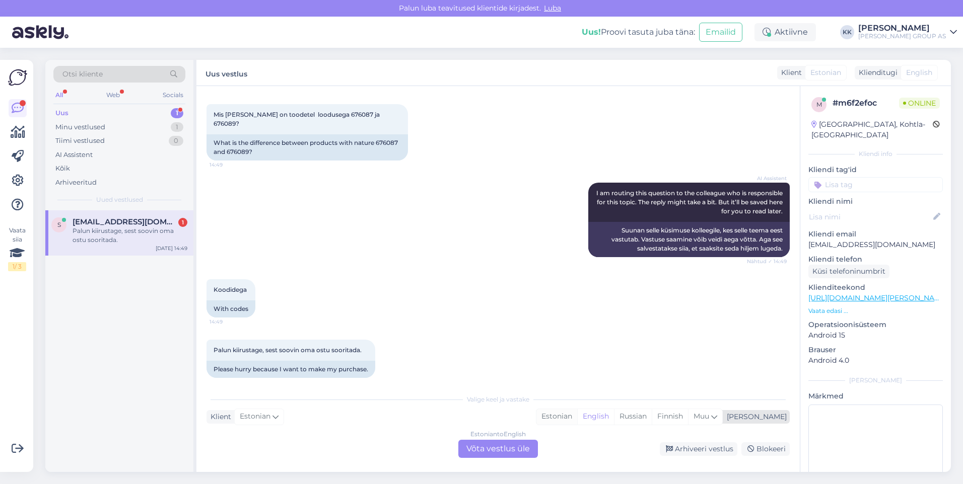
click at [577, 414] on div "Estonian" at bounding box center [556, 416] width 41 height 15
click at [496, 453] on div "Estonian to Estonian Võta vestlus üle" at bounding box center [498, 449] width 80 height 18
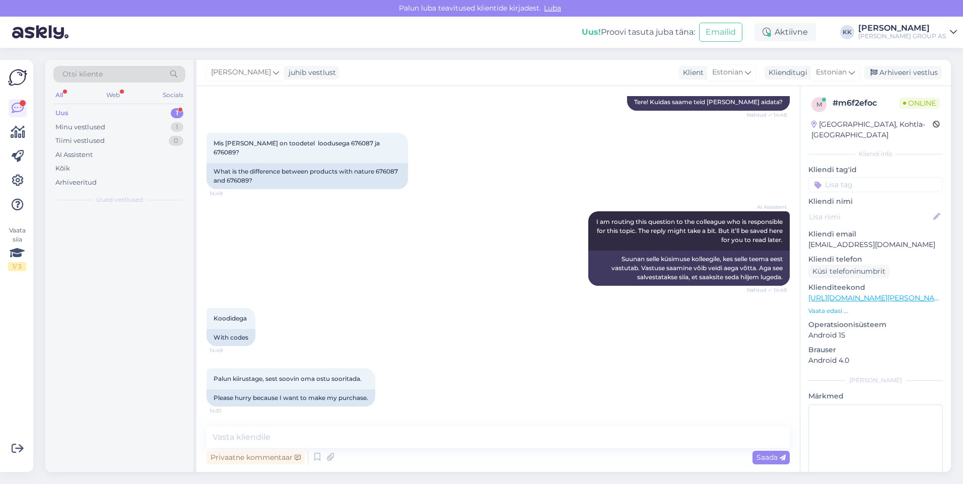
scroll to position [128, 0]
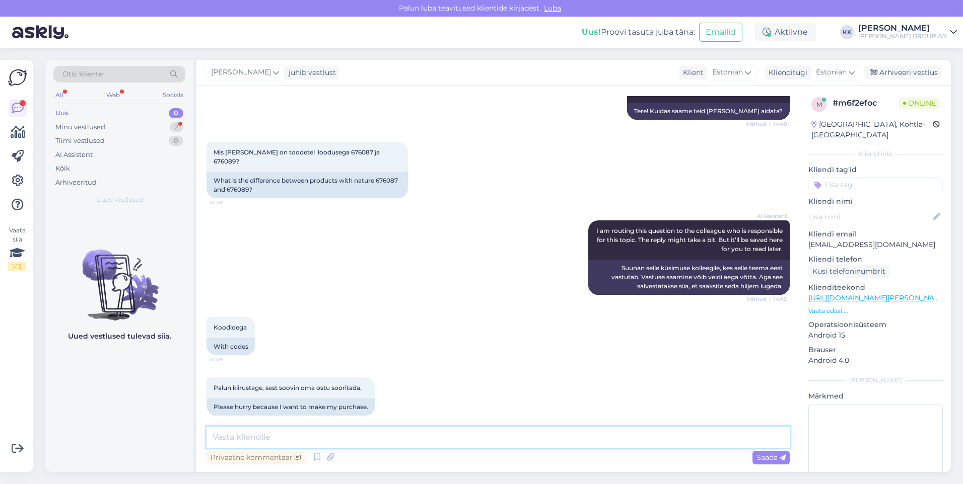
click at [236, 439] on textarea at bounding box center [497, 437] width 583 height 21
type textarea "Mõõtmed on erinevad"
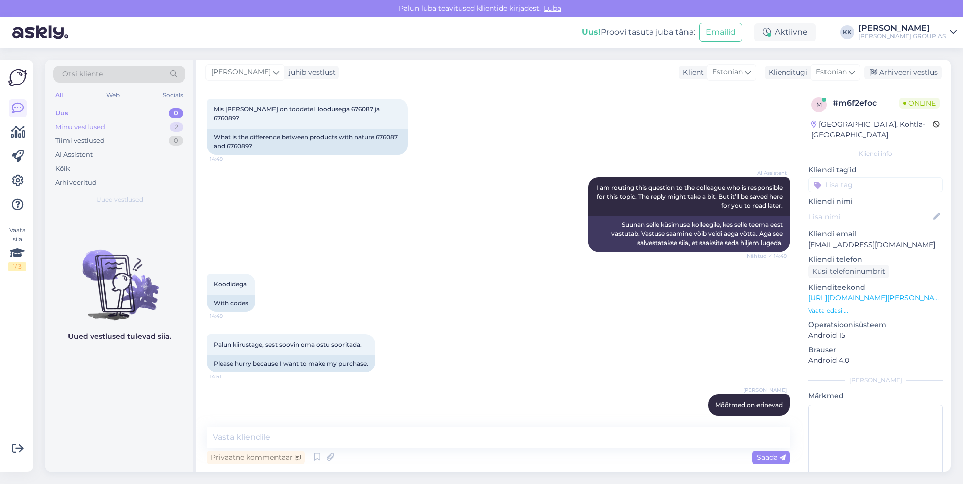
click at [88, 123] on div "Minu vestlused" at bounding box center [80, 127] width 50 height 10
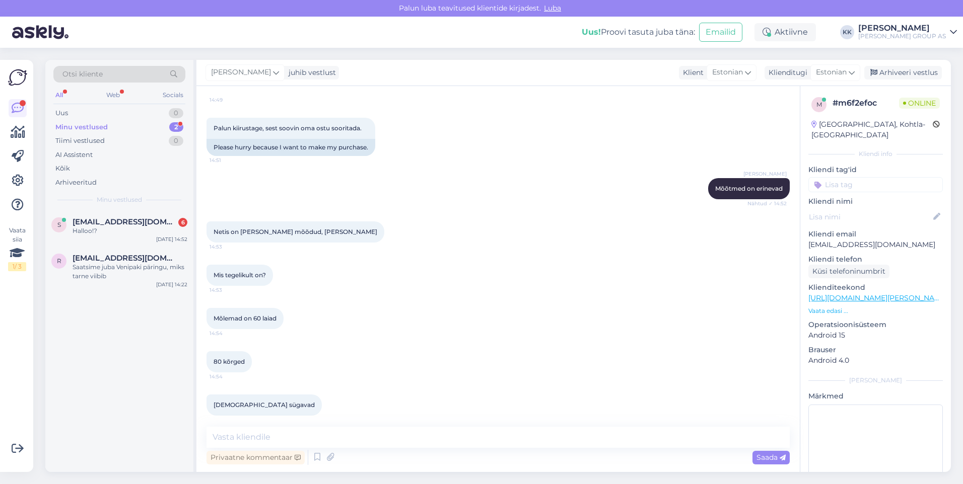
scroll to position [432, 0]
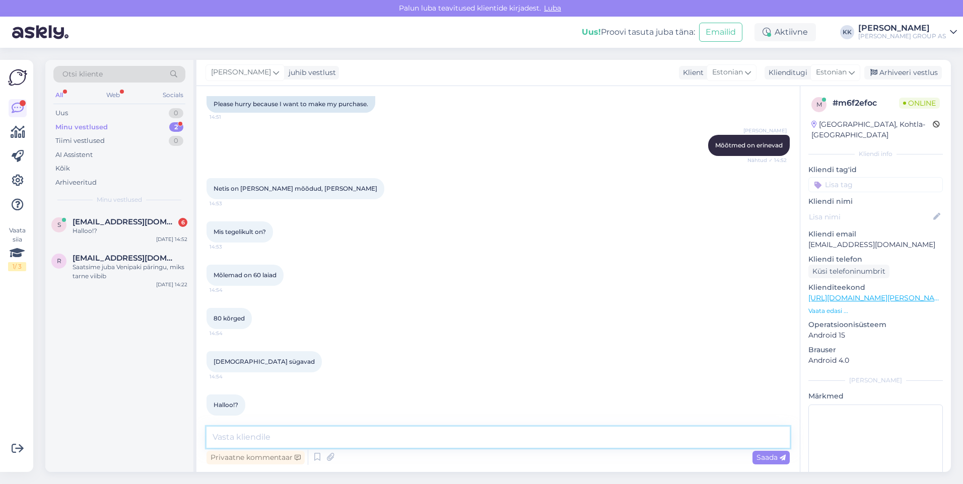
click at [232, 439] on textarea at bounding box center [497, 437] width 583 height 21
click at [266, 439] on textarea "tootekoodiga 676089 m" at bounding box center [497, 437] width 583 height 21
click at [308, 440] on textarea "tootekoodi 676089 m" at bounding box center [497, 437] width 583 height 21
paste textarea "Mõõtmed on 14,1 x 59,4 x 80 cm."
drag, startPoint x: 393, startPoint y: 436, endPoint x: 344, endPoint y: 442, distance: 49.7
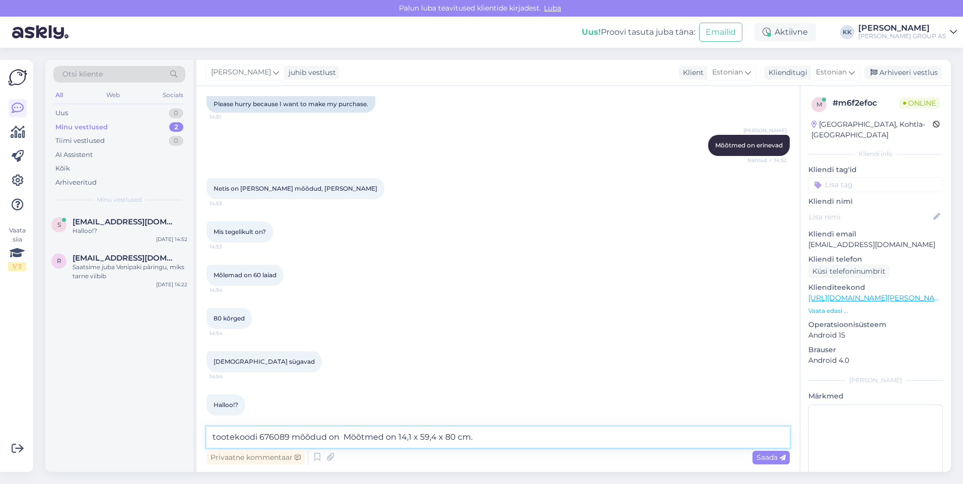
click at [344, 442] on textarea "tootekoodi 676089 mõõdud on Mõõtmed on 14,1 x 59,4 x 80 cm." at bounding box center [497, 437] width 583 height 21
click at [427, 437] on textarea "tootekoodi 676089 mõõdud on 14,1 x 59,4 x 80 cm." at bounding box center [497, 437] width 583 height 21
type textarea "tootekoodi 676089 mõõdud on 14,1 x 59,4 x 80 cm"
click at [762, 455] on span "Saada" at bounding box center [770, 457] width 29 height 9
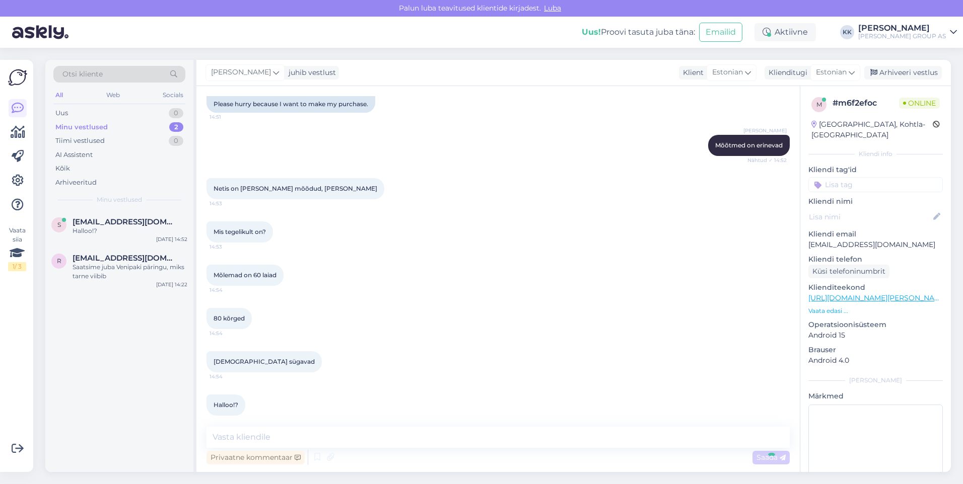
scroll to position [475, 0]
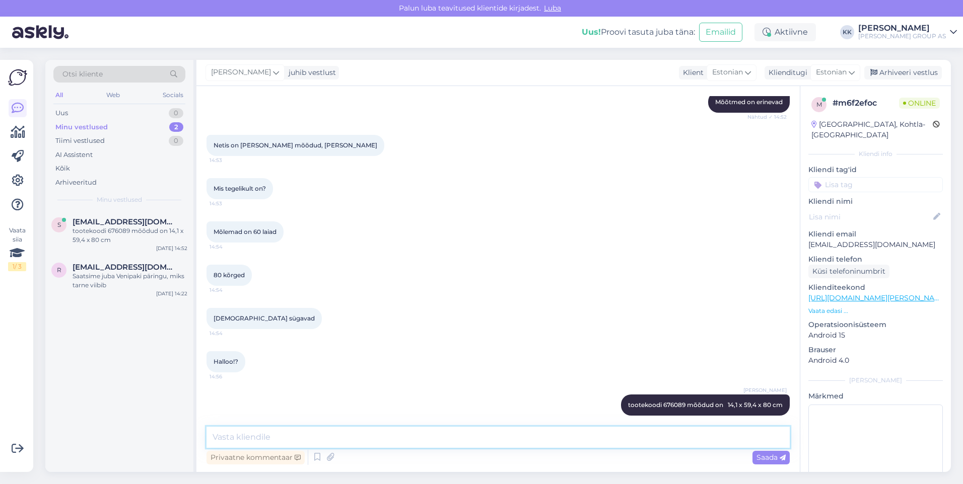
click at [231, 441] on textarea at bounding box center [497, 437] width 583 height 21
paste textarea "14,4 x 59,5 x 80 cm"
type textarea "Teise mõõdud on 14,4 x 59,5 x 80 cm"
click at [759, 457] on span "Saada" at bounding box center [770, 457] width 29 height 9
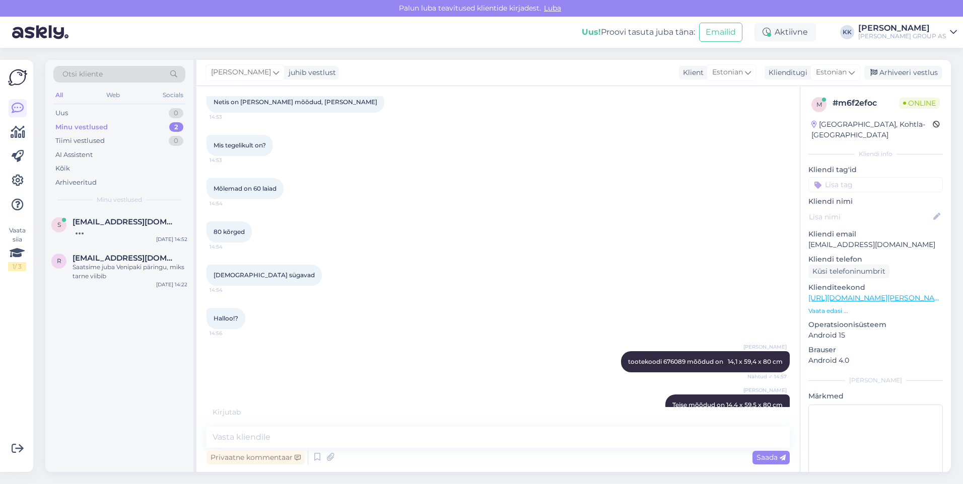
scroll to position [561, 0]
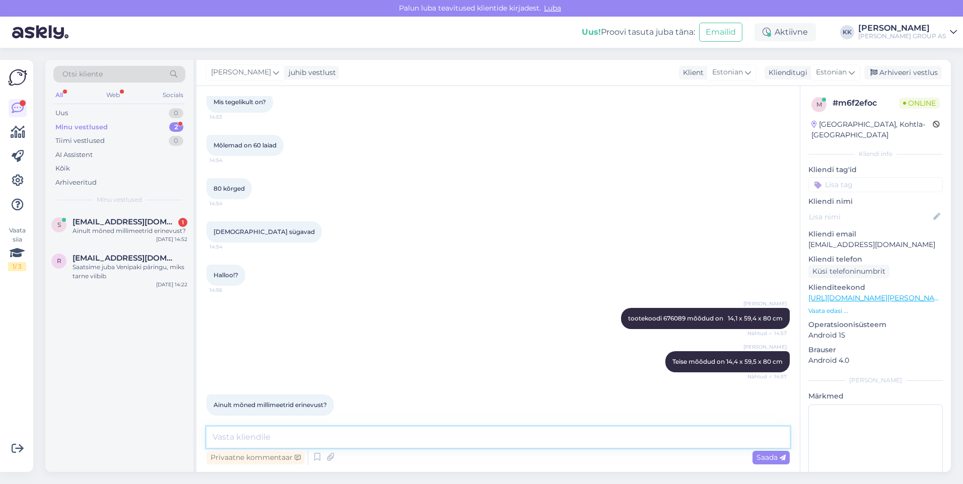
click at [244, 437] on textarea at bounding box center [497, 437] width 583 height 21
type textarea "Järelikult tootja on [PERSON_NAME] muutnud ja uus partii on tulnud [PERSON_NAME…"
click at [767, 458] on span "Saada" at bounding box center [770, 457] width 29 height 9
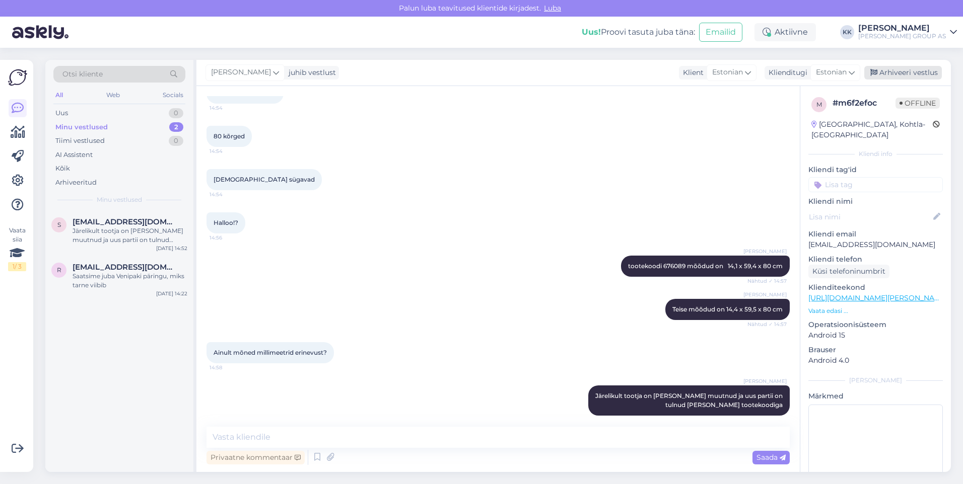
click at [905, 73] on div "Arhiveeri vestlus" at bounding box center [903, 73] width 78 height 14
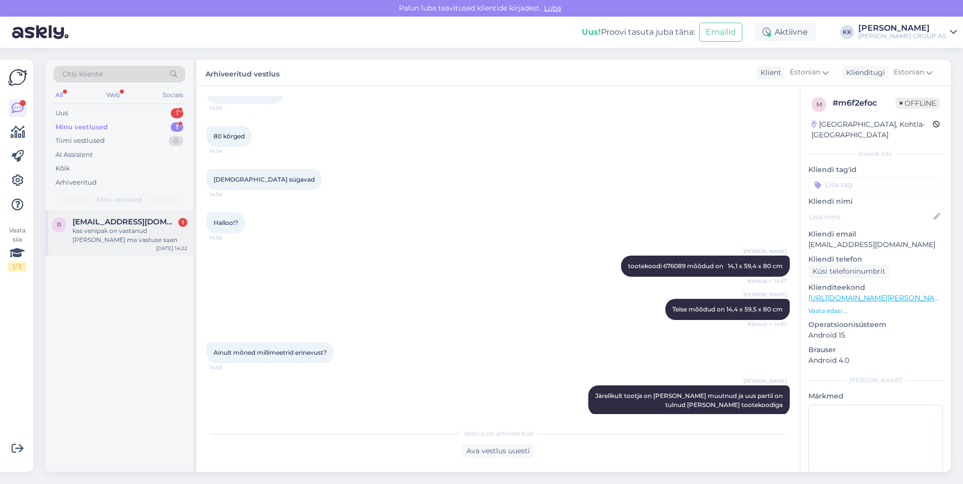
click at [98, 232] on div "kas venipak on vastanud [PERSON_NAME] ma vastuse saan" at bounding box center [130, 236] width 115 height 18
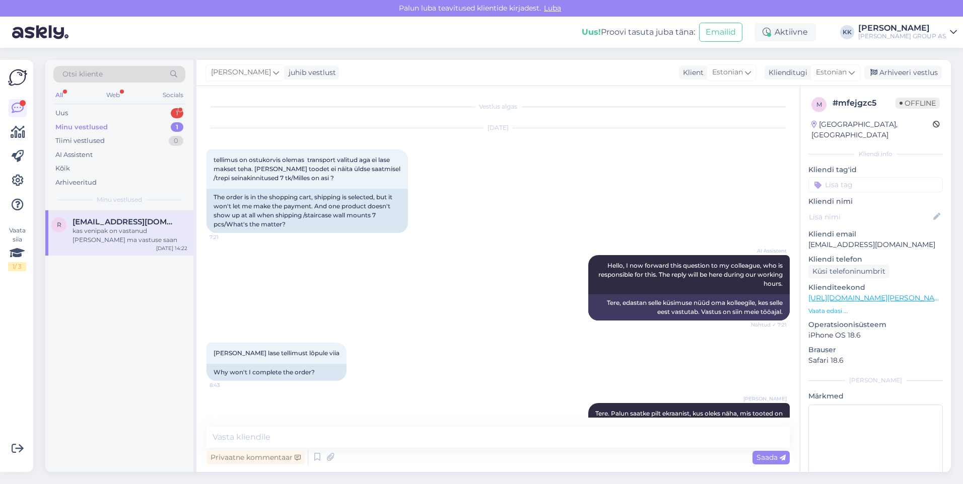
scroll to position [2227, 0]
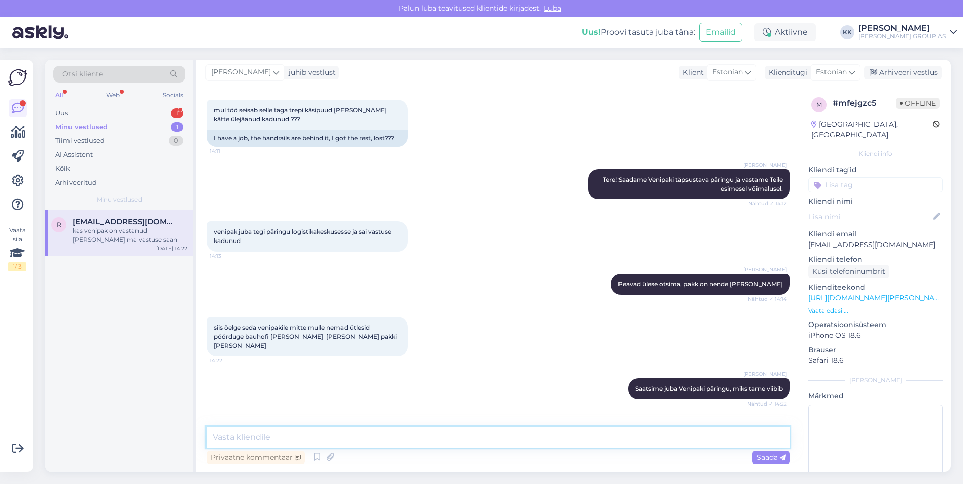
click at [227, 433] on textarea at bounding box center [497, 437] width 583 height 21
type textarea "Ei ole veel vastanud. [PERSON_NAME] koheselt teada, kui oleme neilt lisainfot s…"
click at [766, 455] on span "Saada" at bounding box center [770, 457] width 29 height 9
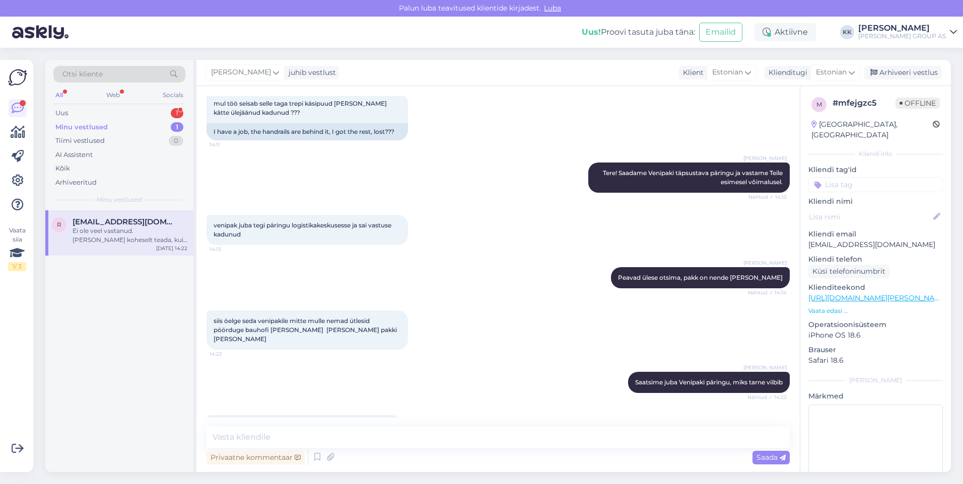
scroll to position [2280, 0]
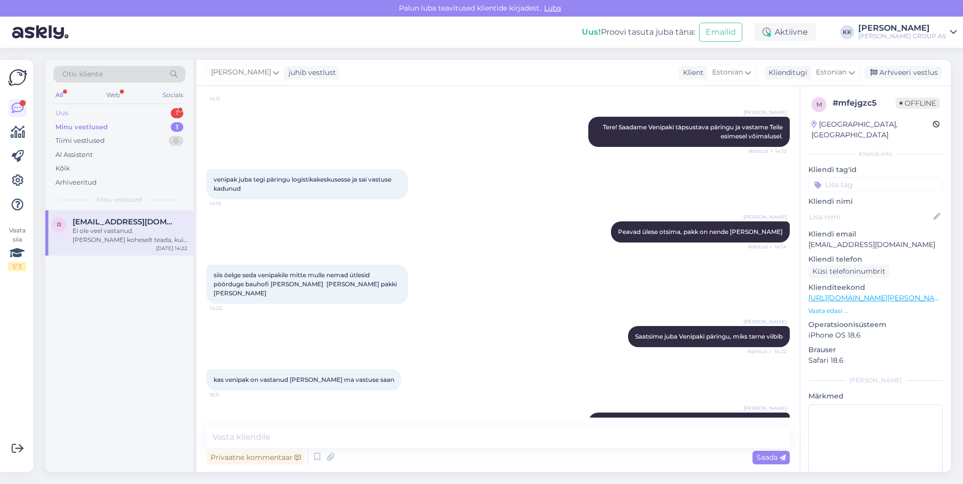
click at [64, 108] on div "Uus 1" at bounding box center [119, 113] width 132 height 14
click at [119, 231] on div "[PERSON_NAME] infost [PERSON_NAME] [PERSON_NAME] telefoni aga see ei ole kättes…" at bounding box center [130, 236] width 115 height 18
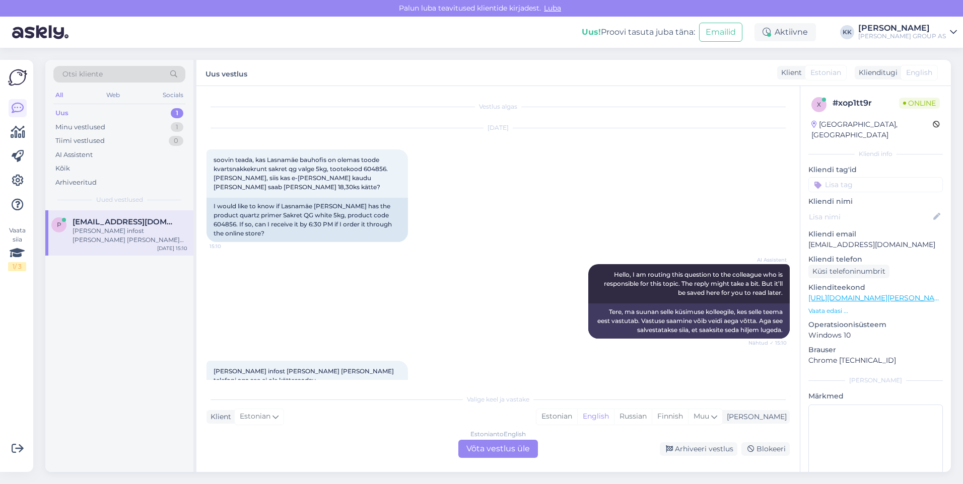
scroll to position [39, 0]
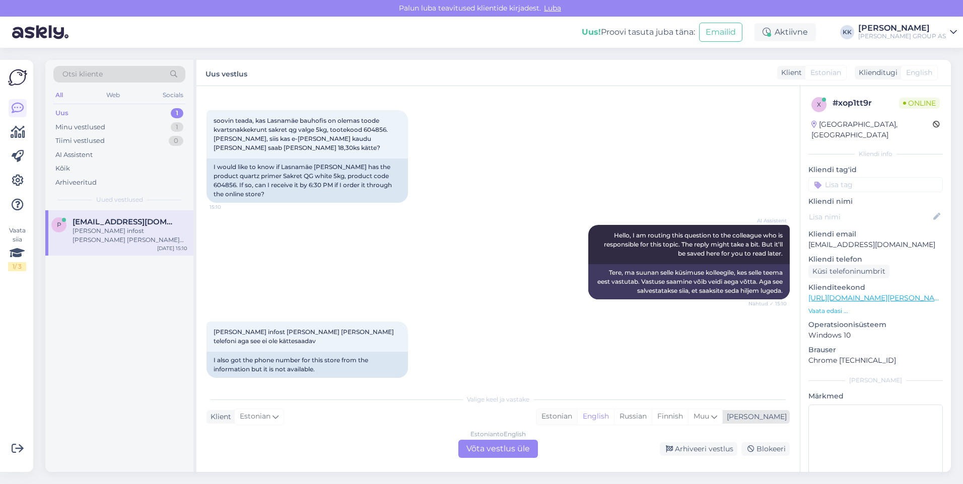
click at [577, 415] on div "Estonian" at bounding box center [556, 416] width 41 height 15
click at [492, 447] on div "Estonian to Estonian Võta vestlus üle" at bounding box center [498, 449] width 80 height 18
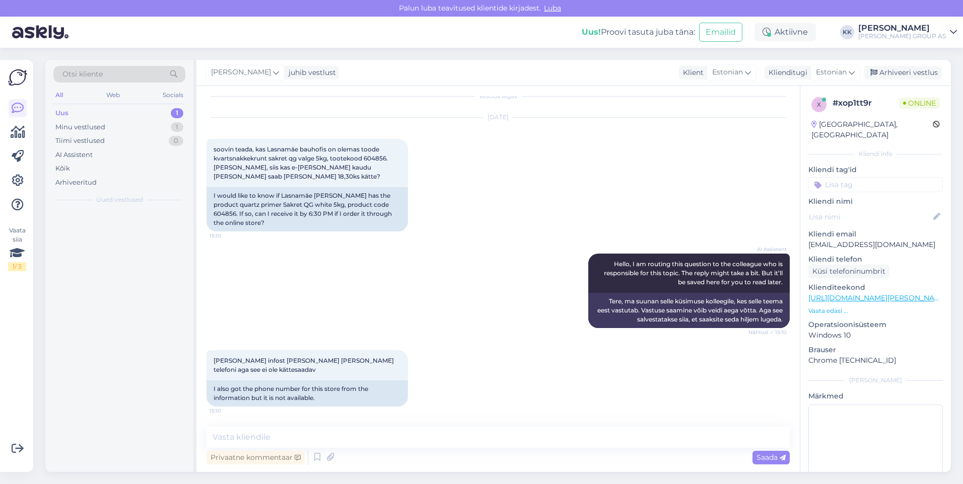
scroll to position [2, 0]
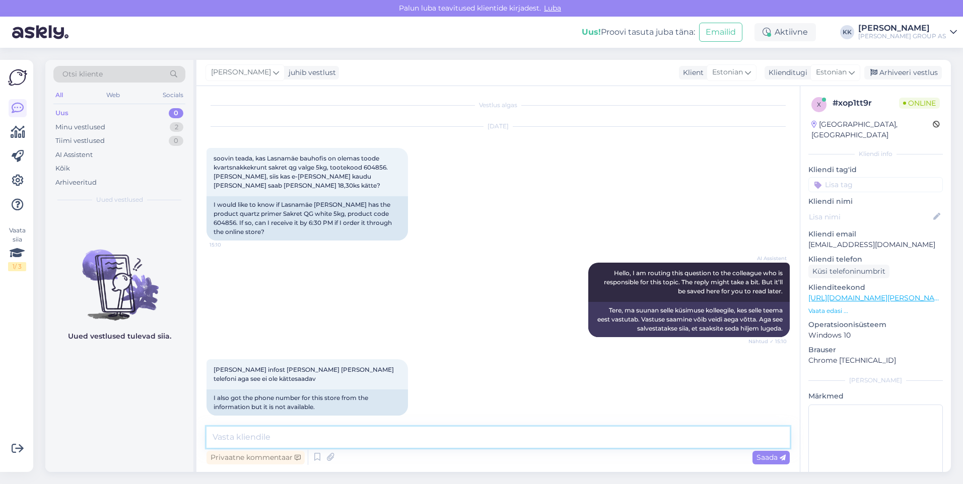
click at [266, 445] on textarea at bounding box center [497, 437] width 583 height 21
type textarea "Toode on laoseisu järgi olemas, aga tellimuse väljastamine võib jääda ka [GEOGR…"
click at [766, 455] on span "Saada" at bounding box center [770, 457] width 29 height 9
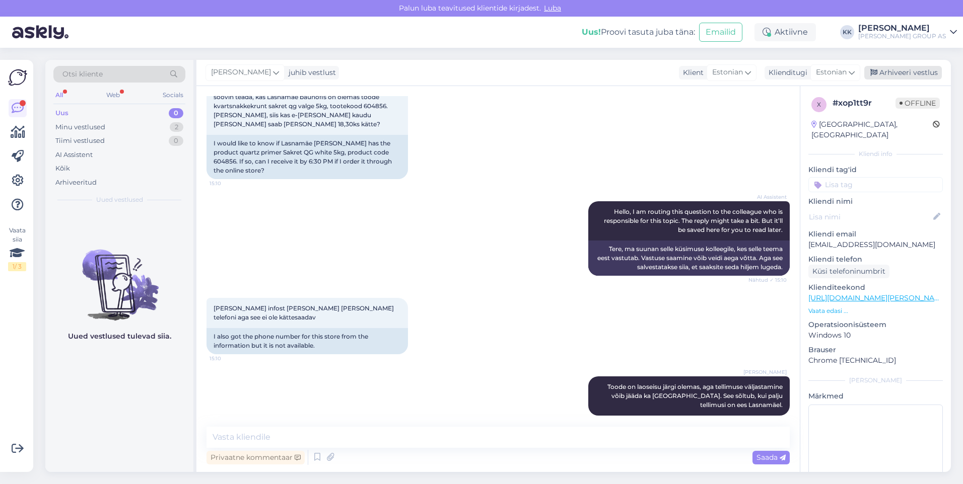
click at [895, 70] on div "Arhiveeri vestlus" at bounding box center [903, 73] width 78 height 14
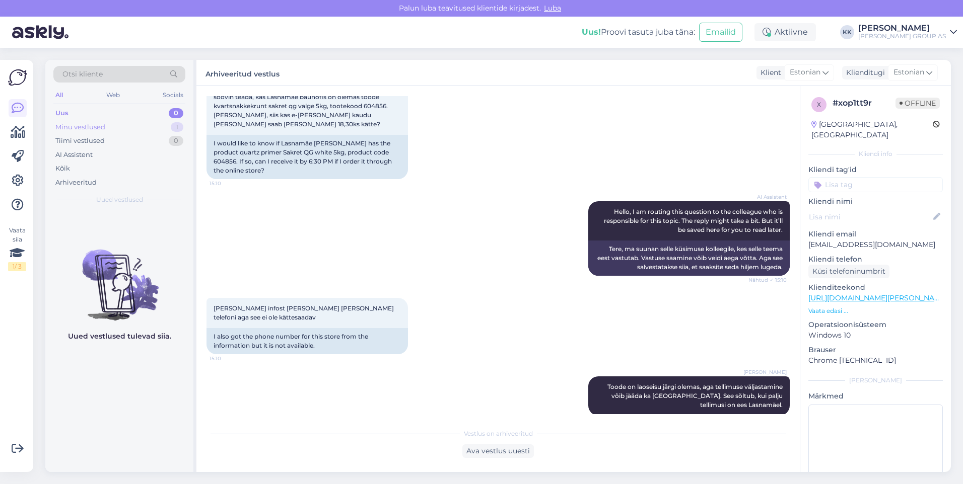
click at [77, 123] on div "Minu vestlused" at bounding box center [80, 127] width 50 height 10
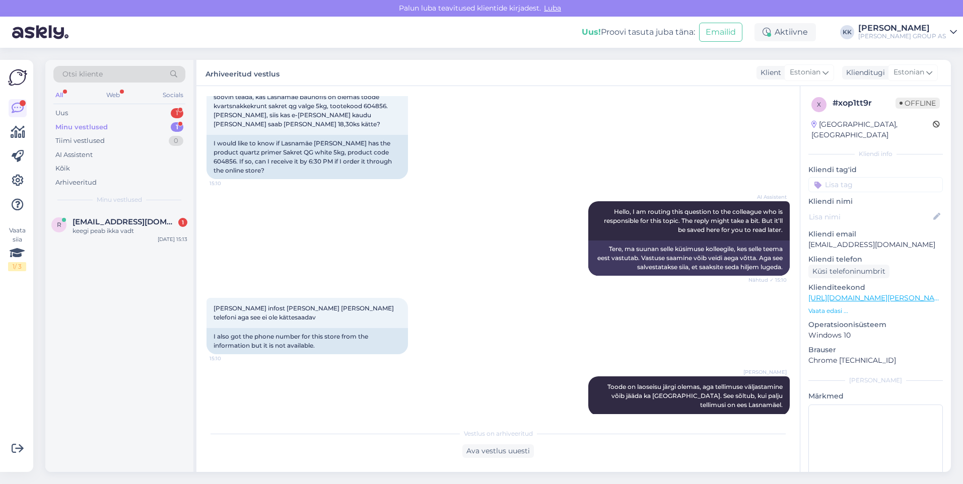
scroll to position [66, 0]
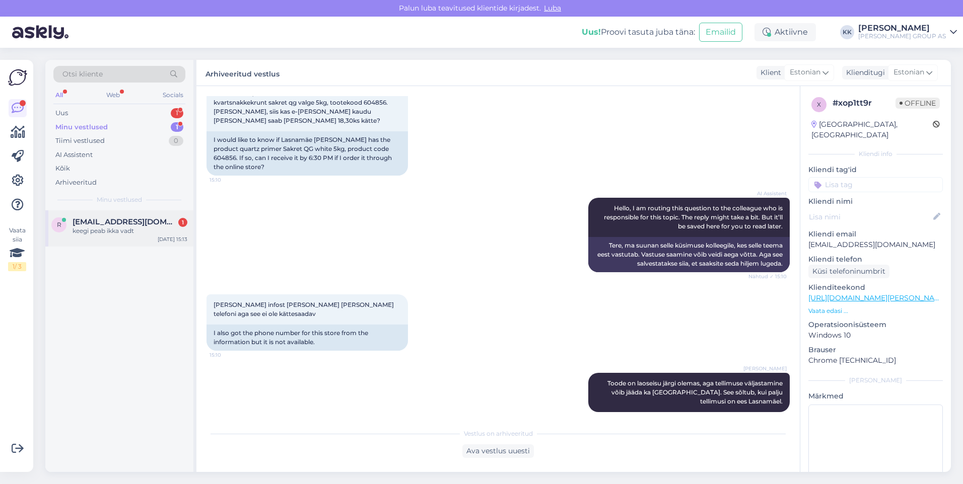
click at [104, 231] on div "keegi peab ikka vadt" at bounding box center [130, 231] width 115 height 9
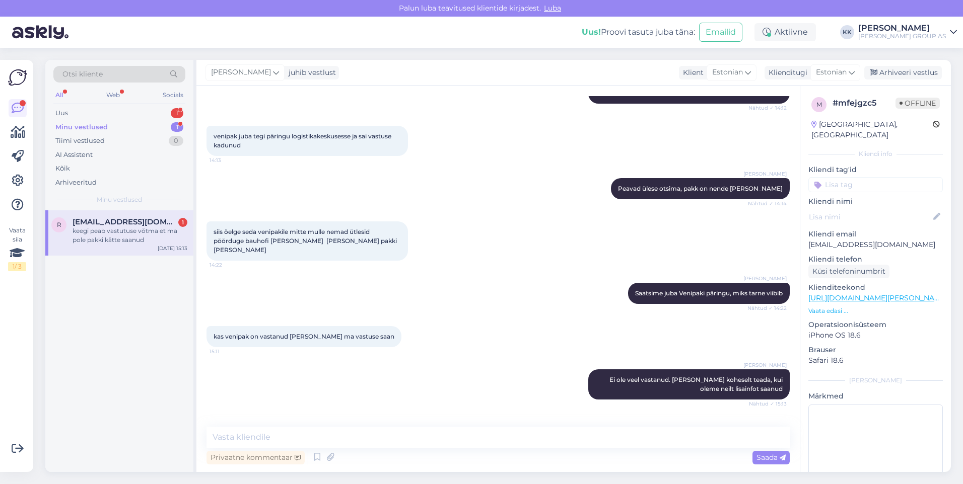
scroll to position [2366, 0]
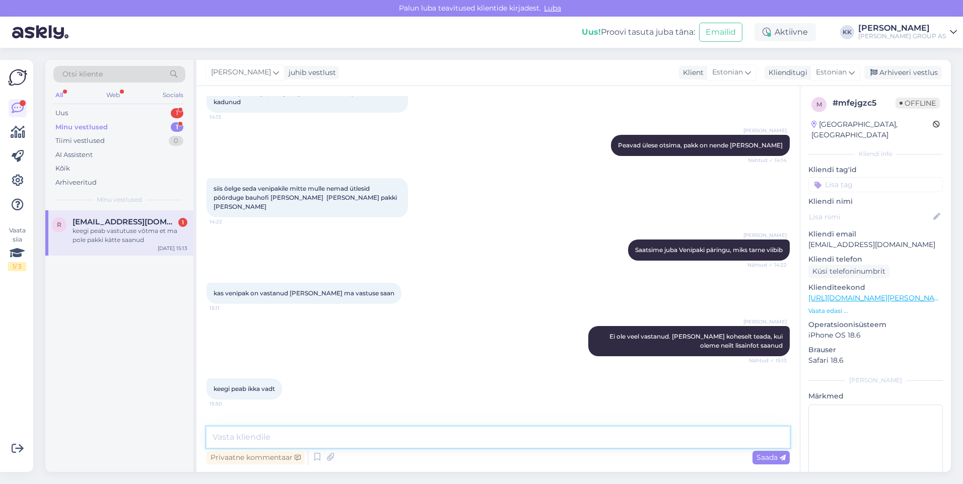
click at [236, 437] on textarea at bounding box center [497, 437] width 583 height 21
type textarea "Jah, ootame ära info Venipakist ja anname Teile kohe tagasisidet"
click at [767, 453] on div "Saada" at bounding box center [770, 458] width 37 height 14
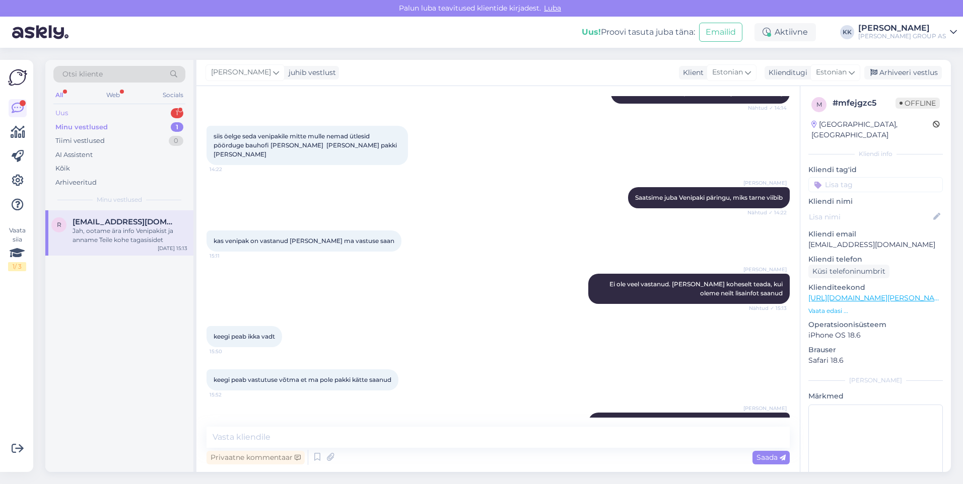
click at [73, 107] on div "Uus 1" at bounding box center [119, 113] width 132 height 14
click at [110, 227] on div "Tänan. Pole vaja." at bounding box center [130, 231] width 115 height 9
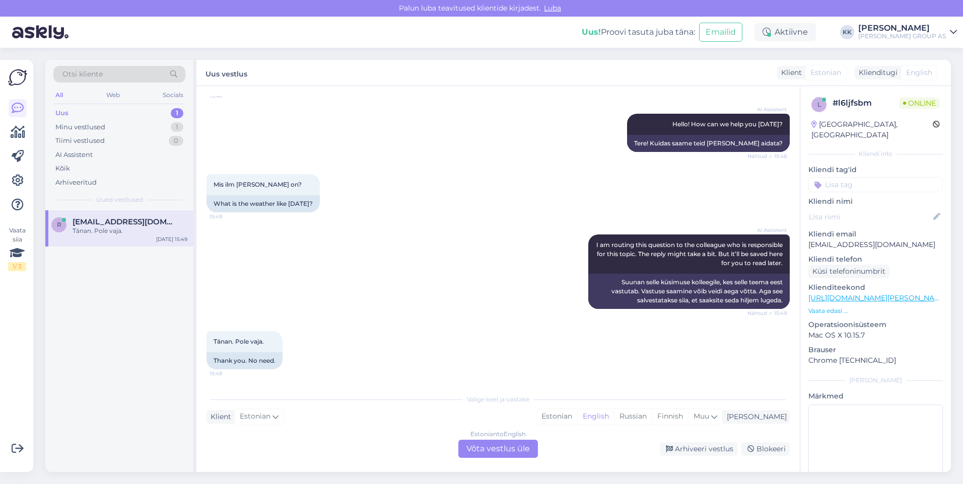
scroll to position [97, 0]
click at [577, 417] on div "Estonian" at bounding box center [556, 416] width 41 height 15
click at [509, 451] on div "Estonian to Estonian Võta vestlus üle" at bounding box center [498, 449] width 80 height 18
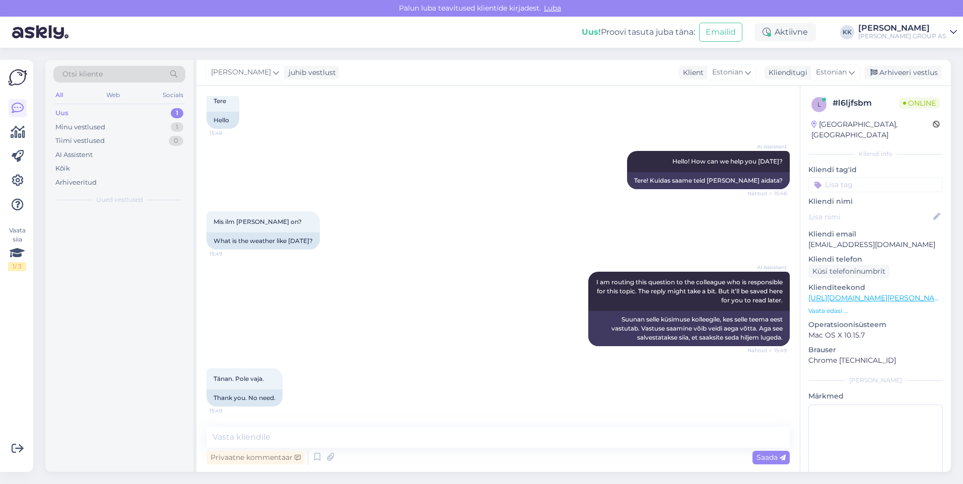
scroll to position [59, 0]
click at [908, 69] on div "Arhiveeri vestlus" at bounding box center [903, 73] width 78 height 14
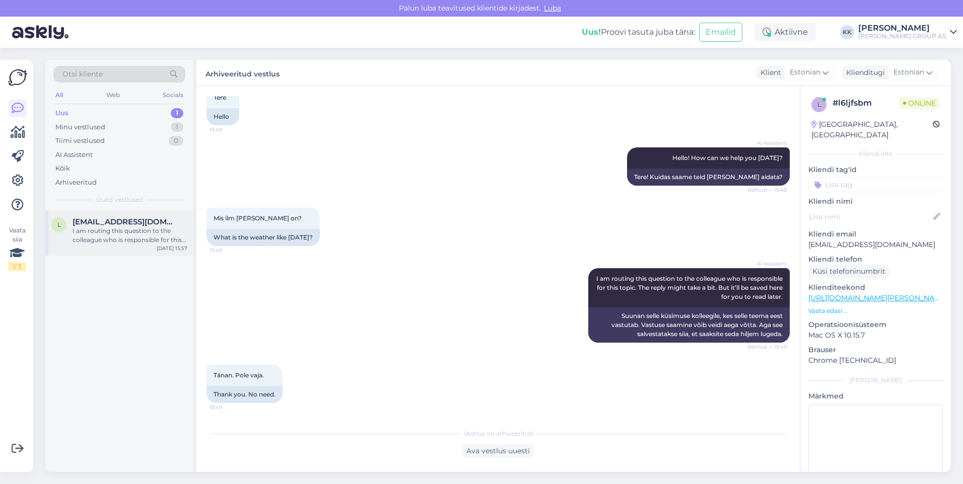
click at [106, 231] on div "I am routing this question to the colleague who is responsible for this topic. …" at bounding box center [130, 236] width 115 height 18
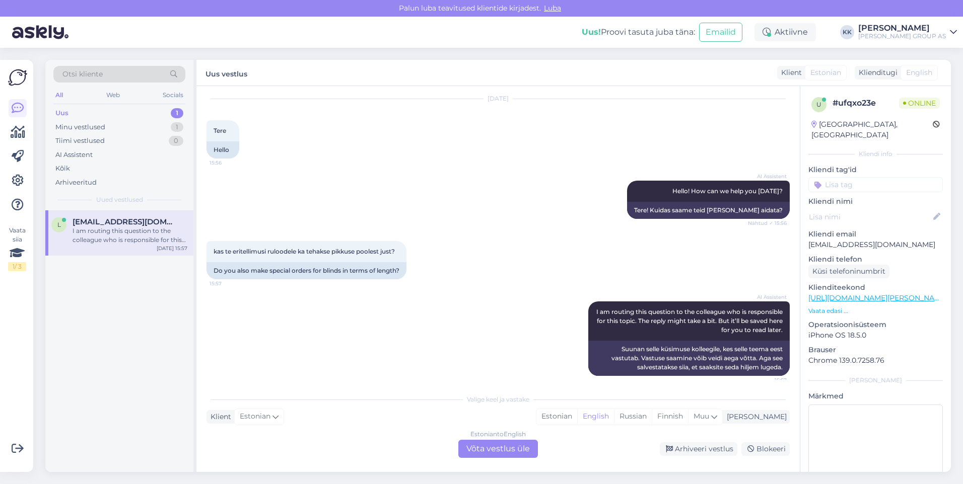
scroll to position [45, 0]
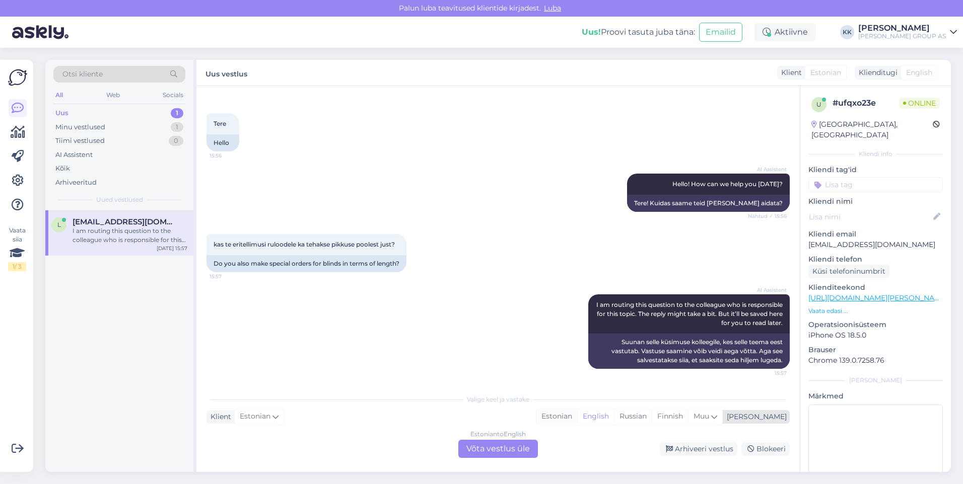
click at [577, 417] on div "Estonian" at bounding box center [556, 416] width 41 height 15
click at [488, 451] on div "Estonian to Estonian Võta vestlus üle" at bounding box center [498, 449] width 80 height 18
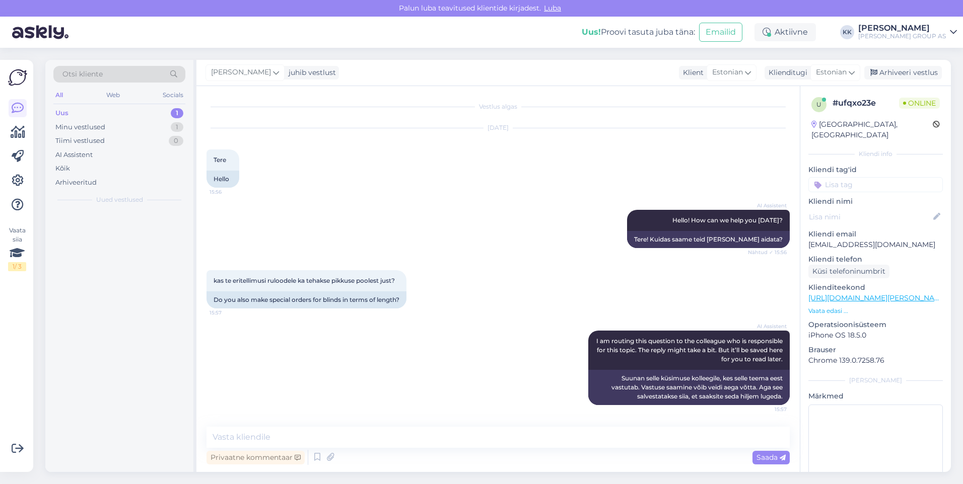
scroll to position [8, 0]
click at [245, 439] on textarea at bounding box center [497, 437] width 583 height 21
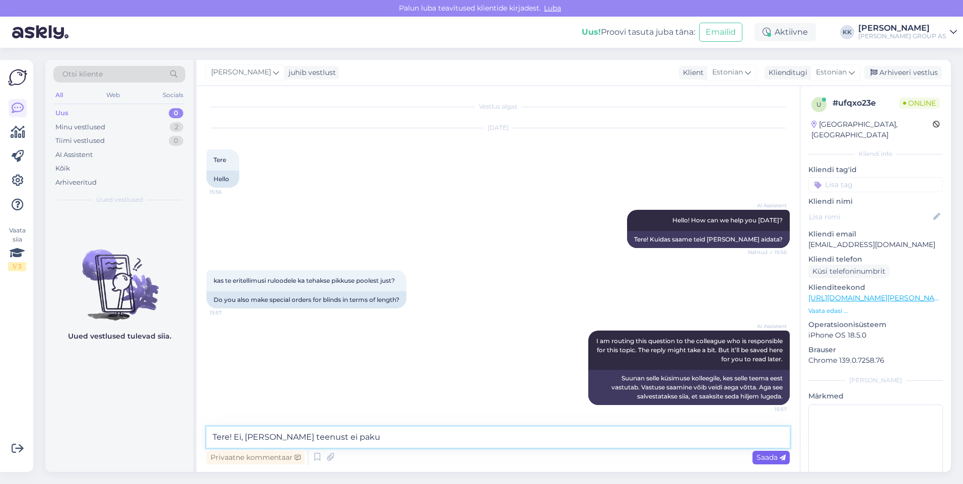
type textarea "Tere! Ei, [PERSON_NAME] teenust ei paku"
click at [757, 458] on span "Saada" at bounding box center [770, 457] width 29 height 9
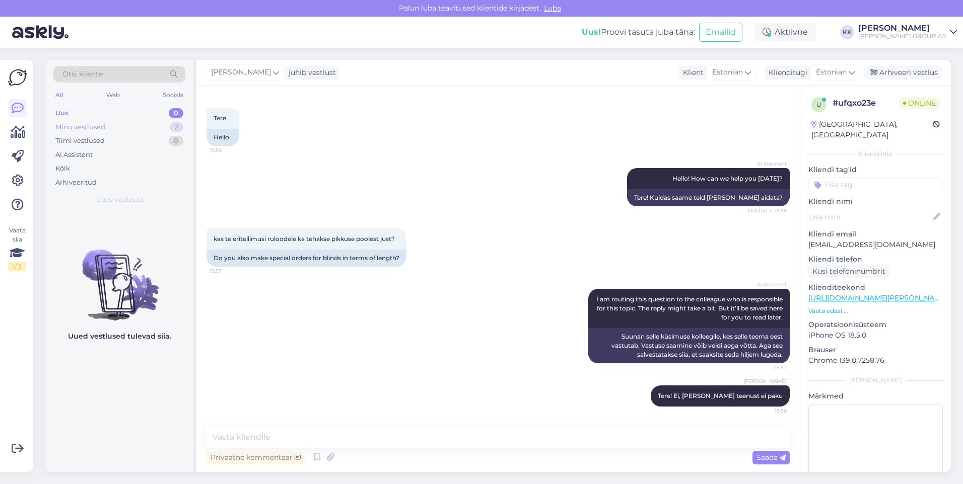
click at [88, 124] on div "Minu vestlused" at bounding box center [80, 127] width 50 height 10
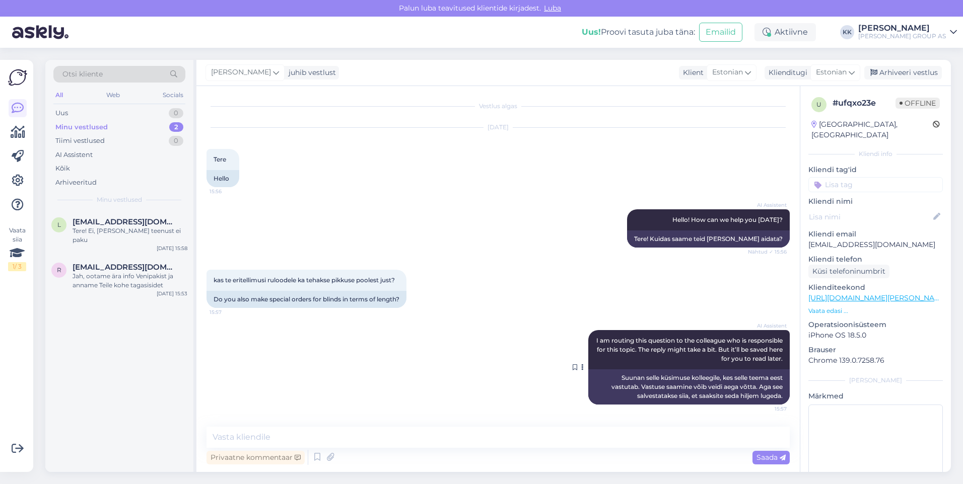
scroll to position [0, 0]
click at [103, 272] on div "Jah, ootame ära info Venipakist ja anname Teile kohe tagasisidet" at bounding box center [130, 281] width 115 height 18
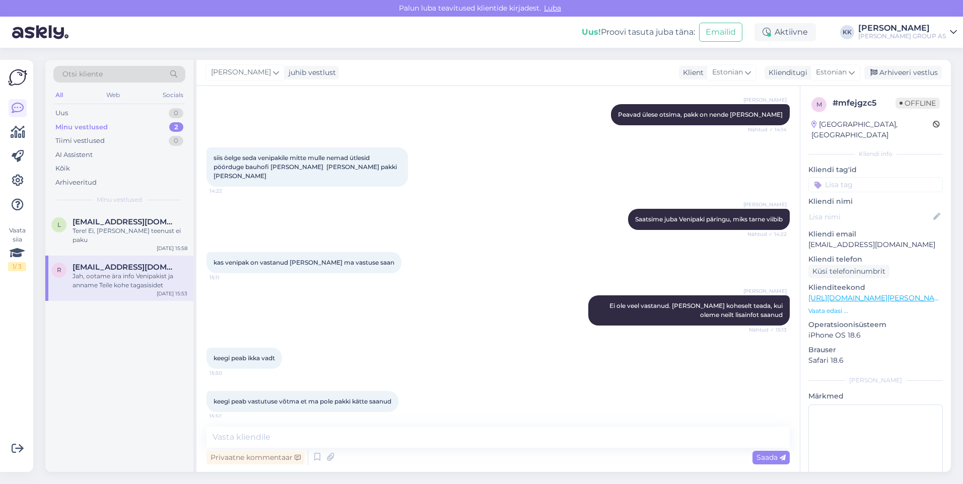
scroll to position [2419, 0]
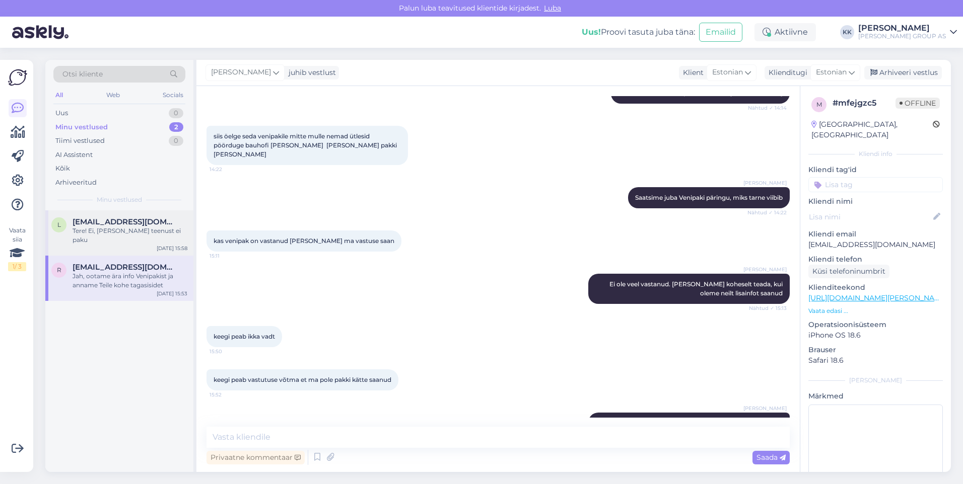
click at [140, 229] on div "Tere! Ei, [PERSON_NAME] teenust ei paku" at bounding box center [130, 236] width 115 height 18
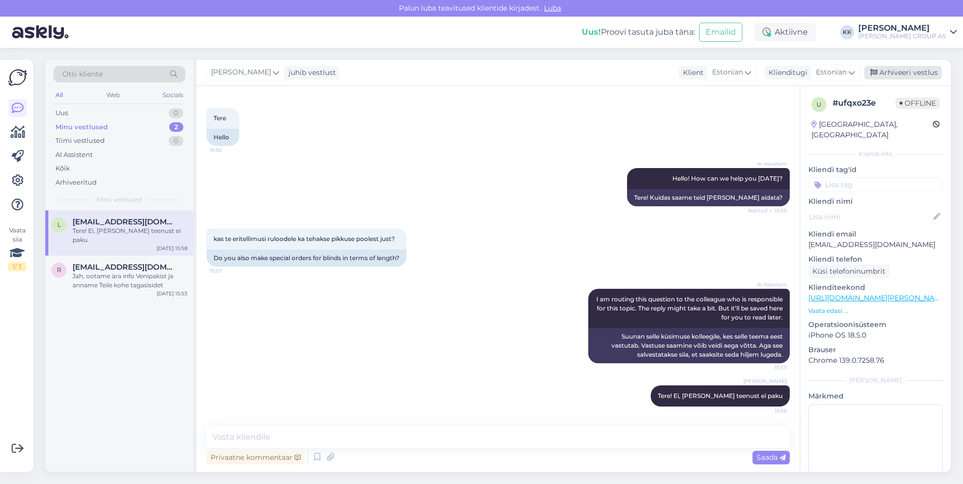
click at [902, 72] on div "Arhiveeri vestlus" at bounding box center [903, 73] width 78 height 14
